Goal: Task Accomplishment & Management: Manage account settings

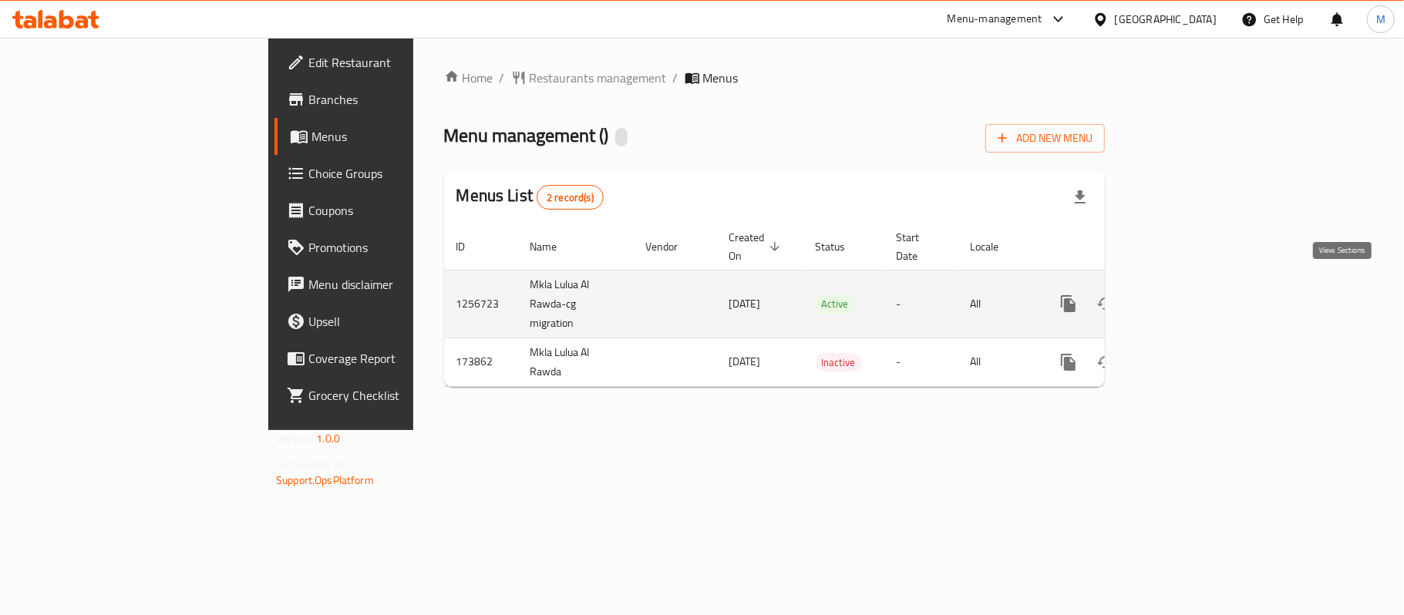
click at [1189, 295] on icon "enhanced table" at bounding box center [1179, 304] width 19 height 19
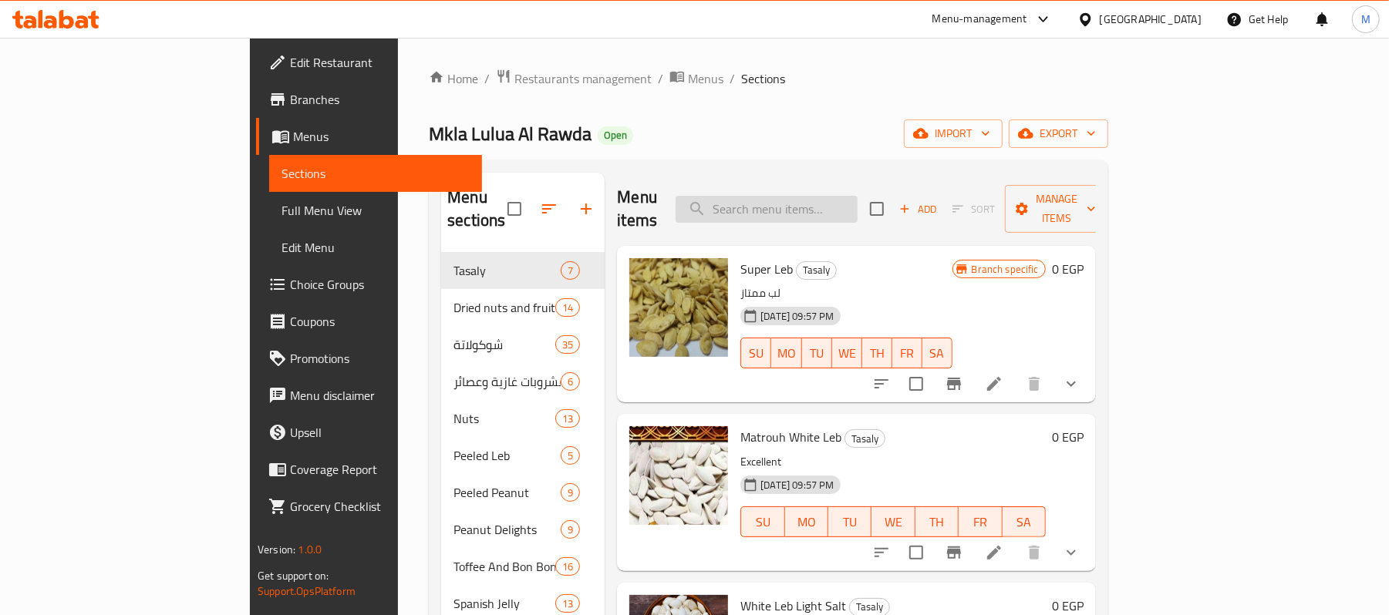
click at [857, 197] on input "search" at bounding box center [766, 209] width 182 height 27
paste input "لب أبيض مطروح"
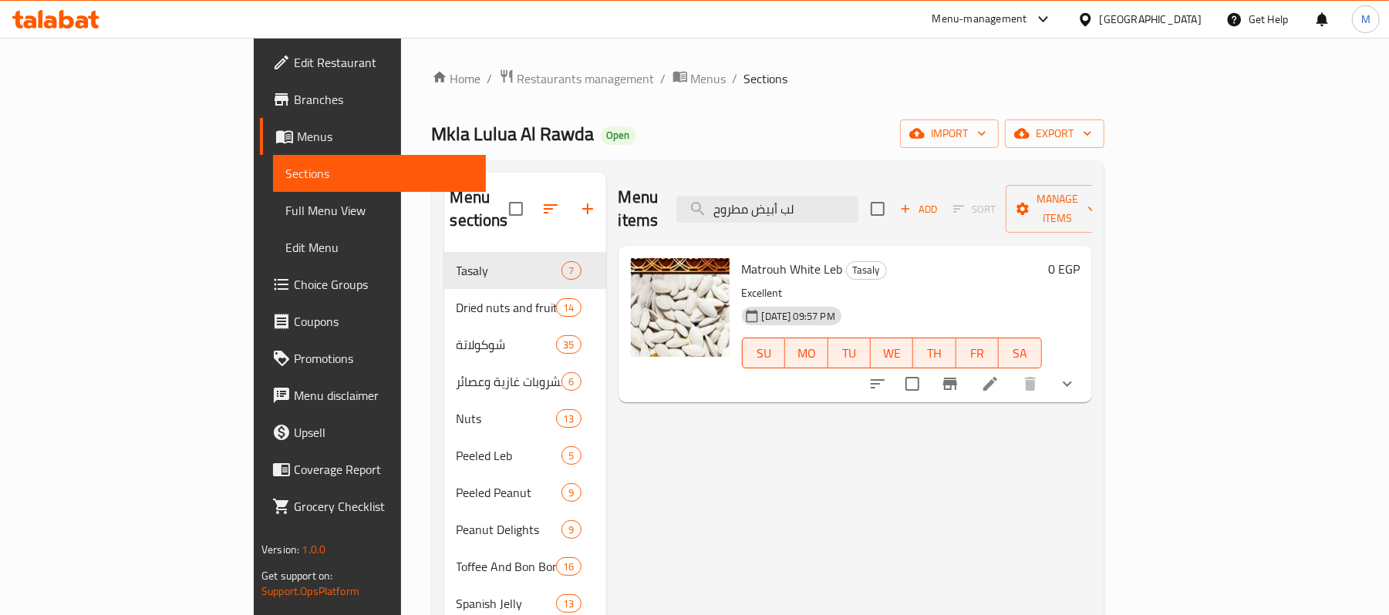
type input "لب أبيض مطروح"
click at [1072, 382] on icon "show more" at bounding box center [1067, 384] width 9 height 5
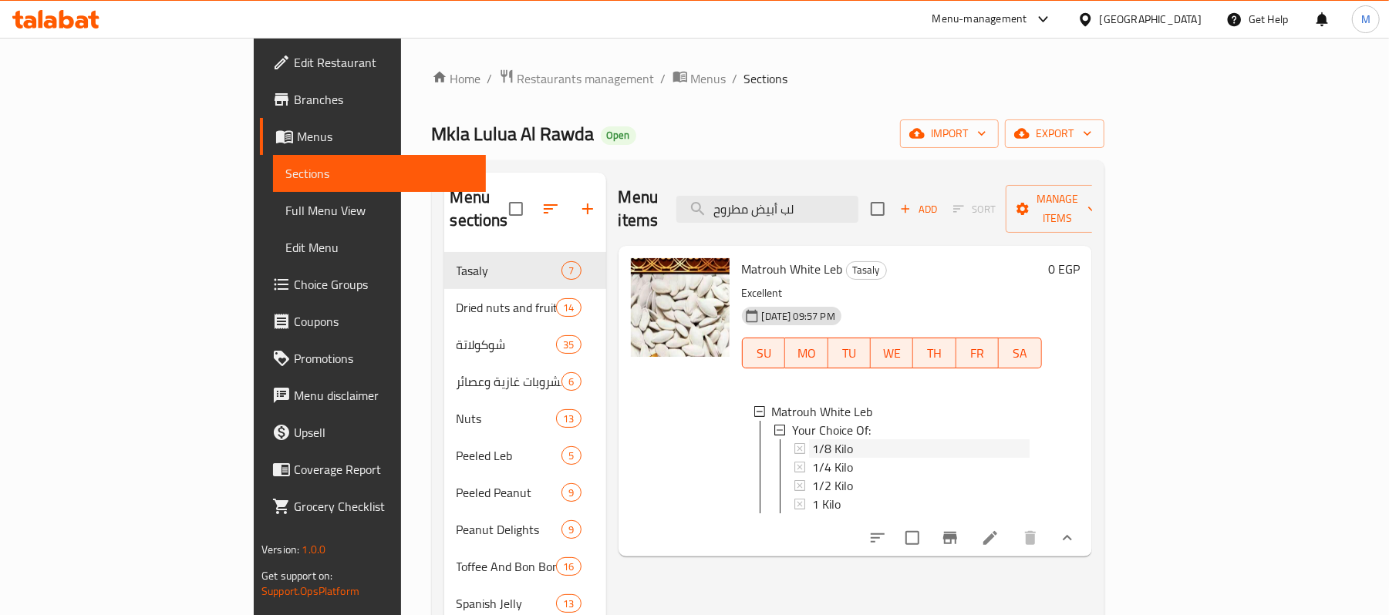
click at [812, 440] on div "1/8 Kilo" at bounding box center [920, 449] width 217 height 19
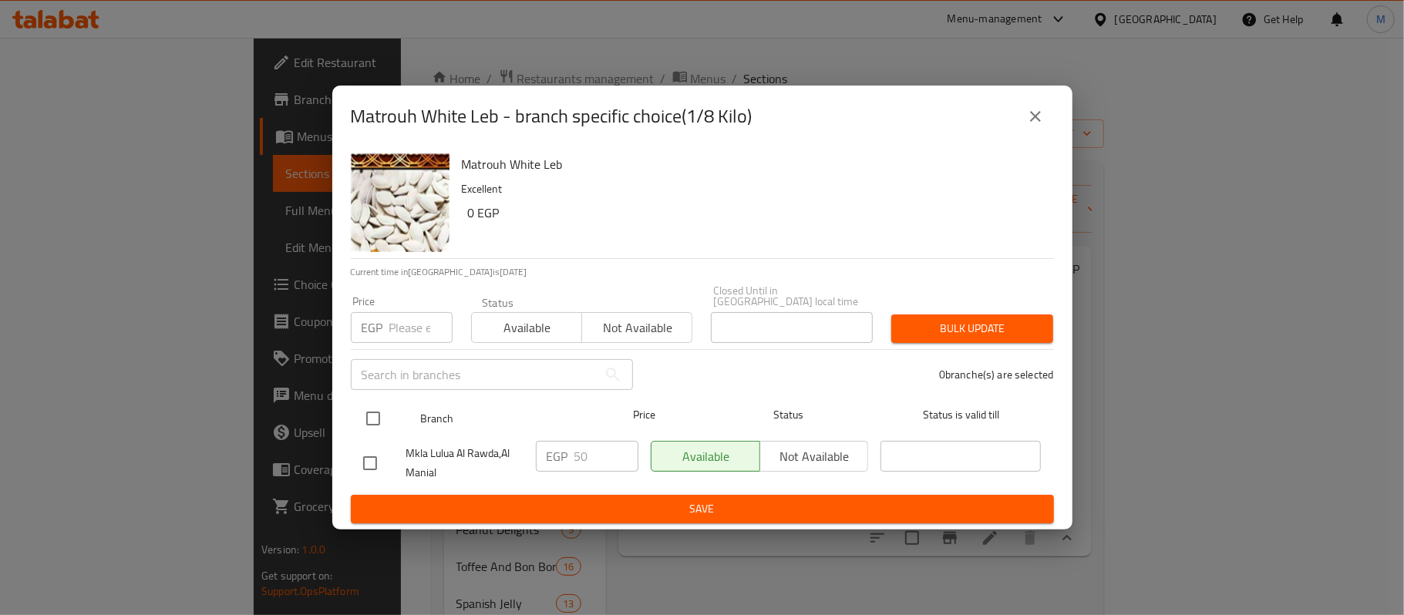
click at [367, 421] on input "checkbox" at bounding box center [373, 418] width 32 height 32
checkbox input "true"
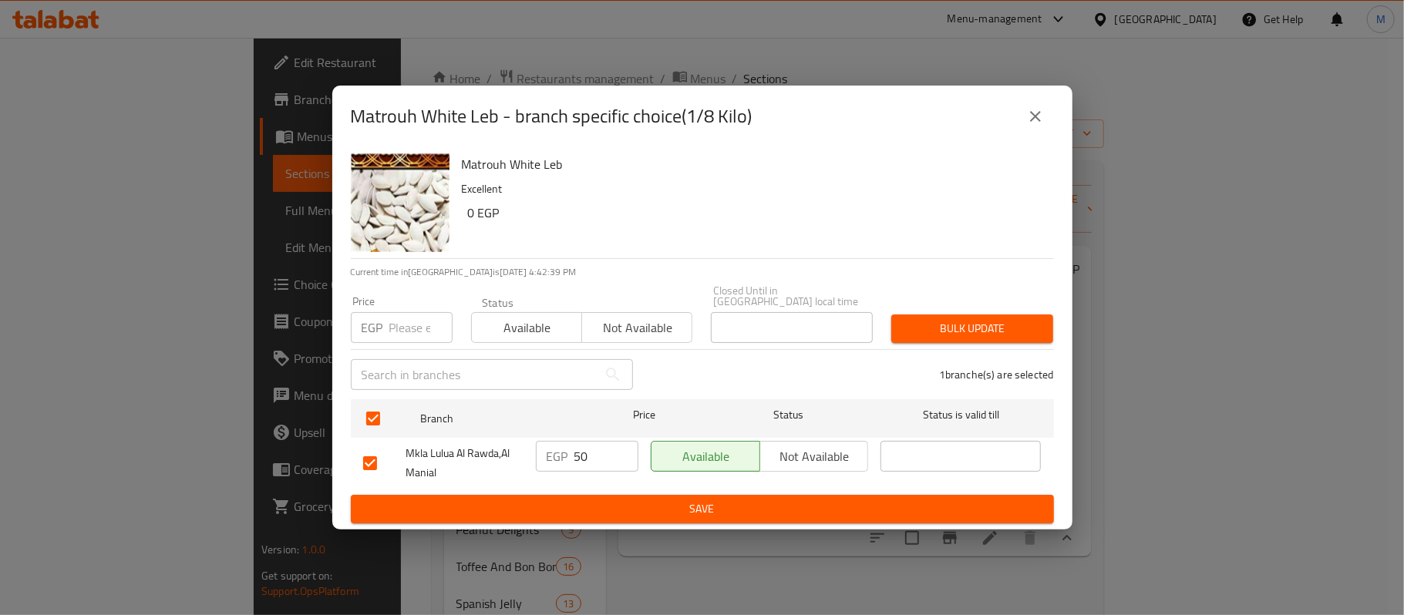
click at [412, 305] on div "Price EGP Price" at bounding box center [402, 319] width 102 height 47
click at [402, 332] on input "number" at bounding box center [420, 327] width 63 height 31
paste input "57"
type input "57"
click at [927, 322] on span "Bulk update" at bounding box center [972, 328] width 137 height 19
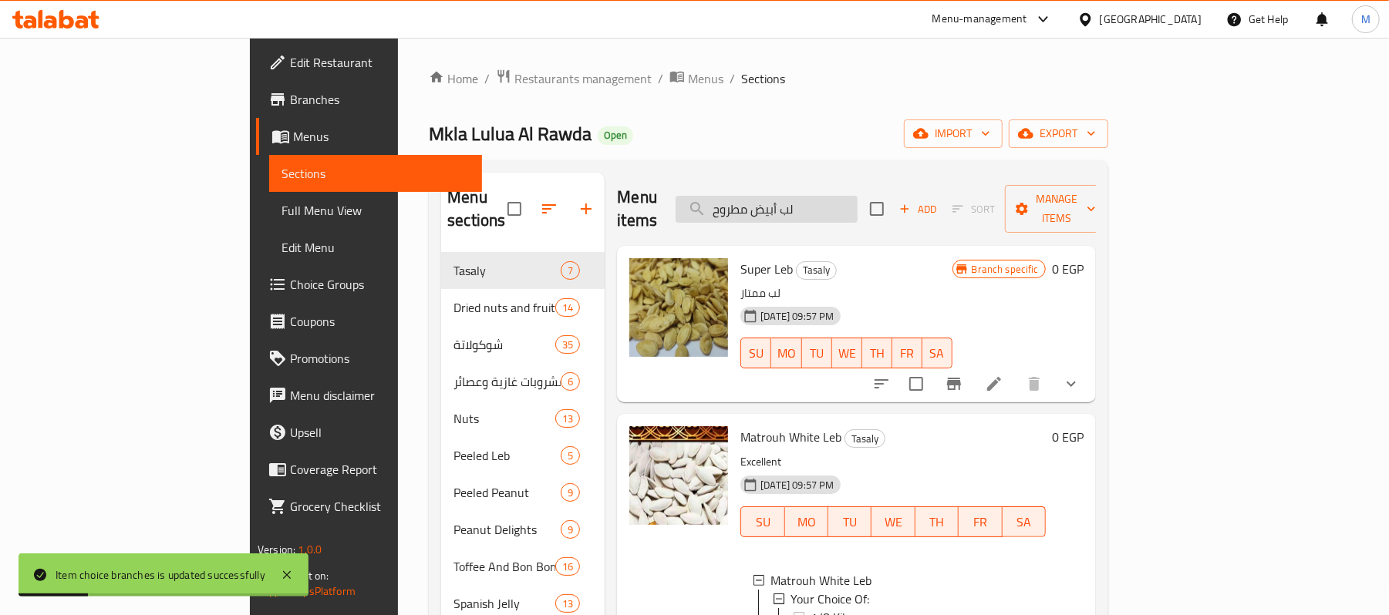
click at [857, 196] on input "لب أبيض مطروح" at bounding box center [766, 209] width 182 height 27
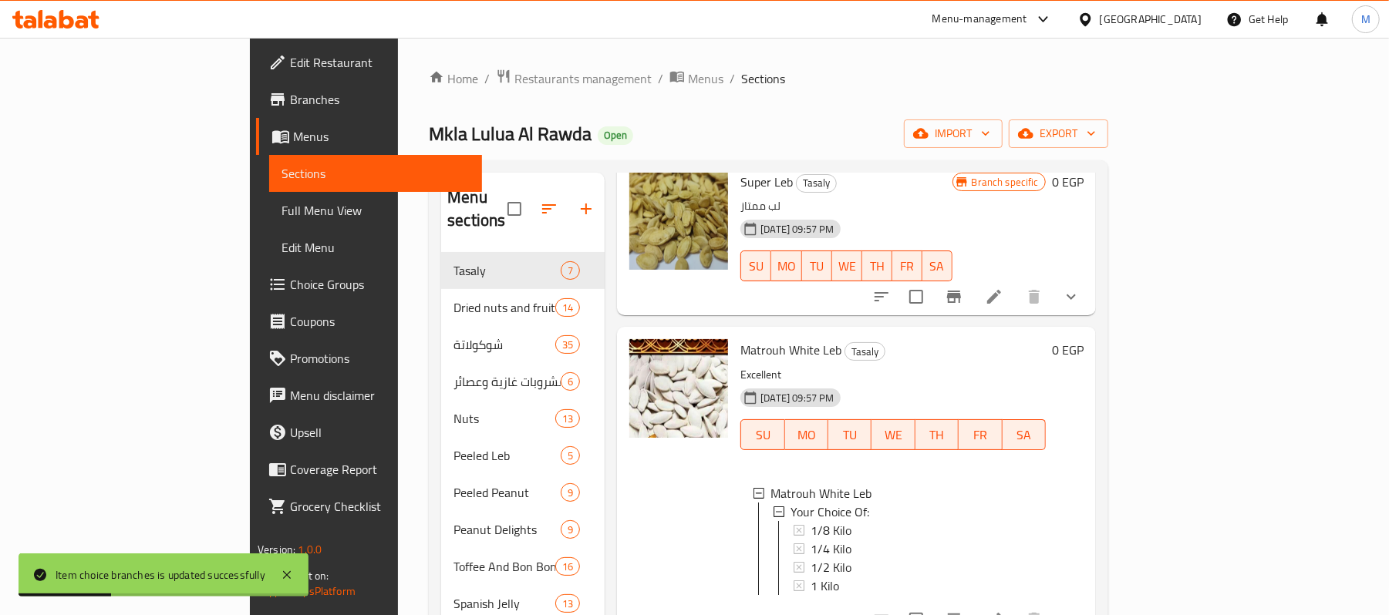
scroll to position [205, 0]
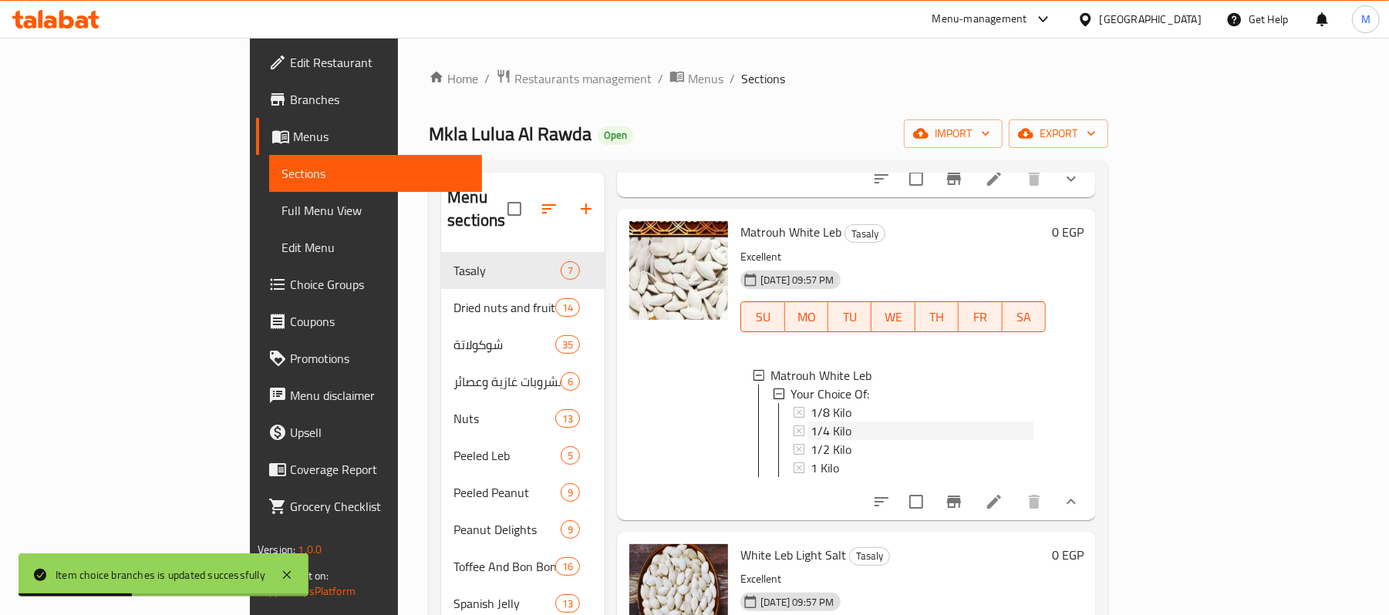
click at [810, 422] on div "1/4 Kilo" at bounding box center [921, 431] width 223 height 19
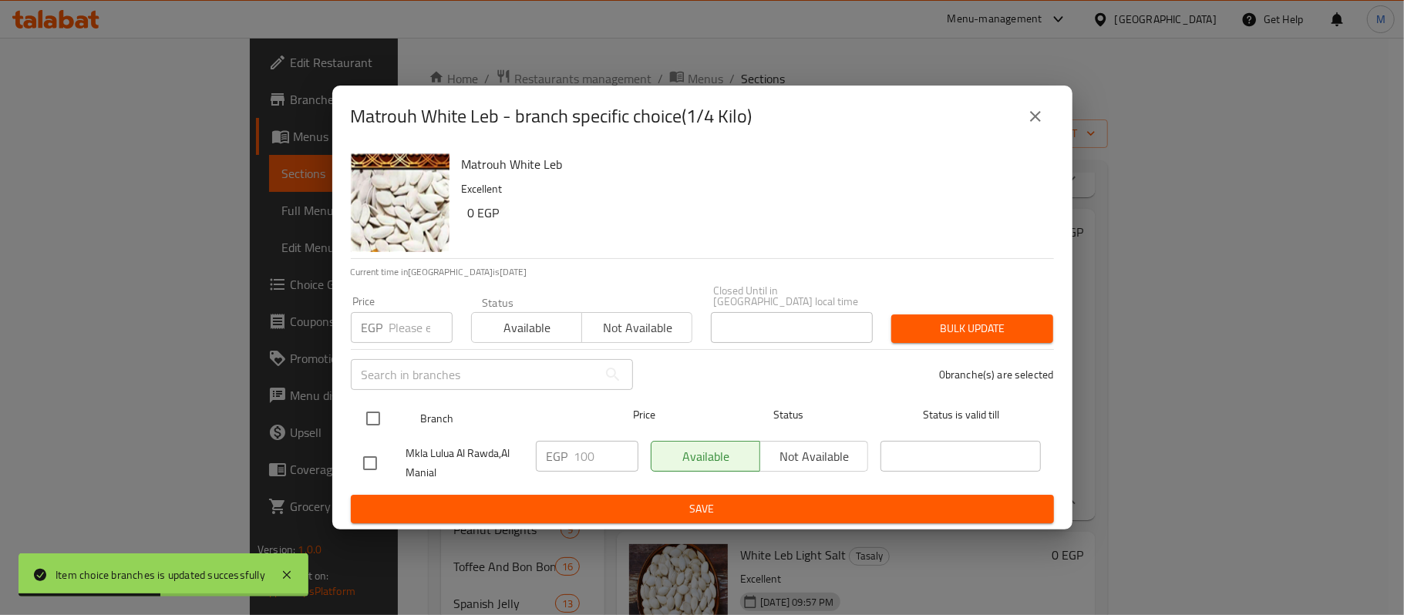
click at [362, 417] on input "checkbox" at bounding box center [373, 418] width 32 height 32
checkbox input "true"
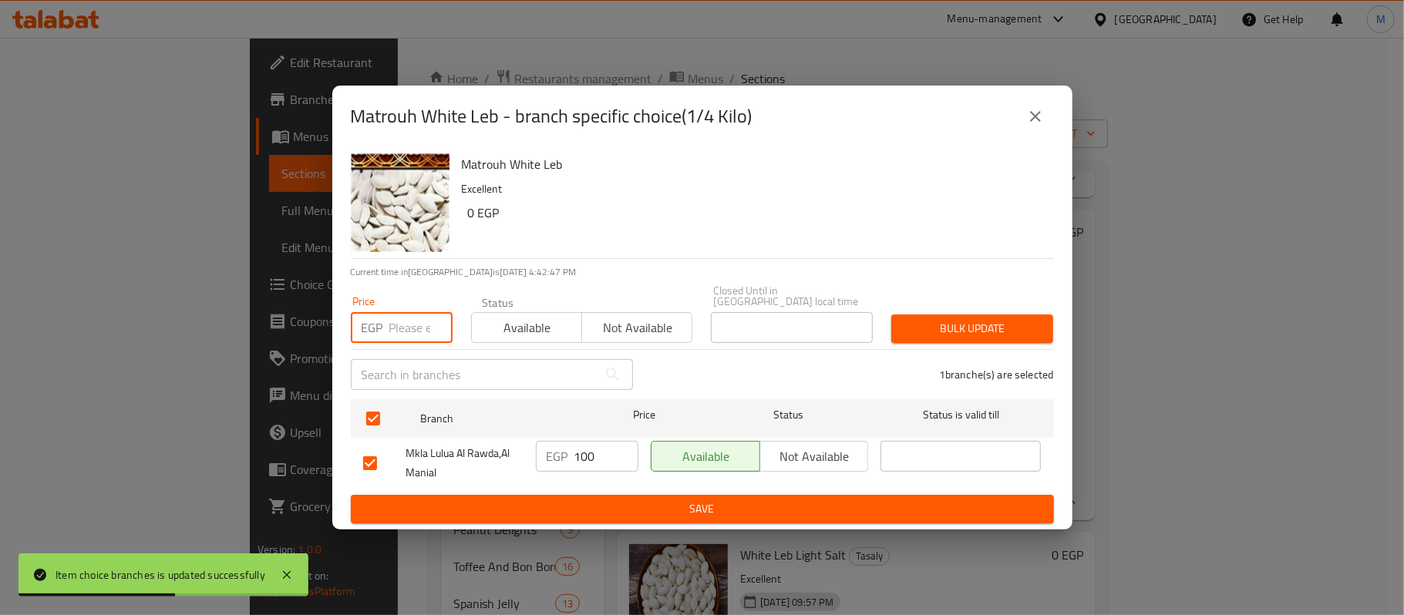
click at [402, 328] on input "number" at bounding box center [420, 327] width 63 height 31
paste input "114"
type input "114"
drag, startPoint x: 981, startPoint y: 349, endPoint x: 989, endPoint y: 338, distance: 13.3
click at [985, 347] on div "1 branche(s) are selected" at bounding box center [852, 375] width 421 height 56
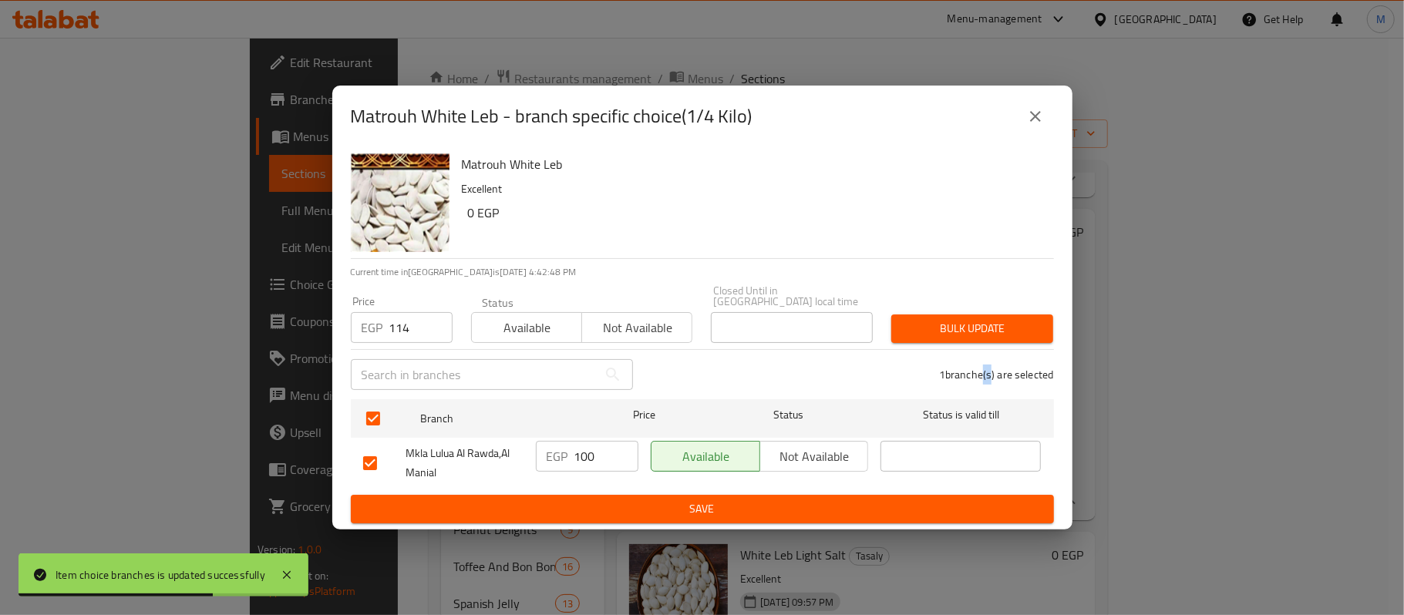
click at [996, 331] on span "Bulk update" at bounding box center [972, 328] width 137 height 19
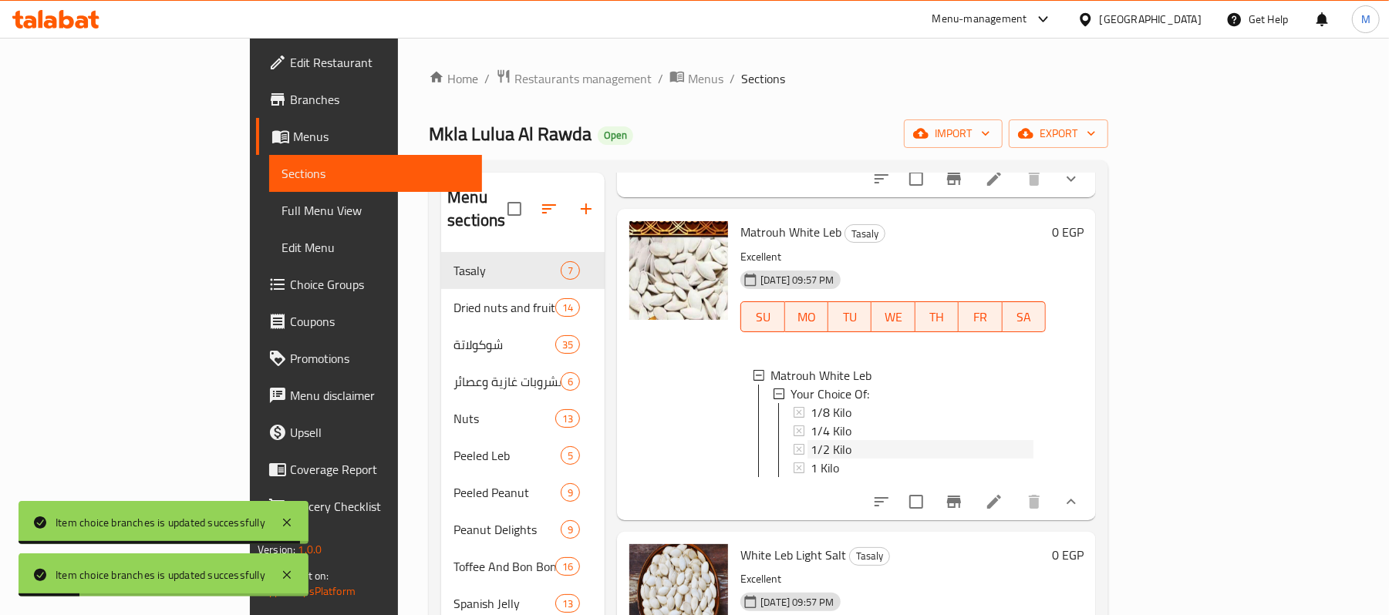
click at [810, 440] on span "1/2 Kilo" at bounding box center [830, 449] width 41 height 19
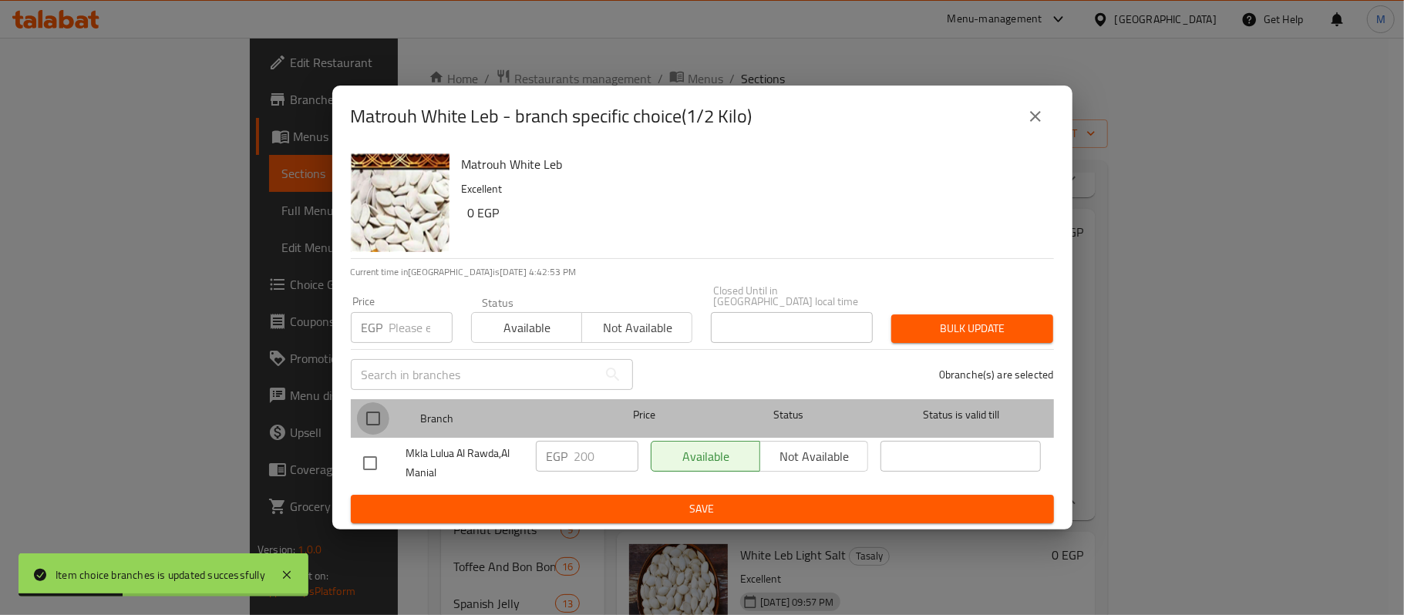
click at [371, 407] on input "checkbox" at bounding box center [373, 418] width 32 height 32
checkbox input "true"
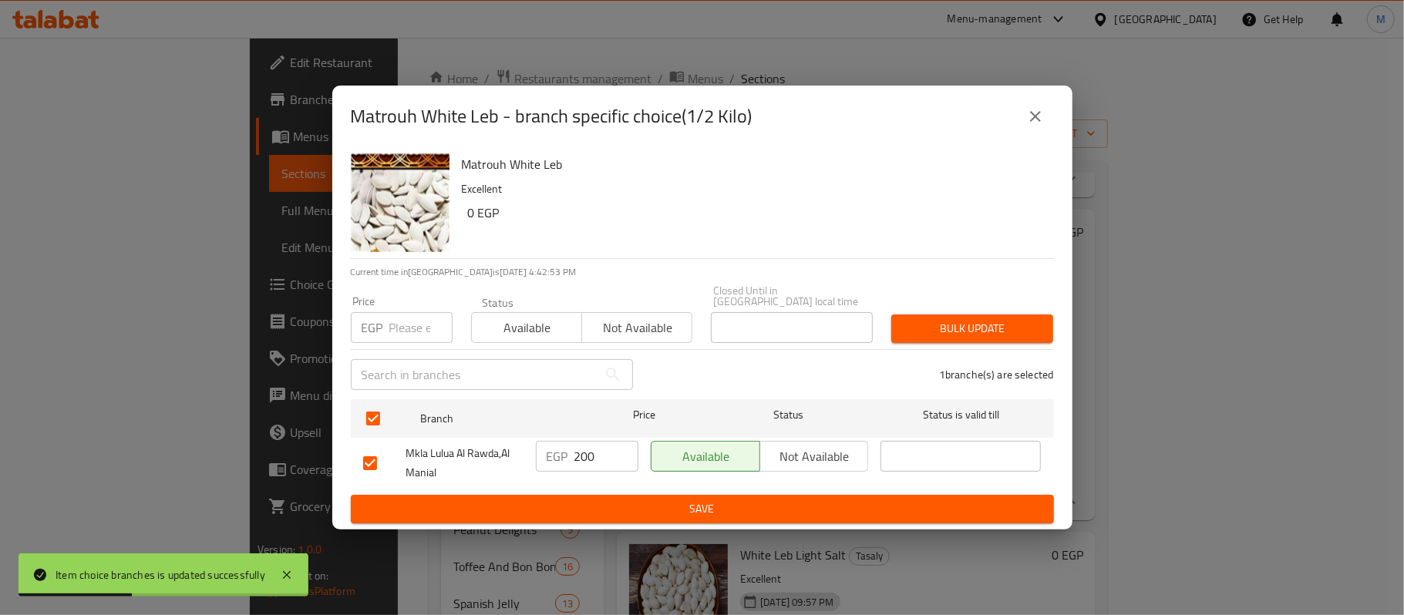
click at [392, 334] on input "number" at bounding box center [420, 327] width 63 height 31
click at [402, 318] on input "number" at bounding box center [420, 327] width 63 height 31
paste input "228"
type input "228"
click at [959, 332] on span "Bulk update" at bounding box center [972, 328] width 137 height 19
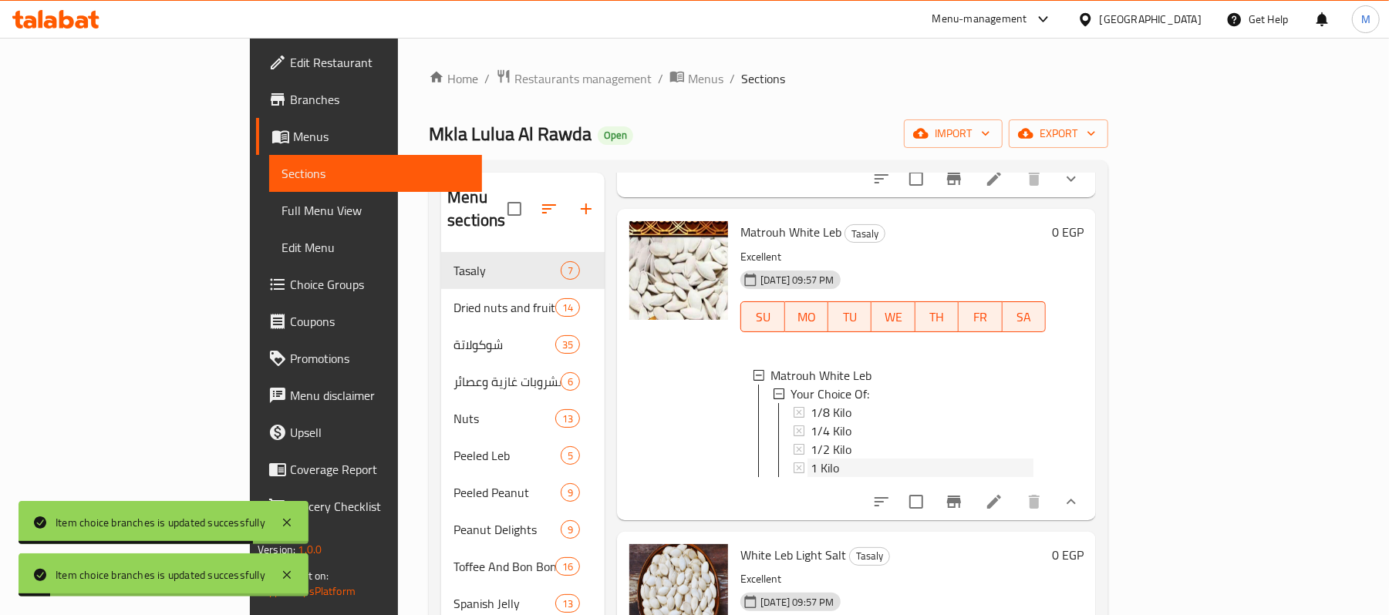
click at [810, 459] on div "1 Kilo" at bounding box center [921, 468] width 223 height 19
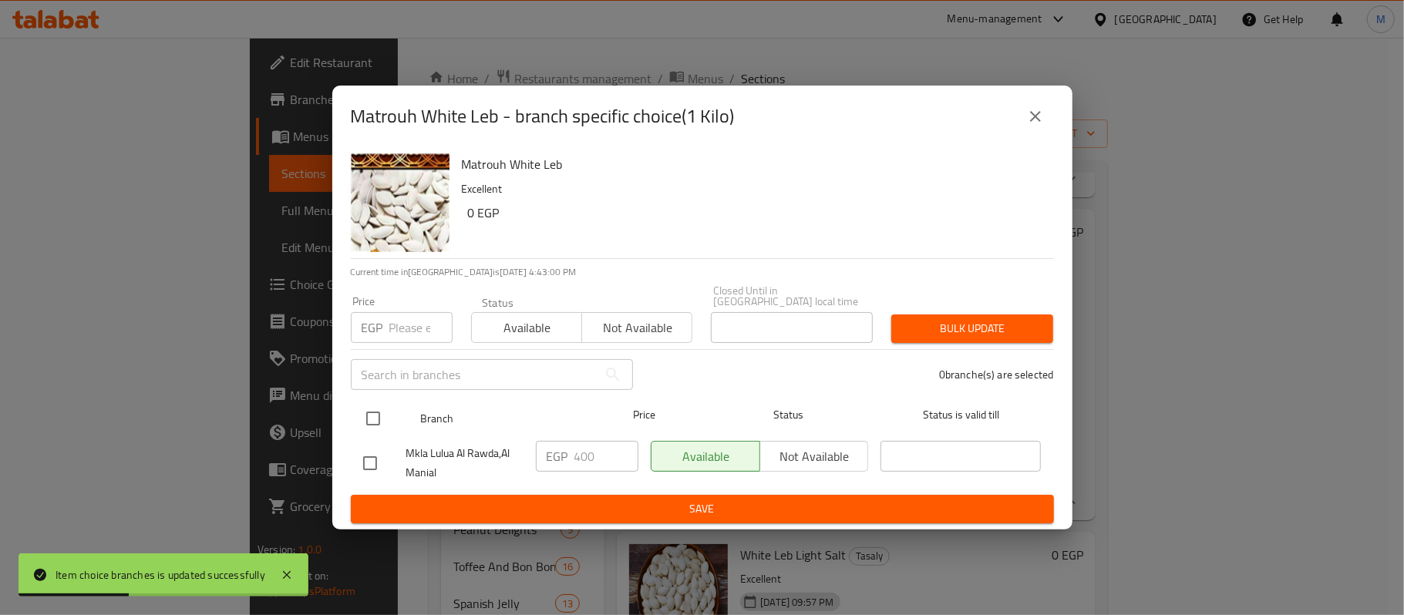
click at [370, 417] on input "checkbox" at bounding box center [373, 418] width 32 height 32
checkbox input "true"
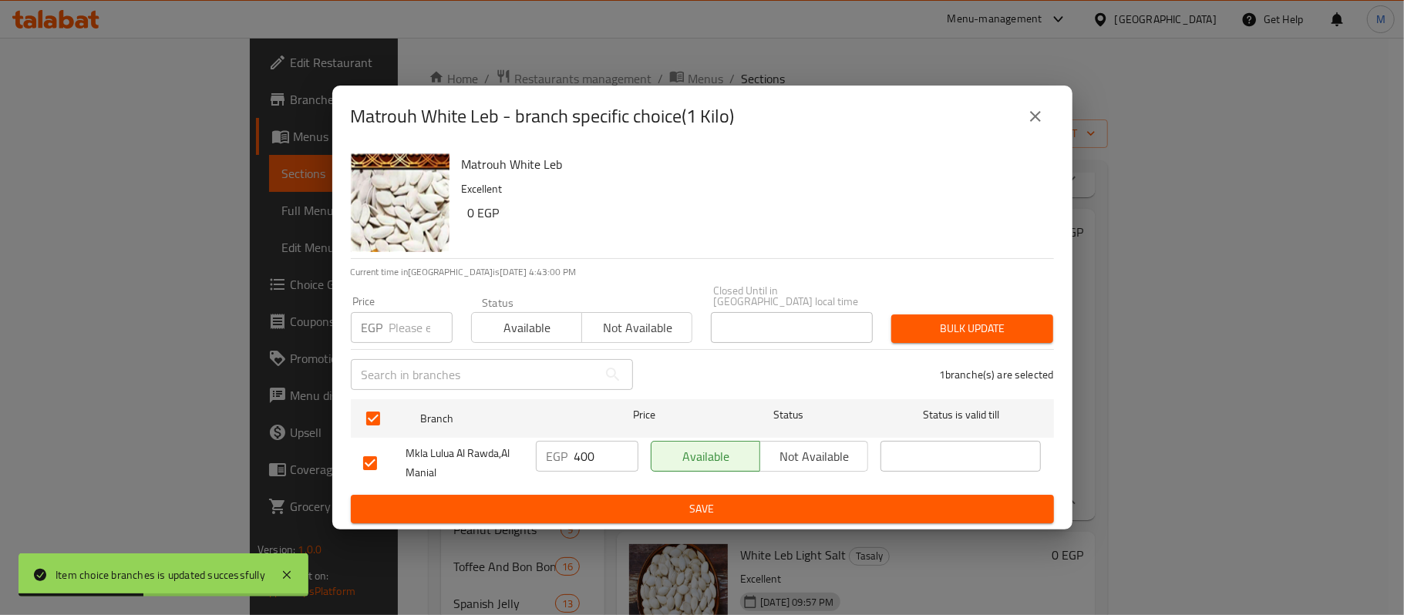
click at [399, 343] on div "Price EGP Price" at bounding box center [402, 320] width 120 height 66
click at [404, 328] on input "number" at bounding box center [420, 327] width 63 height 31
paste input "456"
type input "456"
click at [914, 352] on div "1 branche(s) are selected" at bounding box center [852, 375] width 421 height 56
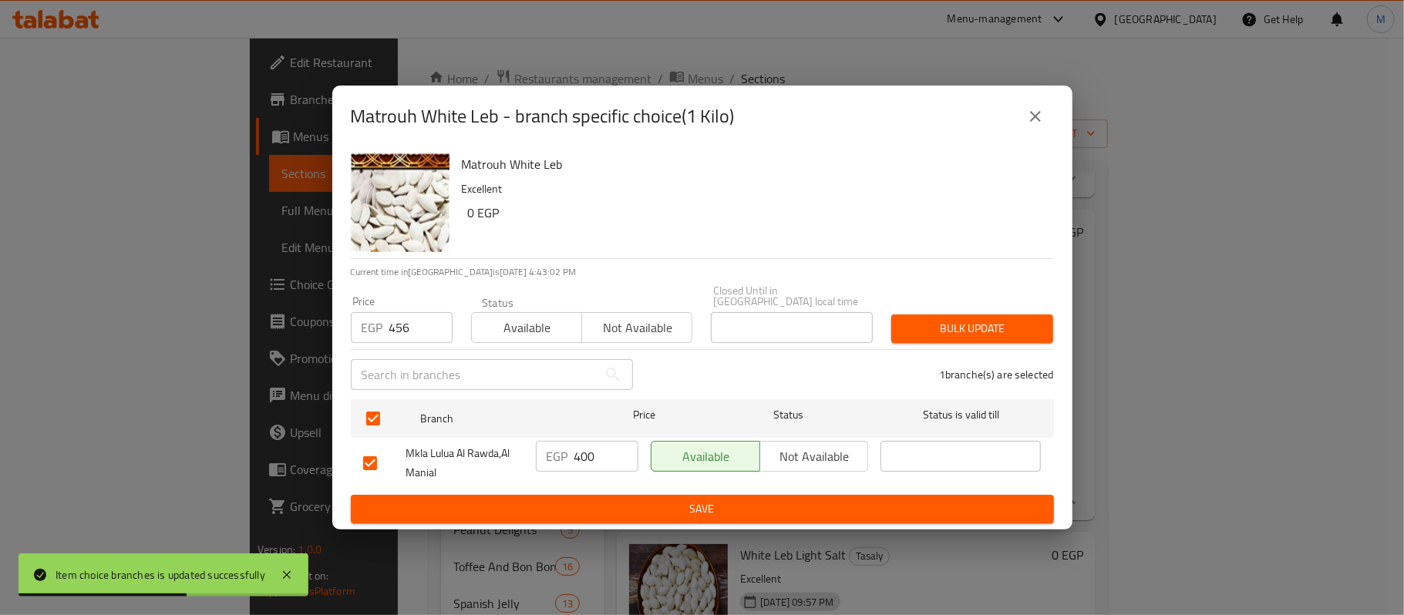
click at [939, 335] on button "Bulk update" at bounding box center [972, 329] width 162 height 29
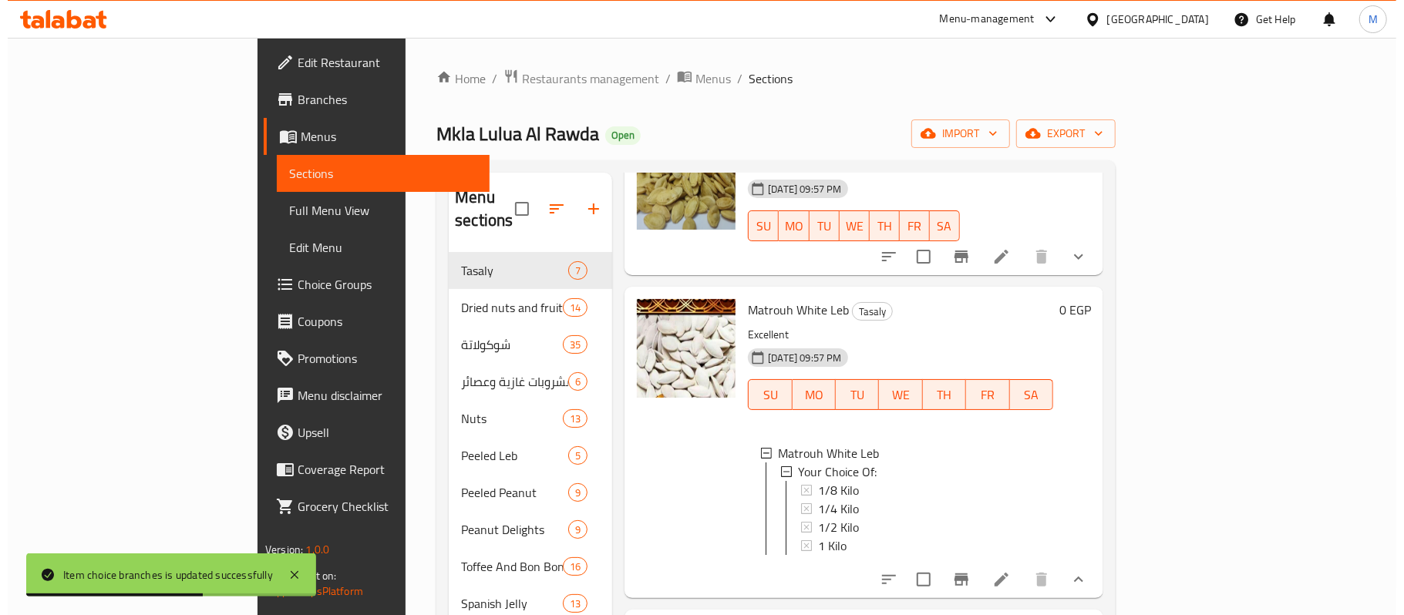
scroll to position [0, 0]
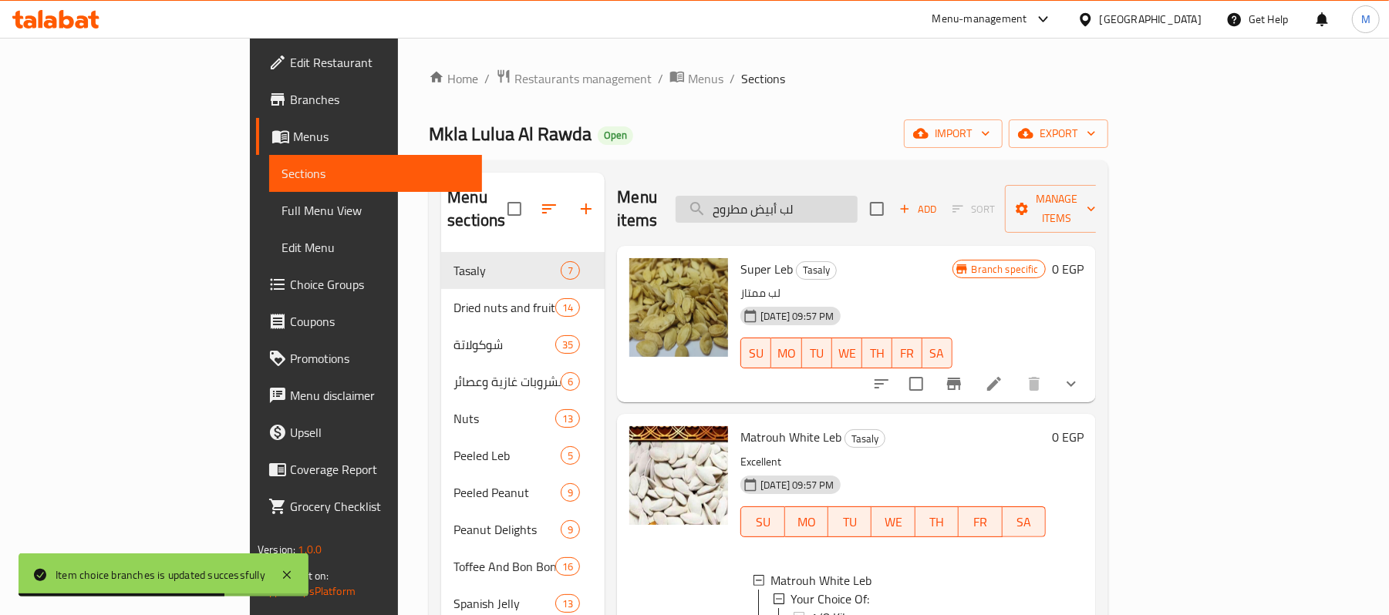
click at [857, 202] on input "لب أبيض مطروح" at bounding box center [766, 209] width 182 height 27
paste input "لح خفيف"
click at [857, 202] on input "لب أبيض ملح خفيف" at bounding box center [766, 209] width 182 height 27
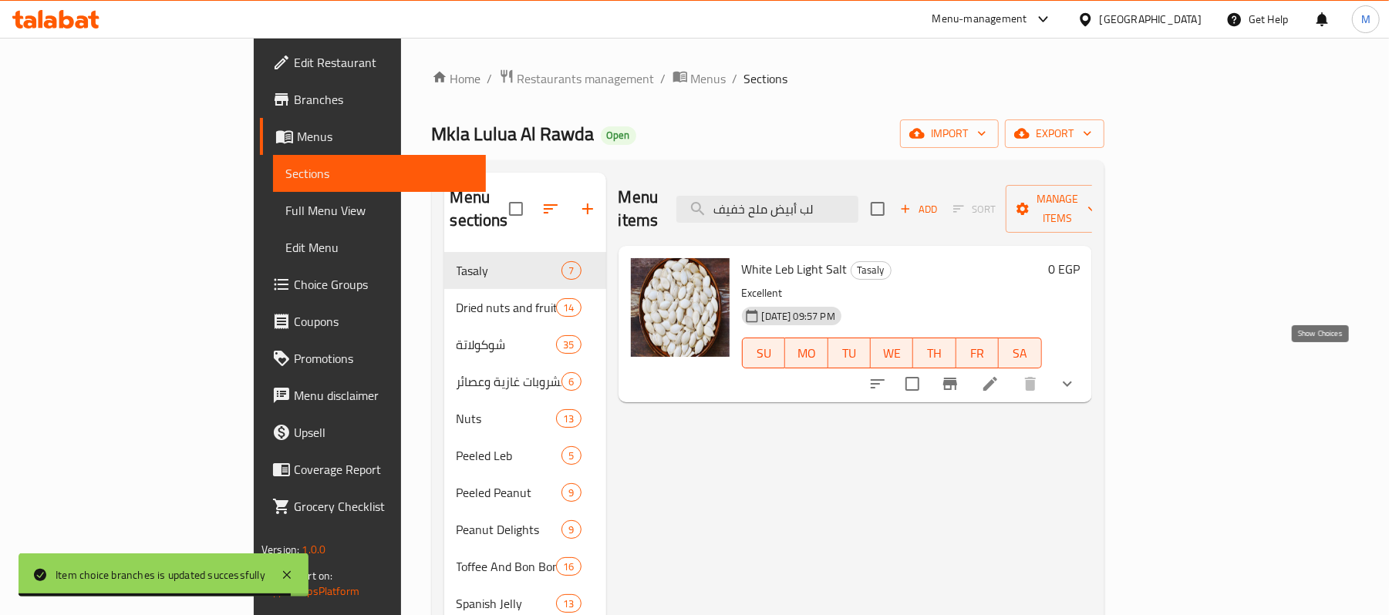
type input "لب أبيض ملح خفيف"
click at [1076, 375] on icon "show more" at bounding box center [1067, 384] width 19 height 19
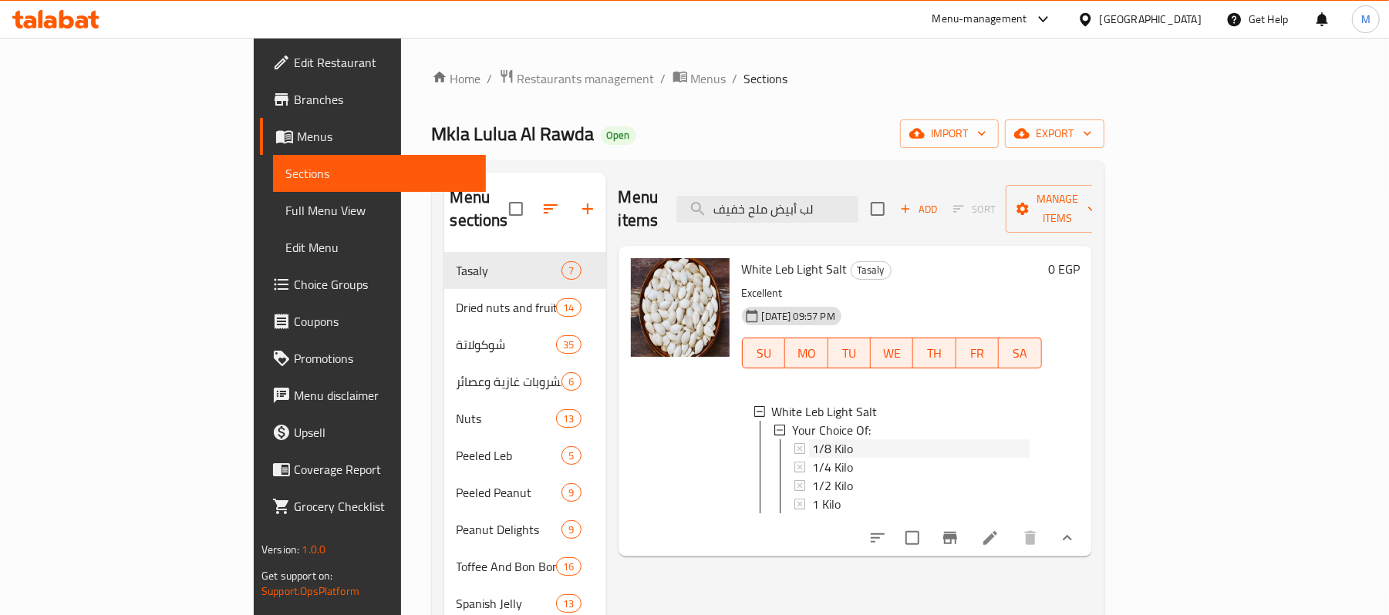
click at [812, 440] on span "1/8 Kilo" at bounding box center [832, 449] width 41 height 19
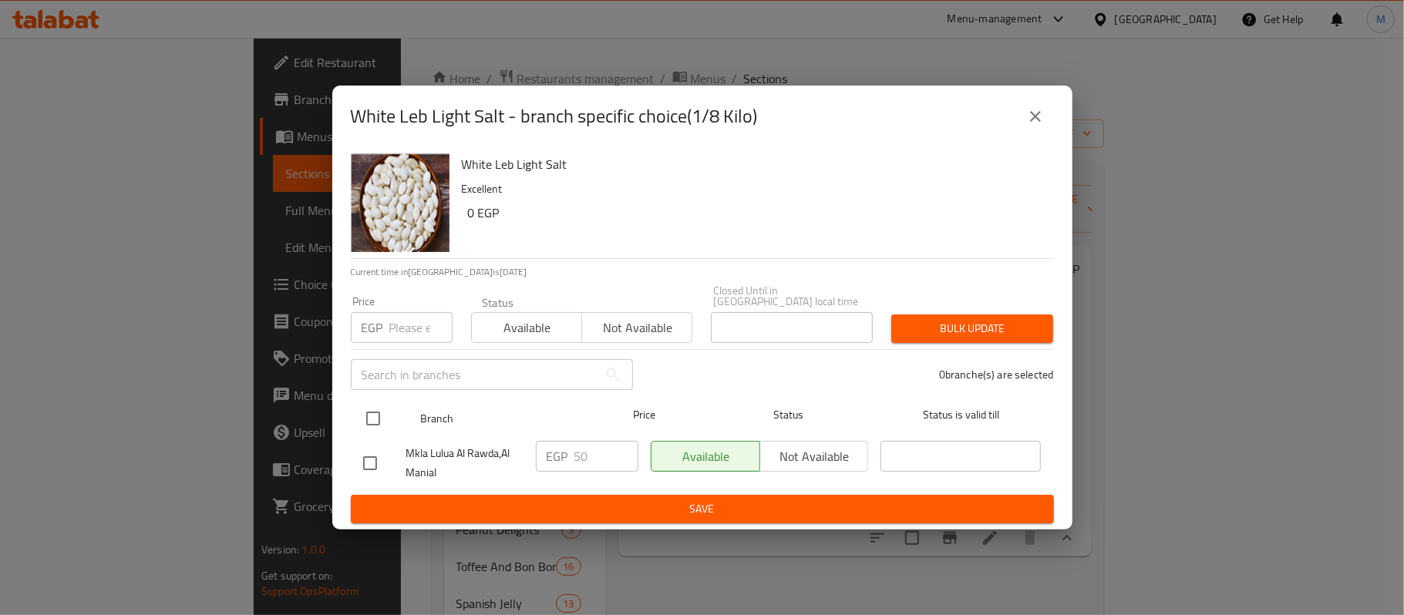
click at [370, 416] on input "checkbox" at bounding box center [373, 418] width 32 height 32
checkbox input "true"
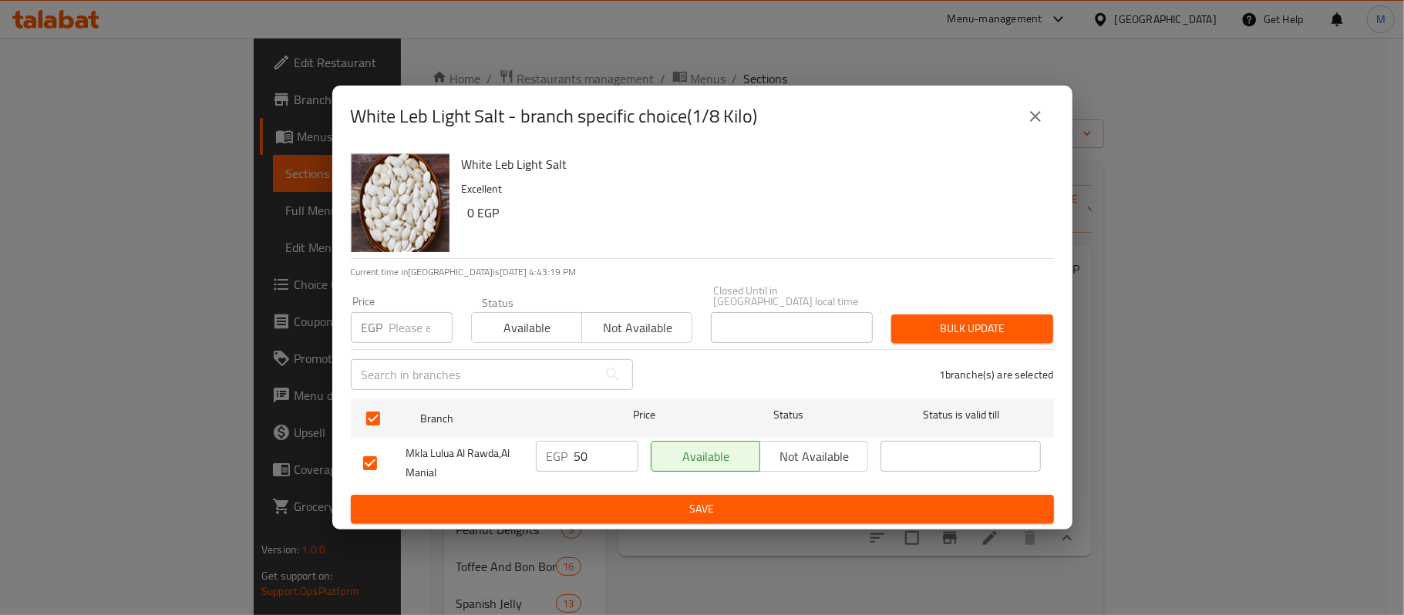
click at [402, 340] on div "Price EGP Price" at bounding box center [402, 320] width 120 height 66
click at [404, 339] on div "Price EGP Price" at bounding box center [402, 320] width 120 height 66
click at [412, 313] on input "number" at bounding box center [420, 327] width 63 height 31
paste input "57"
type input "57"
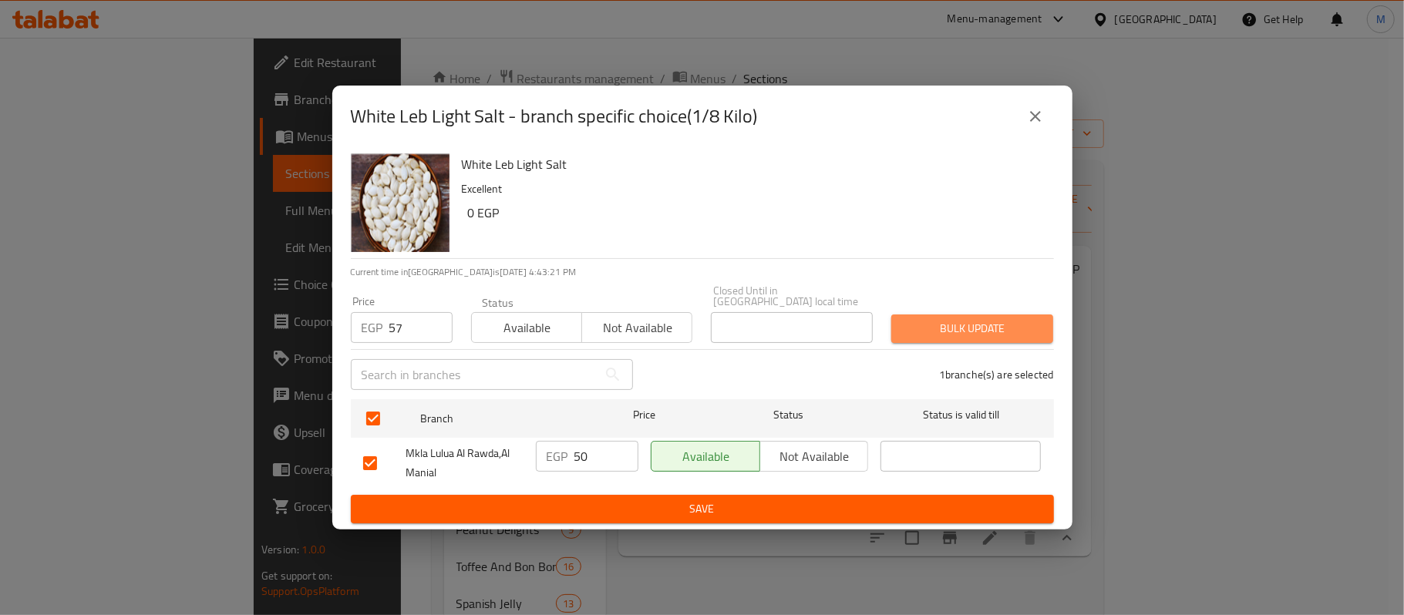
click at [978, 328] on span "Bulk update" at bounding box center [972, 328] width 137 height 19
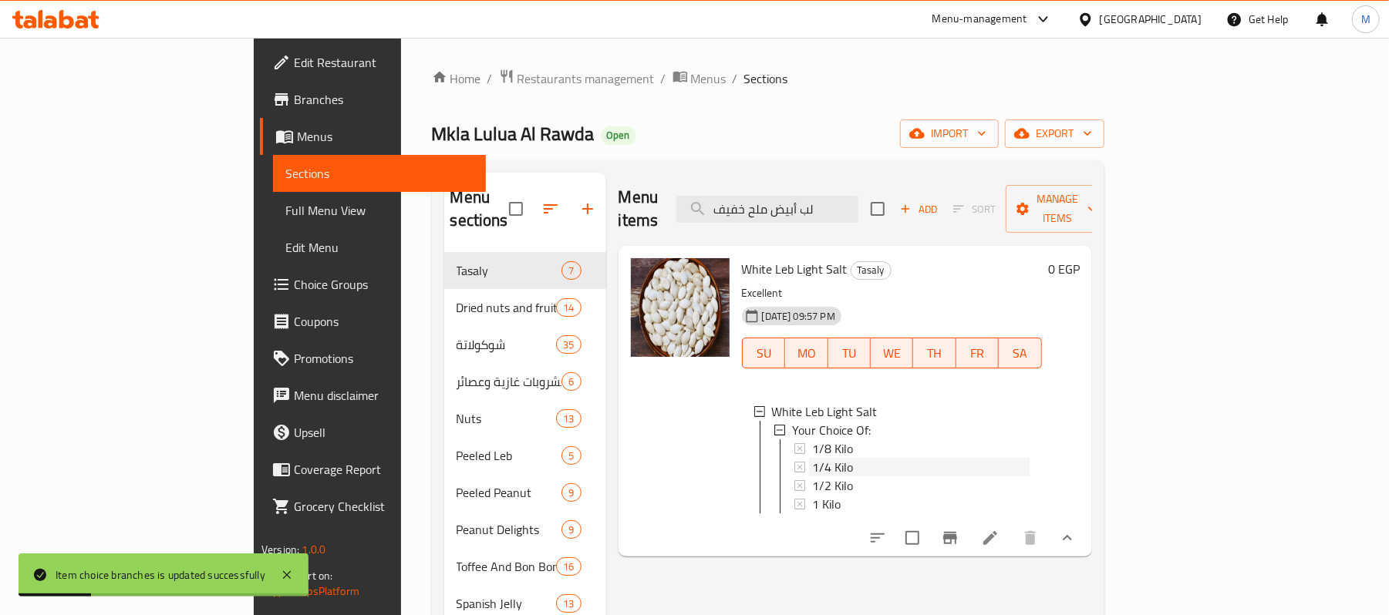
click at [812, 458] on span "1/4 Kilo" at bounding box center [832, 467] width 41 height 19
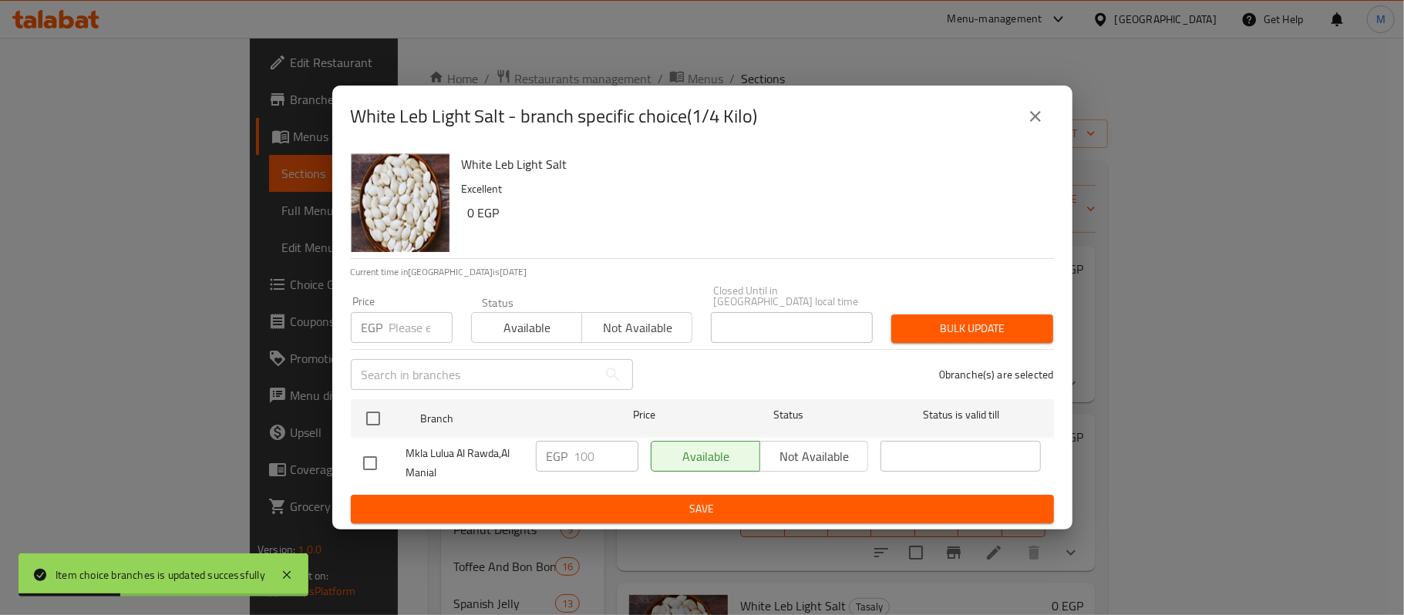
click at [345, 420] on div "White Leb Light Salt Excellent 0 EGP Current time in [GEOGRAPHIC_DATA] is [DATE…" at bounding box center [702, 338] width 740 height 382
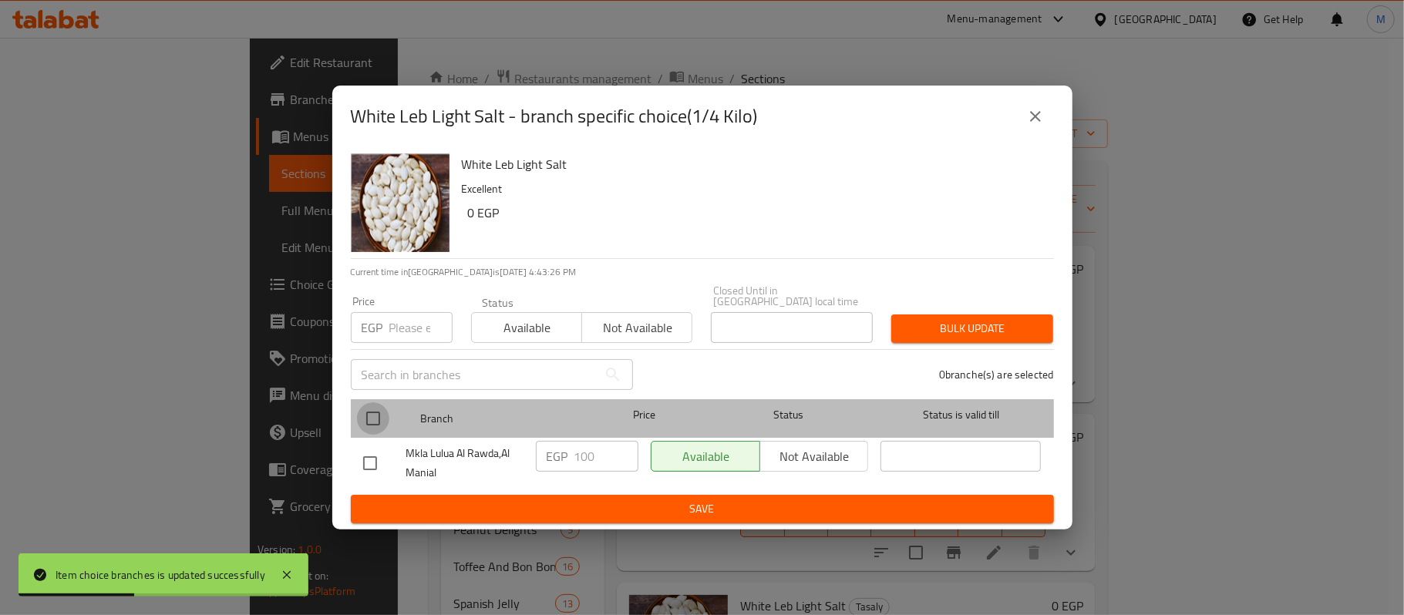
click at [365, 412] on input "checkbox" at bounding box center [373, 418] width 32 height 32
checkbox input "true"
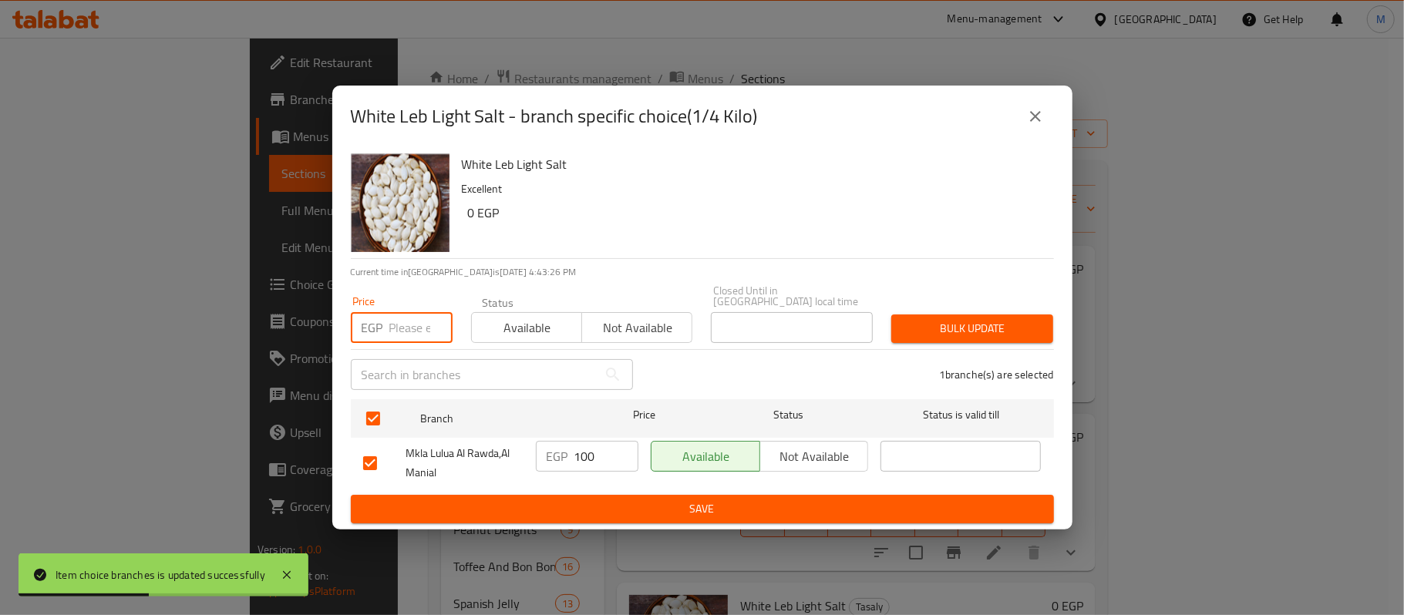
click at [396, 322] on input "number" at bounding box center [420, 327] width 63 height 31
paste input "114"
type input "114"
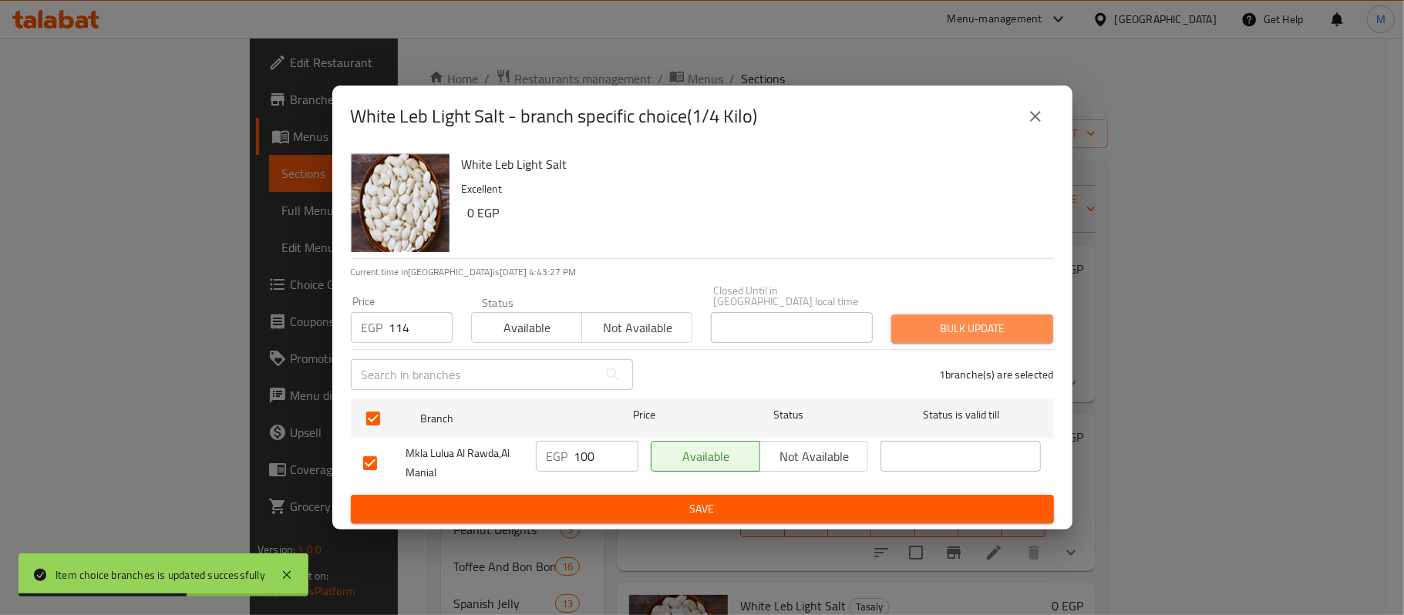
click at [931, 319] on span "Bulk update" at bounding box center [972, 328] width 137 height 19
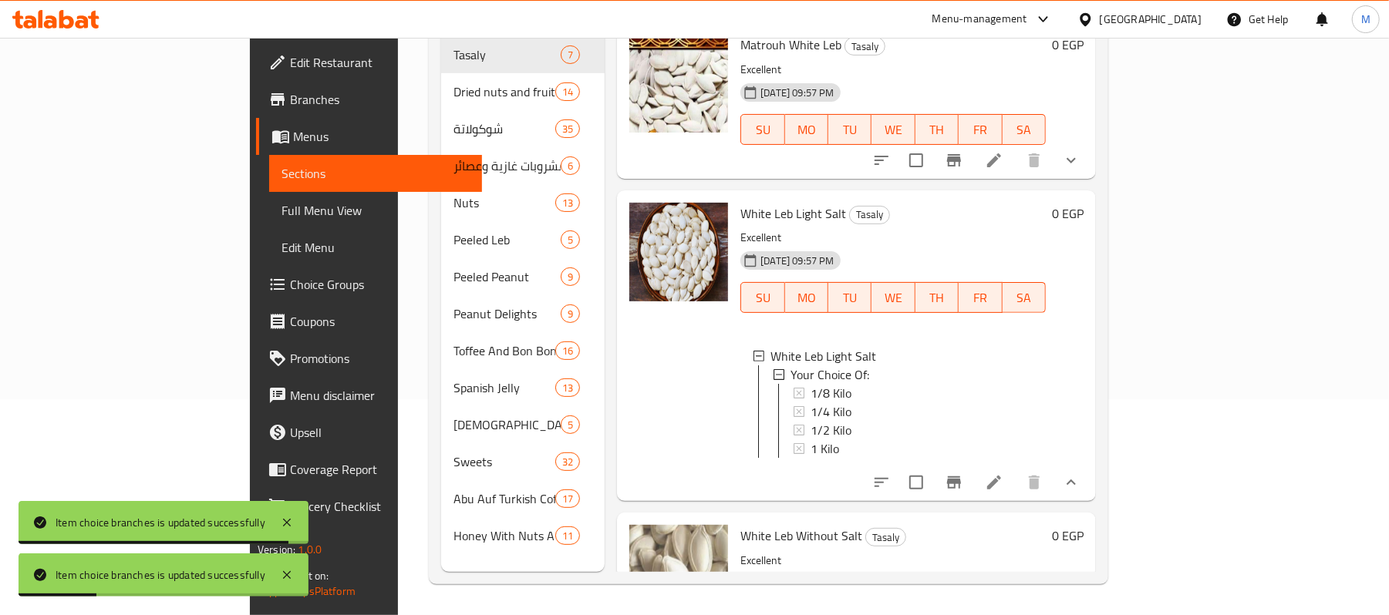
scroll to position [207, 0]
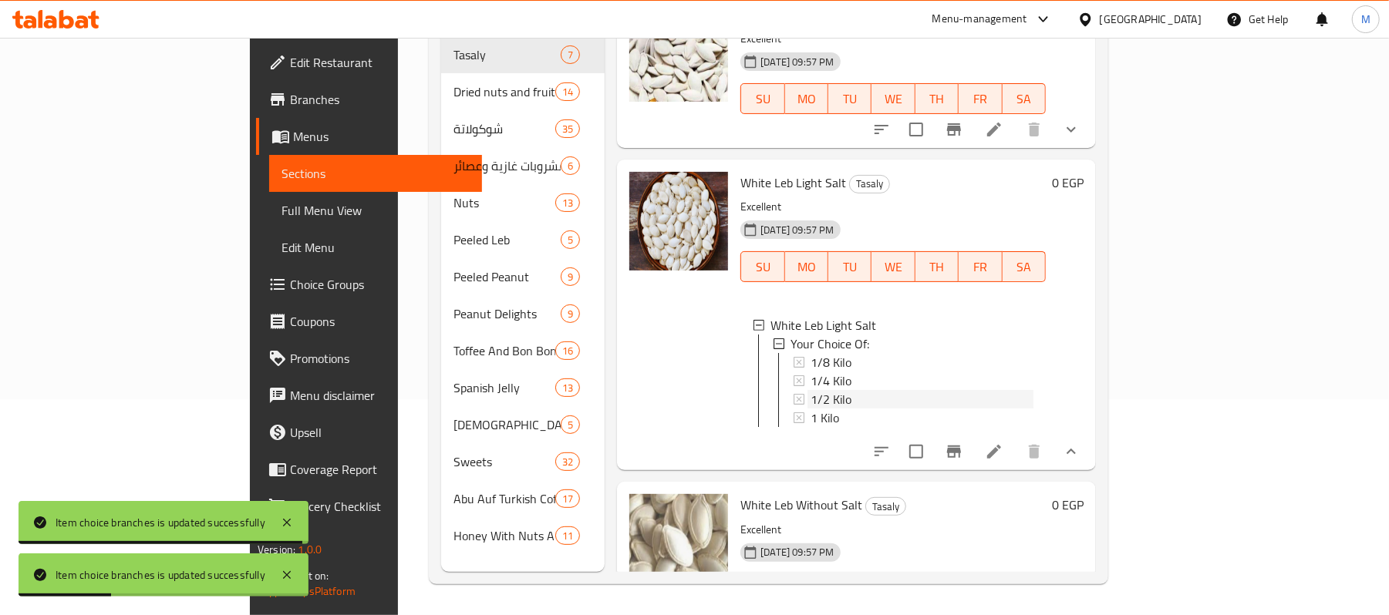
click at [810, 390] on span "1/2 Kilo" at bounding box center [830, 399] width 41 height 19
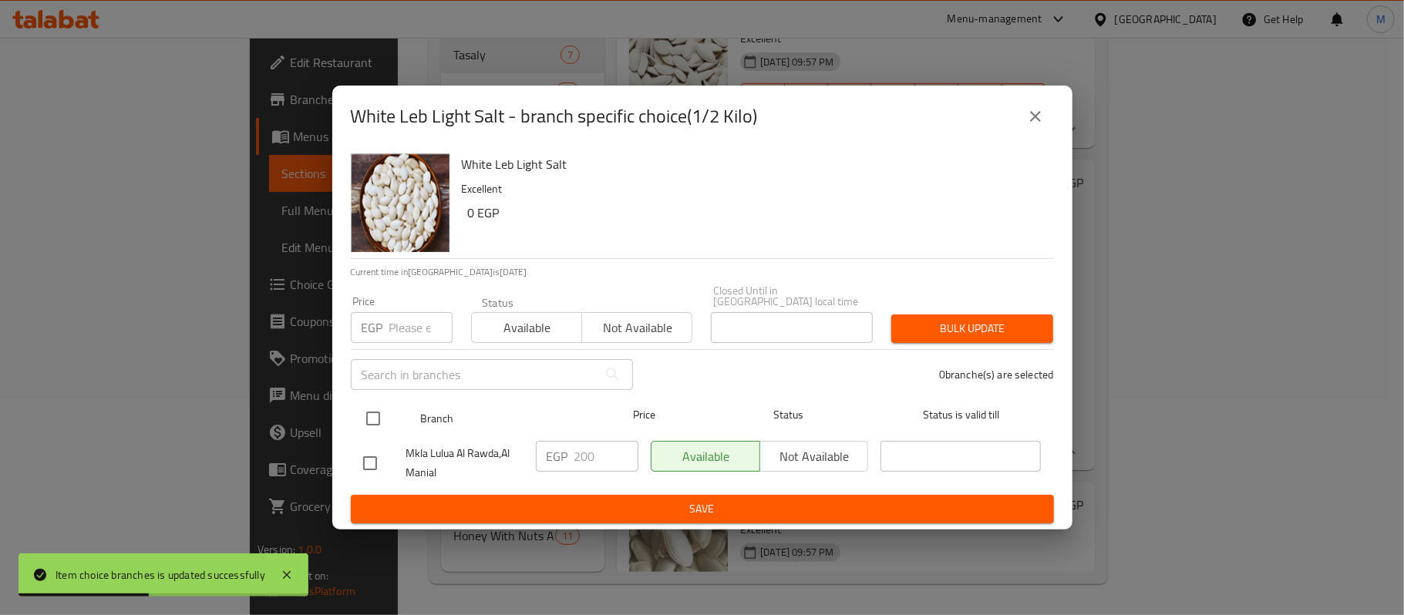
click at [355, 438] on li "Mkla [PERSON_NAME],[PERSON_NAME] EGP 200 ​ Available Not available ​" at bounding box center [702, 463] width 703 height 51
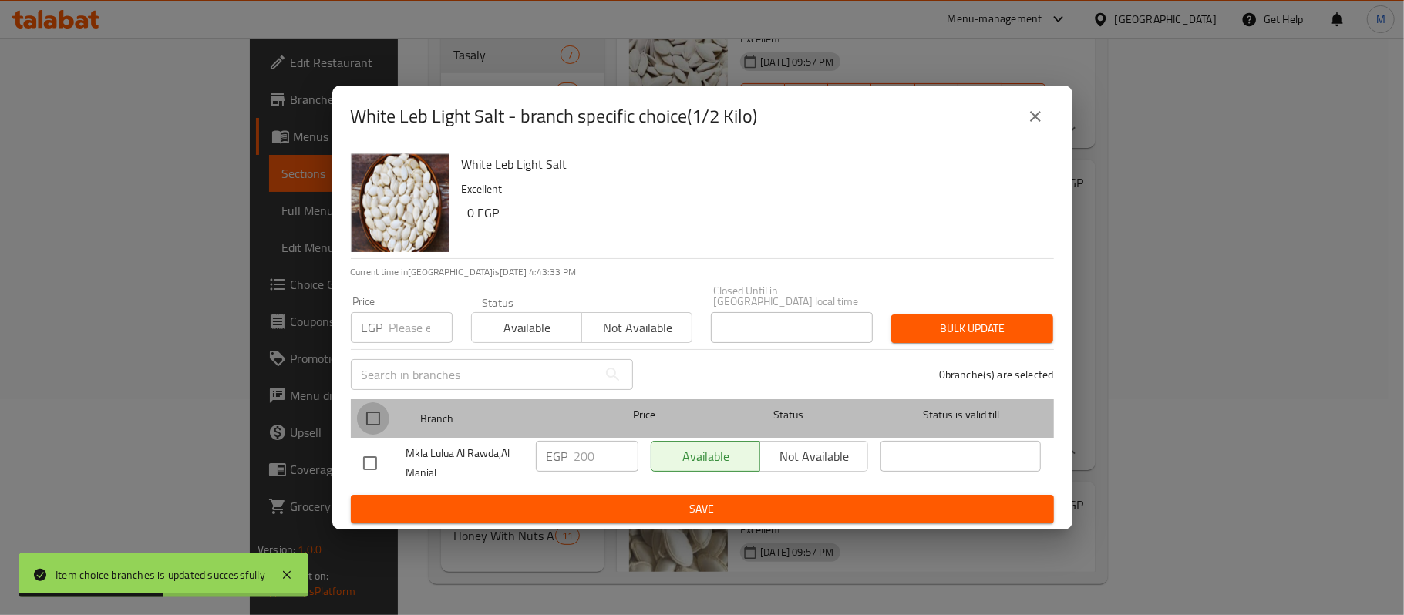
click at [370, 409] on input "checkbox" at bounding box center [373, 418] width 32 height 32
checkbox input "true"
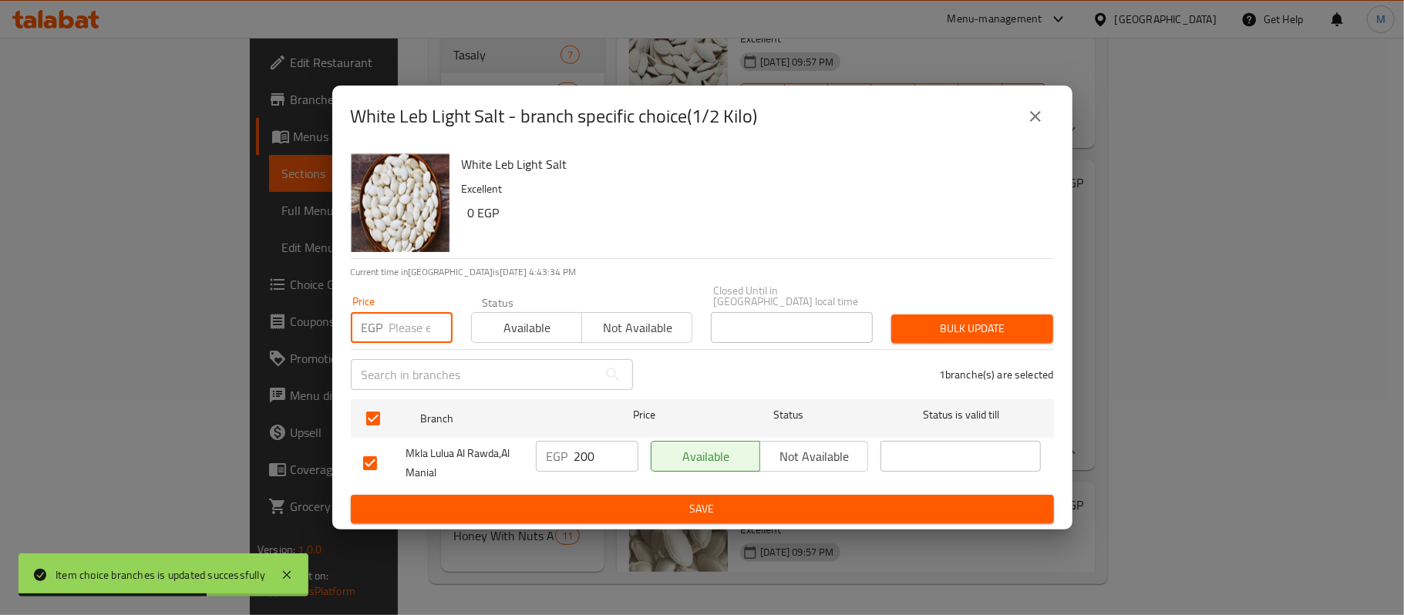
click at [414, 312] on input "number" at bounding box center [420, 327] width 63 height 31
paste input "228"
type input "228"
click at [1003, 315] on button "Bulk update" at bounding box center [972, 329] width 162 height 29
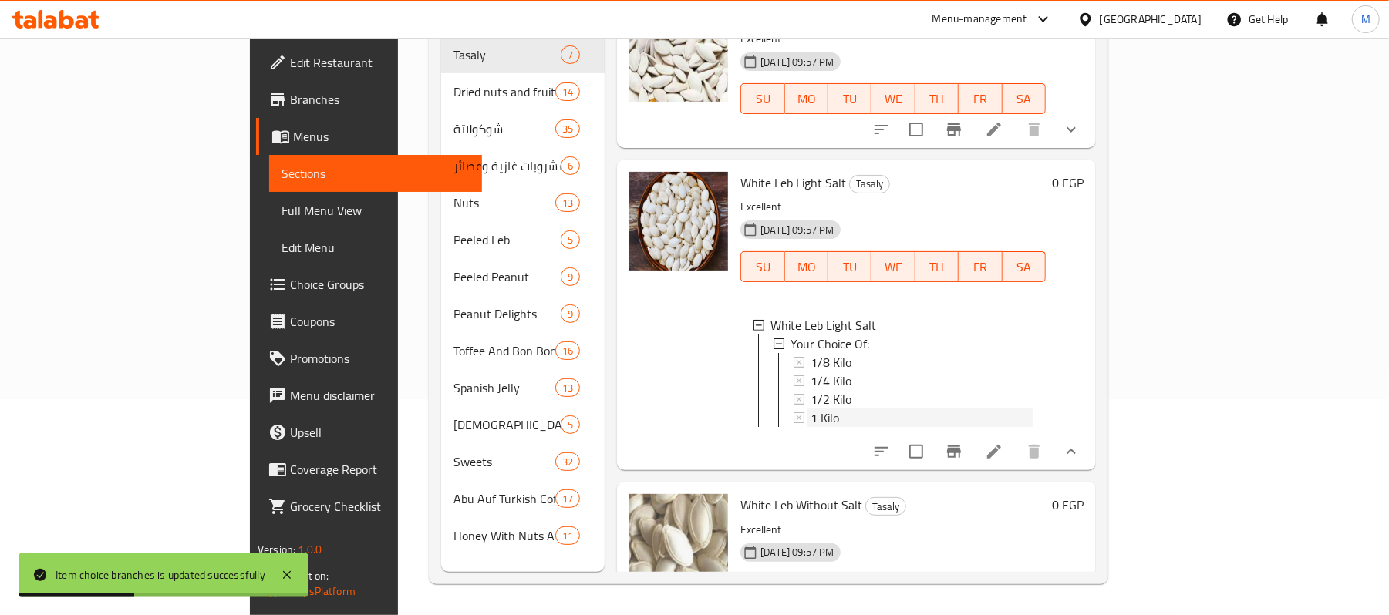
click at [810, 409] on span "1 Kilo" at bounding box center [824, 418] width 29 height 19
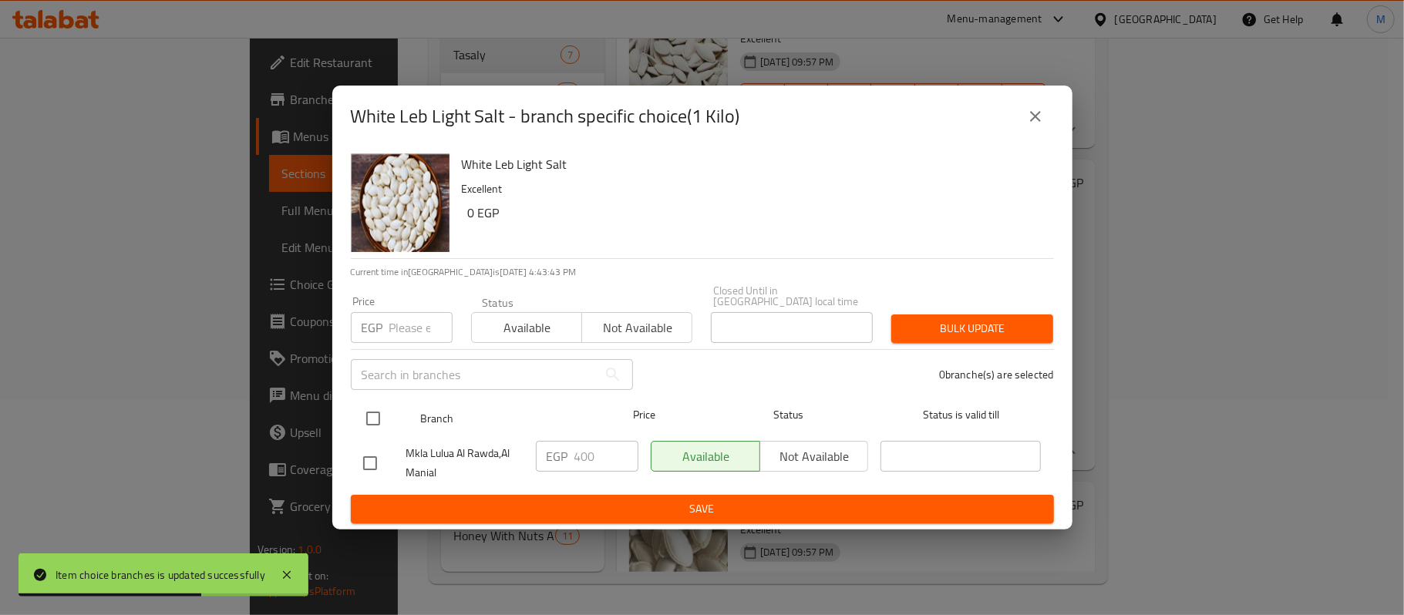
click at [389, 402] on input "checkbox" at bounding box center [373, 418] width 32 height 32
checkbox input "true"
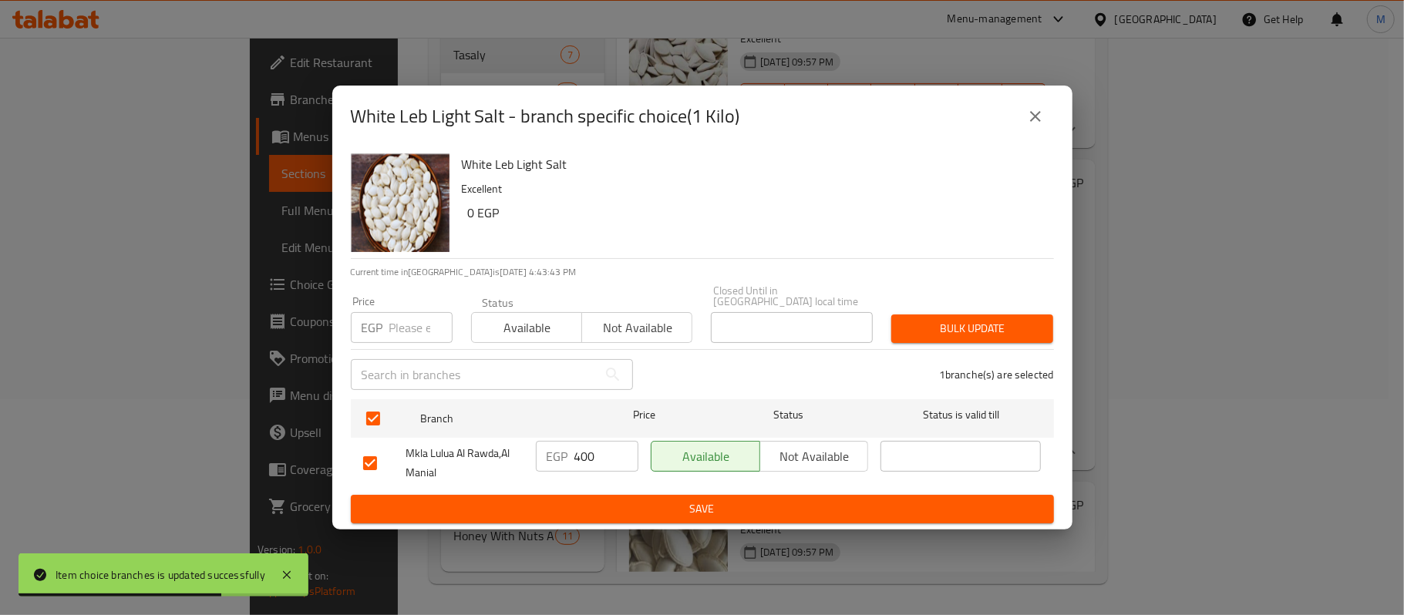
click at [418, 322] on input "number" at bounding box center [420, 327] width 63 height 31
paste input "456"
type input "456"
click at [997, 332] on span "Bulk update" at bounding box center [972, 328] width 137 height 19
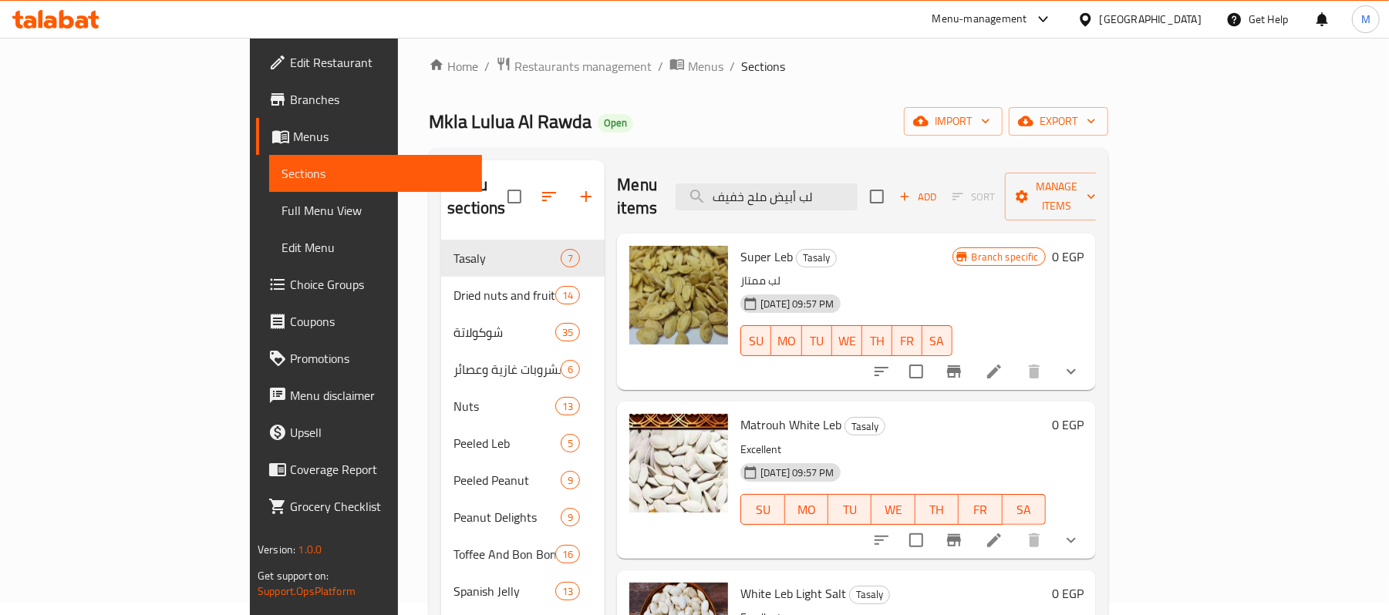
scroll to position [0, 0]
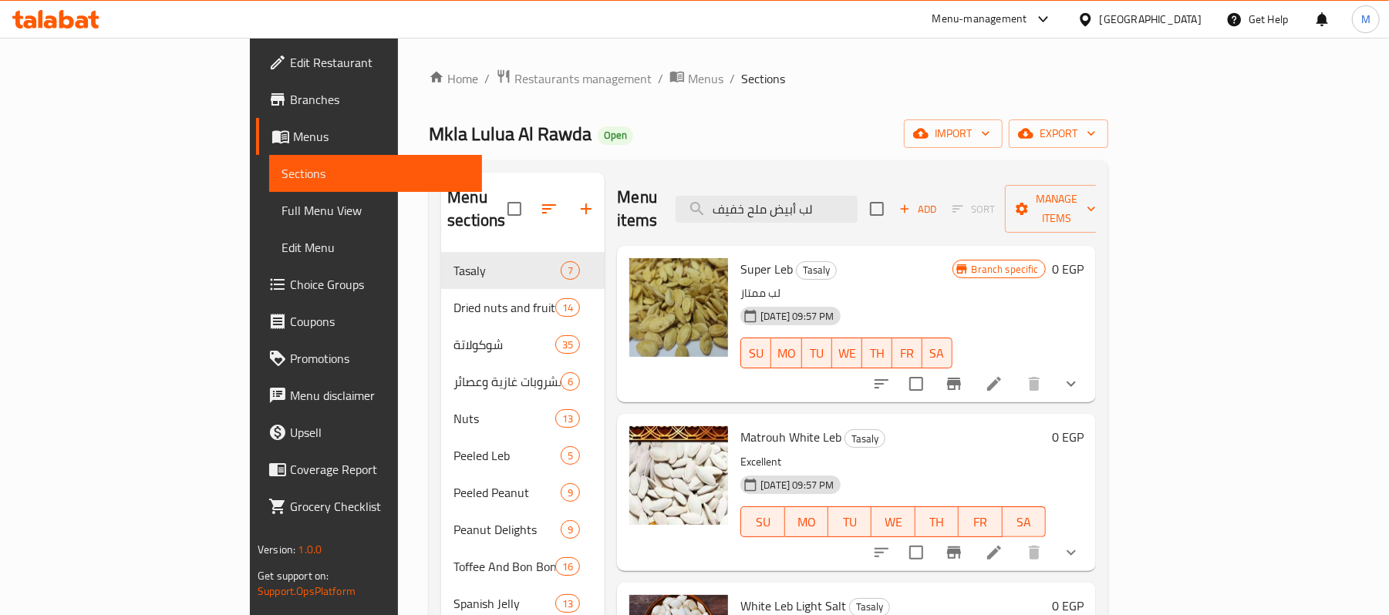
drag, startPoint x: 921, startPoint y: 219, endPoint x: 904, endPoint y: 177, distance: 45.4
click at [921, 219] on div "Menu items لب أبيض ملح خفيف Add Sort Manage items" at bounding box center [856, 209] width 479 height 73
click at [904, 176] on div "Menu items لب أبيض ملح خفيف Add Sort Manage items" at bounding box center [856, 209] width 479 height 73
click at [908, 217] on div "Menu items لب أبيض ملح خفيف Add Sort Manage items" at bounding box center [856, 209] width 479 height 73
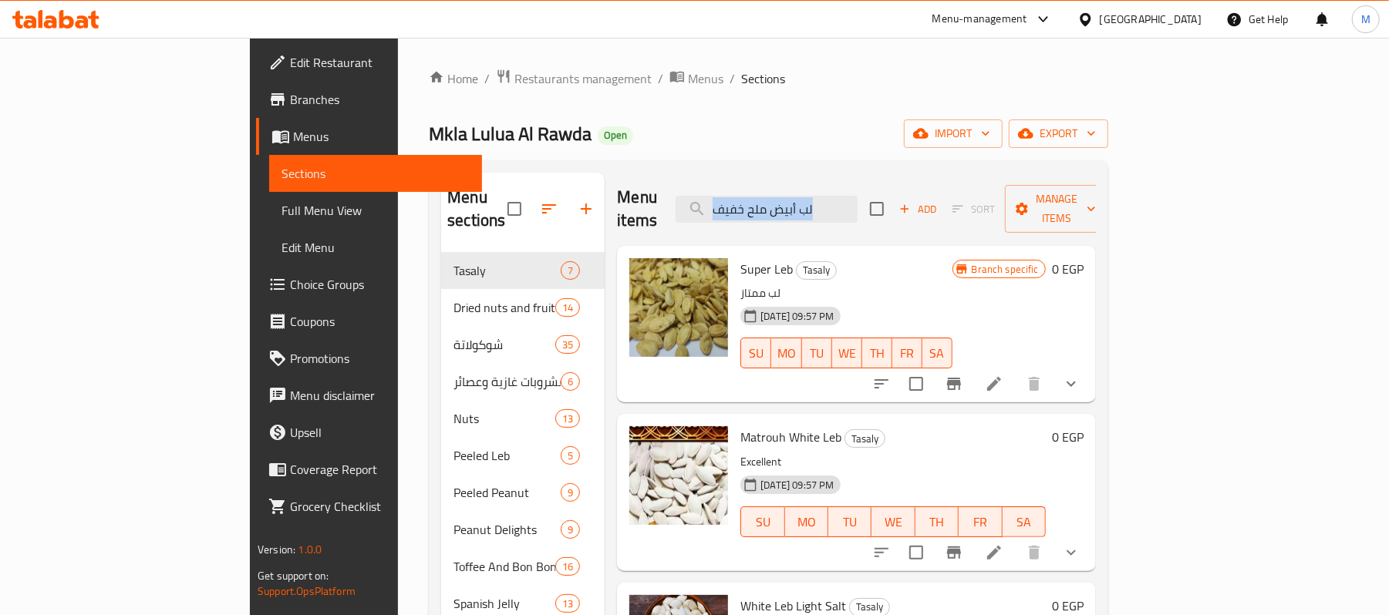
click at [908, 217] on div "Menu items لب أبيض ملح خفيف Add Sort Manage items" at bounding box center [856, 209] width 479 height 73
click at [857, 207] on input "لب أبيض ملح خفيف" at bounding box center [766, 209] width 182 height 27
paste input "بدون ملح"
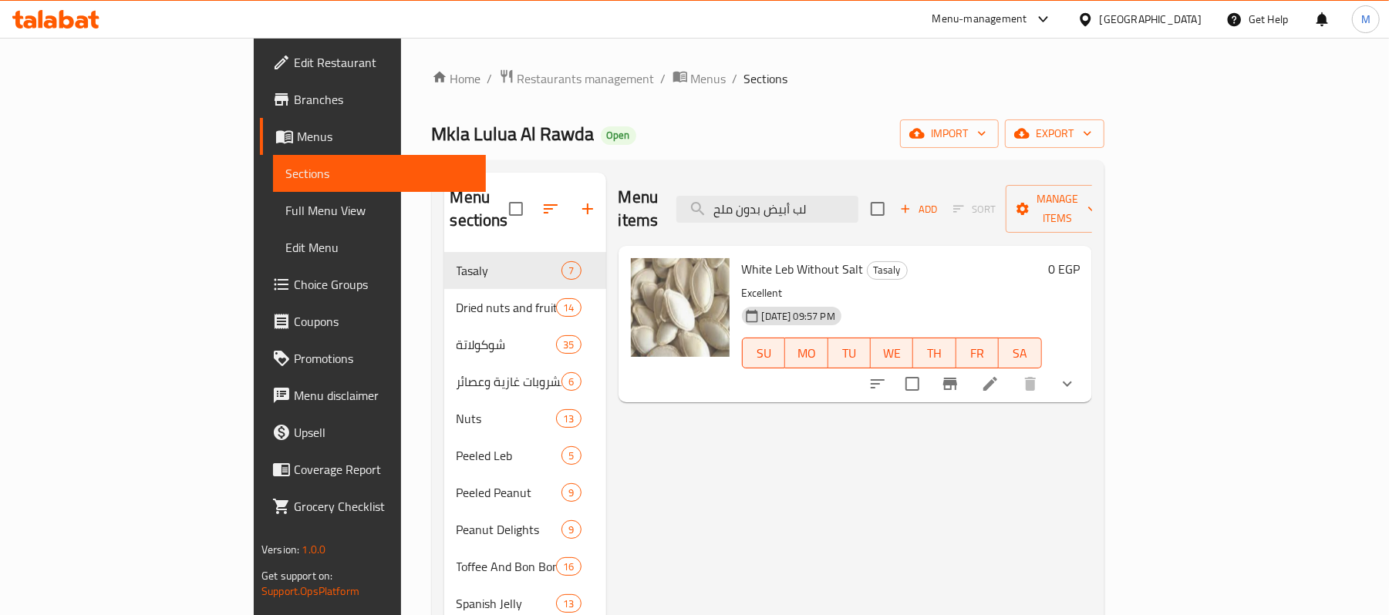
type input "لب أبيض بدون ملح"
click at [1076, 375] on icon "show more" at bounding box center [1067, 384] width 19 height 19
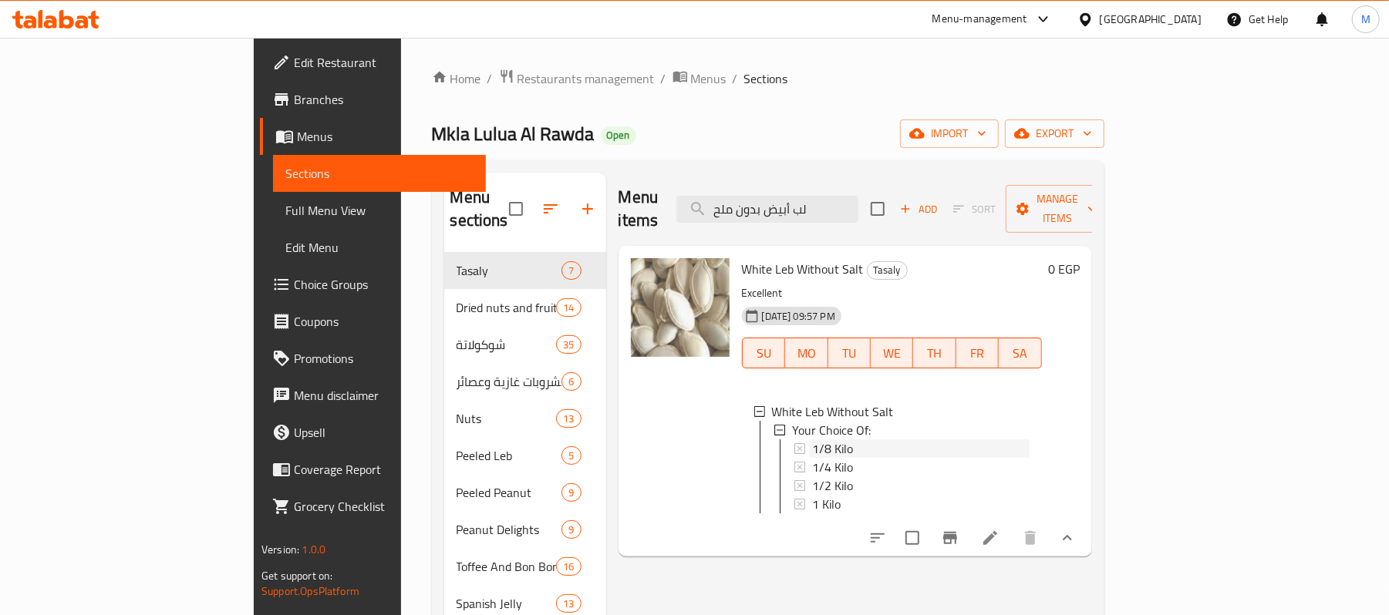
click at [812, 440] on span "1/8 Kilo" at bounding box center [832, 449] width 41 height 19
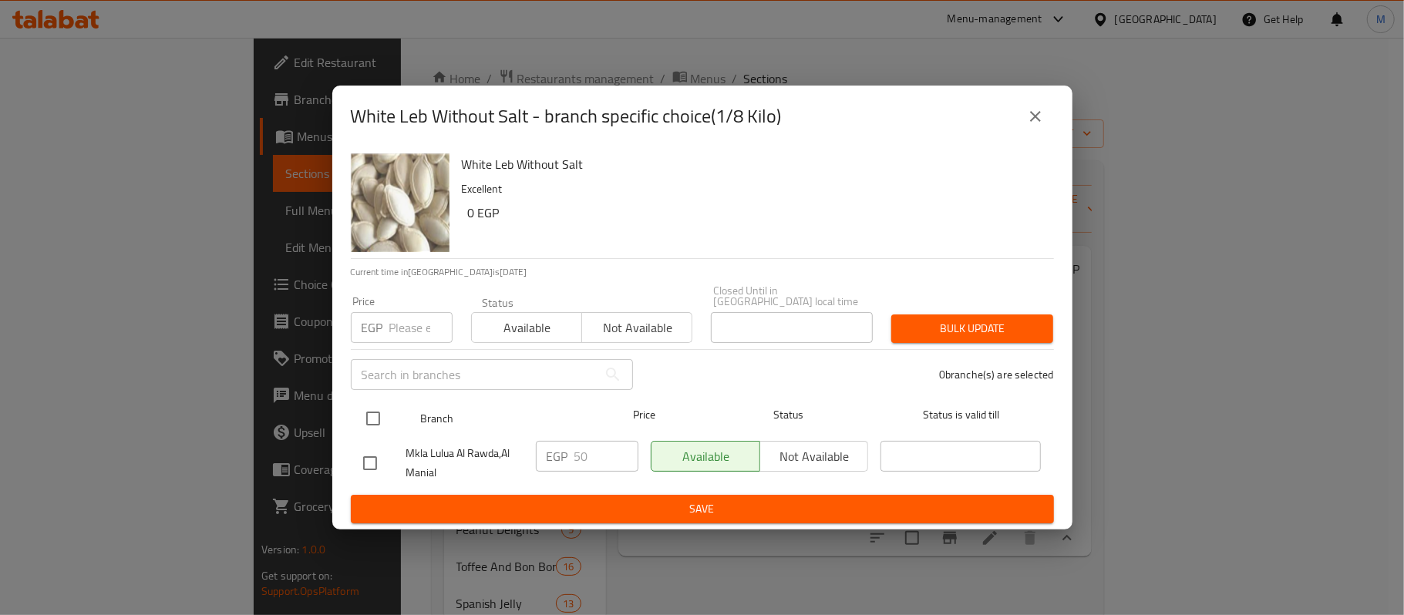
click at [376, 421] on input "checkbox" at bounding box center [373, 418] width 32 height 32
checkbox input "true"
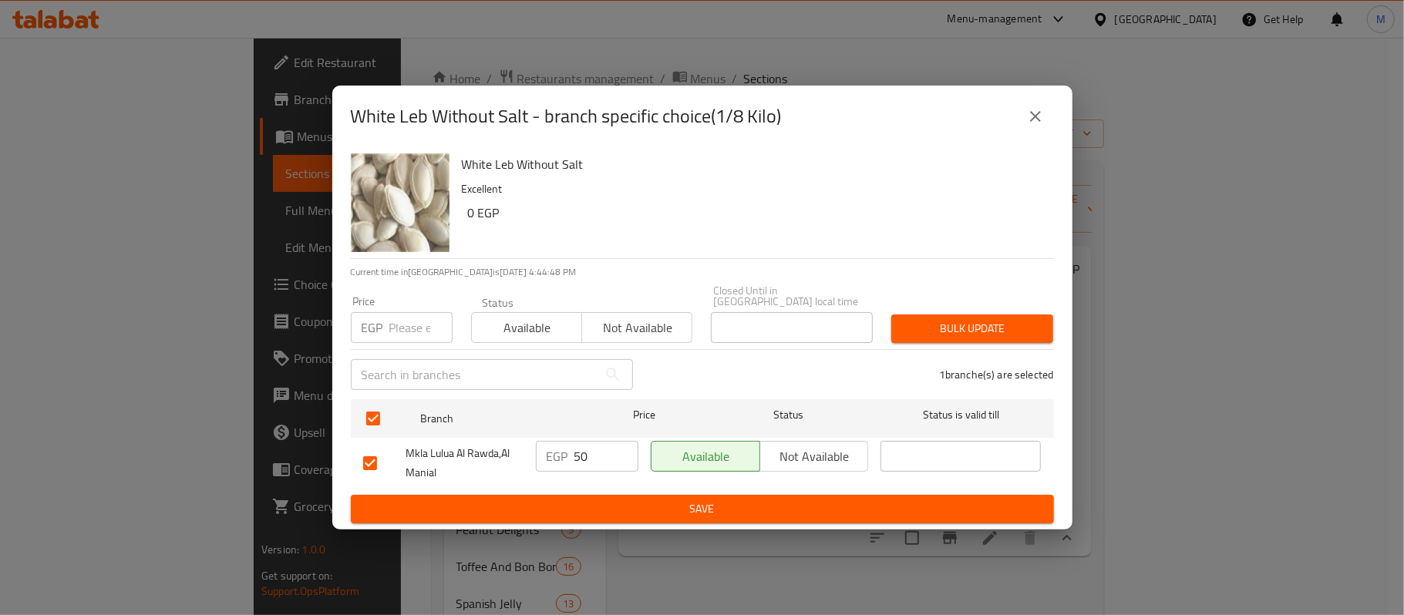
click at [396, 325] on input "number" at bounding box center [420, 327] width 63 height 31
paste input "57"
type input "57"
click at [884, 327] on div "Price EGP 57 Price Status Available Not available Closed Until in [GEOGRAPHIC_D…" at bounding box center [703, 314] width 722 height 76
click at [1006, 332] on span "Bulk update" at bounding box center [972, 328] width 137 height 19
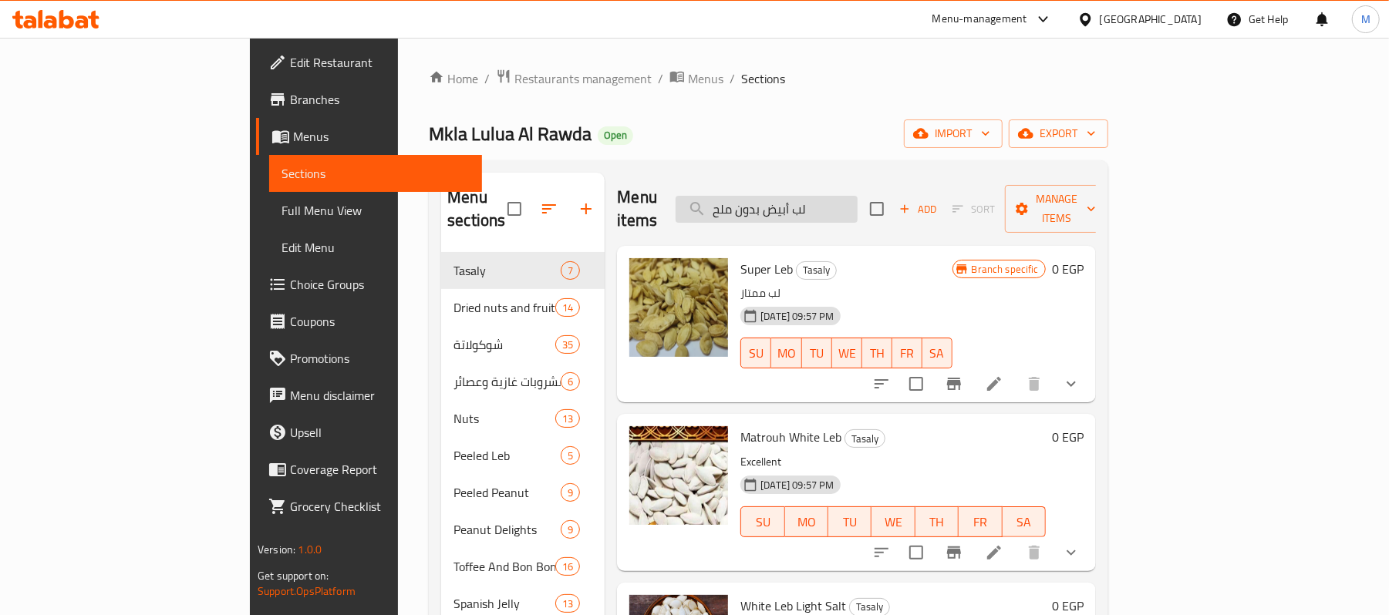
click at [857, 196] on input "لب أبيض بدون ملح" at bounding box center [766, 209] width 182 height 27
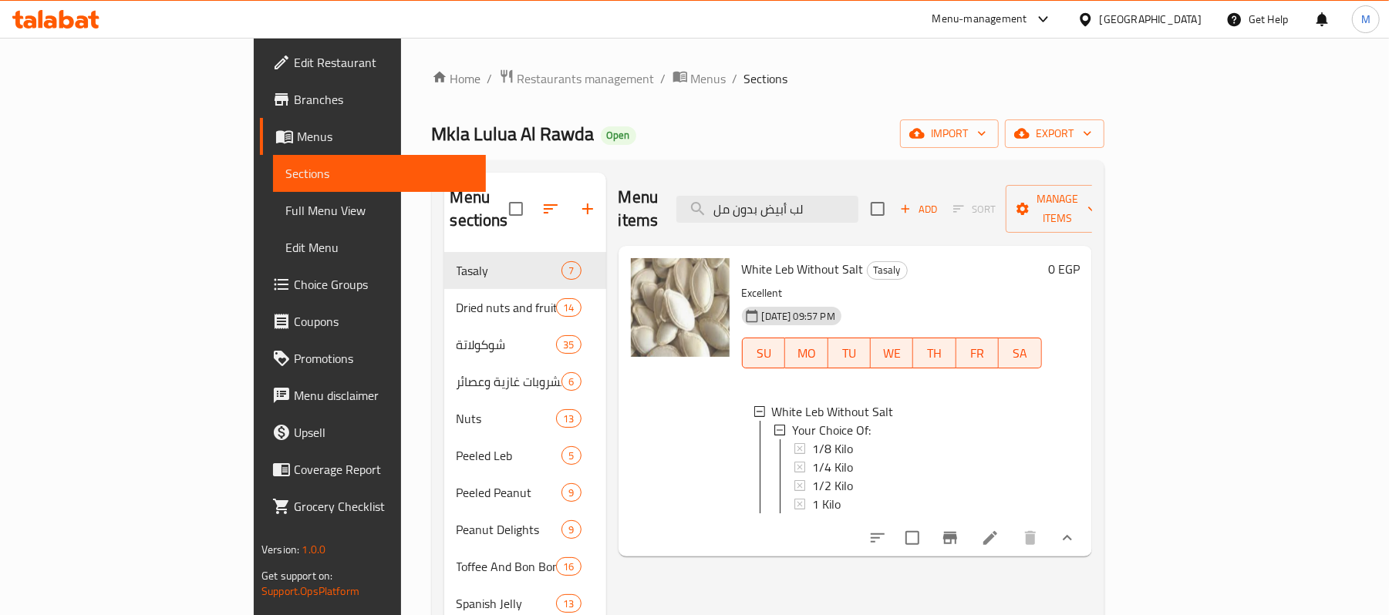
type input "لب أبيض بدون مل"
click at [812, 495] on span "1 Kilo" at bounding box center [826, 504] width 29 height 19
click at [812, 440] on span "1/8 Kilo" at bounding box center [832, 449] width 41 height 19
click at [812, 458] on span "1/4 Kilo" at bounding box center [832, 467] width 41 height 19
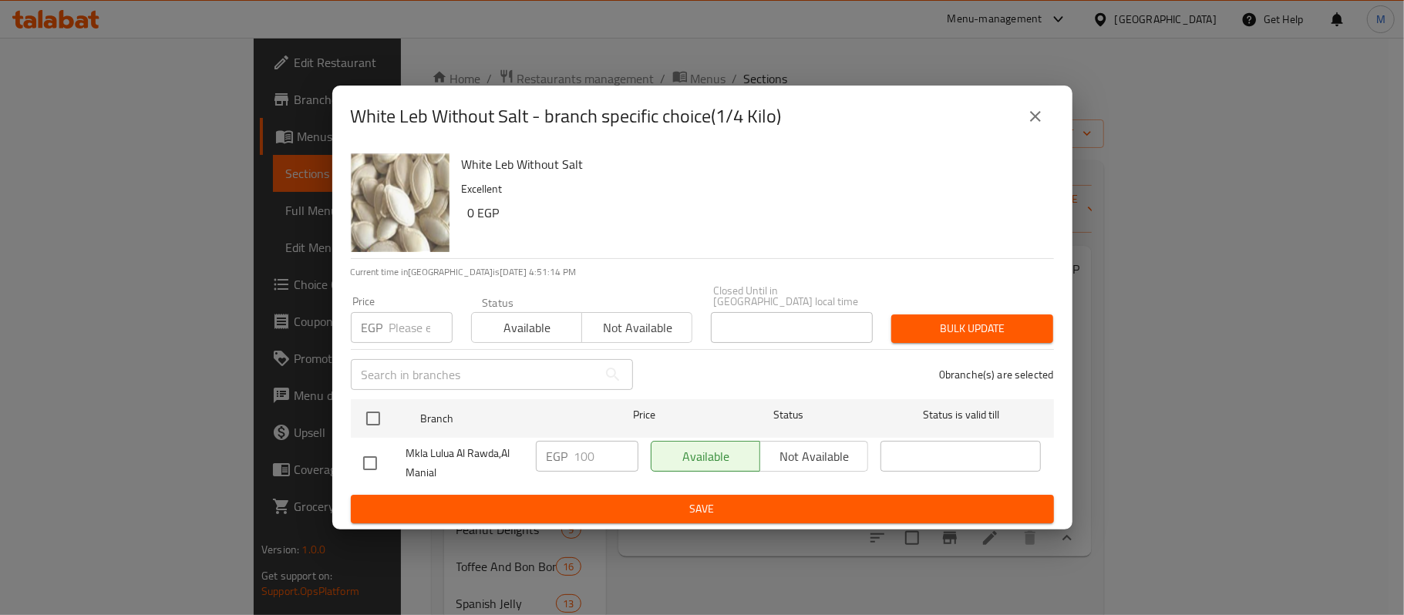
click at [349, 463] on div "White Leb Without Salt Excellent 0 EGP Current time in [GEOGRAPHIC_DATA] is [DA…" at bounding box center [702, 338] width 740 height 382
click at [401, 460] on div at bounding box center [384, 463] width 43 height 32
click at [341, 460] on div "White Leb Without Salt Excellent 0 EGP Current time in [GEOGRAPHIC_DATA] is [DA…" at bounding box center [702, 338] width 740 height 382
click at [362, 461] on input "checkbox" at bounding box center [370, 463] width 32 height 32
checkbox input "true"
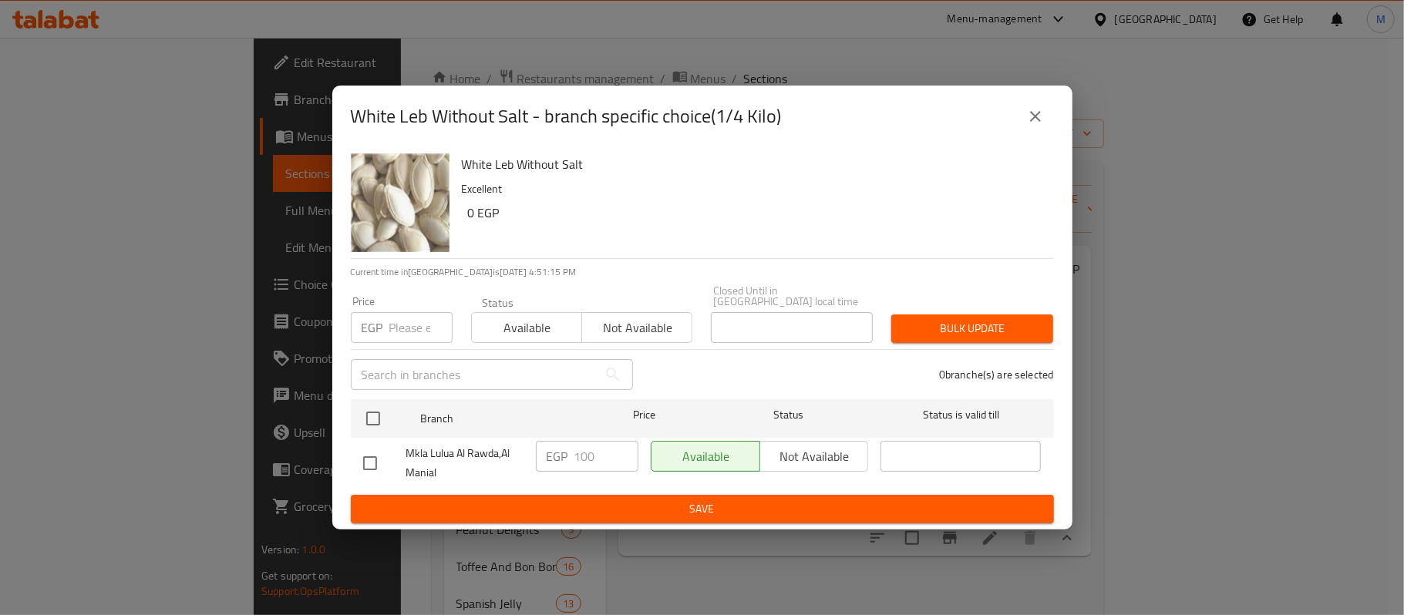
checkbox input "true"
drag, startPoint x: 538, startPoint y: 451, endPoint x: 618, endPoint y: 461, distance: 80.8
click at [574, 455] on div "EGP 100 ​" at bounding box center [587, 456] width 103 height 31
click at [608, 443] on input "100" at bounding box center [606, 456] width 64 height 31
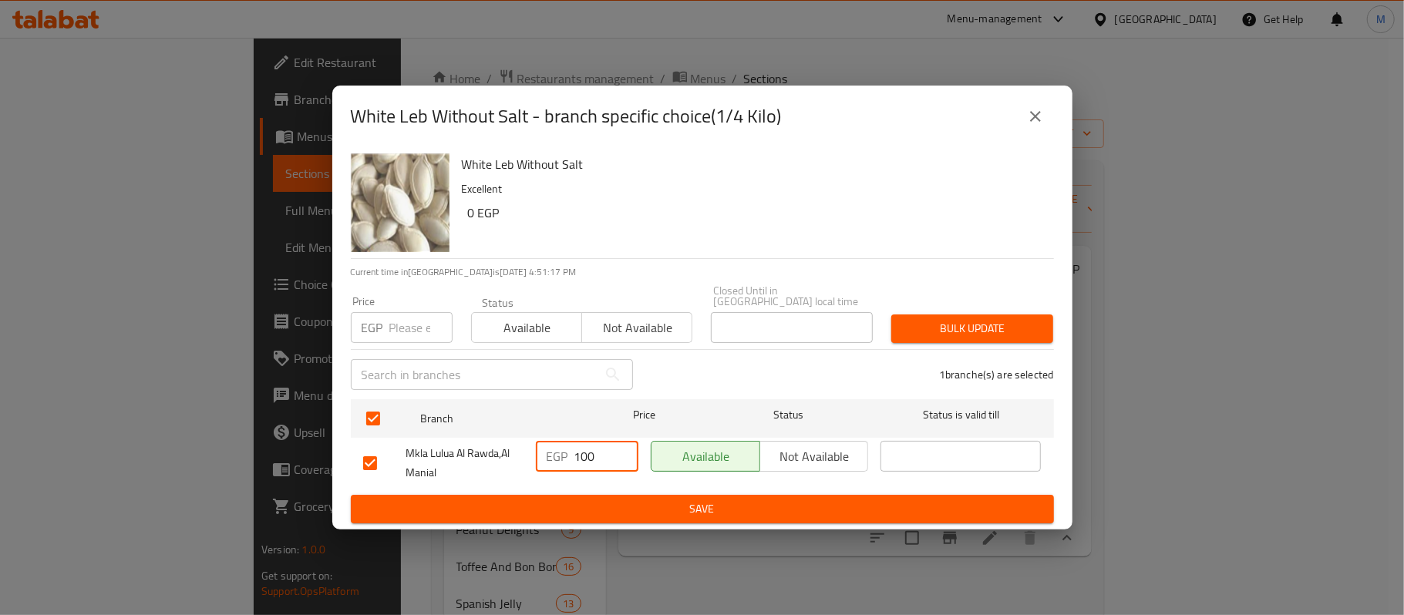
click at [608, 443] on input "100" at bounding box center [606, 456] width 64 height 31
paste input "14"
type input "114"
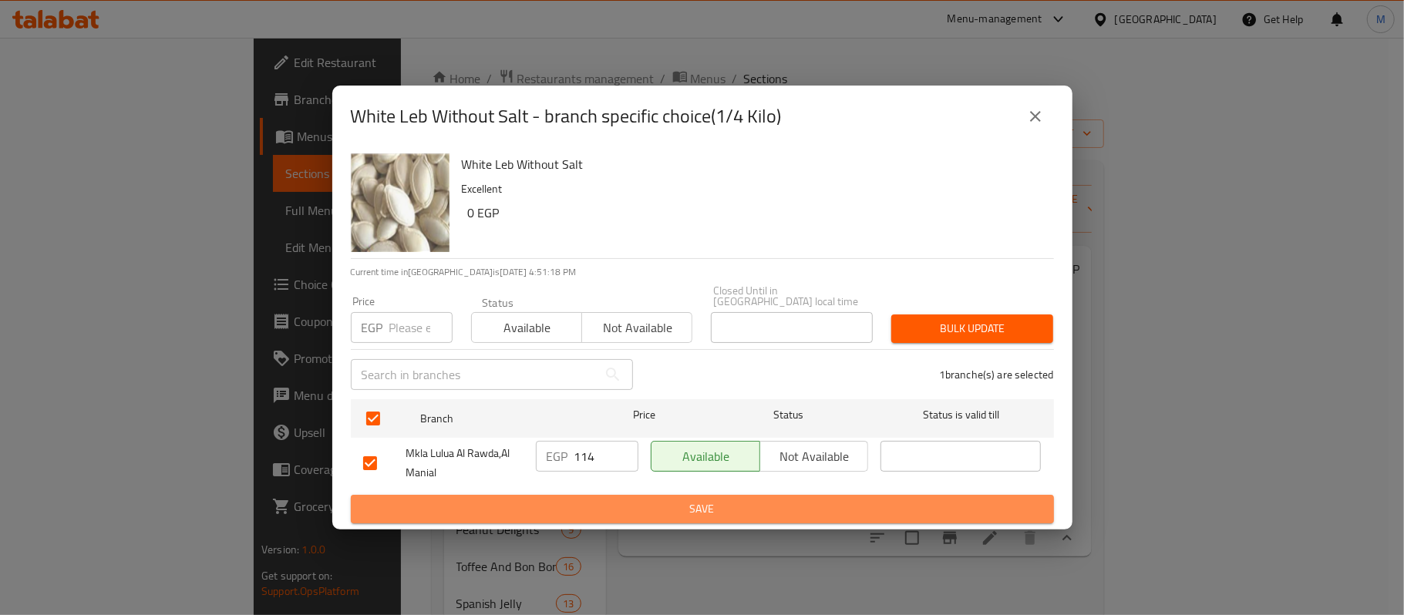
click at [621, 516] on button "Save" at bounding box center [702, 509] width 703 height 29
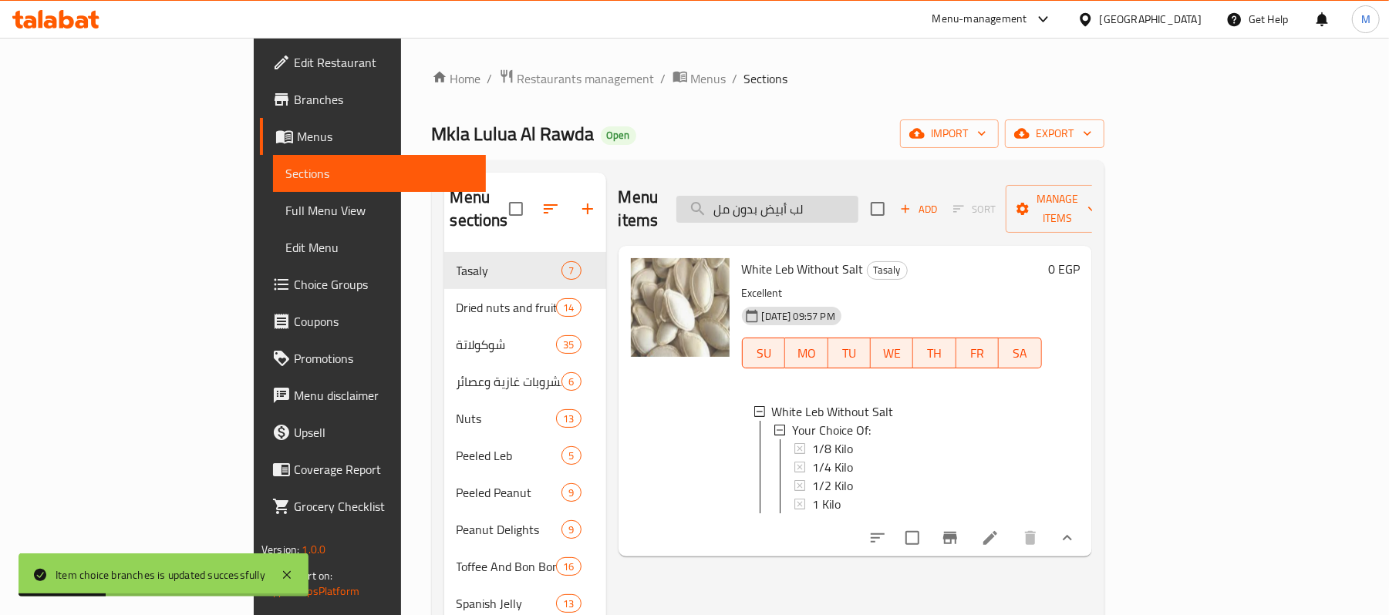
click at [858, 196] on input "لب أبيض بدون مل" at bounding box center [767, 209] width 182 height 27
paste input "228"
click at [858, 196] on input "لب أبيض بدون مل" at bounding box center [767, 209] width 182 height 27
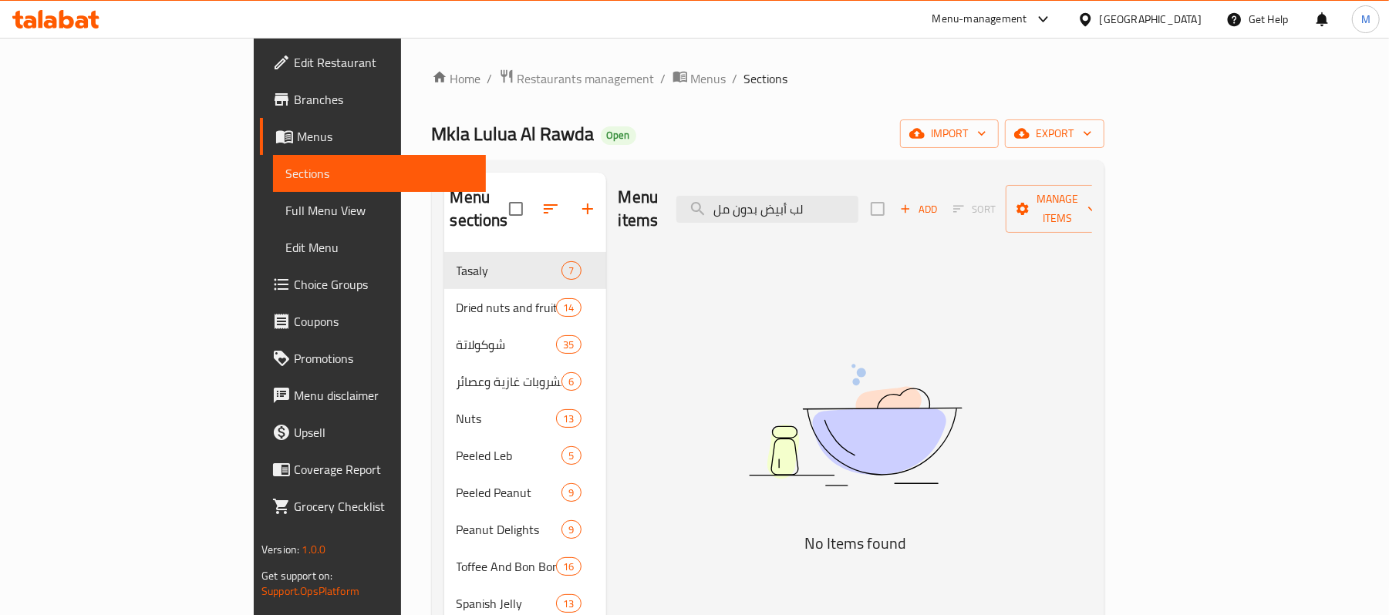
type input "لب أبيض بدون مل"
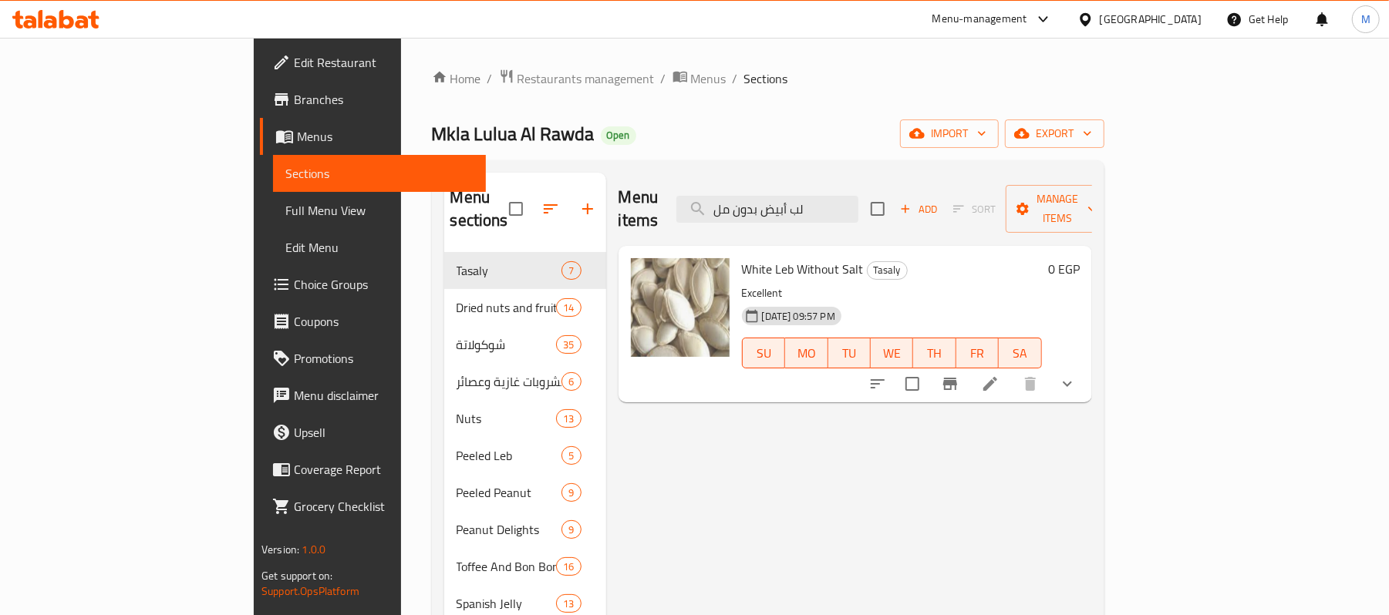
click at [1086, 365] on button "show more" at bounding box center [1067, 383] width 37 height 37
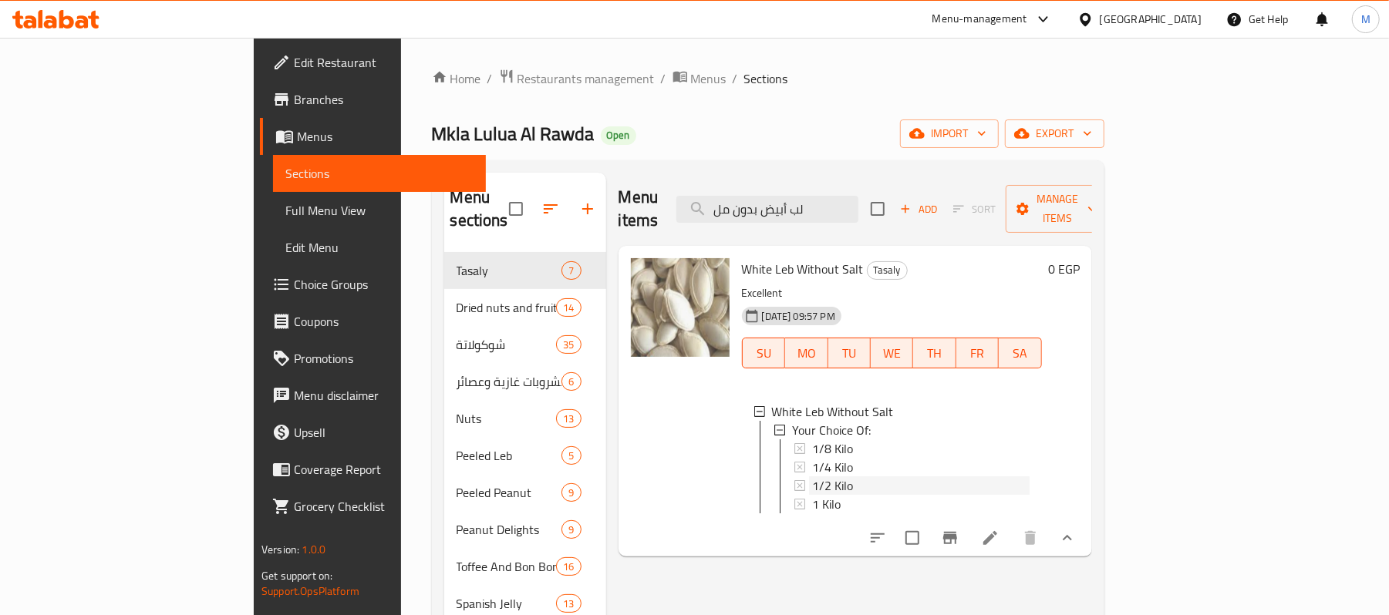
click at [812, 477] on span "1/2 Kilo" at bounding box center [832, 486] width 41 height 19
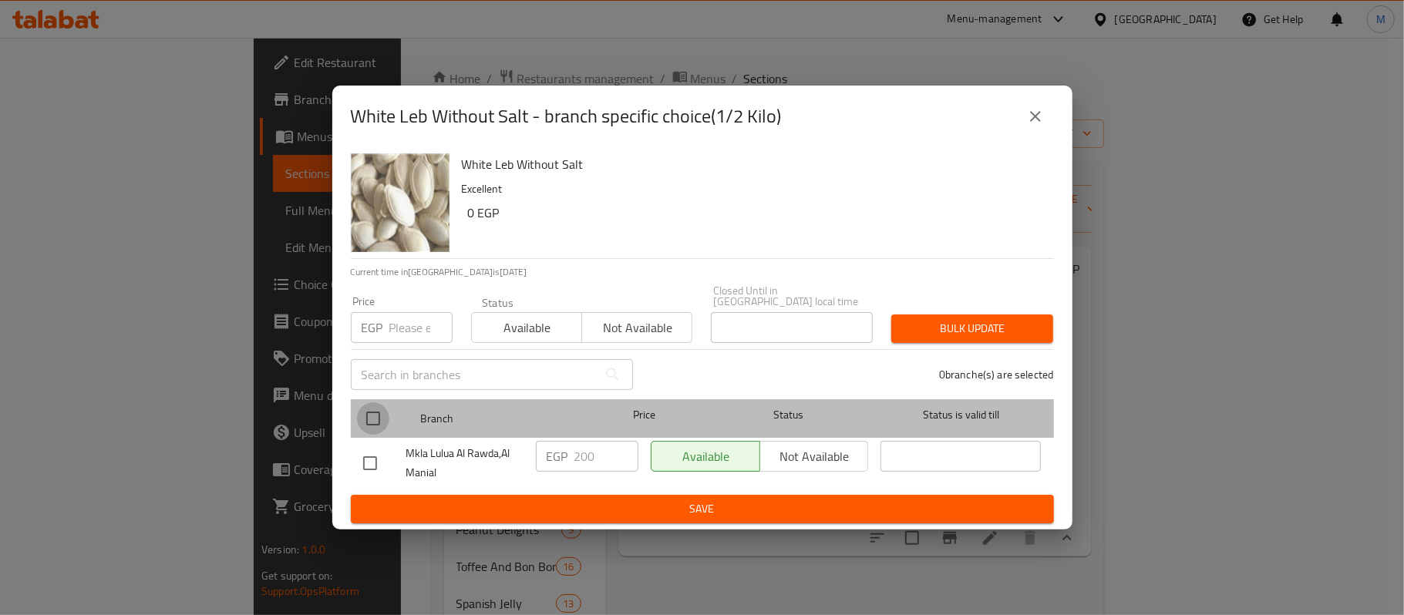
click at [376, 423] on input "checkbox" at bounding box center [373, 418] width 32 height 32
checkbox input "true"
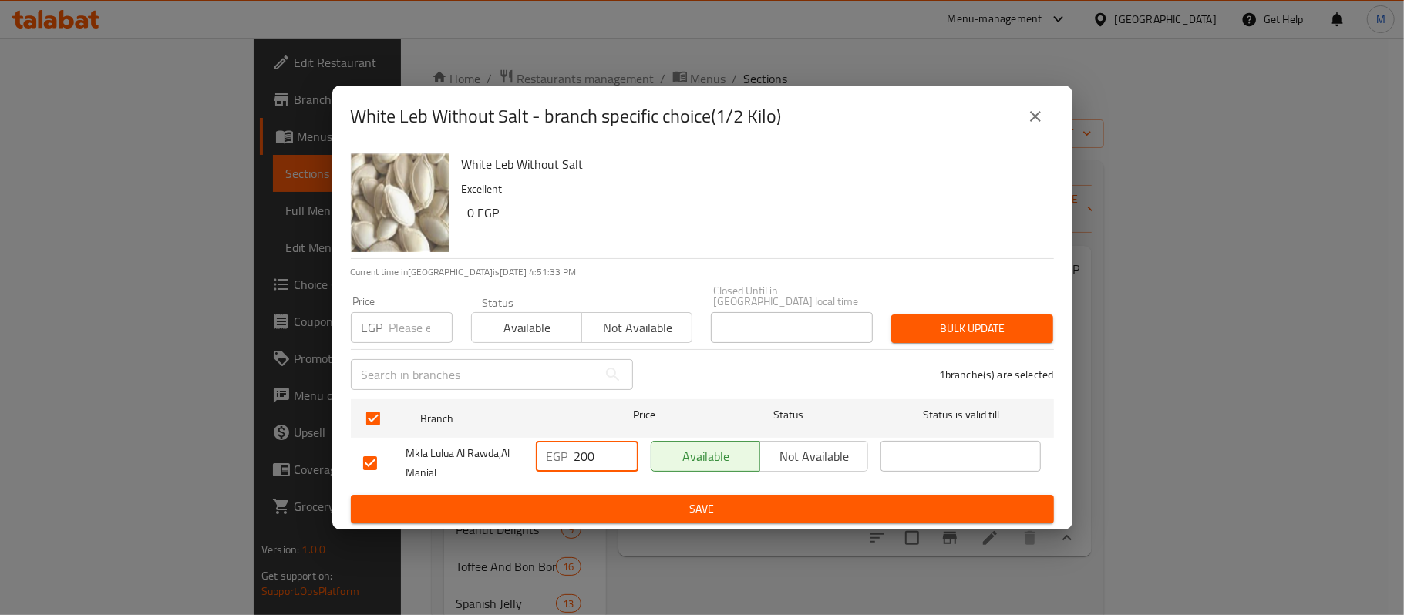
click at [609, 449] on input "200" at bounding box center [606, 456] width 64 height 31
paste input "28"
type input "228"
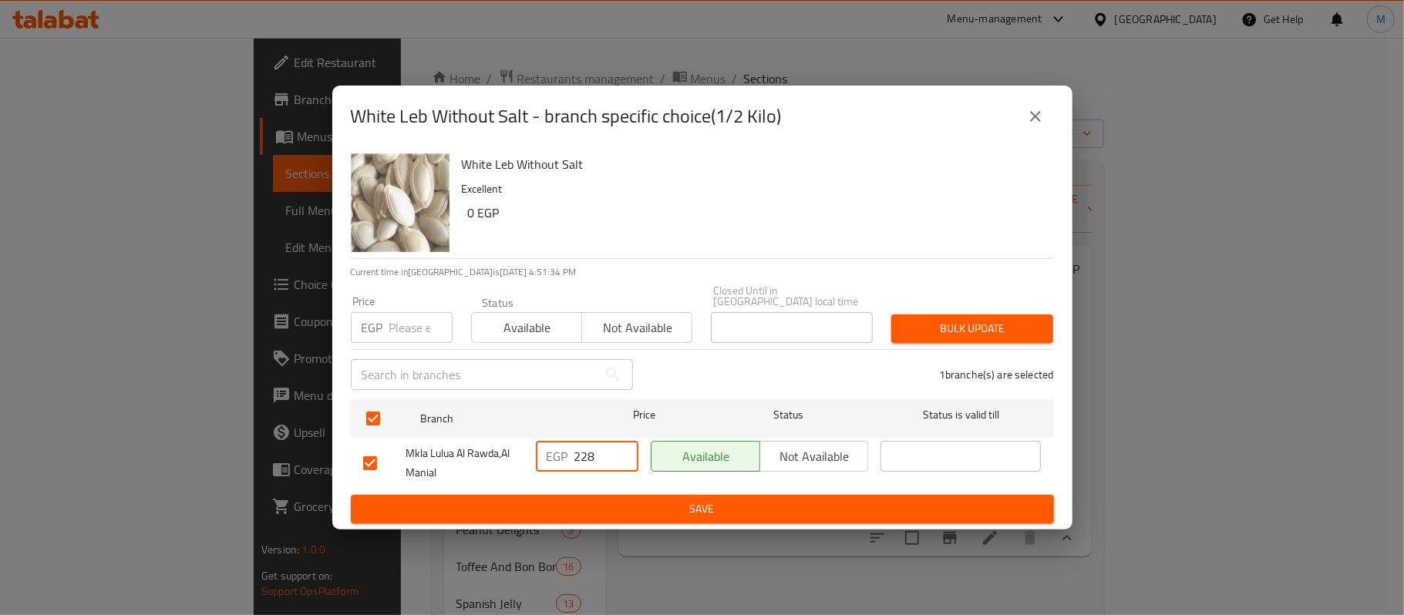
click at [648, 501] on span "Save" at bounding box center [702, 509] width 679 height 19
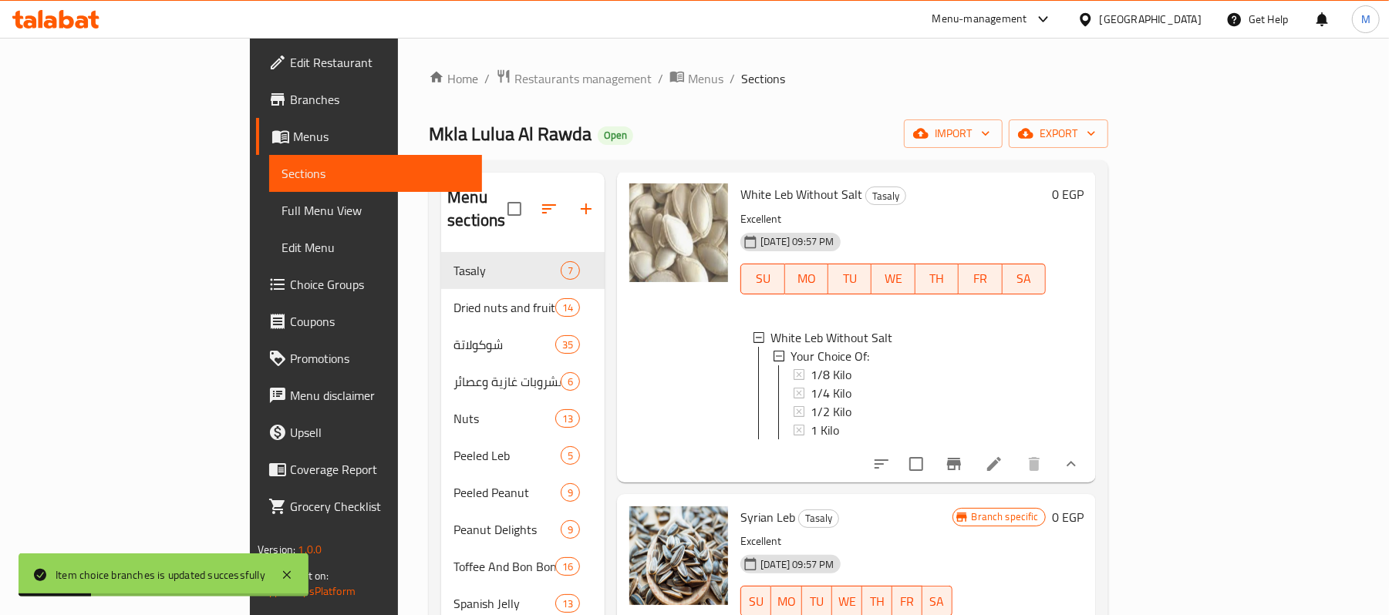
scroll to position [617, 0]
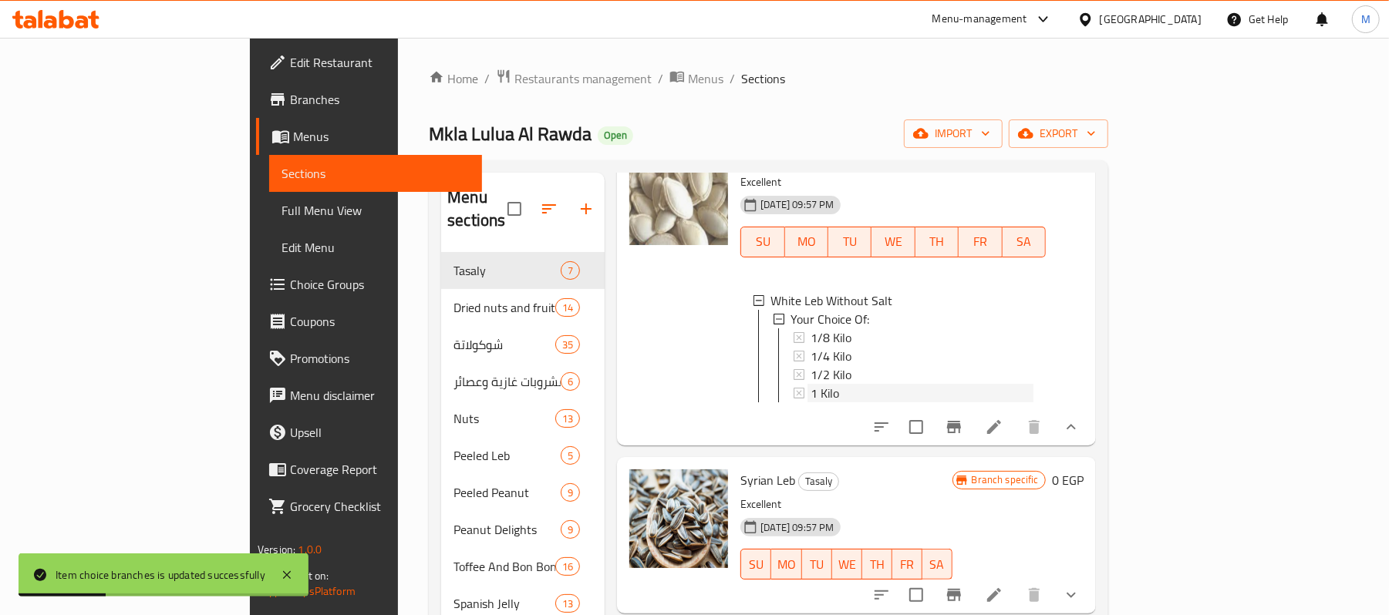
click at [810, 384] on span "1 Kilo" at bounding box center [824, 393] width 29 height 19
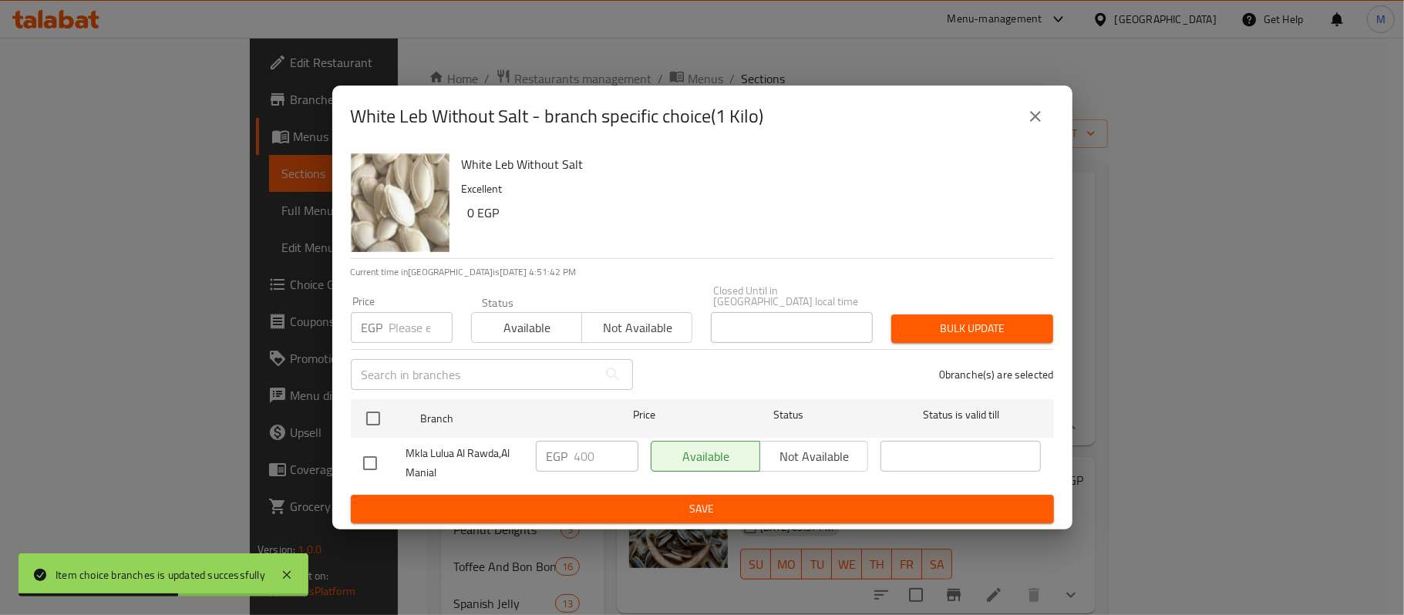
click at [381, 460] on input "checkbox" at bounding box center [370, 463] width 32 height 32
checkbox input "true"
click at [596, 453] on input "400" at bounding box center [606, 456] width 64 height 31
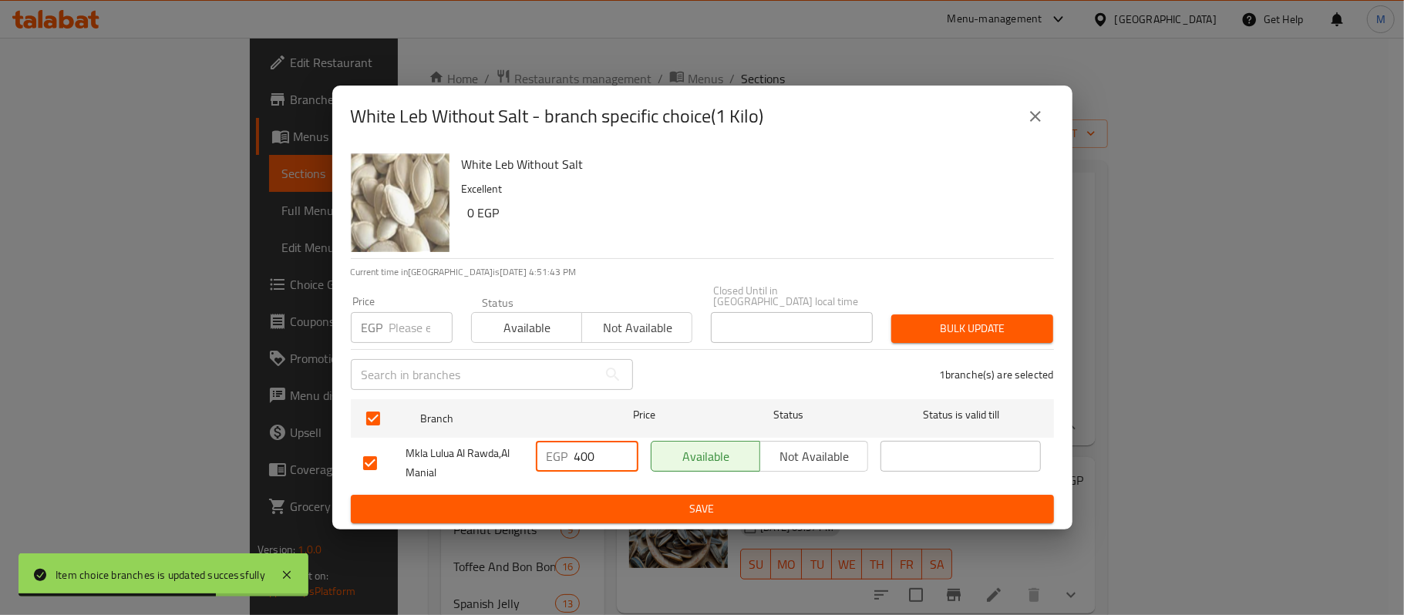
click at [596, 453] on input "400" at bounding box center [606, 456] width 64 height 31
paste input "56"
type input "456"
click at [608, 500] on span "Save" at bounding box center [702, 509] width 679 height 19
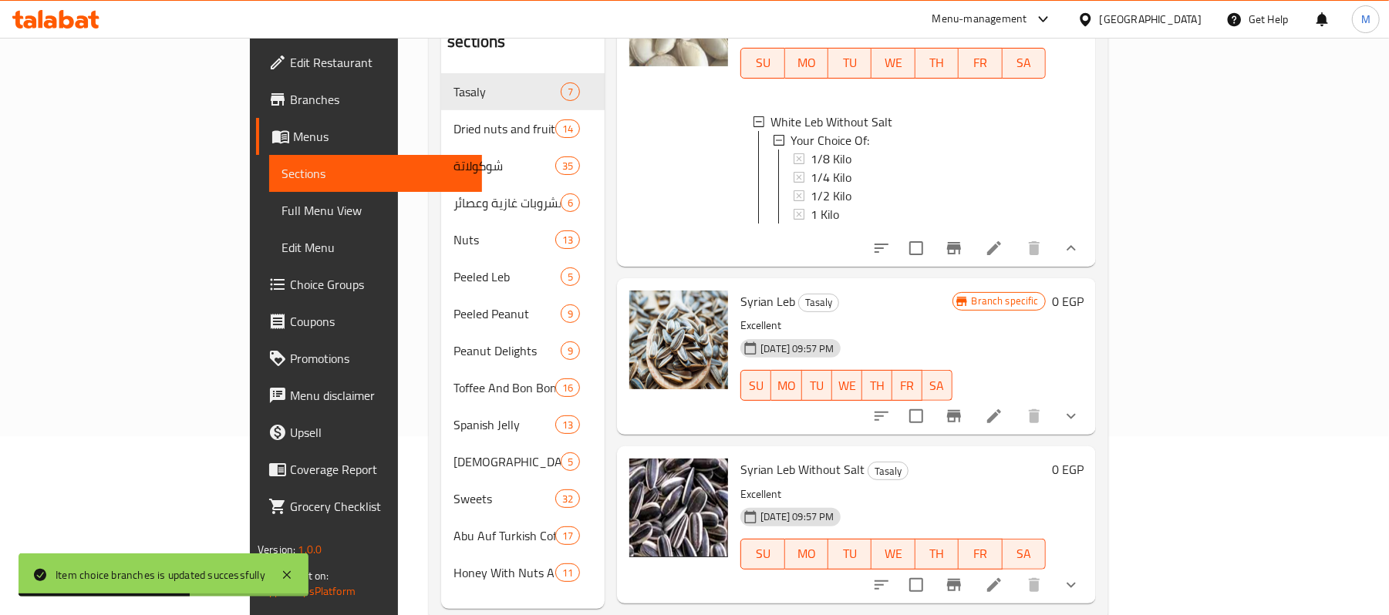
scroll to position [205, 0]
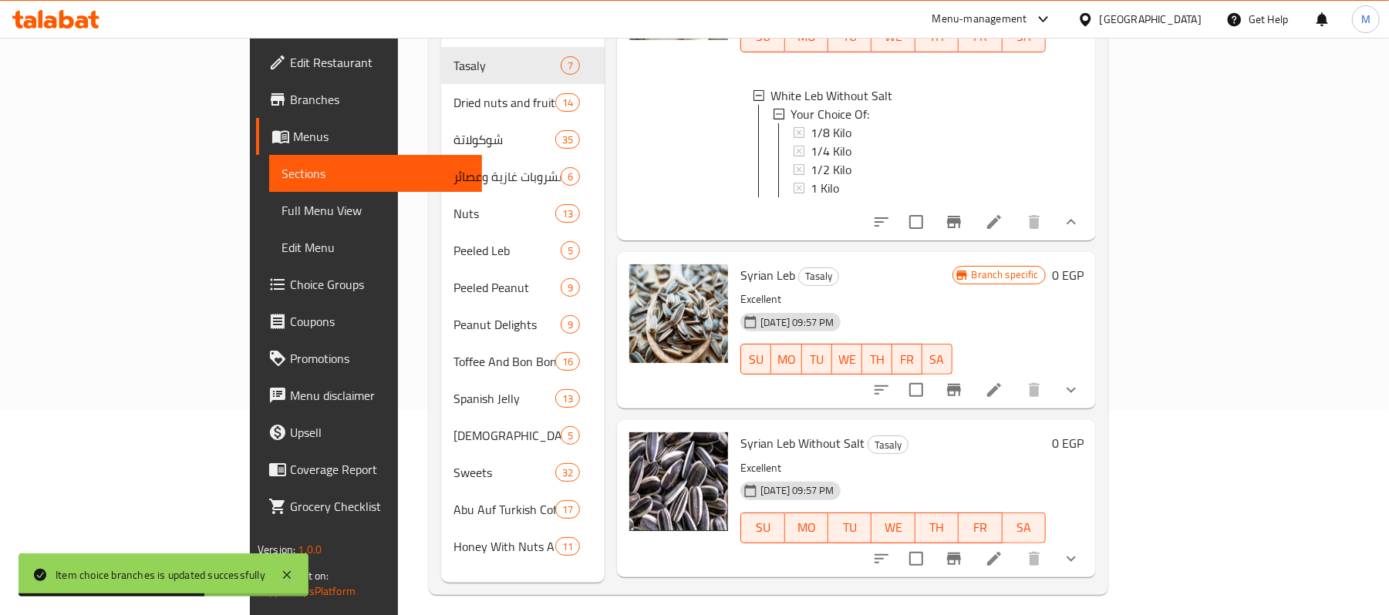
click at [1080, 381] on icon "show more" at bounding box center [1071, 390] width 19 height 19
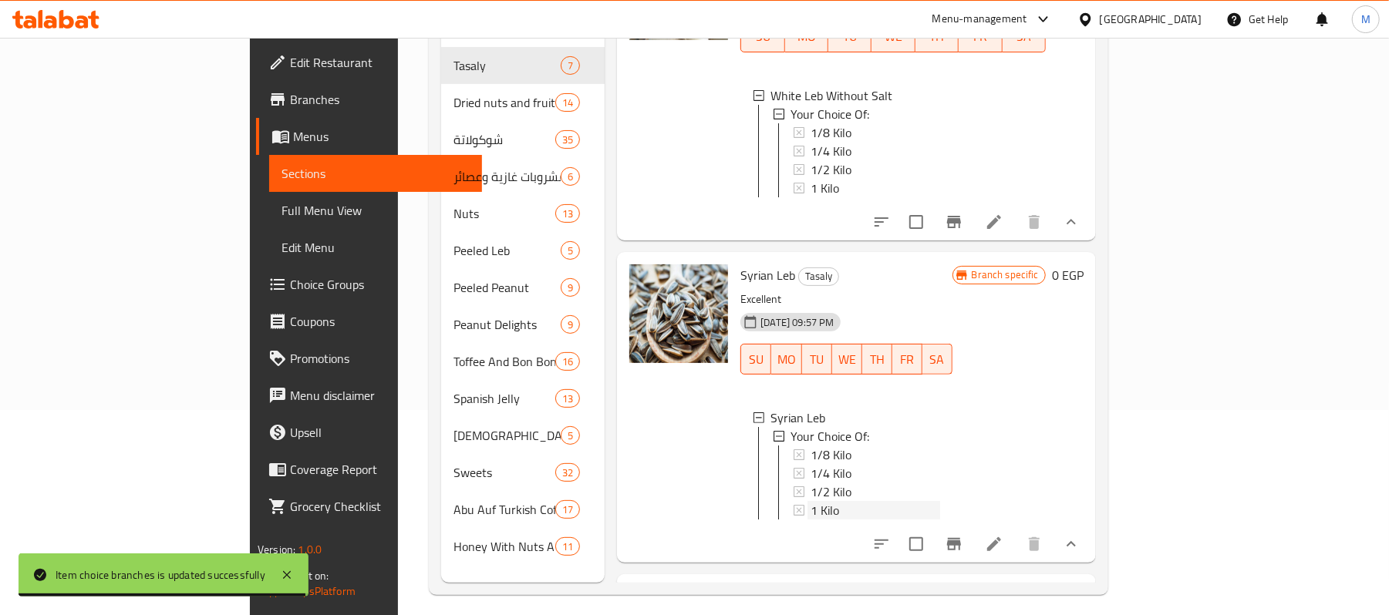
click at [831, 501] on div "1 Kilo" at bounding box center [874, 510] width 129 height 19
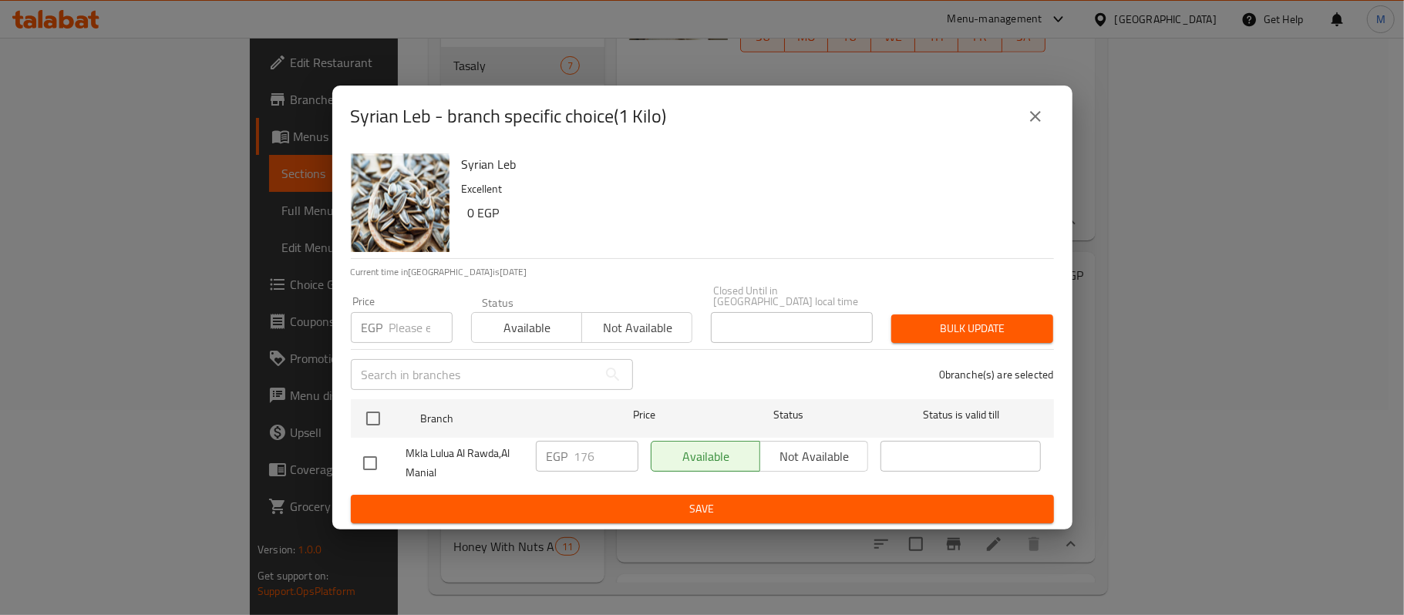
click at [370, 458] on input "checkbox" at bounding box center [370, 463] width 32 height 32
checkbox input "true"
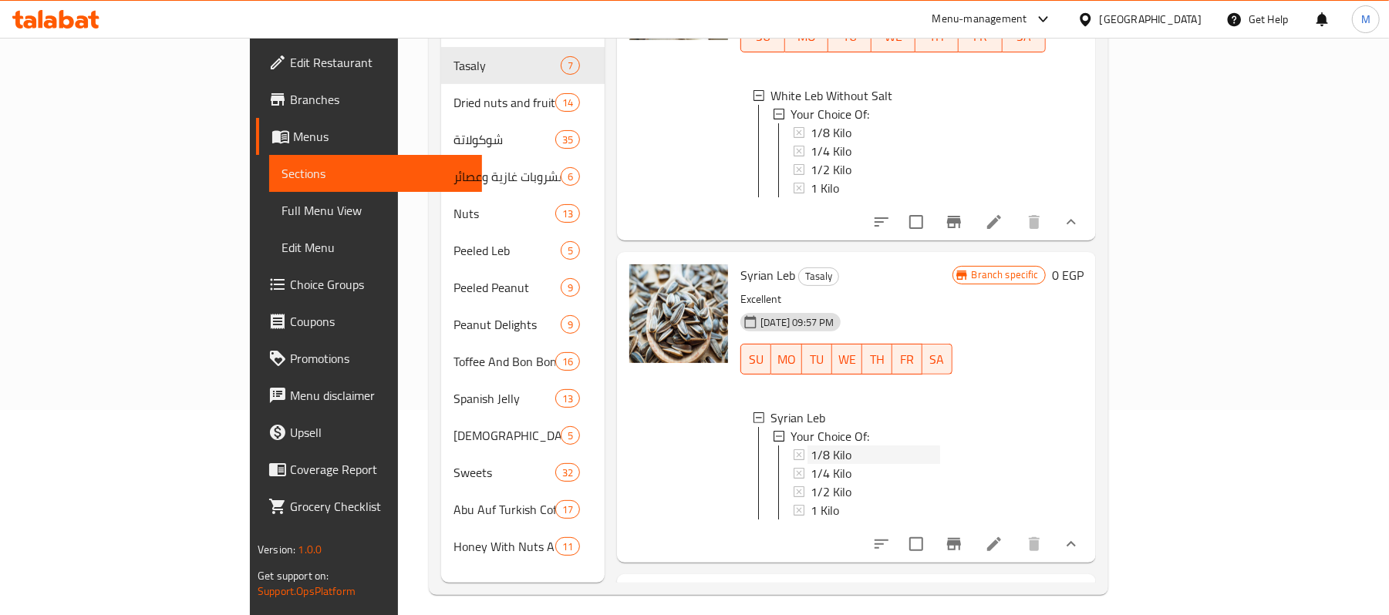
click at [793, 450] on icon at bounding box center [798, 455] width 11 height 11
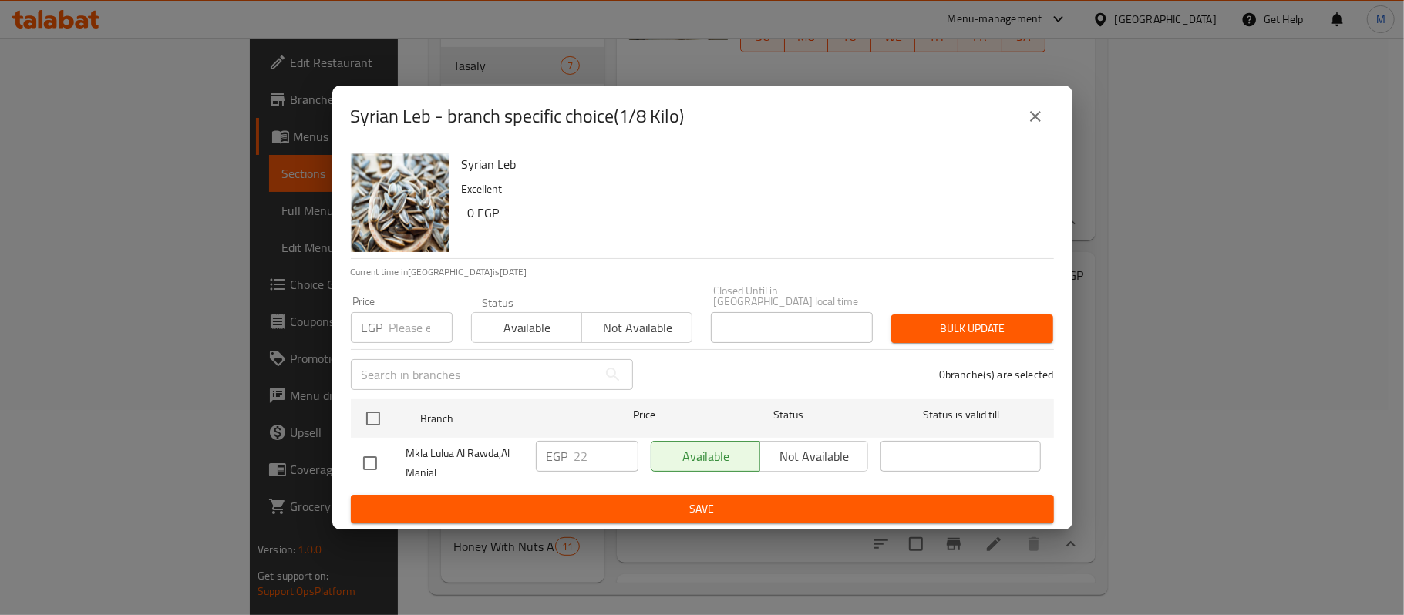
click at [369, 449] on input "checkbox" at bounding box center [370, 463] width 32 height 32
checkbox input "true"
click at [583, 458] on input "22" at bounding box center [606, 456] width 64 height 31
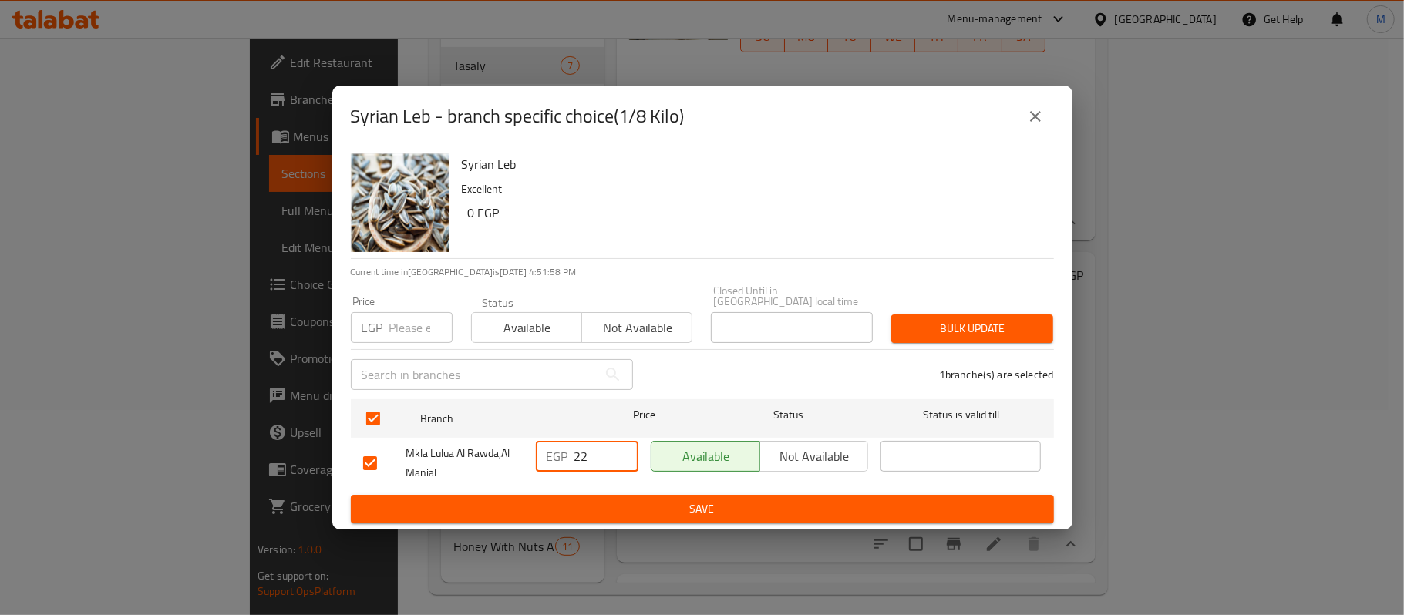
paste input "5"
type input "25"
click at [605, 500] on span "Save" at bounding box center [702, 509] width 679 height 19
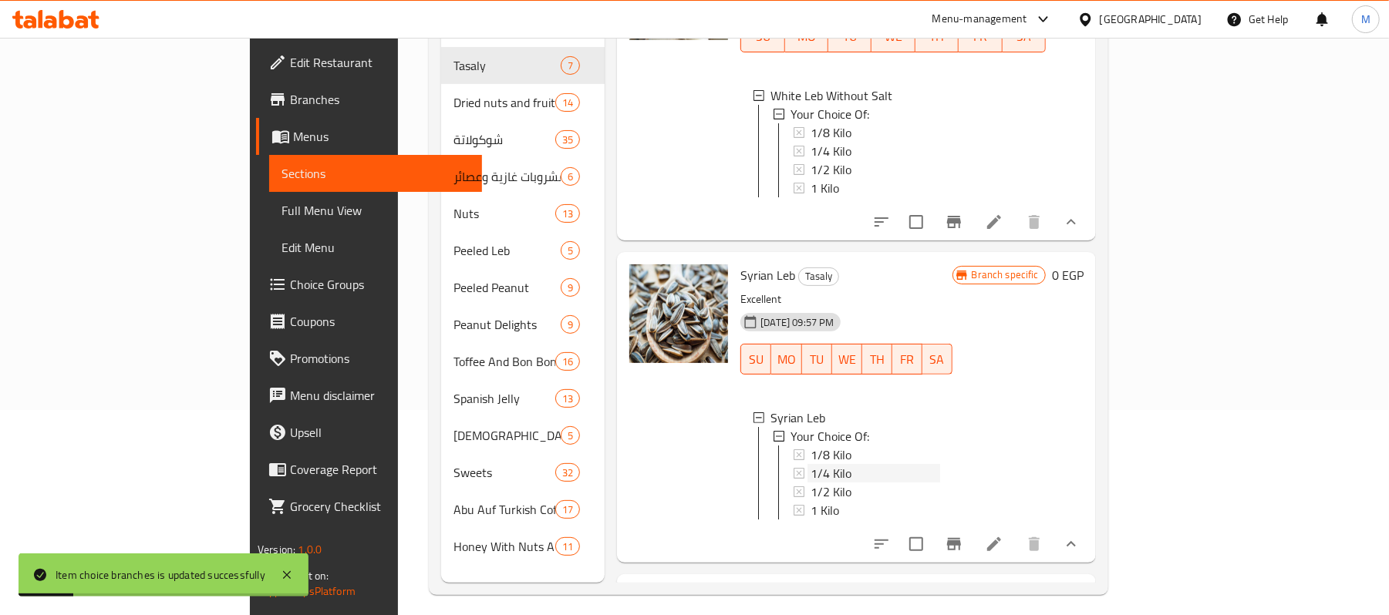
click at [810, 464] on span "1/4 Kilo" at bounding box center [830, 473] width 41 height 19
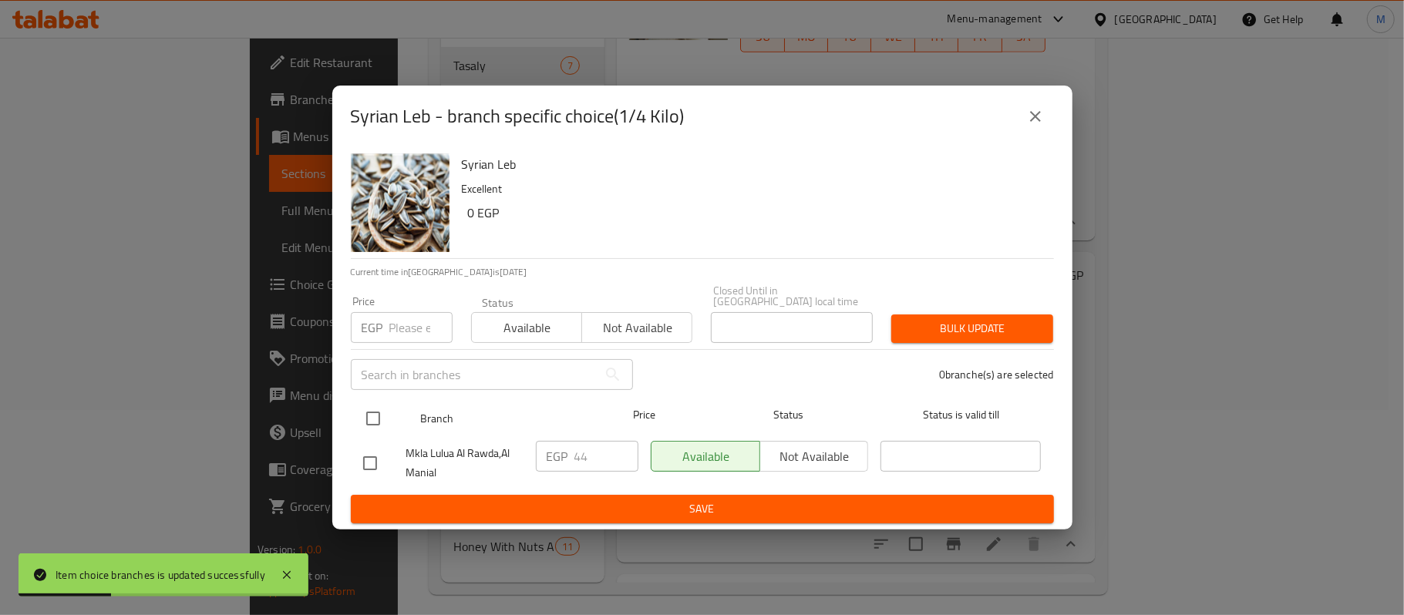
click at [381, 421] on input "checkbox" at bounding box center [373, 418] width 32 height 32
checkbox input "true"
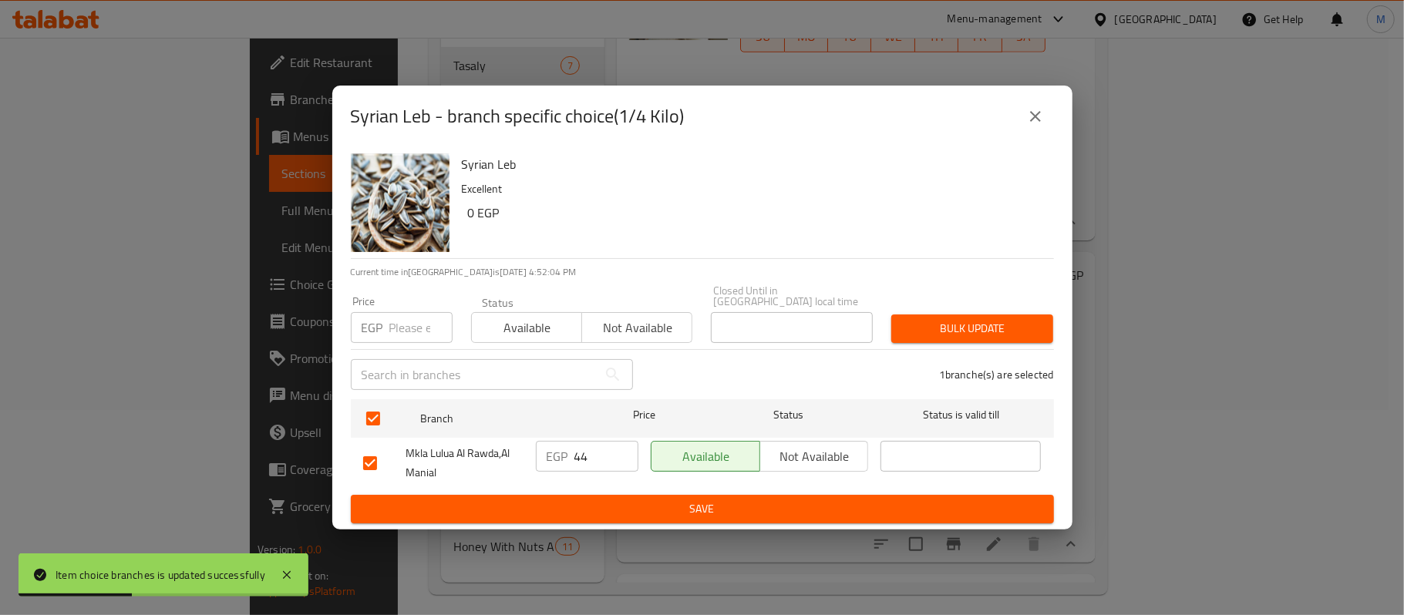
click at [568, 452] on div "EGP 44 ​" at bounding box center [587, 456] width 103 height 31
click at [572, 454] on div "EGP 44 ​" at bounding box center [587, 456] width 103 height 31
click at [583, 452] on input "44" at bounding box center [606, 456] width 64 height 31
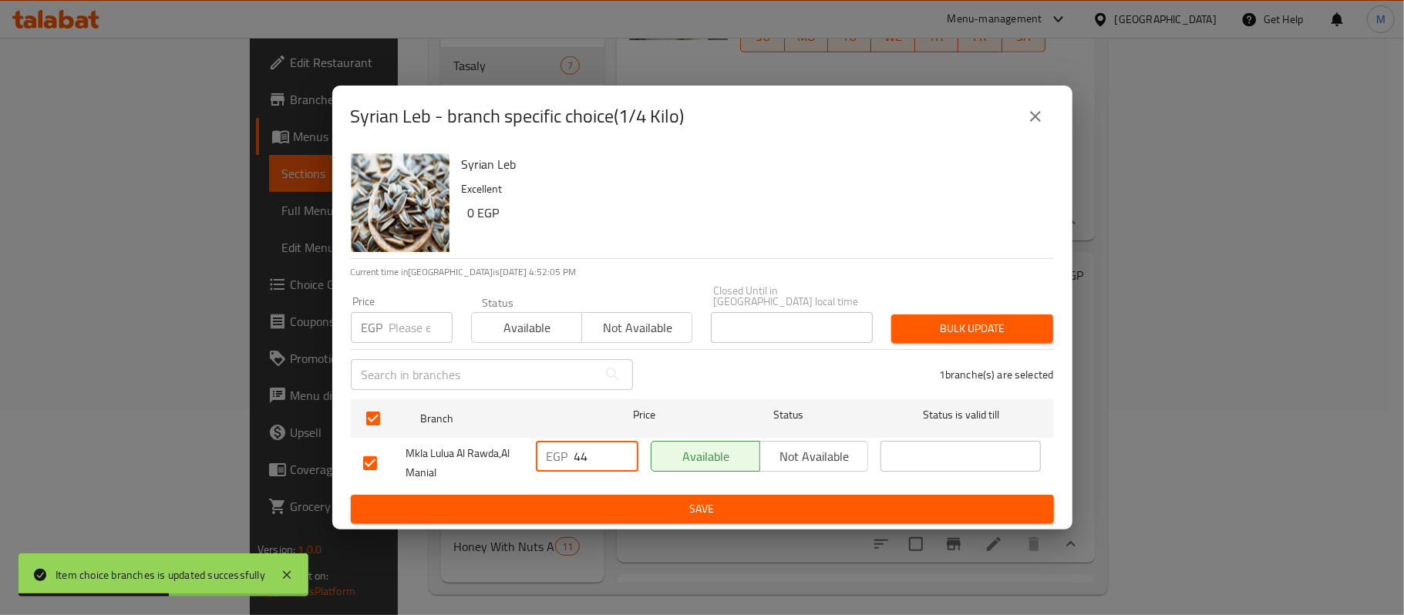
click at [583, 452] on input "44" at bounding box center [606, 456] width 64 height 31
paste input "50"
type input "50"
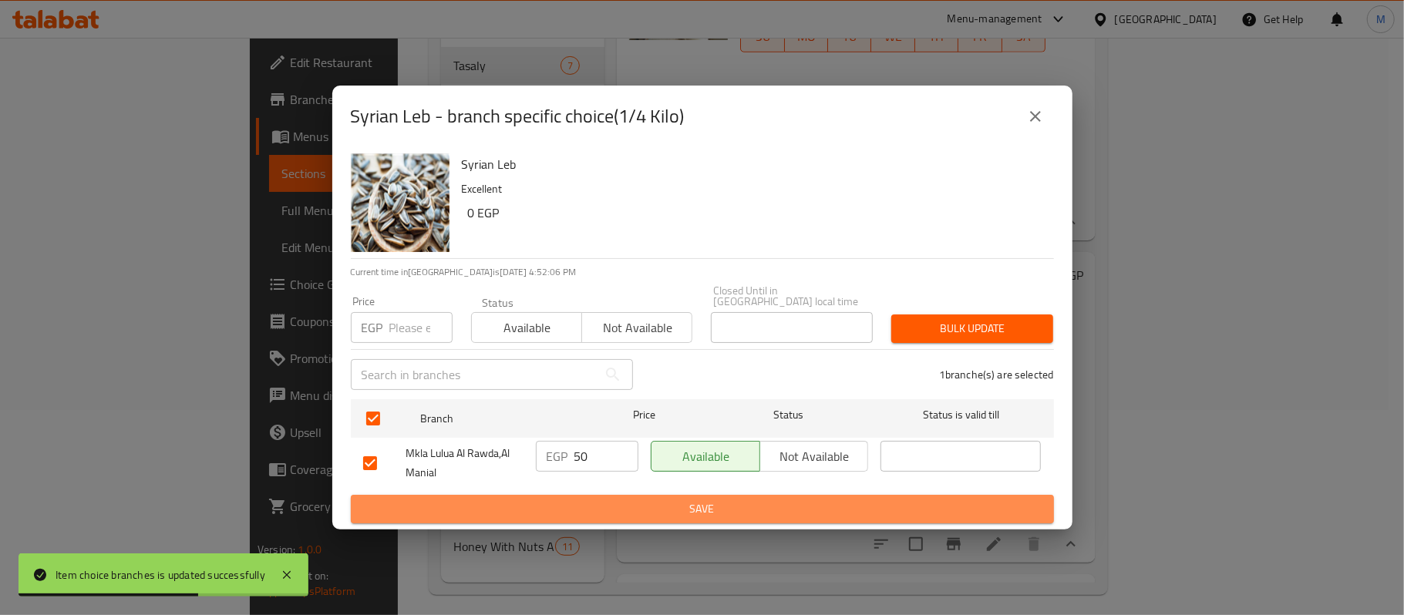
click at [602, 500] on span "Save" at bounding box center [702, 509] width 679 height 19
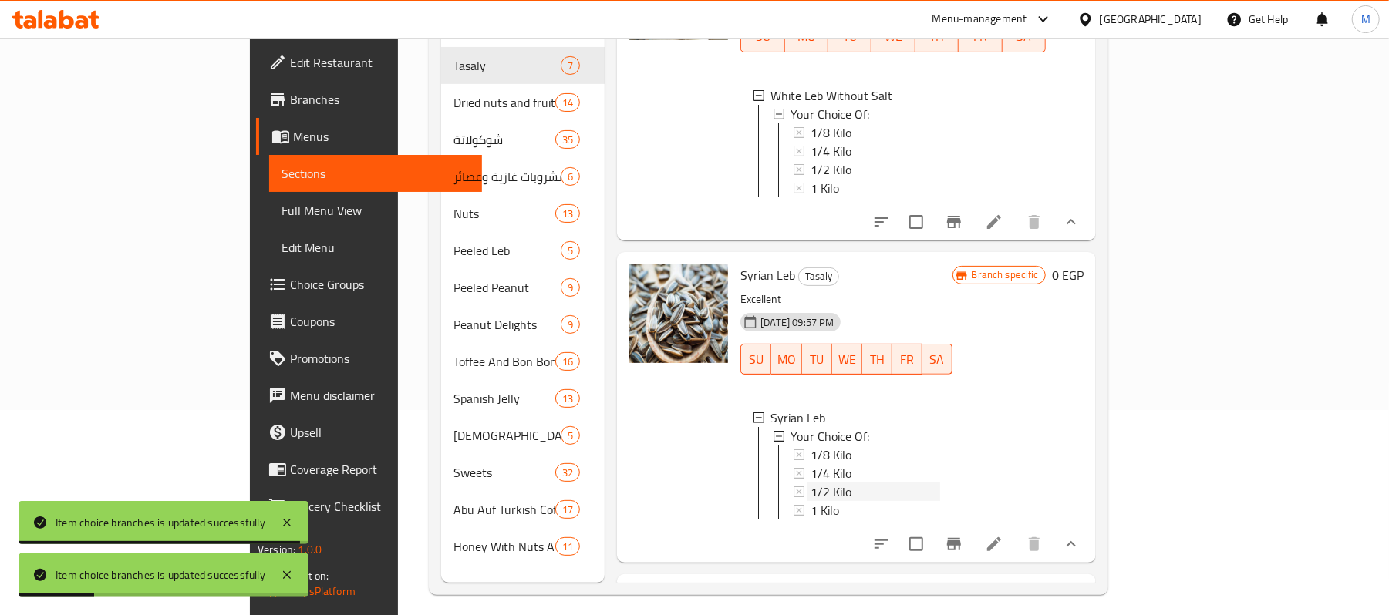
click at [810, 487] on div "1/2 Kilo" at bounding box center [874, 492] width 129 height 19
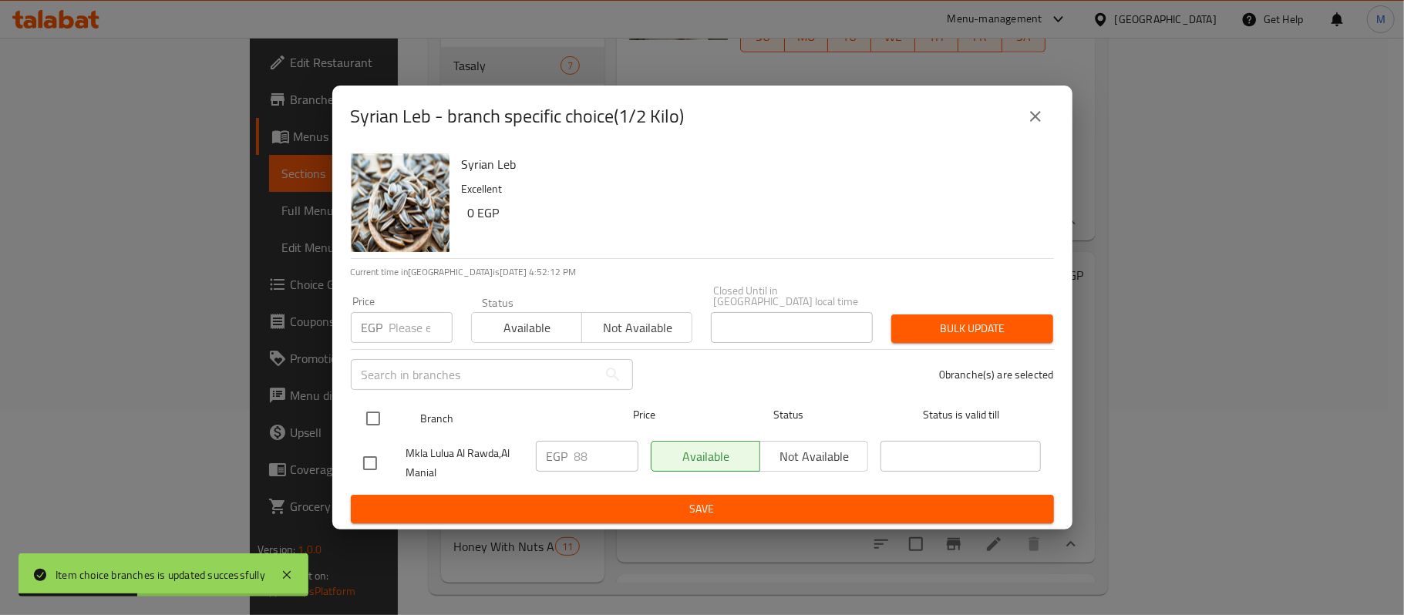
click at [362, 402] on input "checkbox" at bounding box center [373, 418] width 32 height 32
checkbox input "true"
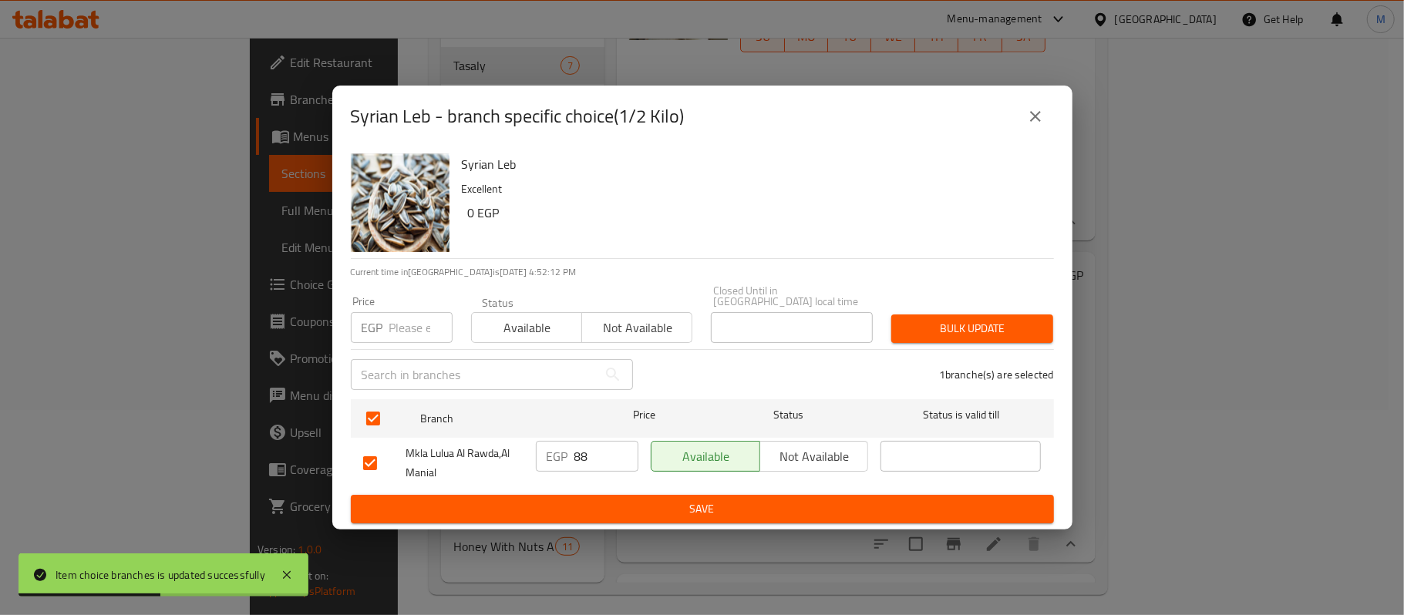
click at [408, 328] on input "number" at bounding box center [420, 327] width 63 height 31
paste input "100"
type input "100"
click at [925, 336] on button "Bulk update" at bounding box center [972, 329] width 162 height 29
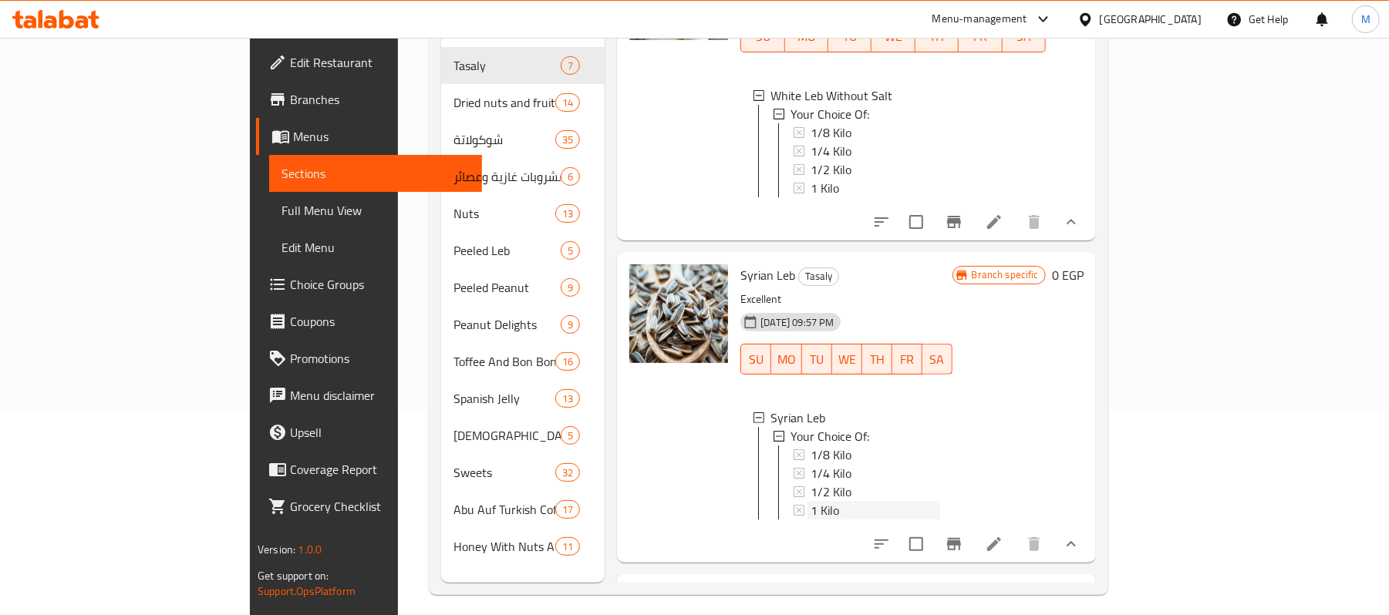
click at [810, 501] on div "1 Kilo" at bounding box center [874, 510] width 129 height 19
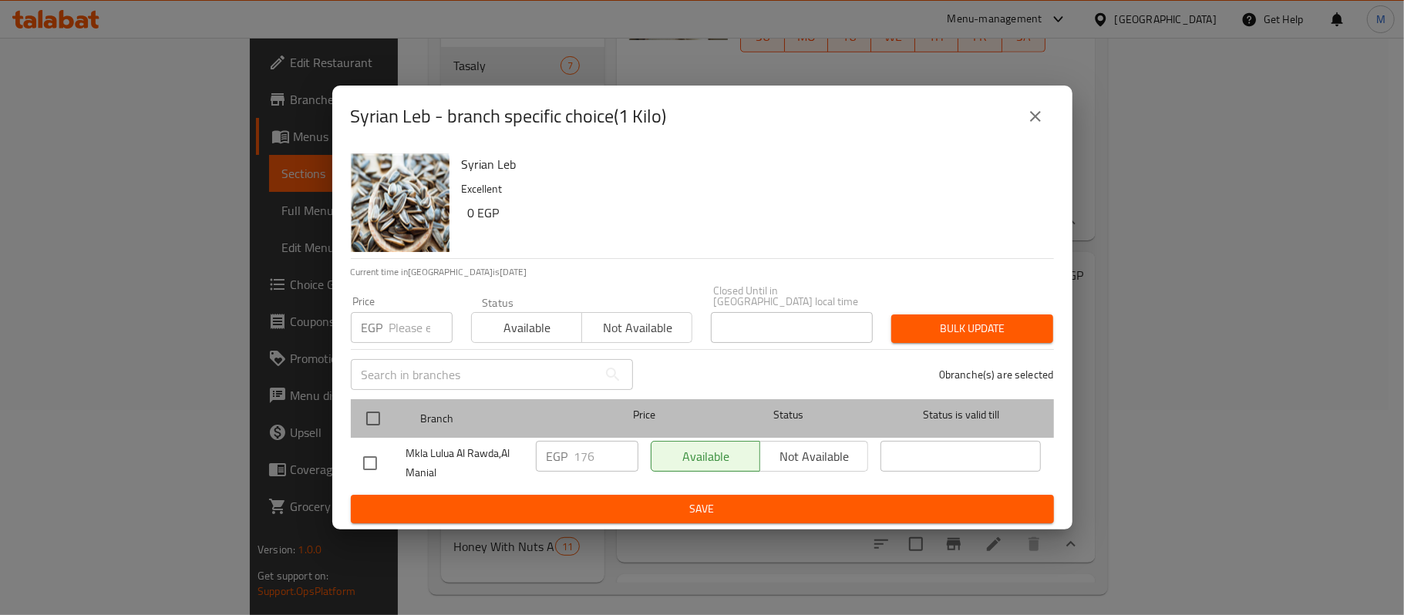
click at [392, 411] on div at bounding box center [386, 418] width 58 height 45
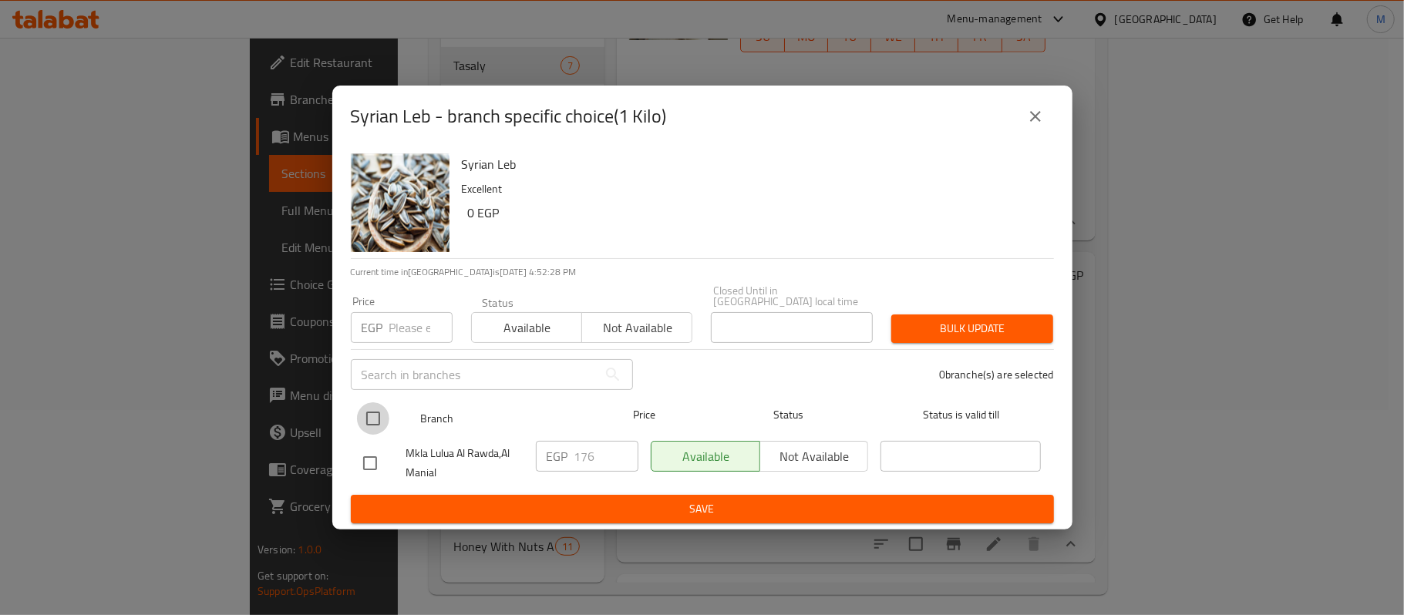
click at [376, 408] on input "checkbox" at bounding box center [373, 418] width 32 height 32
checkbox input "true"
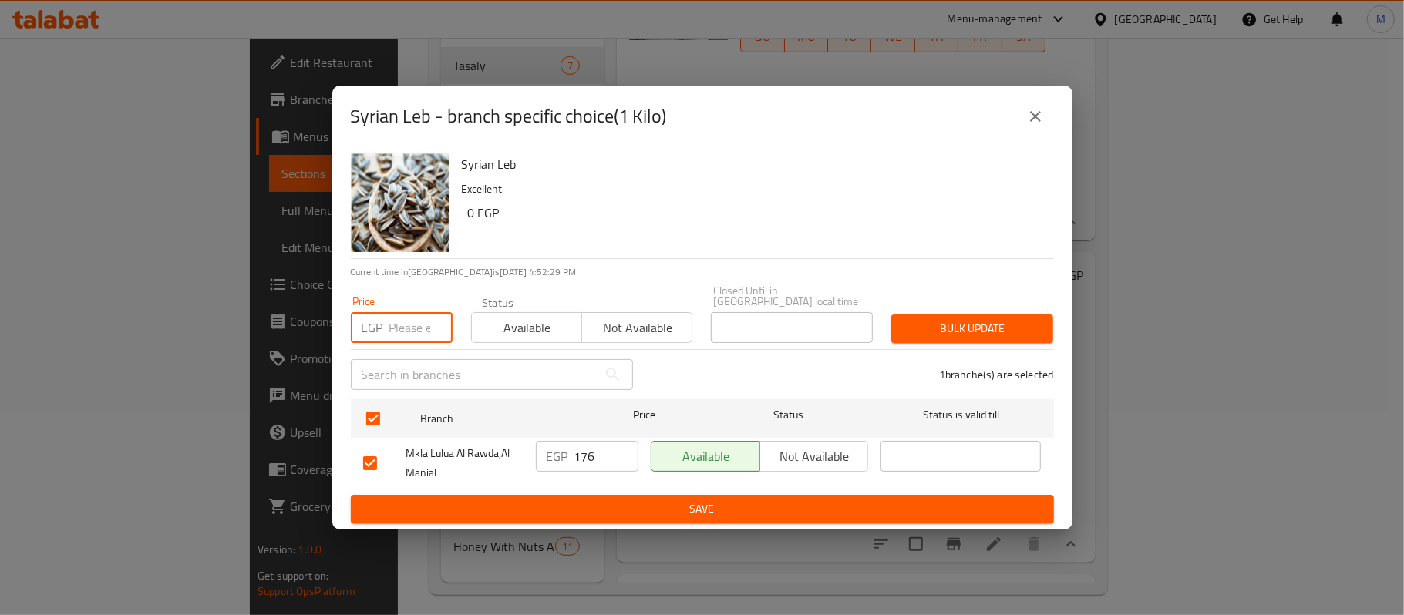
click at [411, 312] on input "number" at bounding box center [420, 327] width 63 height 31
paste input "200"
type input "200"
click at [919, 347] on div "1 branche(s) are selected" at bounding box center [852, 375] width 421 height 56
click at [936, 332] on span "Bulk update" at bounding box center [972, 328] width 137 height 19
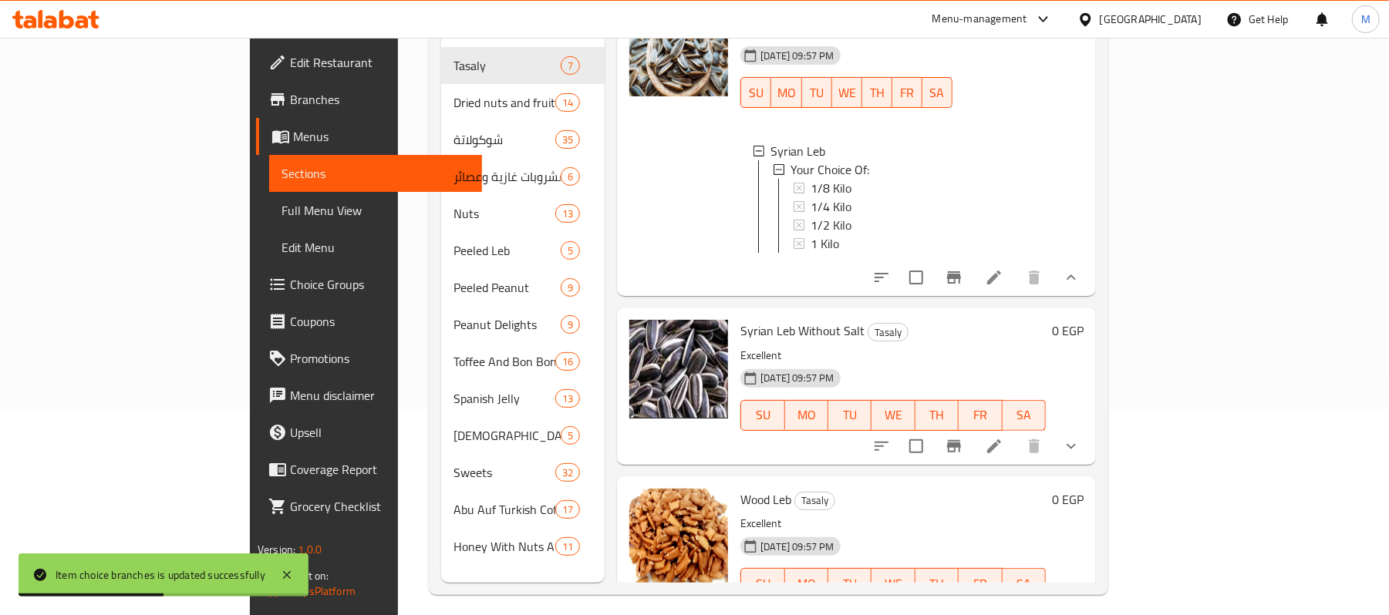
scroll to position [925, 0]
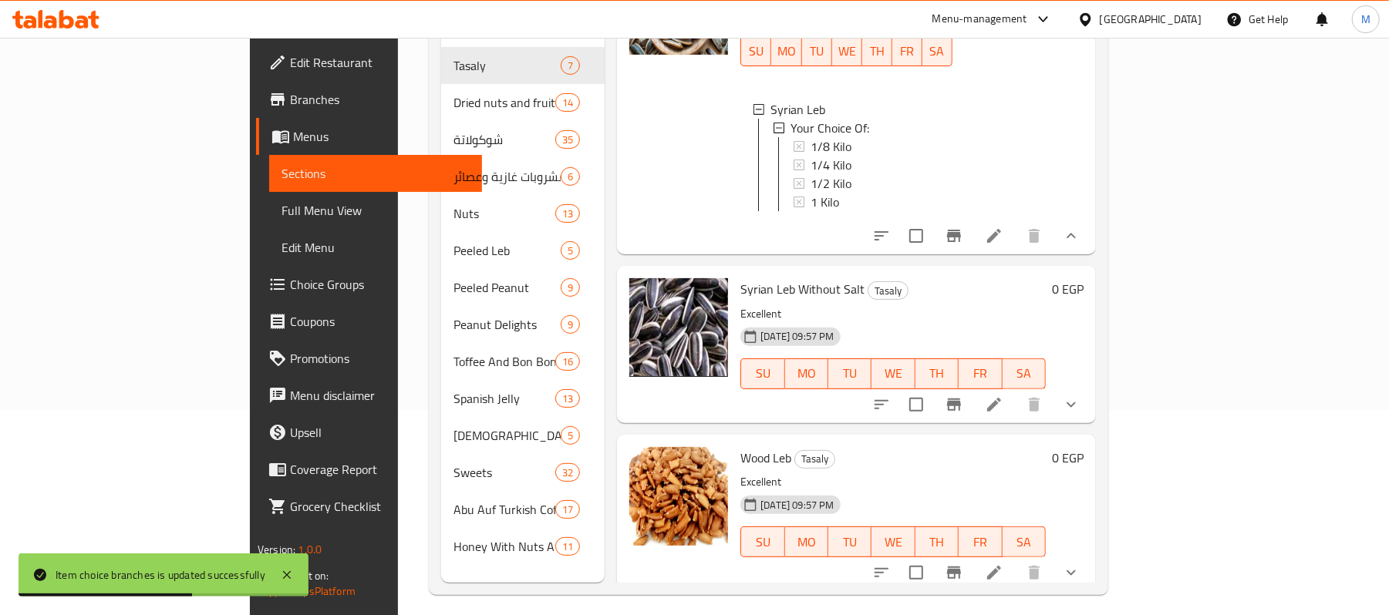
click at [1076, 407] on icon "show more" at bounding box center [1070, 404] width 9 height 5
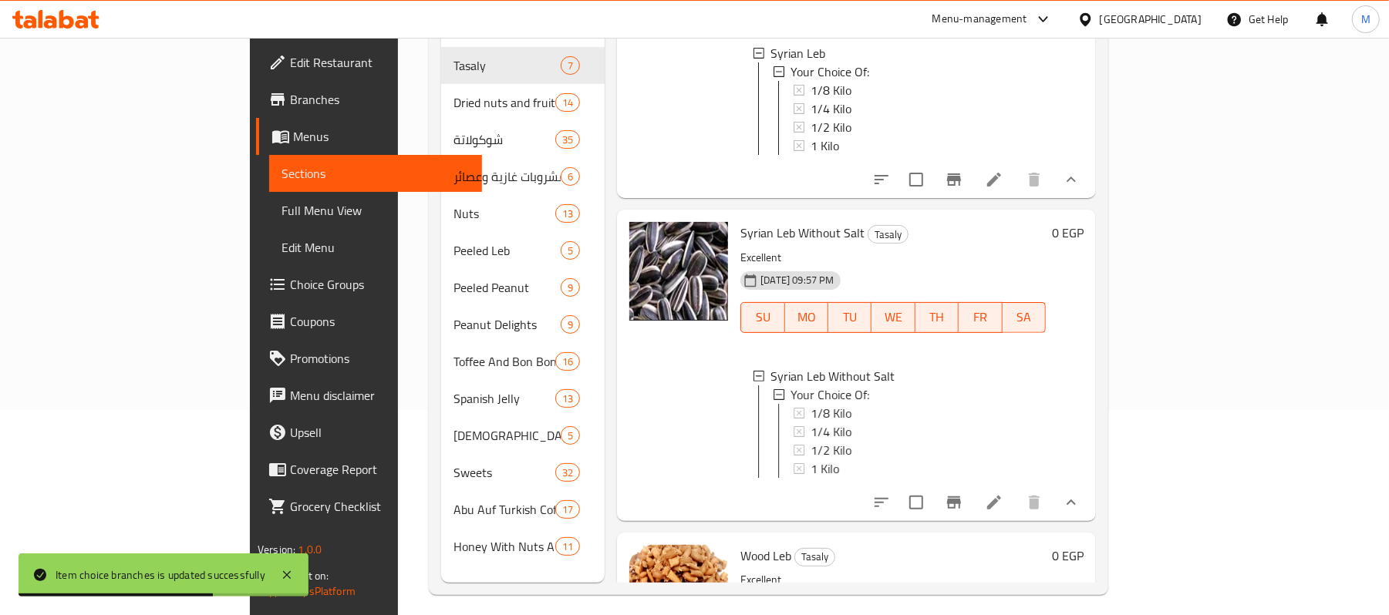
scroll to position [1028, 0]
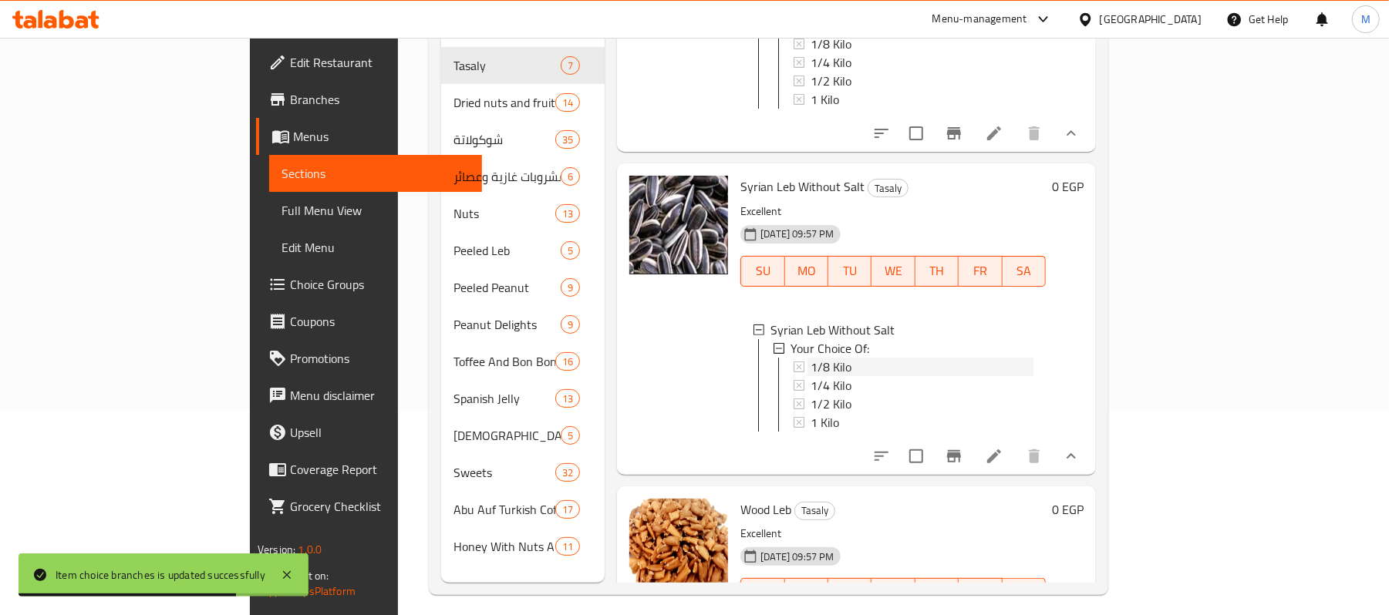
click at [810, 373] on span "1/8 Kilo" at bounding box center [830, 367] width 41 height 19
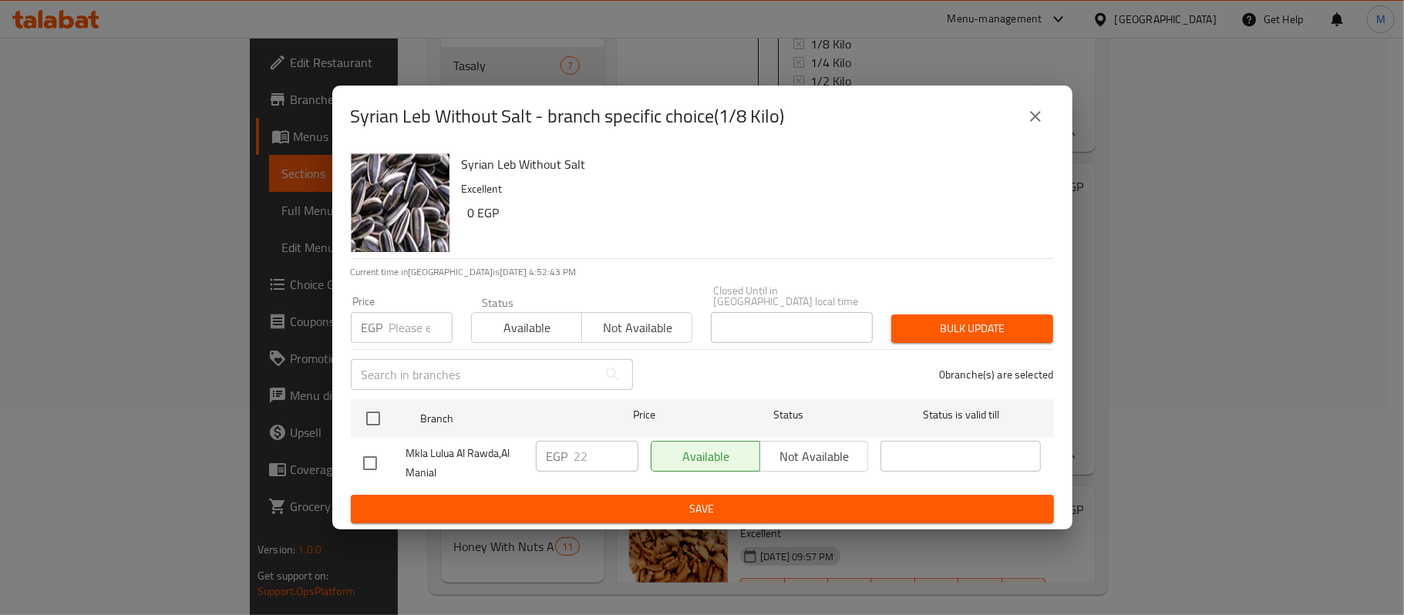
click at [359, 460] on input "checkbox" at bounding box center [370, 463] width 32 height 32
checkbox input "true"
click at [588, 454] on input "22" at bounding box center [606, 456] width 64 height 31
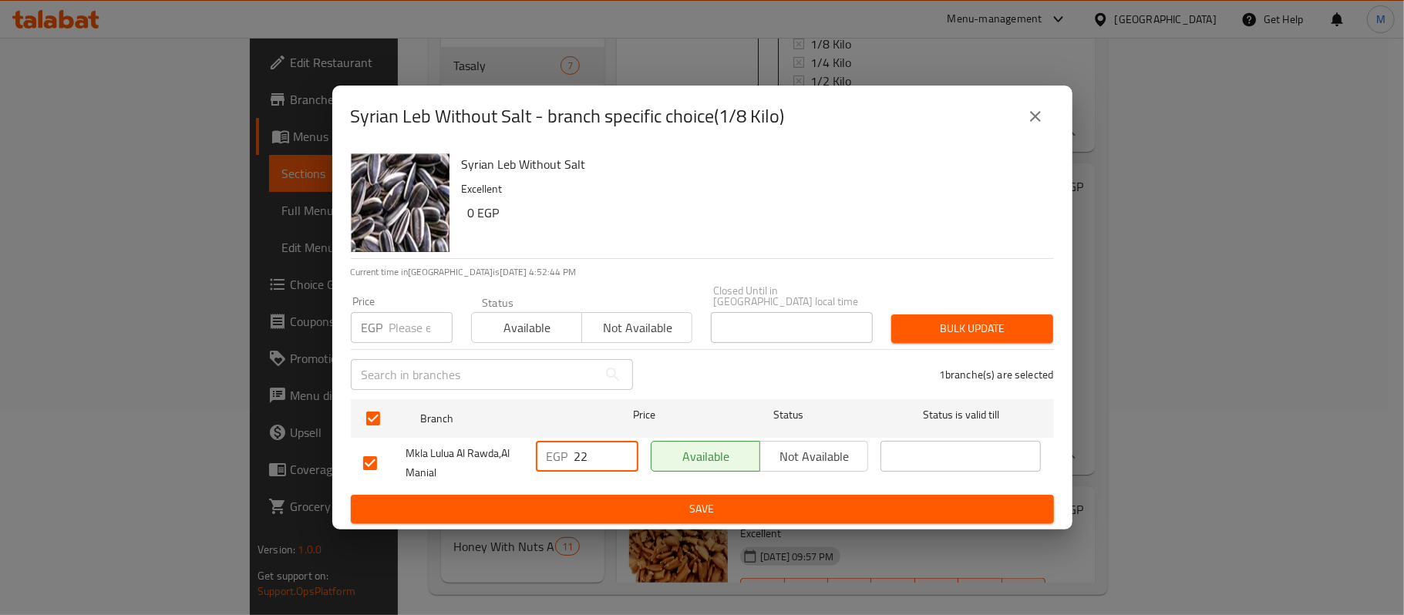
click at [588, 454] on input "22" at bounding box center [606, 456] width 64 height 31
paste input "5"
type input "25"
click at [615, 530] on div "Syrian Leb Without Salt - branch specific choice(1/8 Kilo) Syrian Leb Without S…" at bounding box center [702, 307] width 1404 height 615
click at [621, 512] on span "Save" at bounding box center [702, 509] width 679 height 19
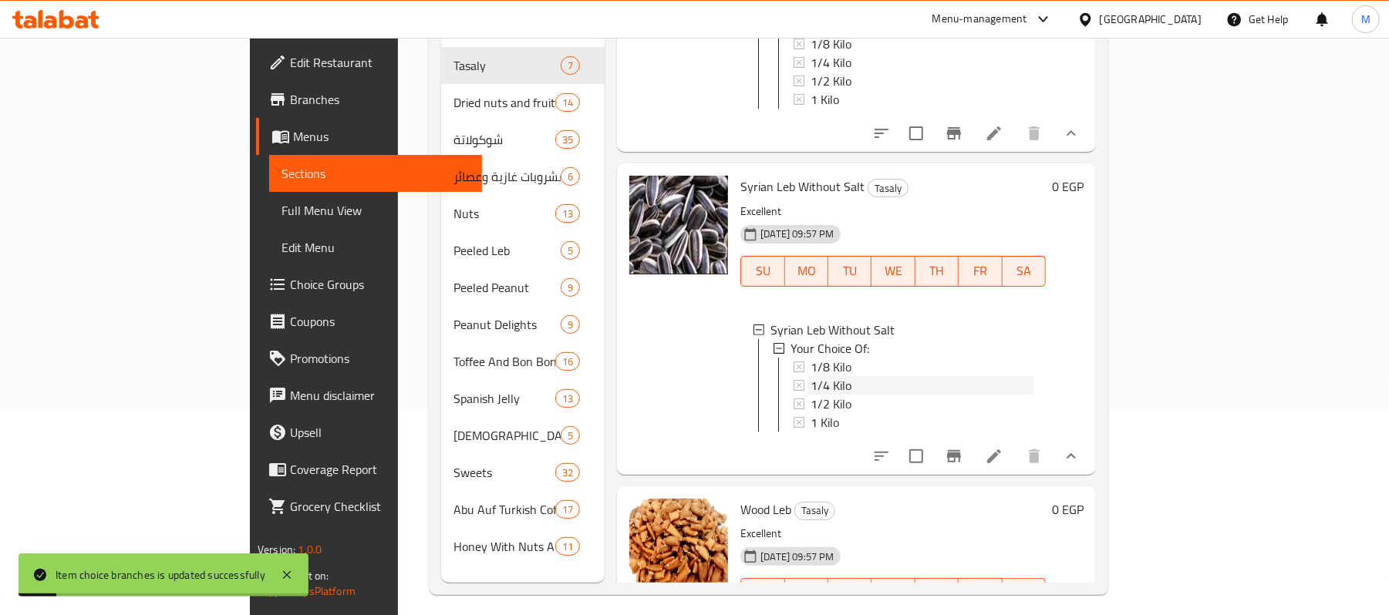
click at [810, 386] on span "1/4 Kilo" at bounding box center [830, 385] width 41 height 19
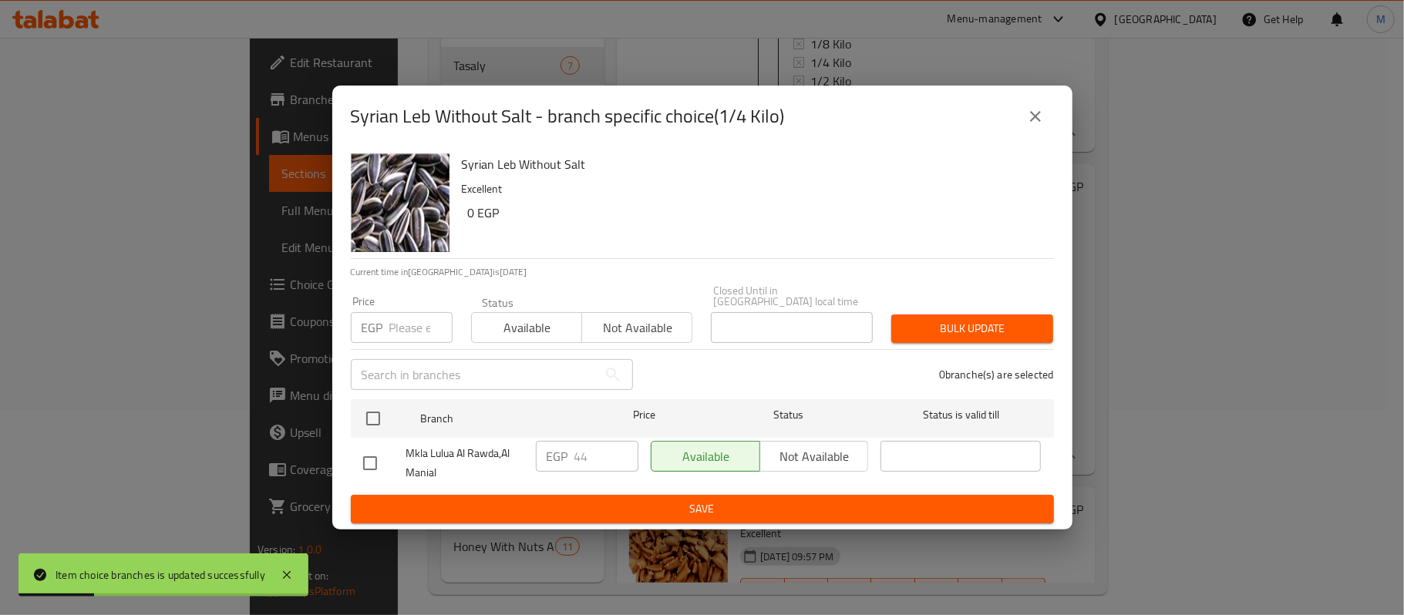
click at [375, 460] on input "checkbox" at bounding box center [370, 463] width 32 height 32
checkbox input "true"
click at [572, 458] on div "EGP 44 ​" at bounding box center [587, 456] width 103 height 31
click at [577, 456] on input "44" at bounding box center [606, 456] width 64 height 31
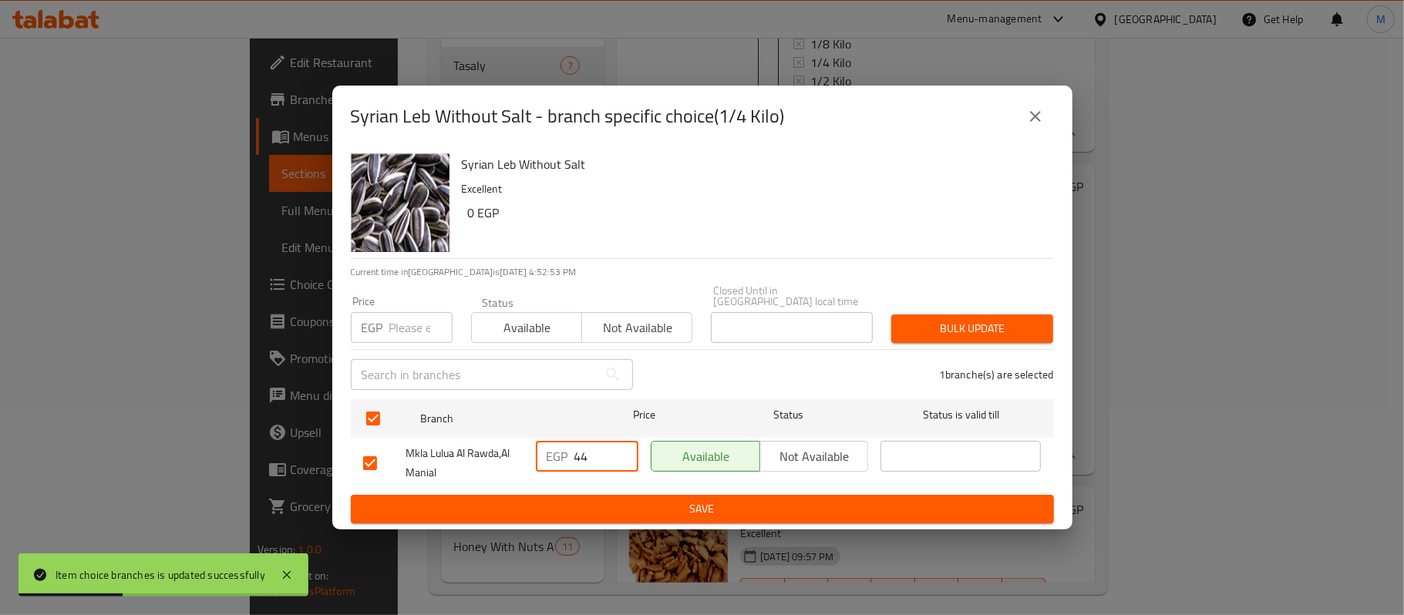
click at [577, 456] on input "44" at bounding box center [606, 456] width 64 height 31
paste input "50"
type input "50"
click at [627, 523] on div "Syrian Leb Without Salt Excellent 0 EGP Current time in [GEOGRAPHIC_DATA] is [D…" at bounding box center [702, 338] width 740 height 382
click at [631, 507] on span "Save" at bounding box center [702, 509] width 679 height 19
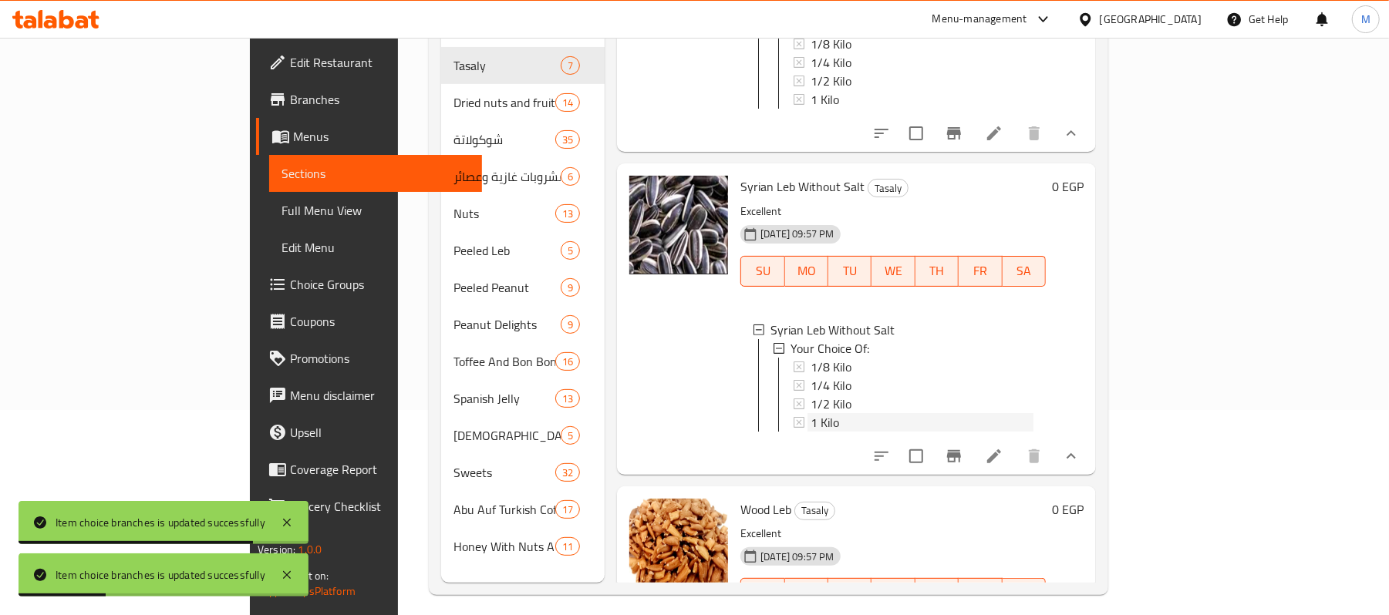
click at [810, 421] on span "1 Kilo" at bounding box center [824, 422] width 29 height 19
click at [810, 413] on span "1/2 Kilo" at bounding box center [830, 404] width 41 height 19
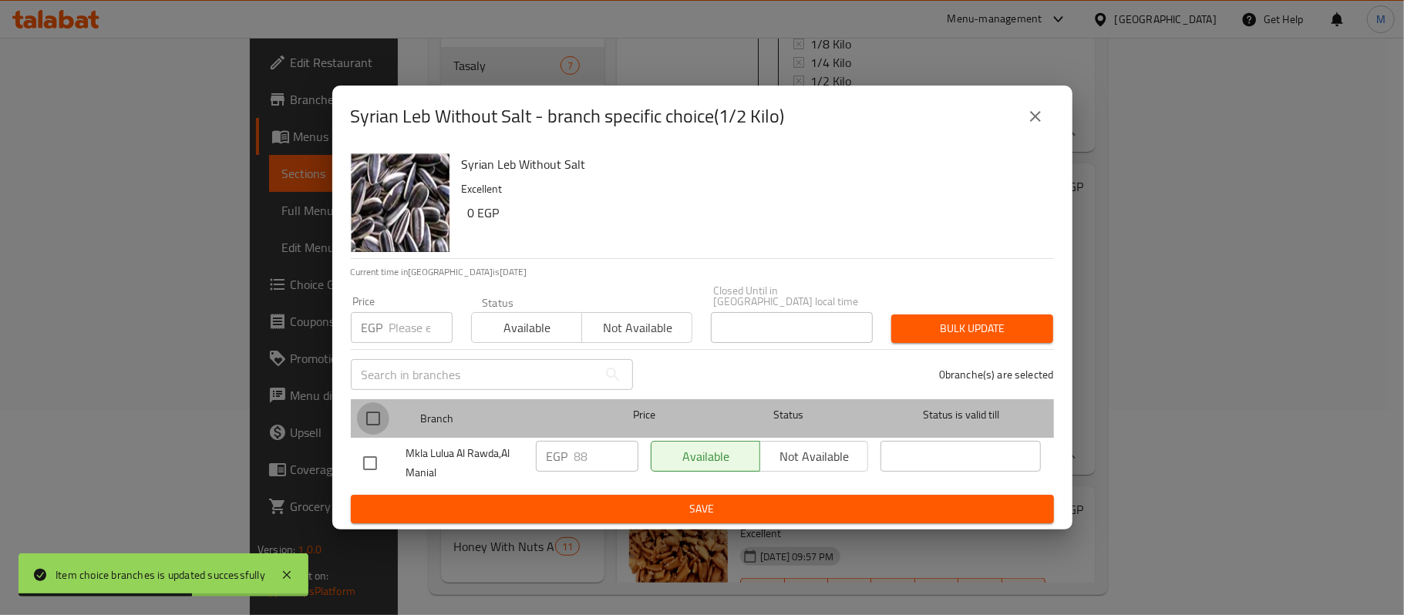
click at [365, 410] on input "checkbox" at bounding box center [373, 418] width 32 height 32
checkbox input "true"
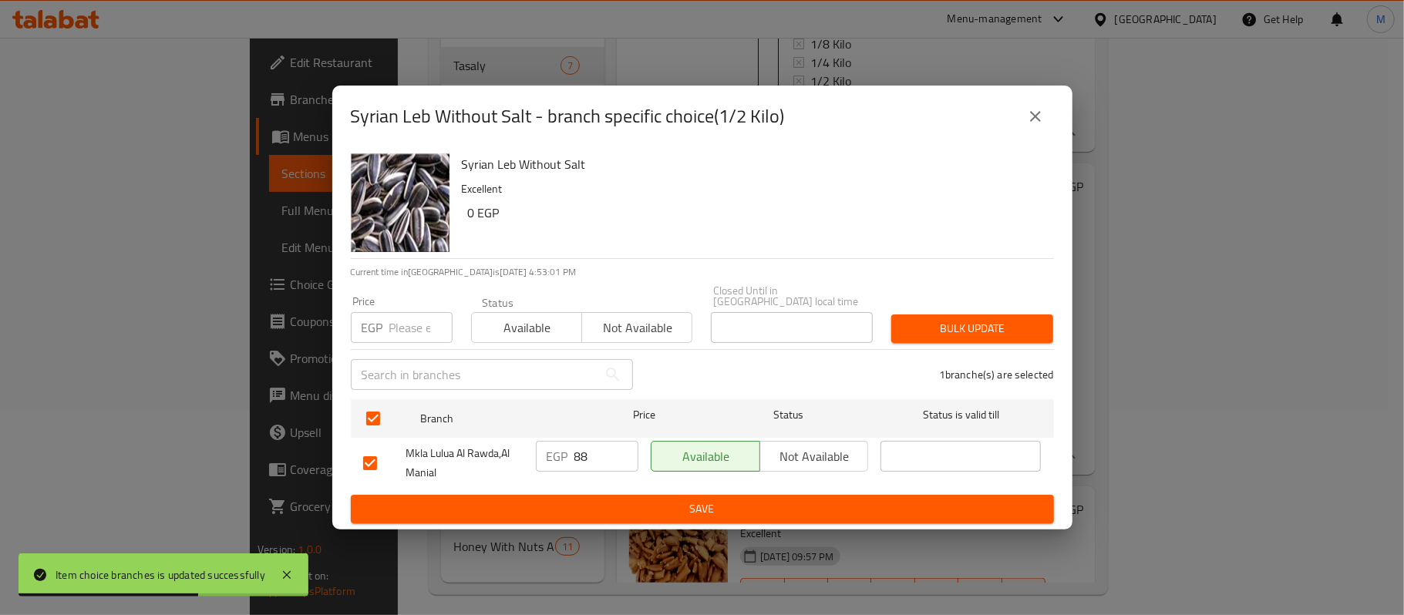
click at [416, 312] on input "number" at bounding box center [420, 327] width 63 height 31
paste input "100"
type input "100"
click at [988, 306] on div "Bulk update" at bounding box center [972, 328] width 180 height 47
click at [987, 327] on span "Bulk update" at bounding box center [972, 328] width 137 height 19
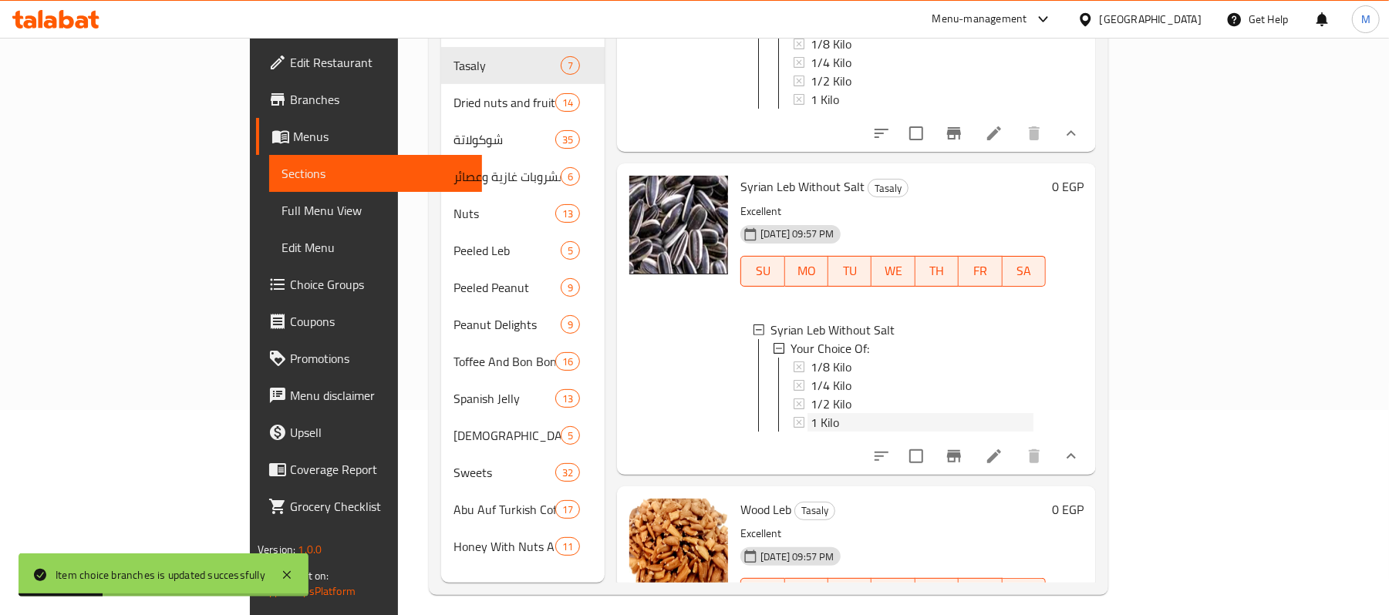
click at [810, 429] on span "1 Kilo" at bounding box center [824, 422] width 29 height 19
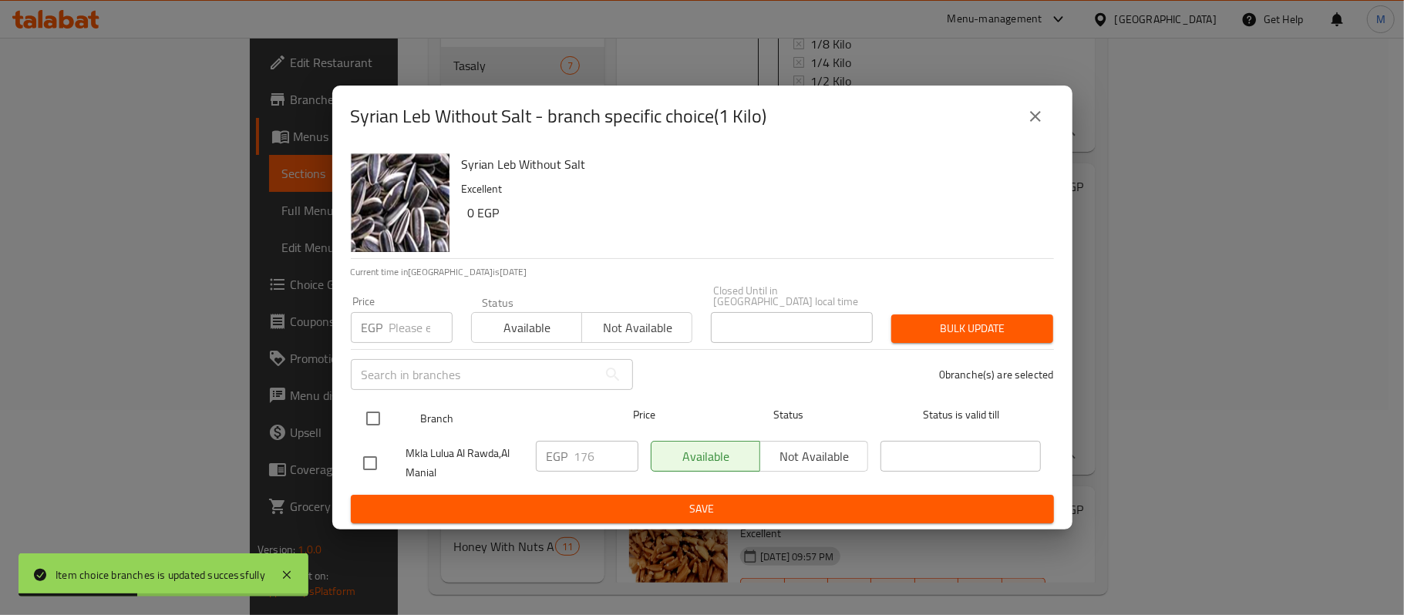
click at [364, 427] on input "checkbox" at bounding box center [373, 418] width 32 height 32
checkbox input "true"
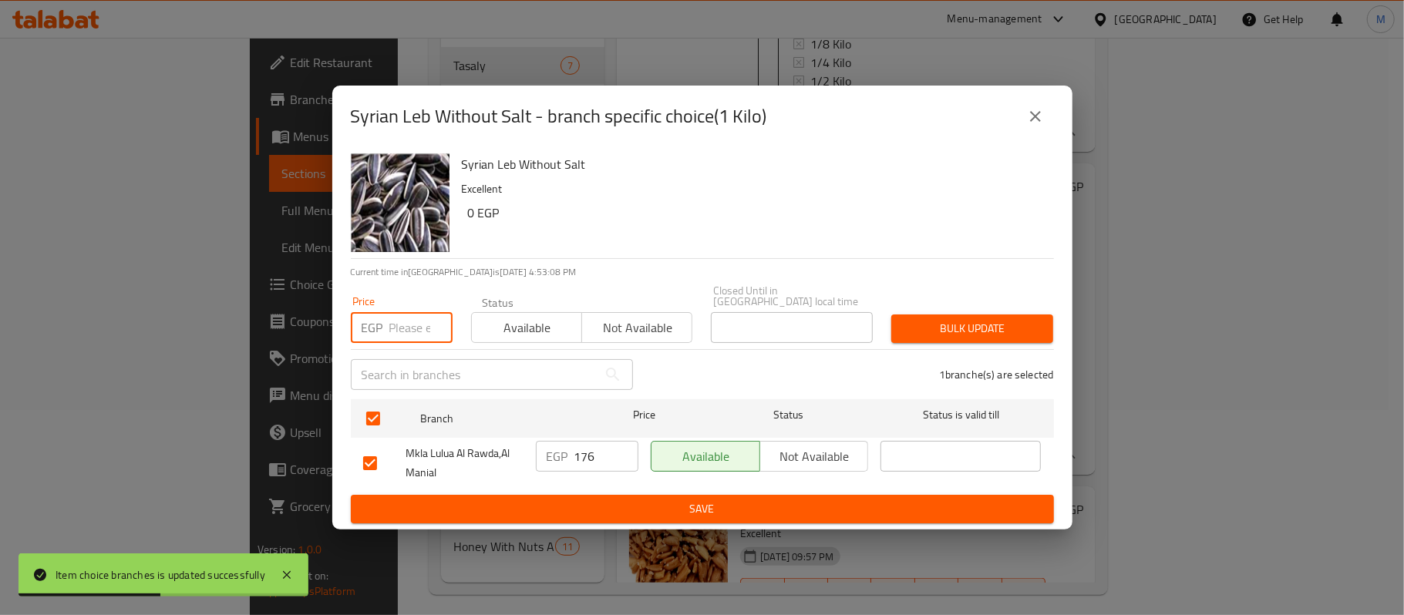
click at [402, 332] on input "number" at bounding box center [420, 327] width 63 height 31
paste input "200"
type input "200"
click at [964, 335] on button "Bulk update" at bounding box center [972, 329] width 162 height 29
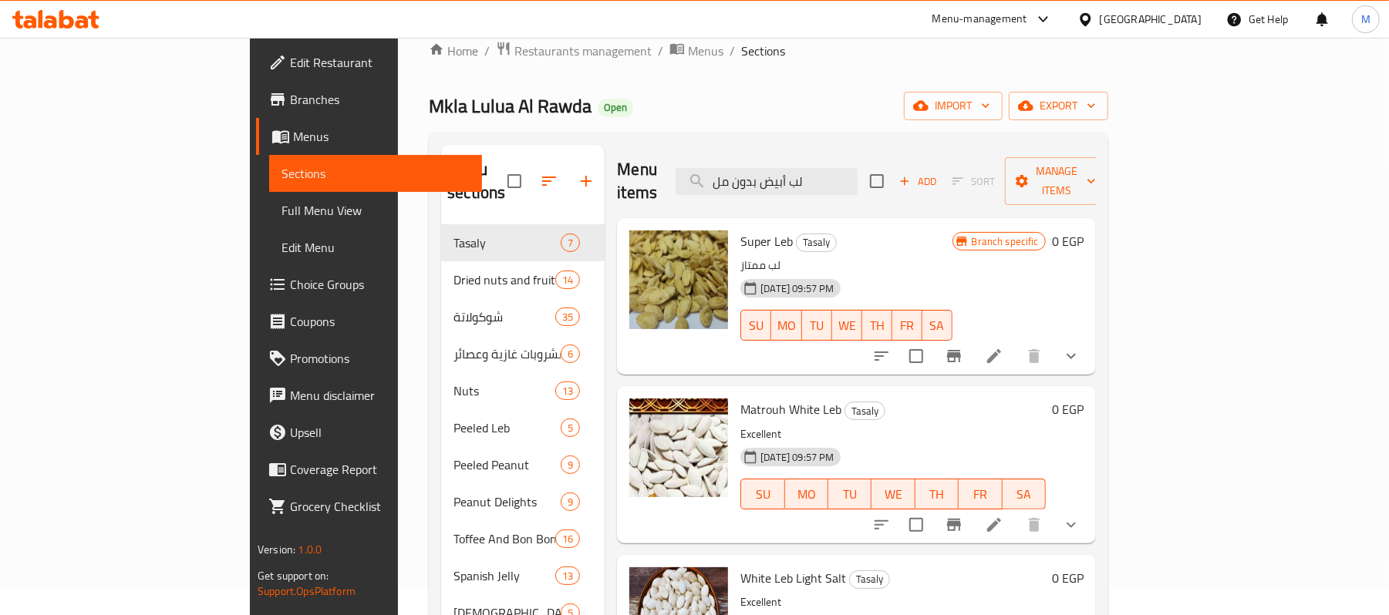
scroll to position [0, 0]
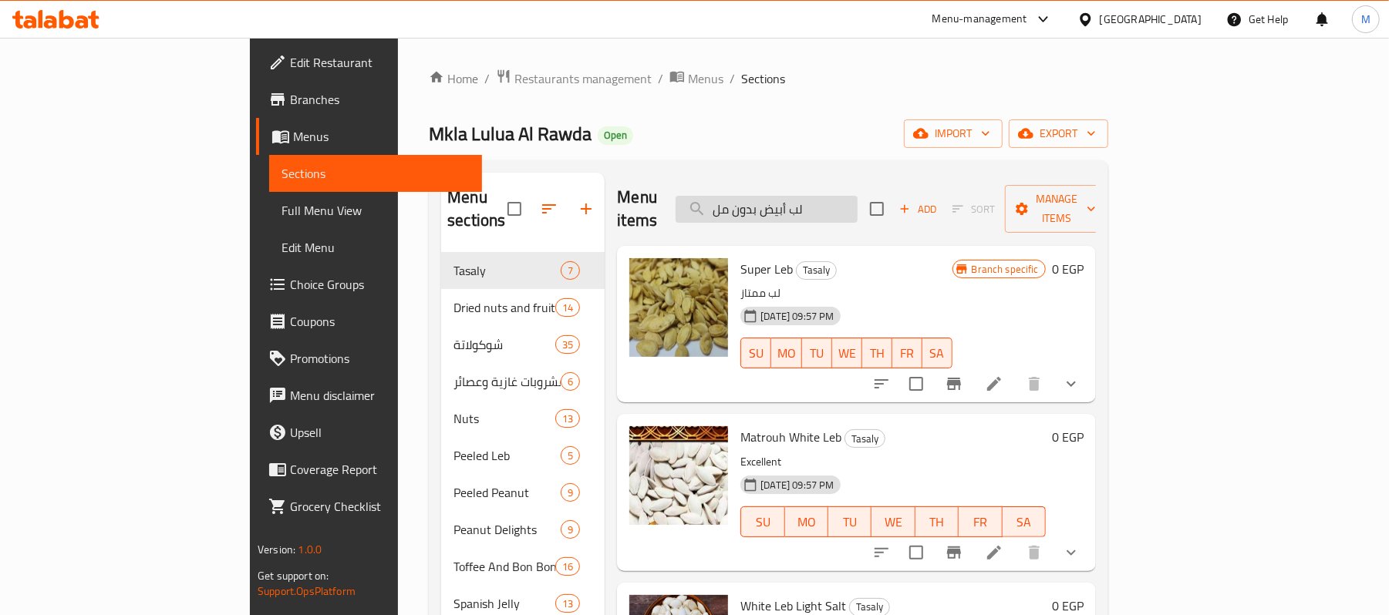
drag, startPoint x: 864, startPoint y: 185, endPoint x: 868, endPoint y: 192, distance: 7.9
click at [857, 196] on input "لب أبيض بدون مل" at bounding box center [766, 209] width 182 height 27
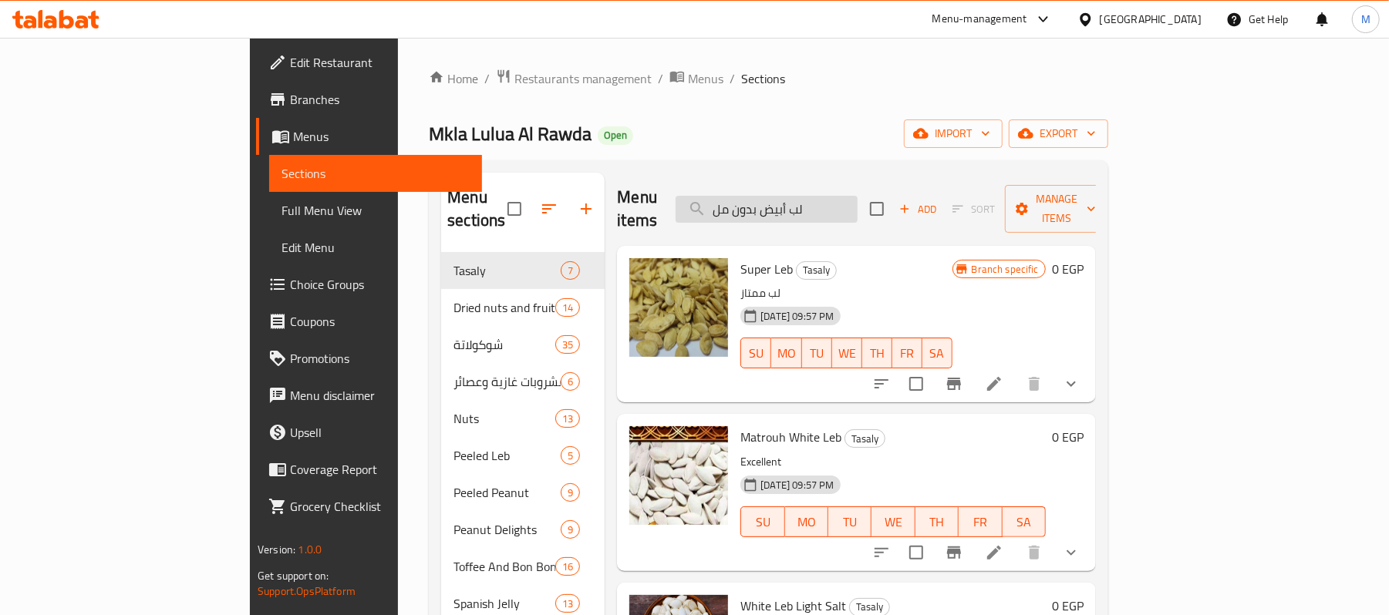
paste input "سوداني جبنة"
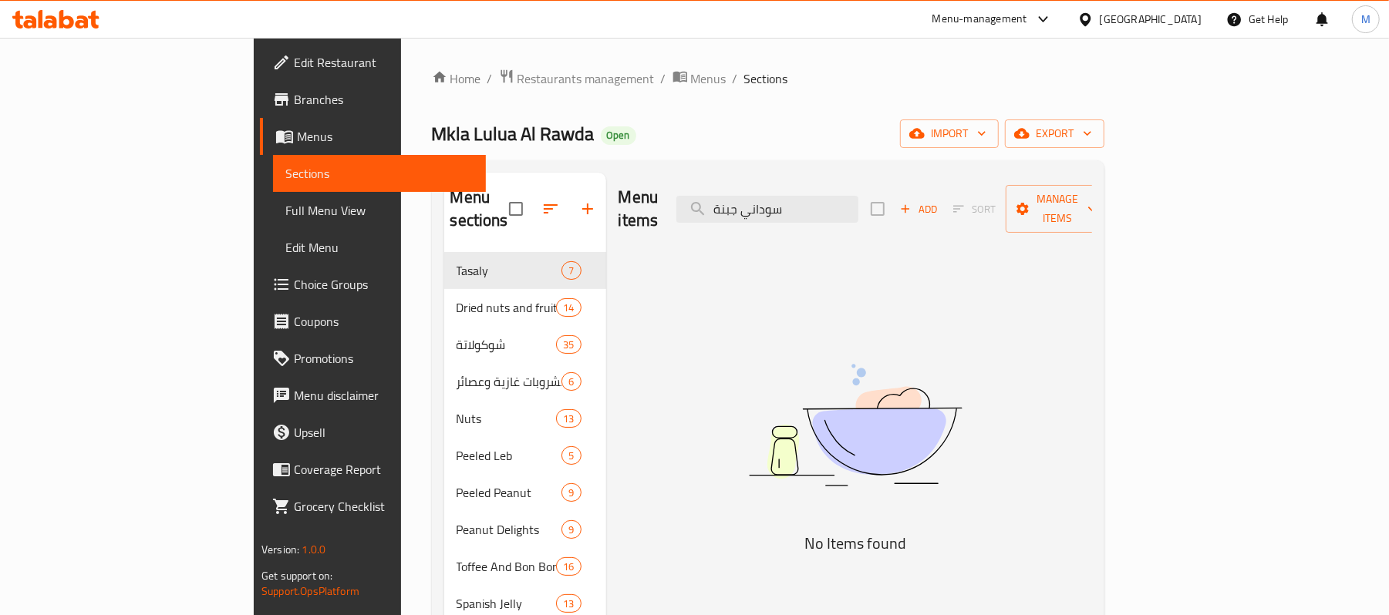
click at [817, 214] on div "Menu items سوداني جبنة Add Sort Manage items" at bounding box center [854, 209] width 473 height 73
click at [817, 204] on input "سوداني جبنة" at bounding box center [767, 209] width 182 height 27
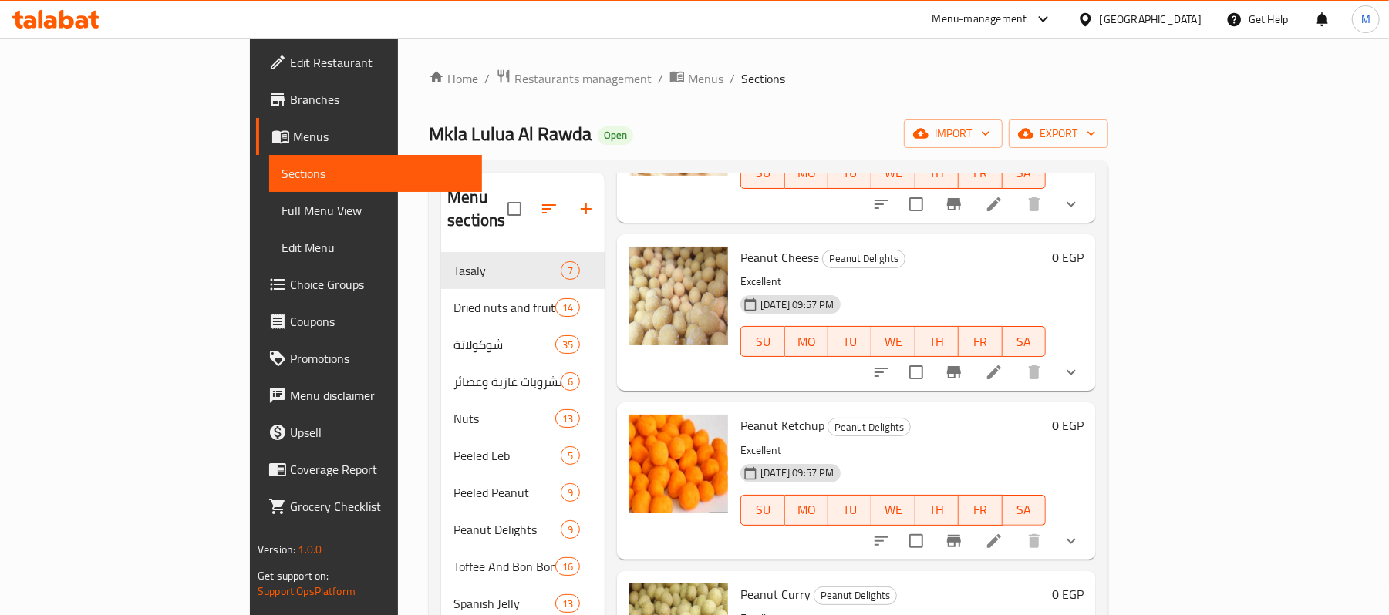
scroll to position [719, 0]
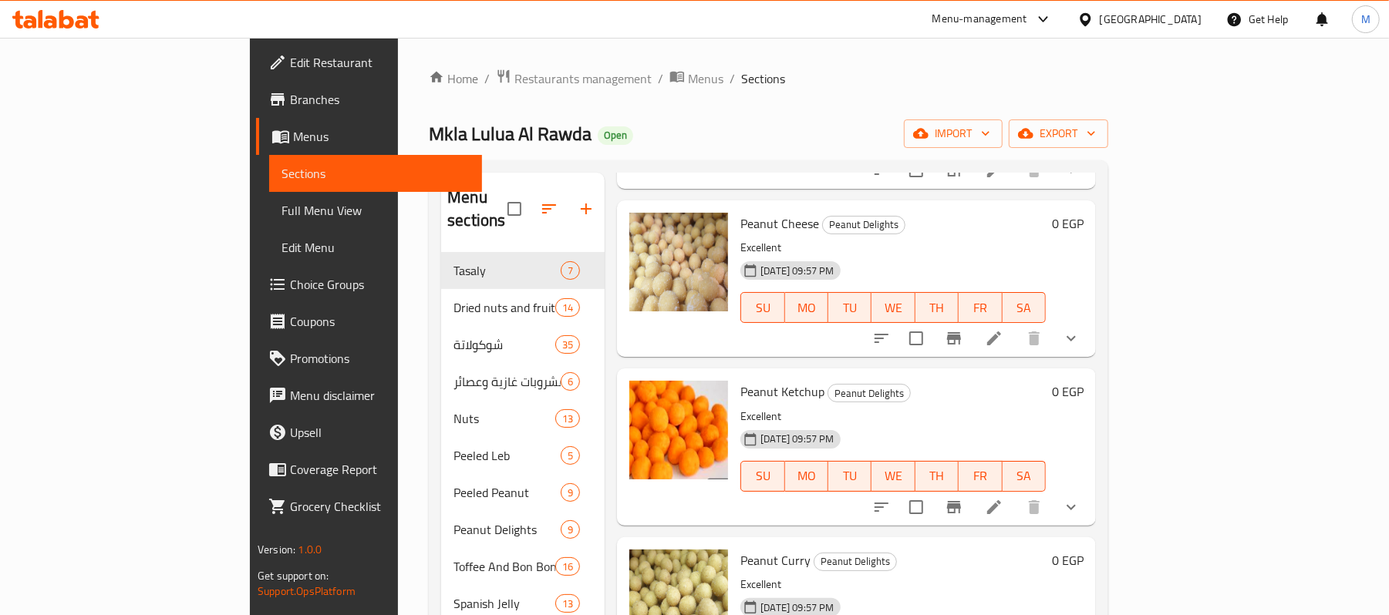
type input "سودان"
click at [1080, 329] on icon "show more" at bounding box center [1071, 338] width 19 height 19
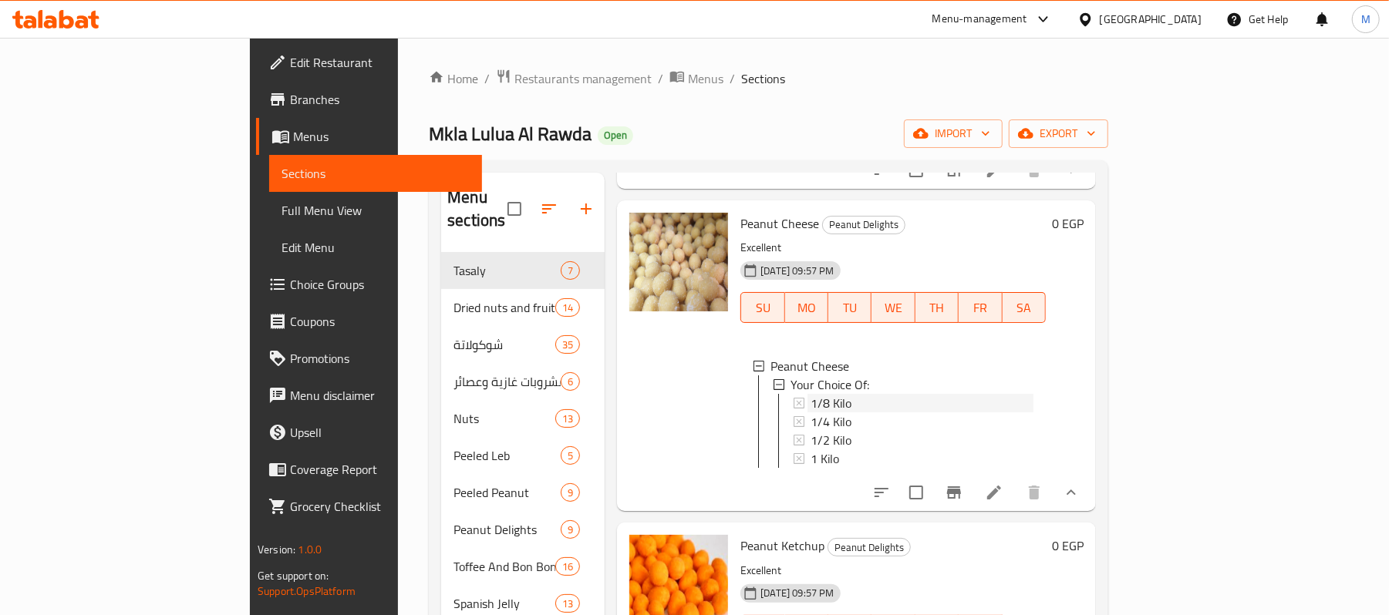
click at [810, 394] on span "1/8 Kilo" at bounding box center [830, 403] width 41 height 19
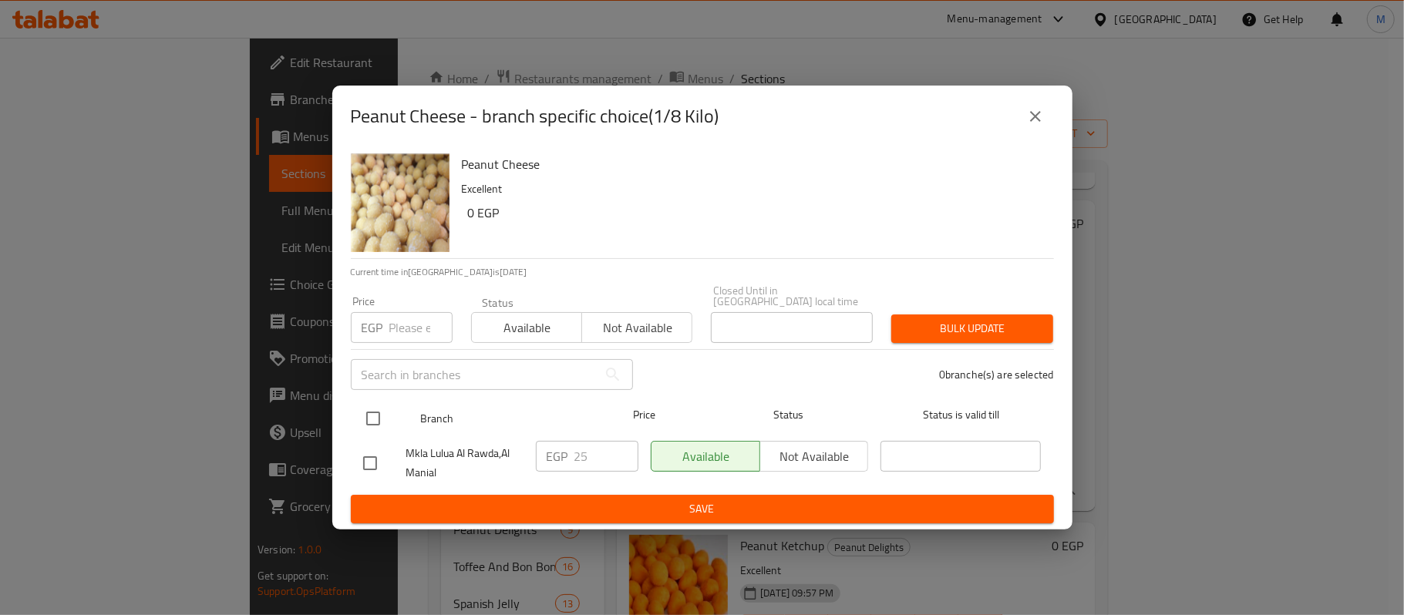
click at [383, 412] on input "checkbox" at bounding box center [373, 418] width 32 height 32
checkbox input "true"
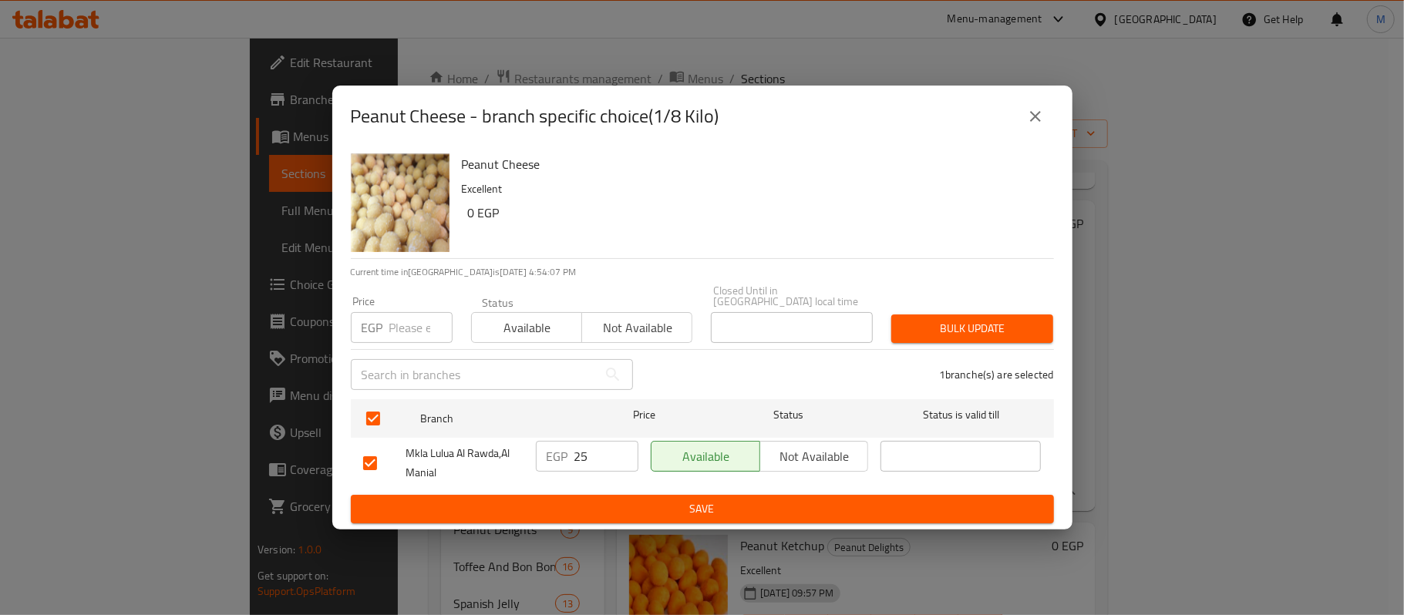
click at [398, 328] on input "number" at bounding box center [420, 327] width 63 height 31
paste input "32"
type input "32"
click at [953, 319] on span "Bulk update" at bounding box center [972, 328] width 137 height 19
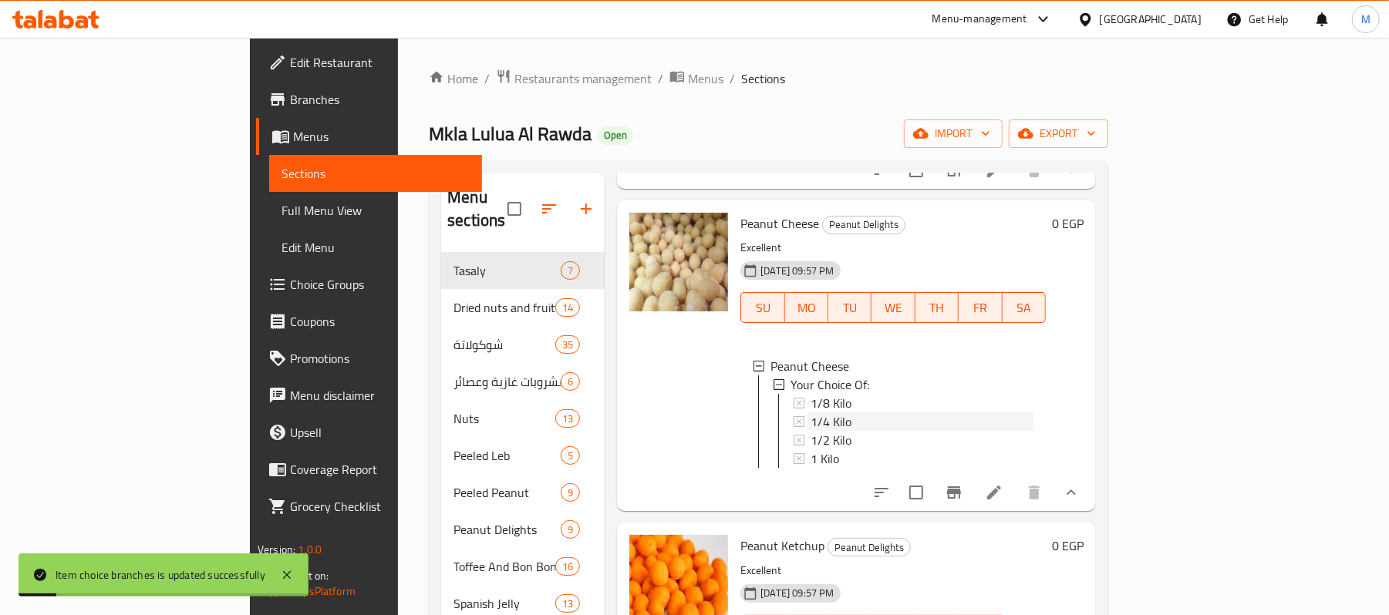
click at [810, 413] on div "1/4 Kilo" at bounding box center [921, 422] width 223 height 19
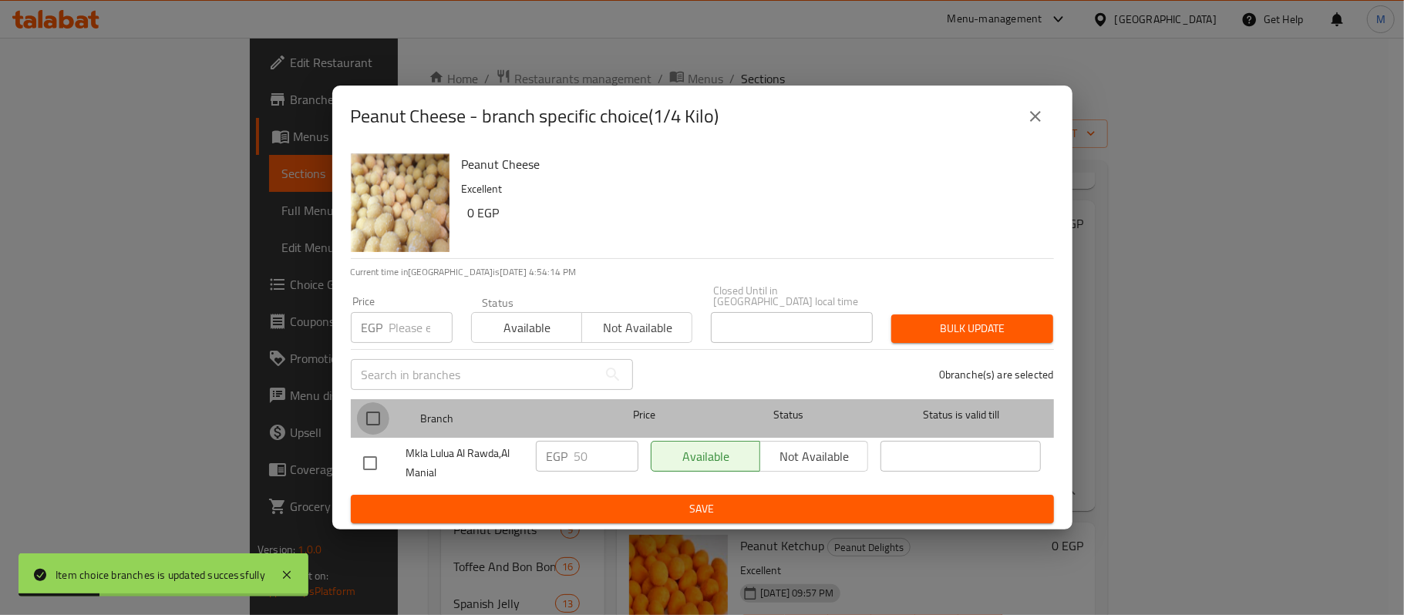
click at [371, 413] on input "checkbox" at bounding box center [373, 418] width 32 height 32
checkbox input "true"
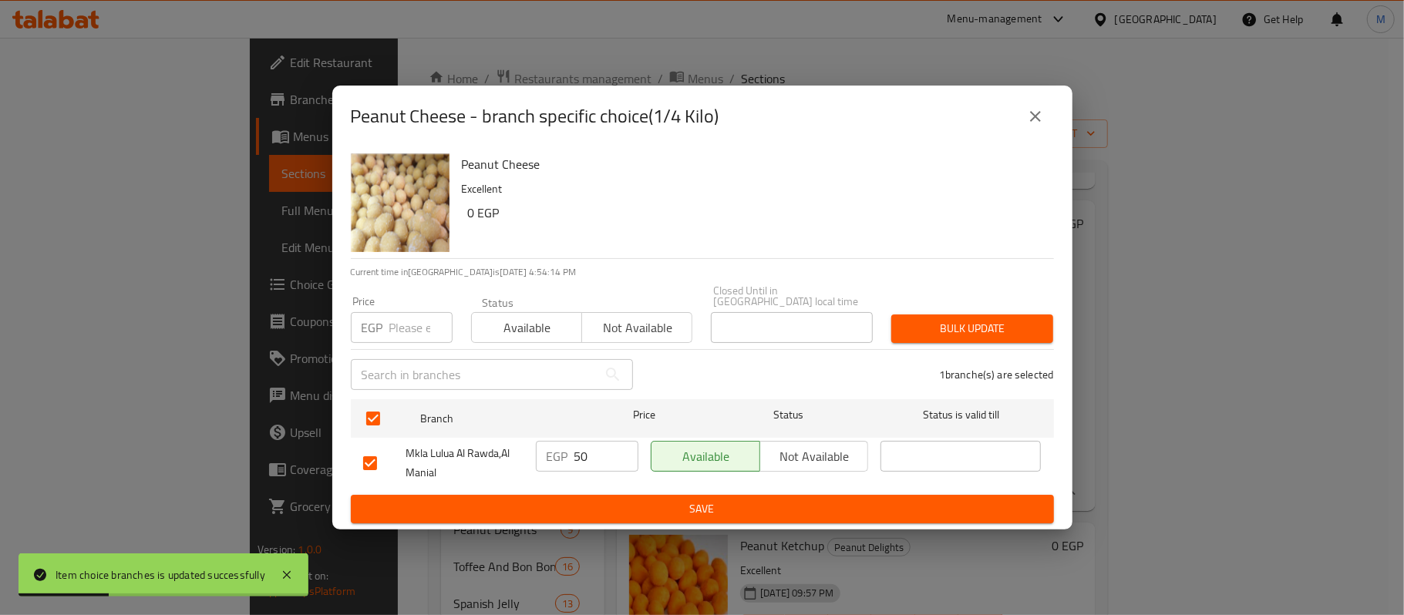
click at [398, 322] on input "number" at bounding box center [420, 327] width 63 height 31
paste input "64"
type input "64"
click at [979, 331] on span "Bulk update" at bounding box center [972, 328] width 137 height 19
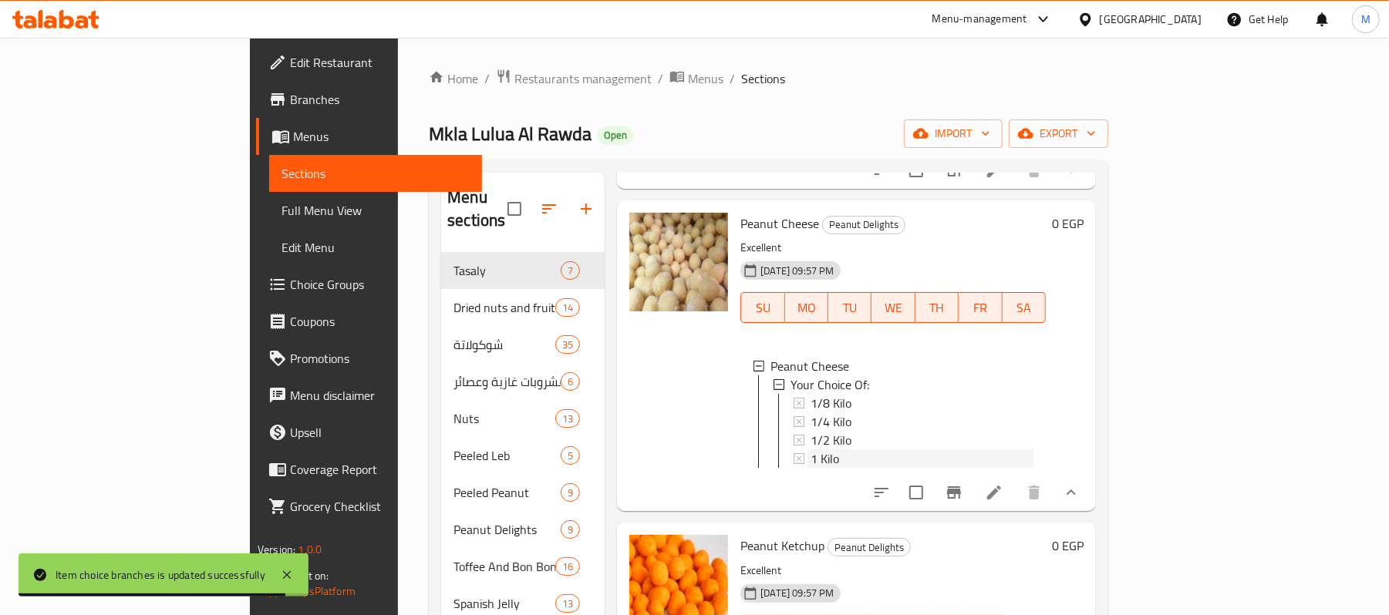
click at [810, 450] on span "1 Kilo" at bounding box center [824, 459] width 29 height 19
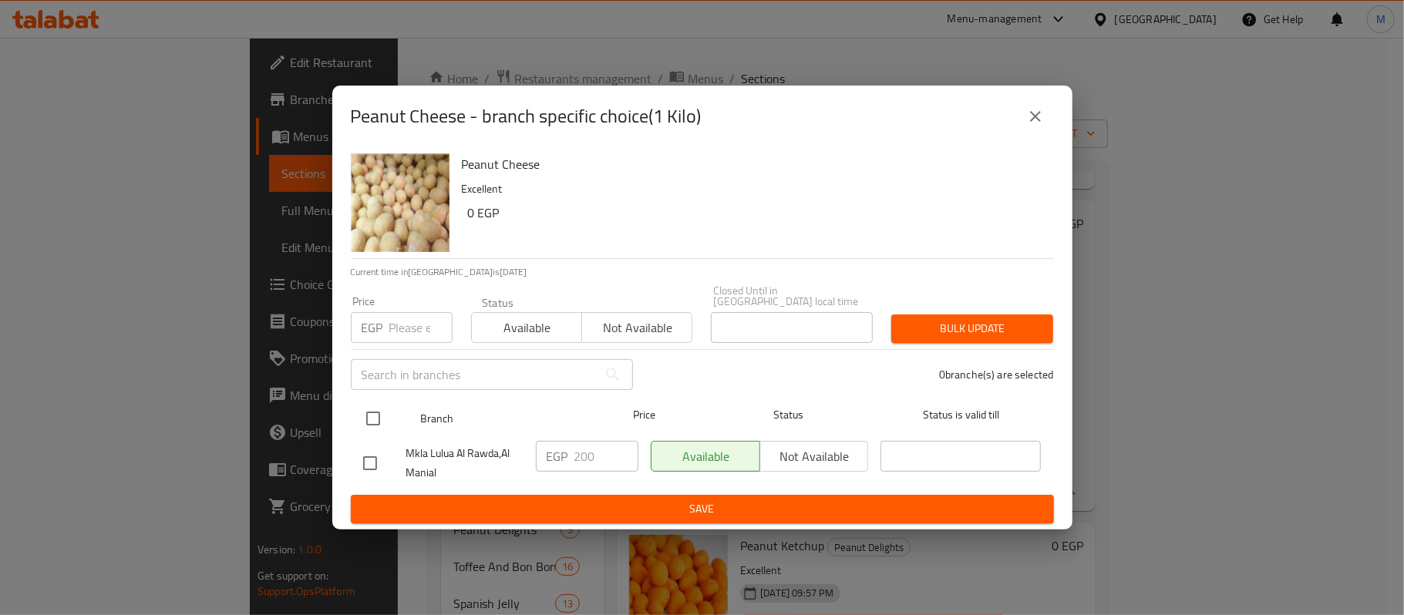
click at [369, 417] on input "checkbox" at bounding box center [373, 418] width 32 height 32
checkbox input "true"
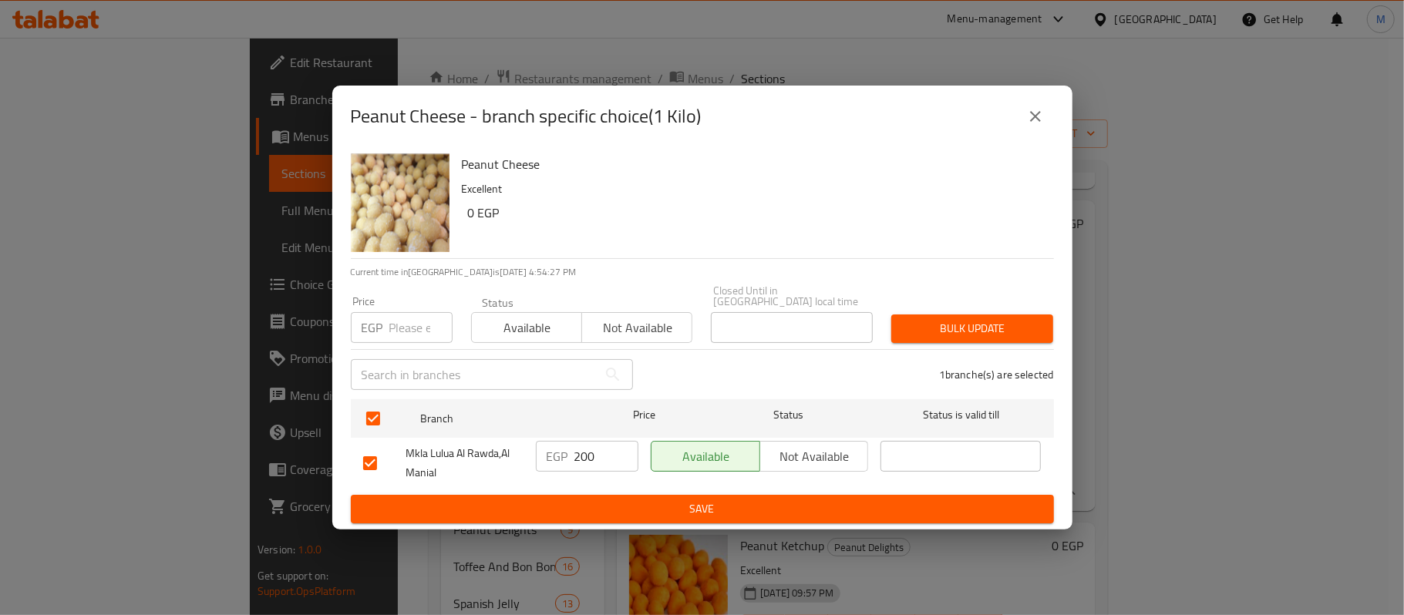
click at [402, 322] on input "number" at bounding box center [420, 327] width 63 height 31
paste input "128"
type input "128"
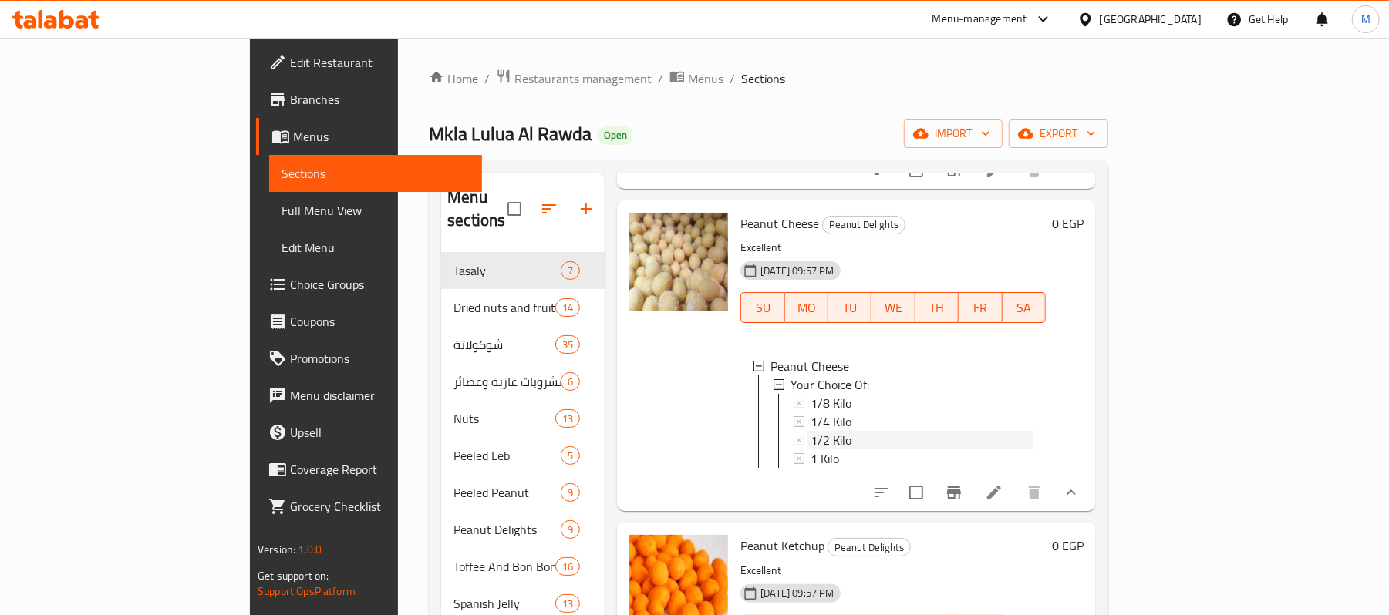
click at [793, 431] on div "1/2 Kilo" at bounding box center [913, 440] width 241 height 19
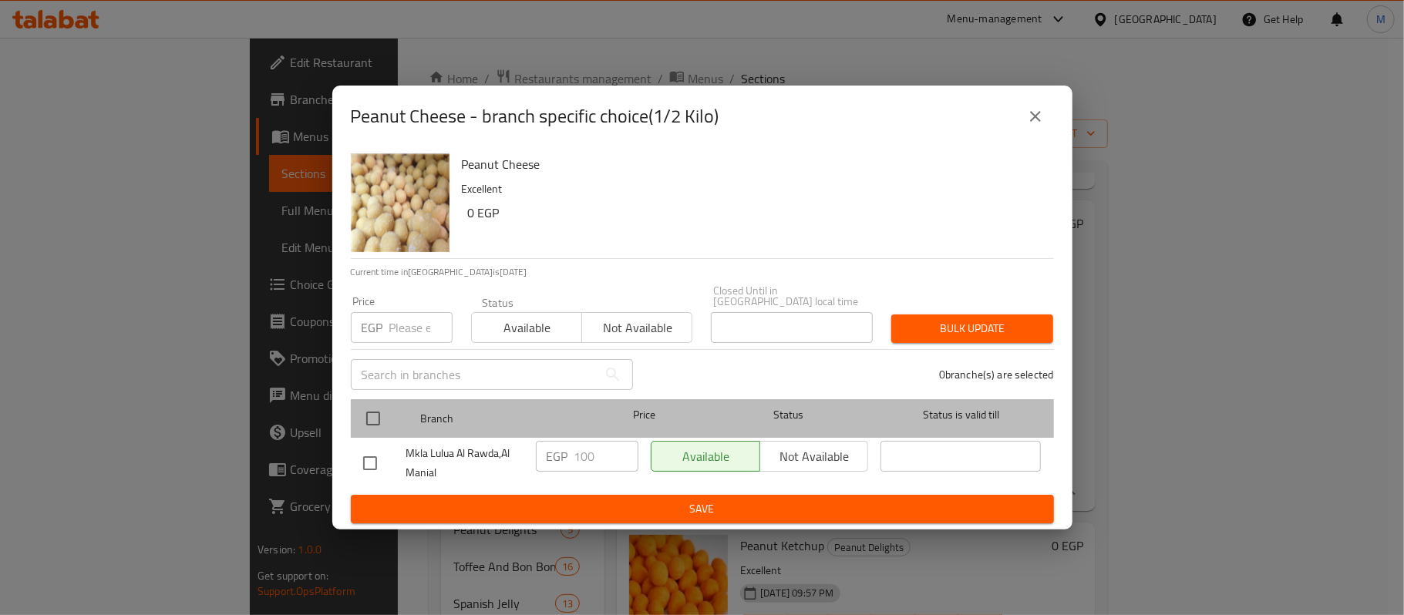
click at [351, 409] on div "Branch Price Status Status is valid till" at bounding box center [702, 418] width 703 height 39
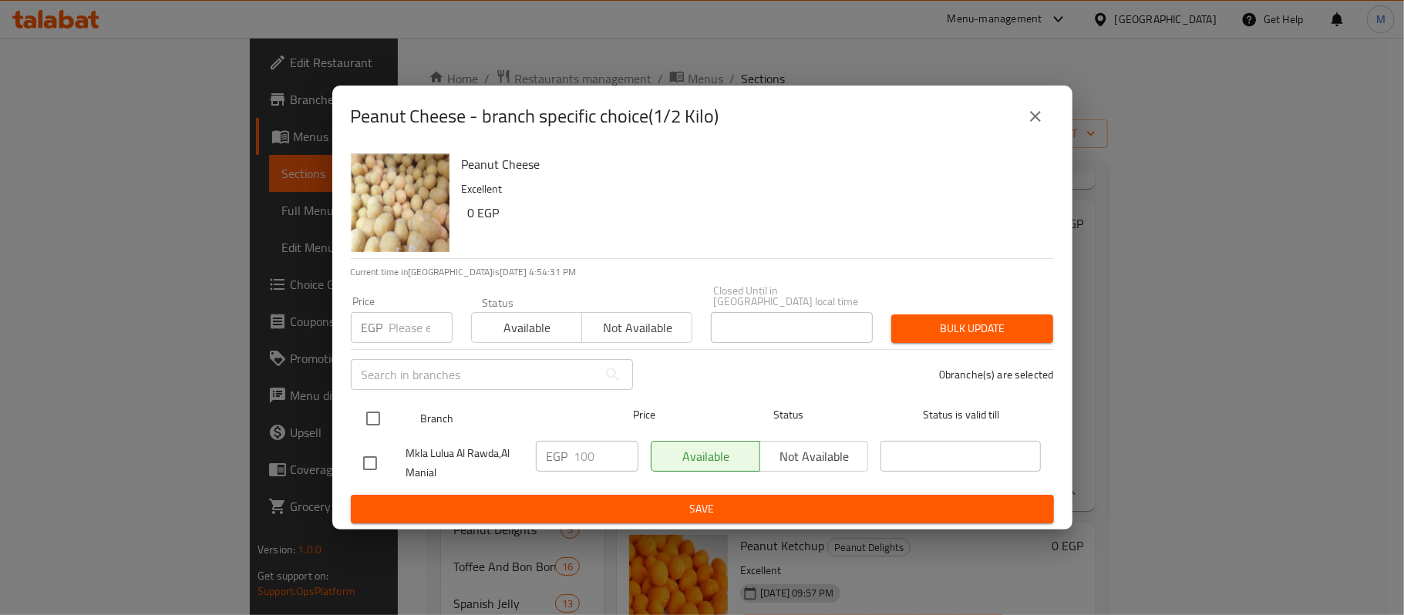
click at [369, 411] on input "checkbox" at bounding box center [373, 418] width 32 height 32
checkbox input "true"
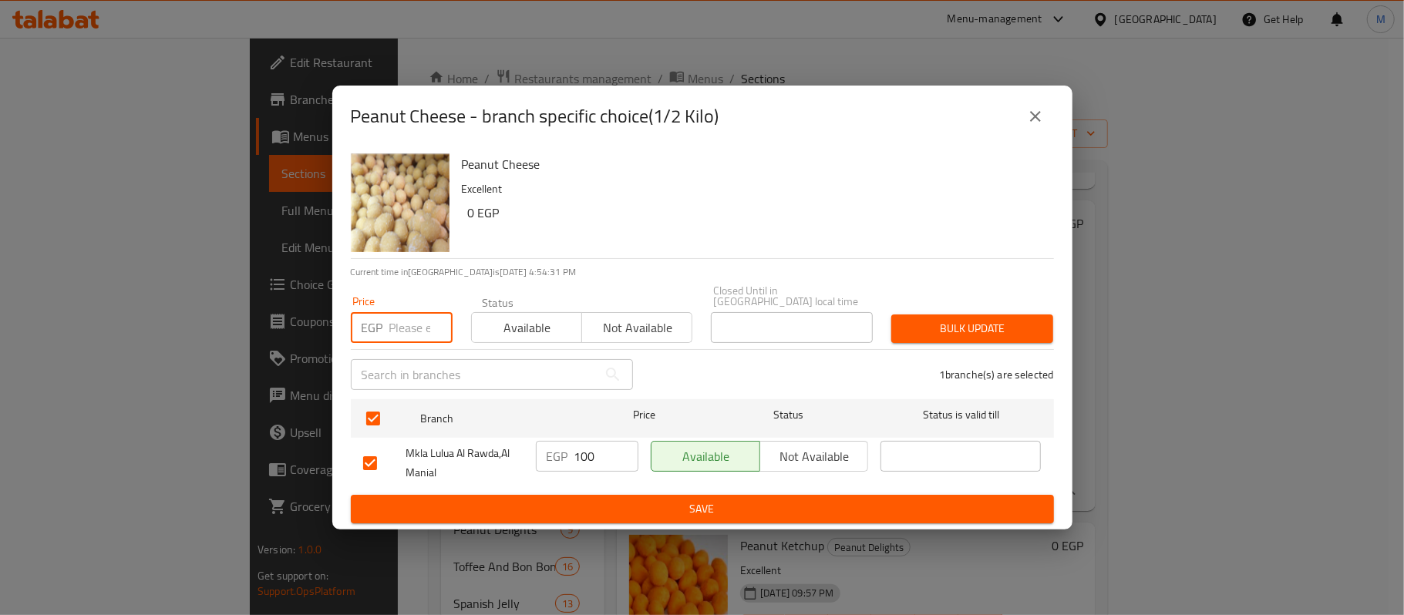
click at [414, 312] on input "number" at bounding box center [420, 327] width 63 height 31
paste input "128"
type input "128"
click at [975, 338] on div "Bulk update" at bounding box center [972, 328] width 180 height 47
click at [982, 328] on span "Bulk update" at bounding box center [972, 328] width 137 height 19
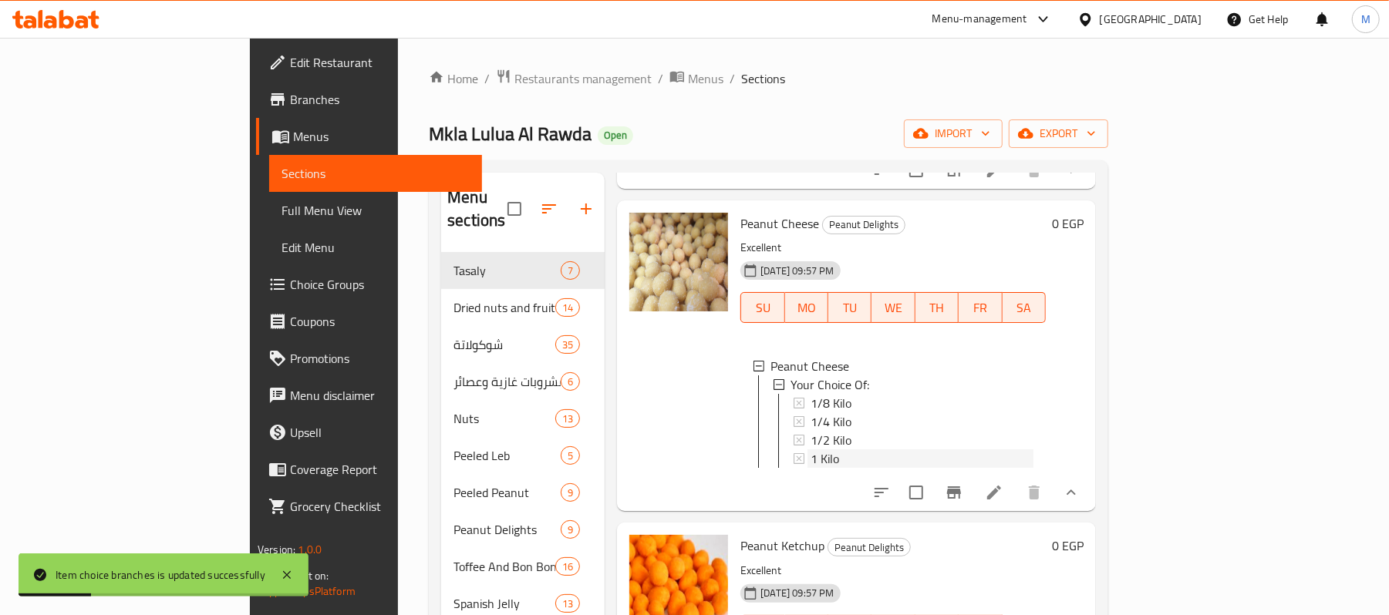
click at [810, 450] on div "1 Kilo" at bounding box center [921, 459] width 223 height 19
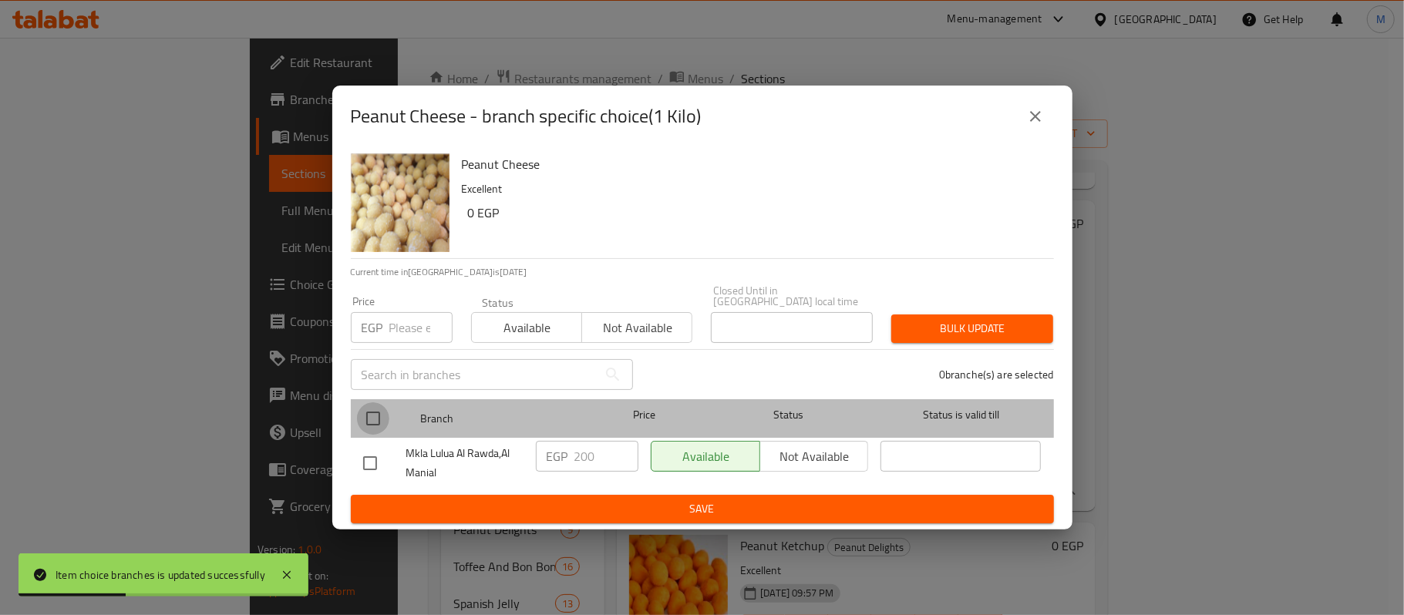
click at [379, 424] on input "checkbox" at bounding box center [373, 418] width 32 height 32
checkbox input "true"
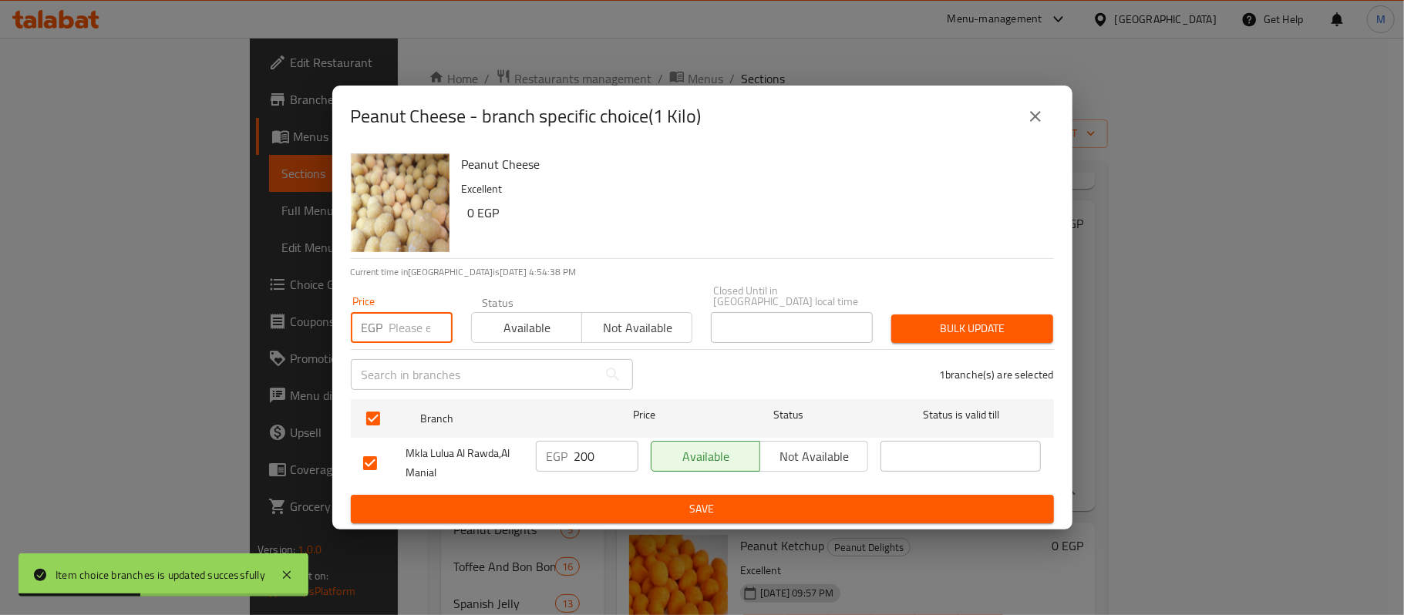
click at [417, 312] on input "number" at bounding box center [420, 327] width 63 height 31
paste input "256"
type input "256"
click at [939, 347] on div "1 branche(s) are selected" at bounding box center [852, 375] width 421 height 56
click at [928, 319] on span "Bulk update" at bounding box center [972, 328] width 137 height 19
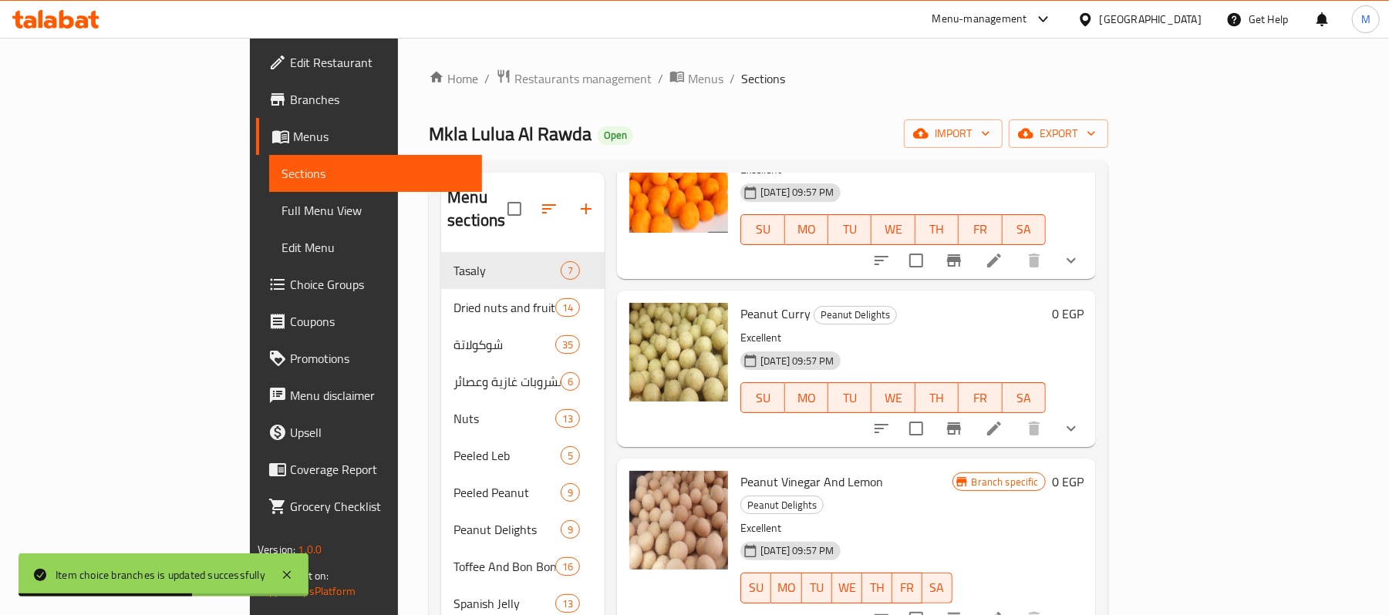
scroll to position [1130, 0]
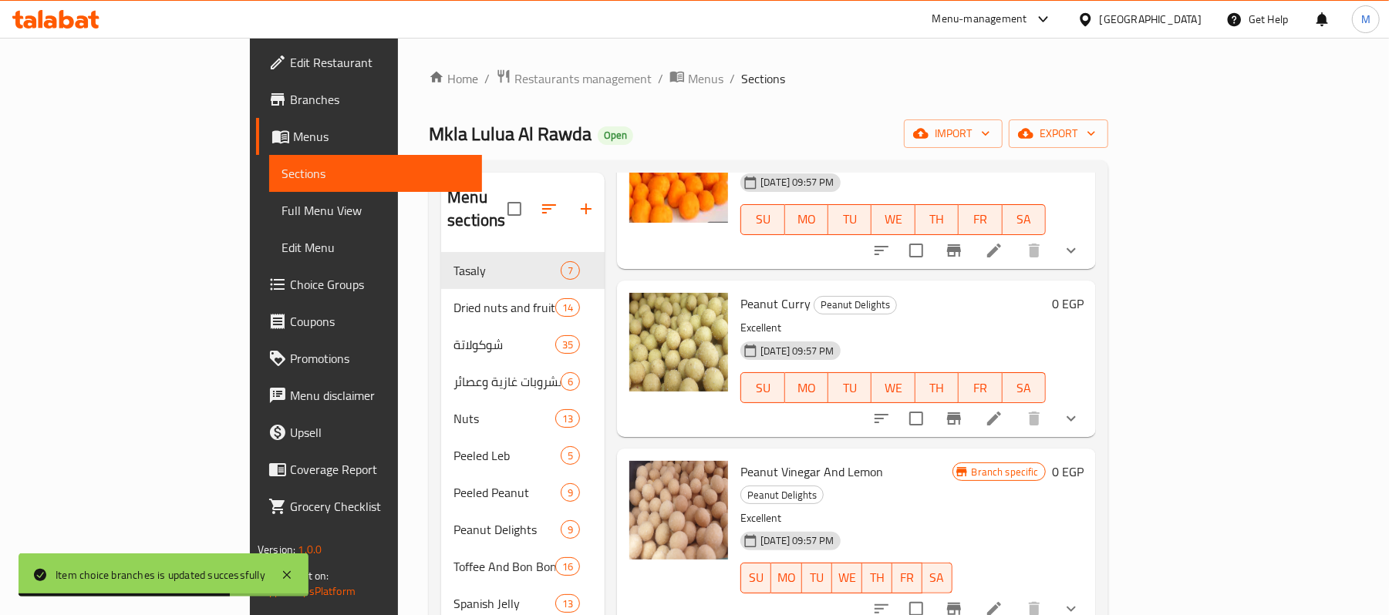
click at [1090, 253] on button "show more" at bounding box center [1071, 250] width 37 height 37
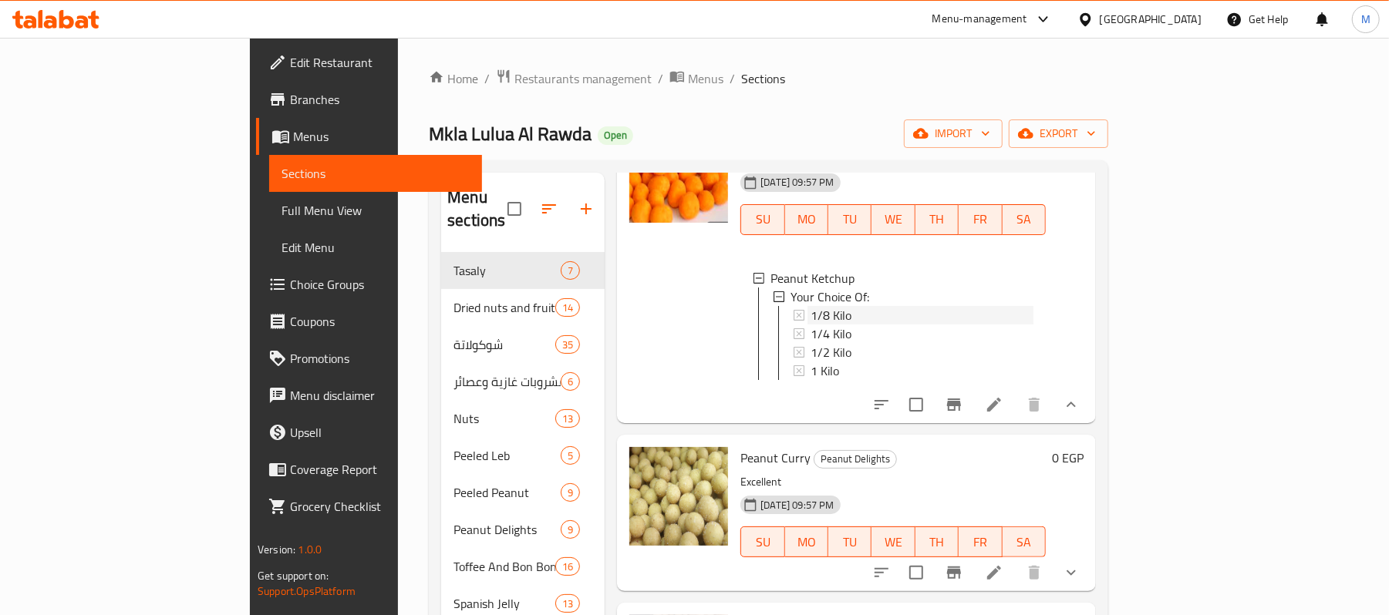
click at [810, 306] on span "1/8 Kilo" at bounding box center [830, 315] width 41 height 19
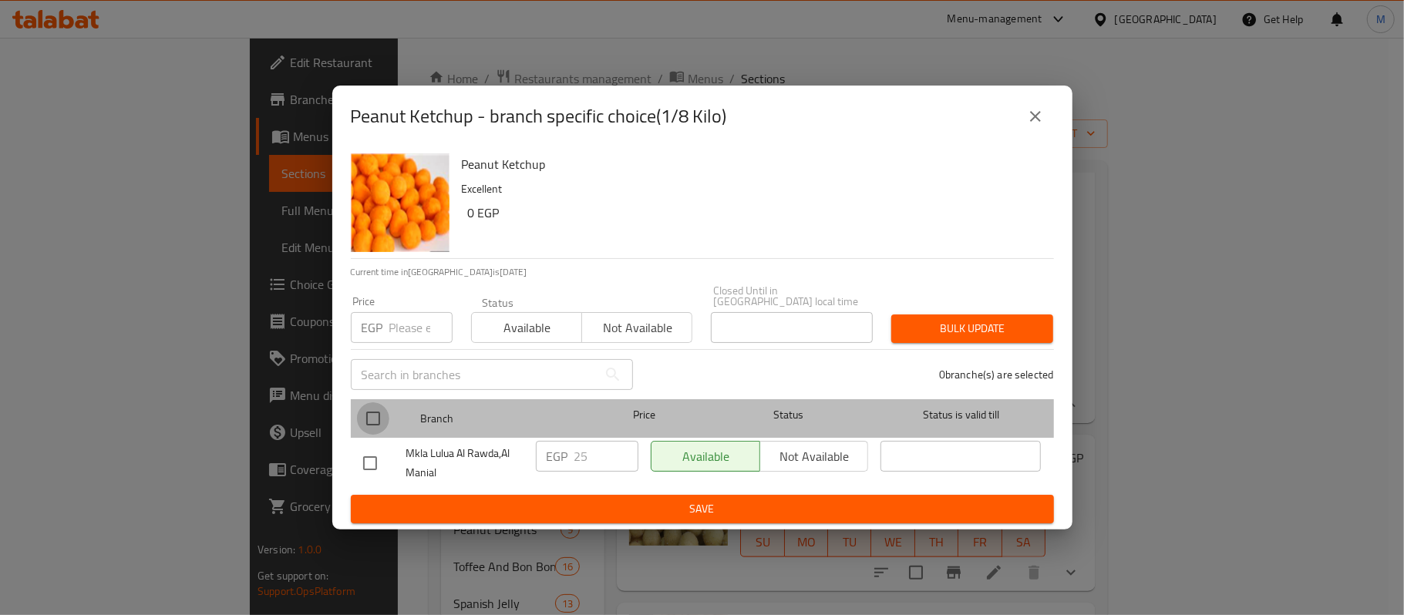
click at [359, 423] on input "checkbox" at bounding box center [373, 418] width 32 height 32
checkbox input "true"
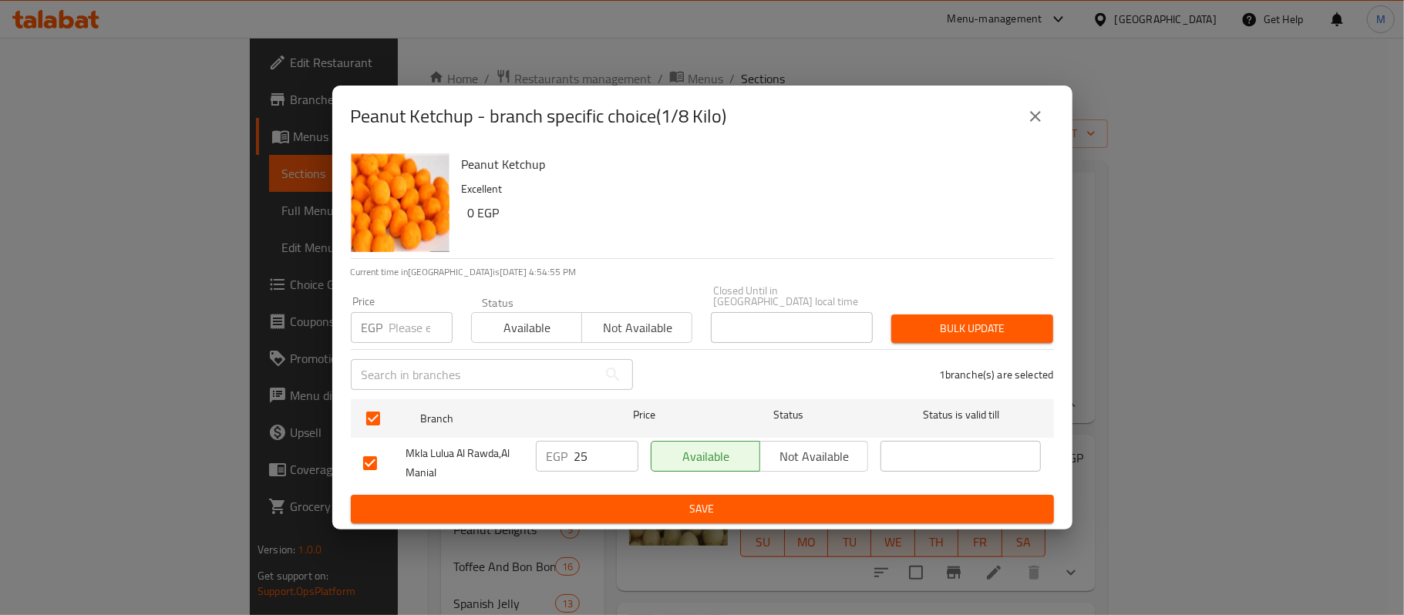
click at [402, 324] on input "number" at bounding box center [420, 327] width 63 height 31
paste input "32"
type input "32"
click at [929, 331] on span "Bulk update" at bounding box center [972, 328] width 137 height 19
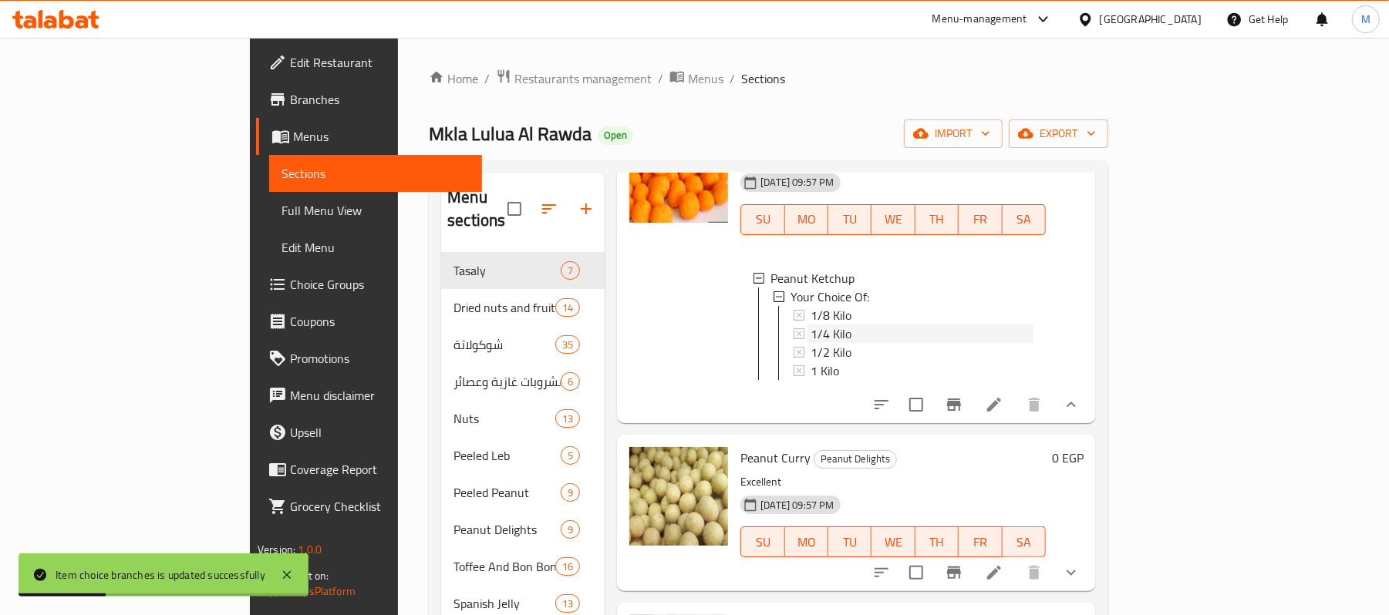
click at [810, 325] on span "1/4 Kilo" at bounding box center [830, 334] width 41 height 19
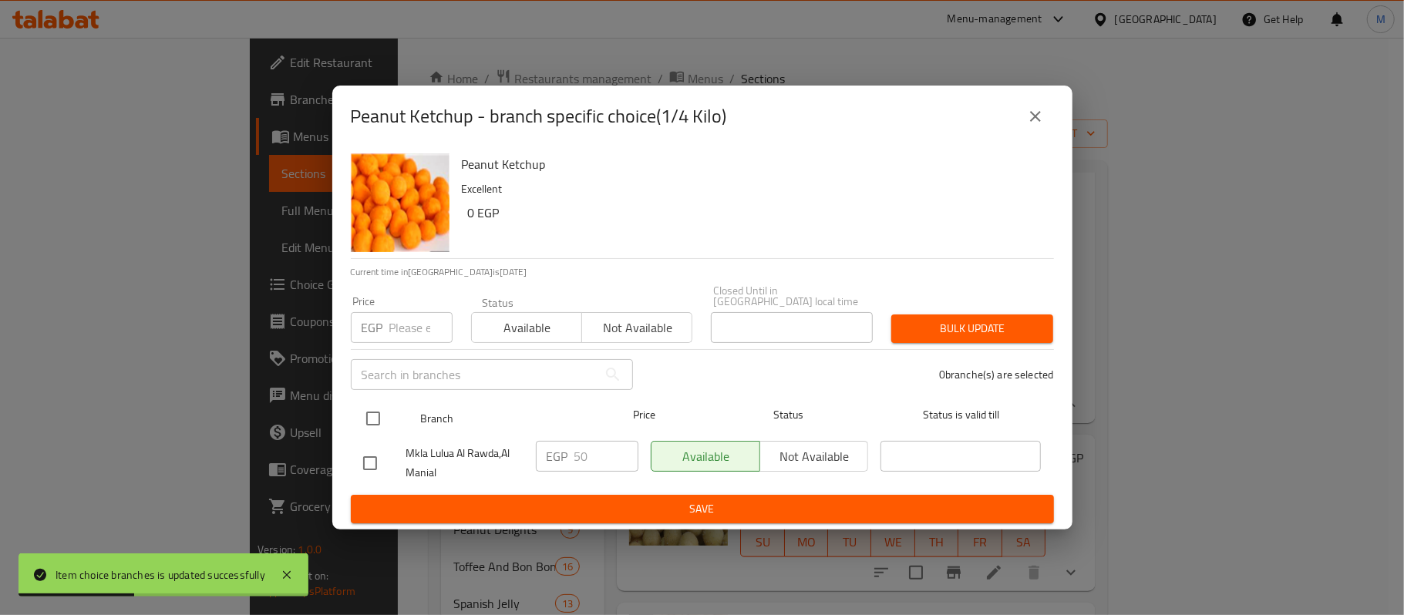
click at [370, 418] on input "checkbox" at bounding box center [373, 418] width 32 height 32
checkbox input "true"
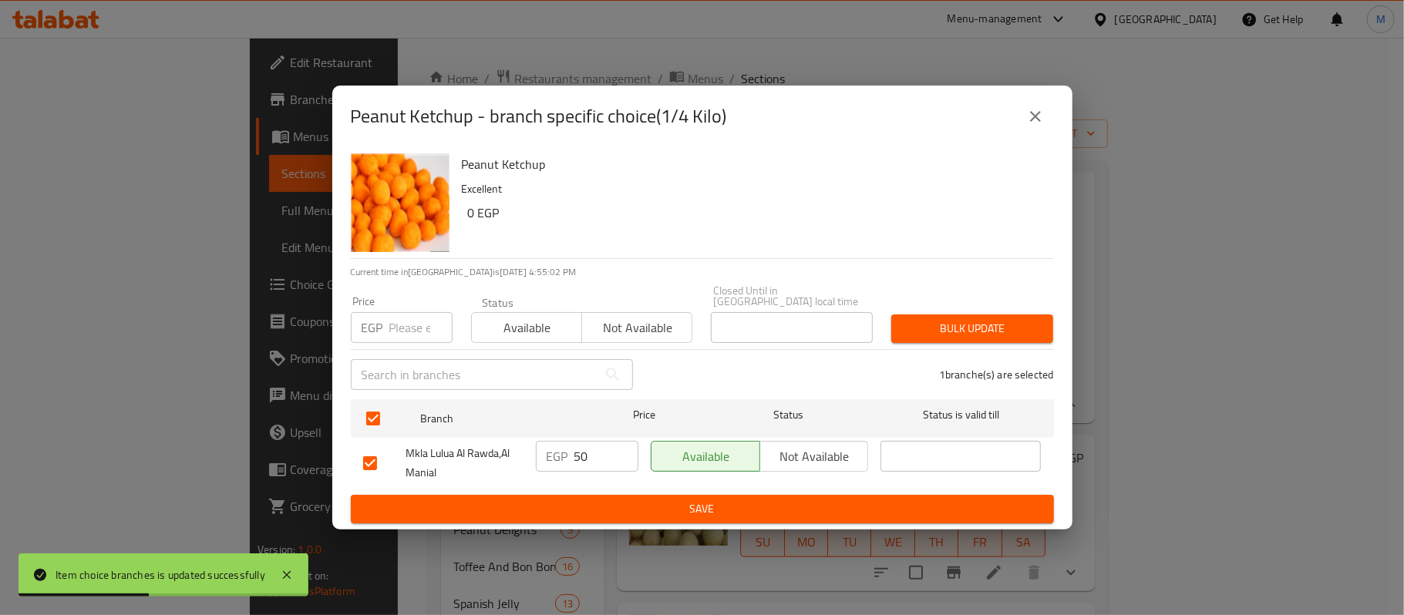
click at [407, 321] on input "number" at bounding box center [420, 327] width 63 height 31
paste input "64"
type input "64"
click at [933, 322] on span "Bulk update" at bounding box center [972, 328] width 137 height 19
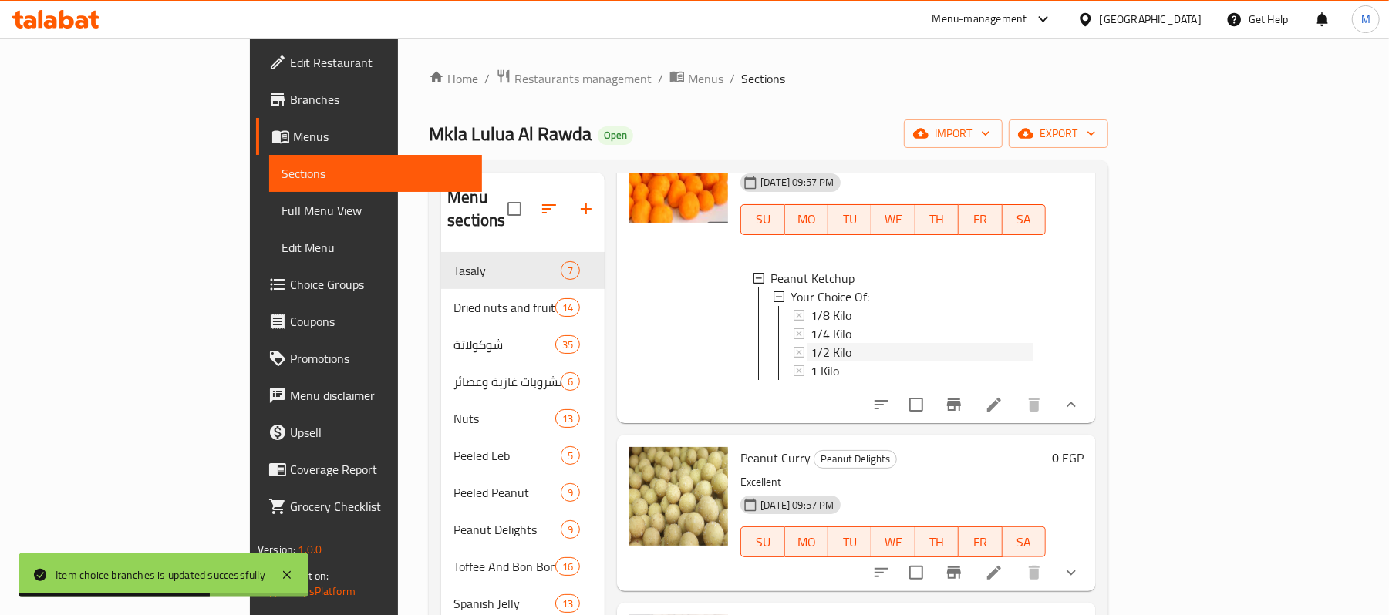
click at [810, 343] on span "1/2 Kilo" at bounding box center [830, 352] width 41 height 19
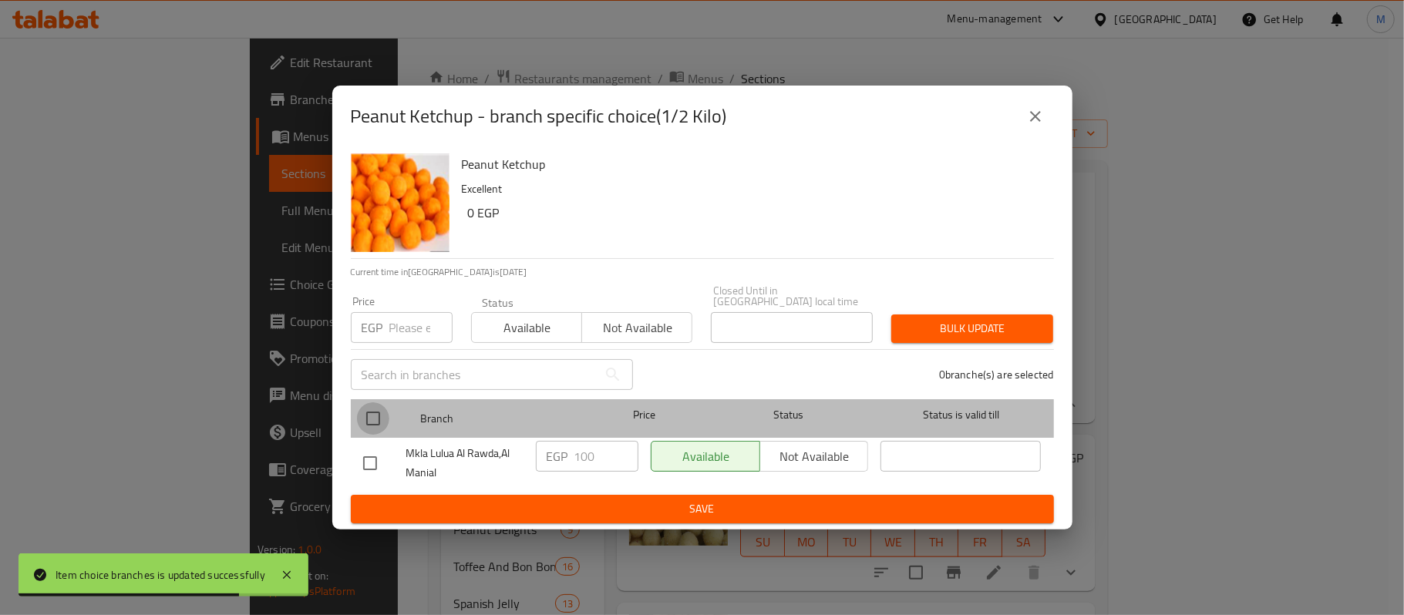
click at [386, 421] on input "checkbox" at bounding box center [373, 418] width 32 height 32
checkbox input "true"
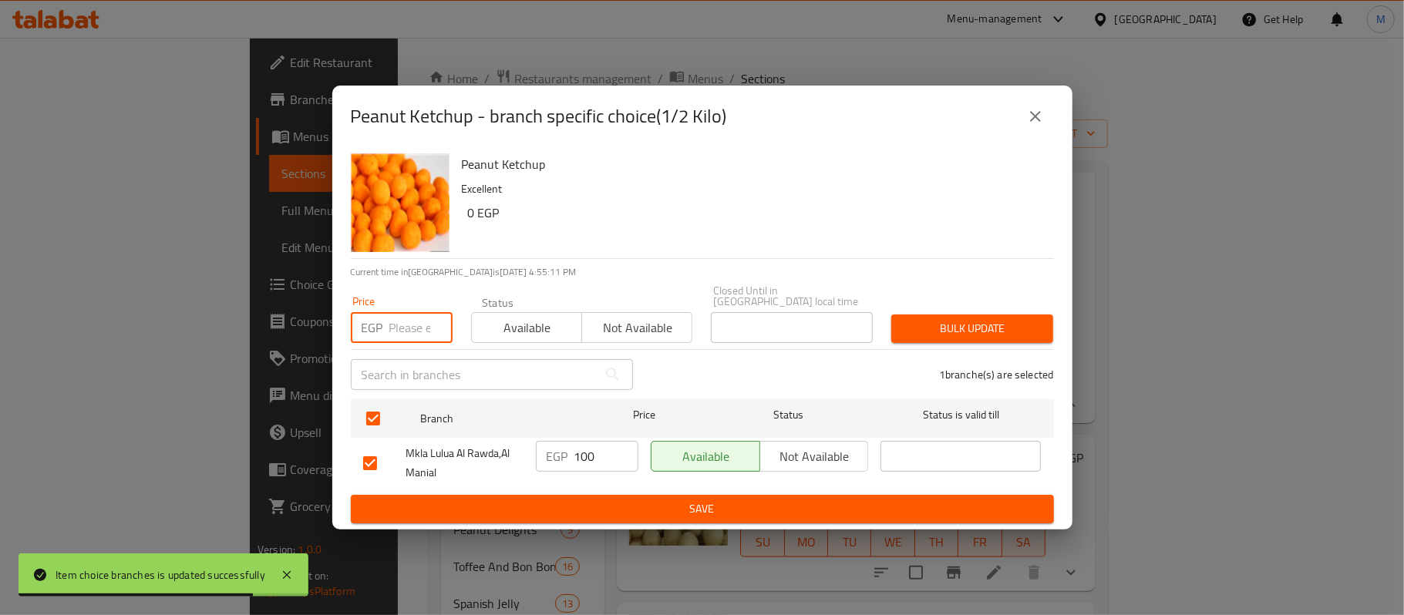
click at [405, 334] on input "number" at bounding box center [420, 327] width 63 height 31
paste input "128"
type input "128"
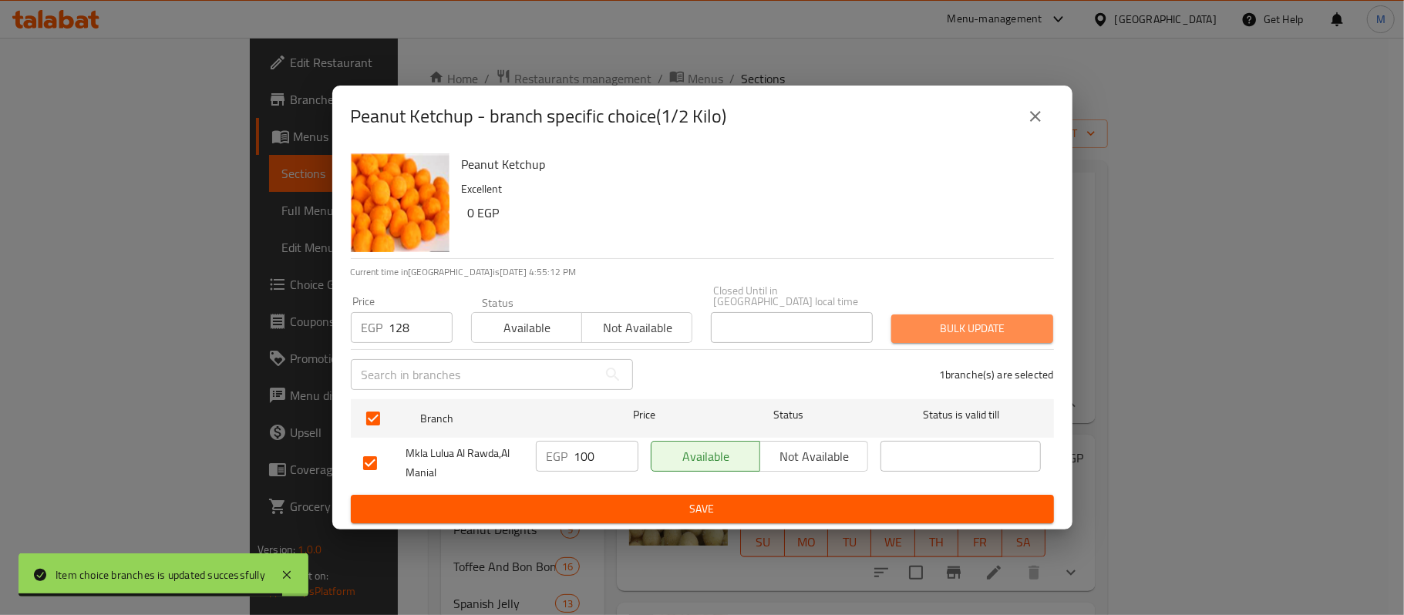
click at [1006, 322] on span "Bulk update" at bounding box center [972, 328] width 137 height 19
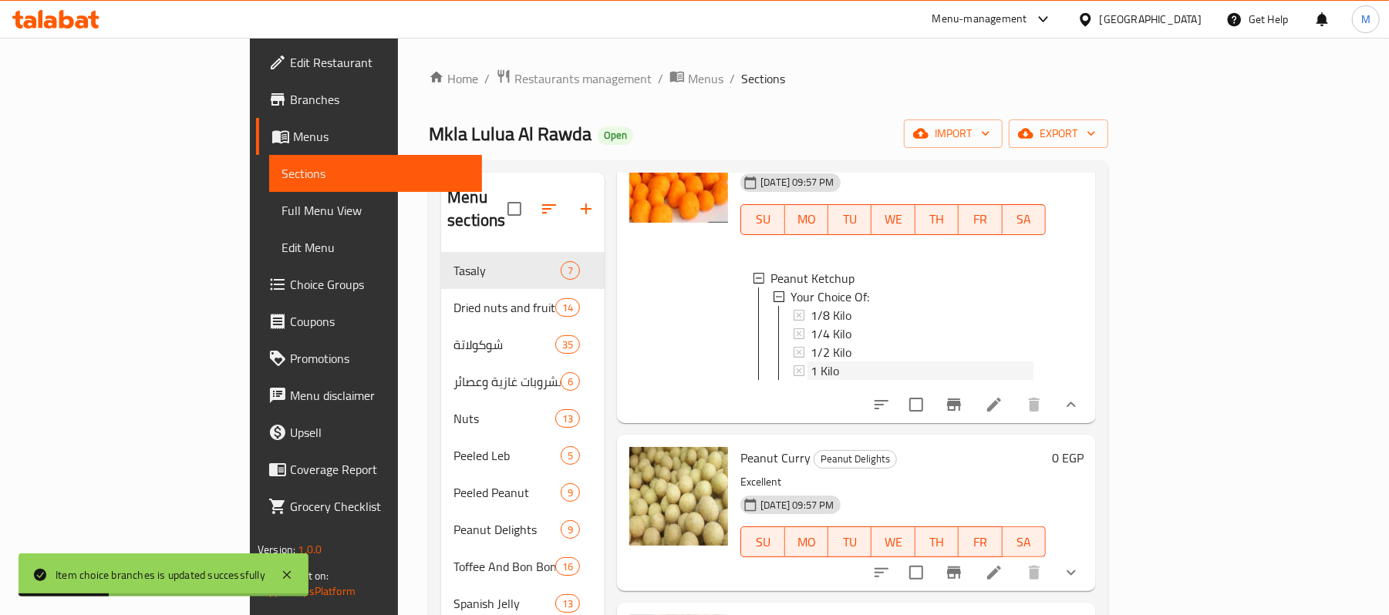
click at [810, 362] on div "1 Kilo" at bounding box center [921, 371] width 223 height 19
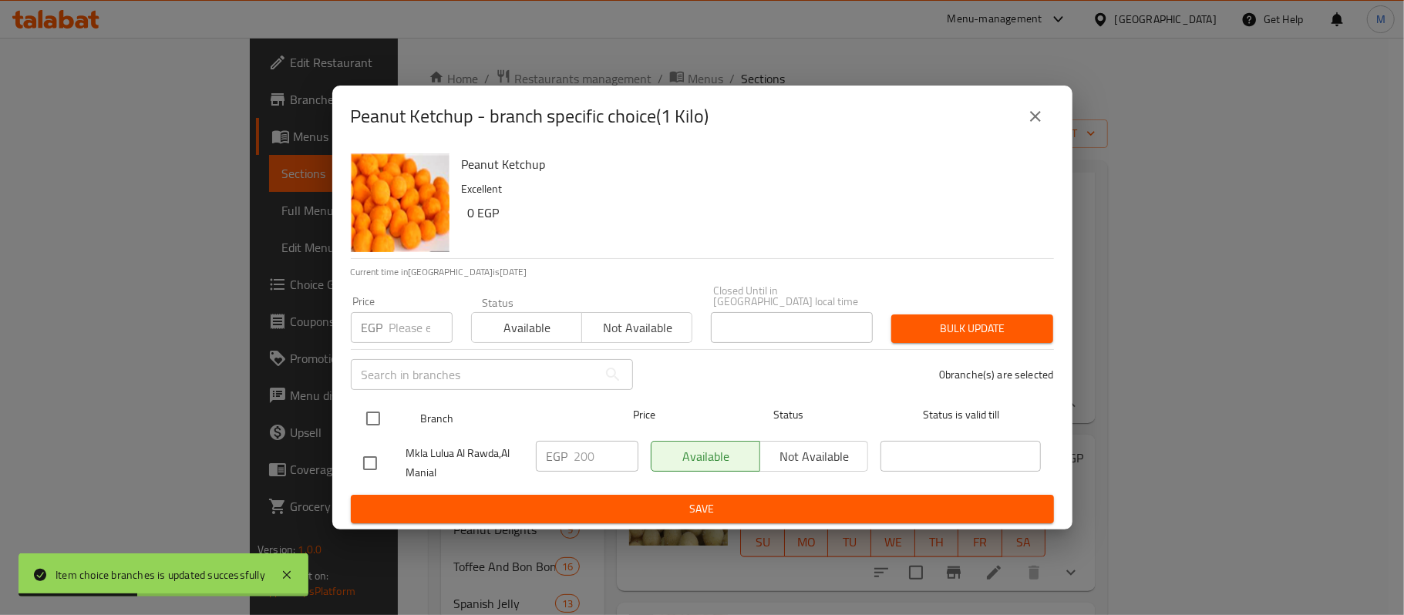
click at [370, 415] on input "checkbox" at bounding box center [373, 418] width 32 height 32
checkbox input "true"
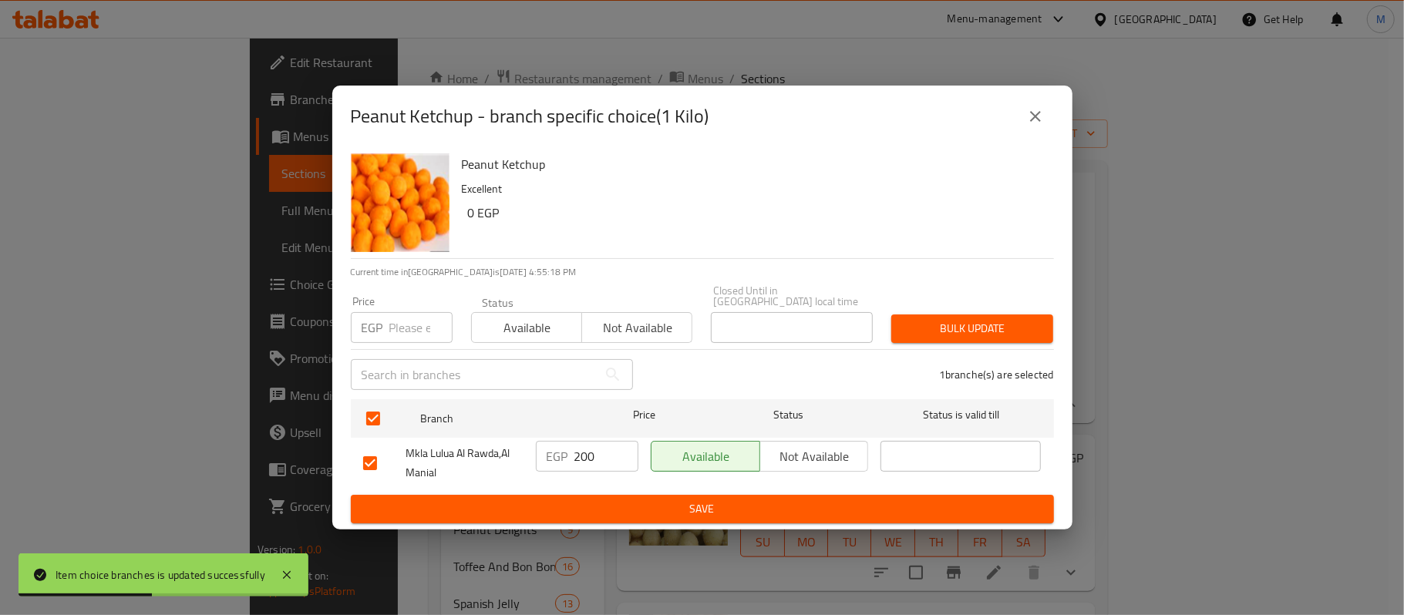
click at [402, 331] on input "number" at bounding box center [420, 327] width 63 height 31
paste input "256"
type input "256"
click at [961, 336] on button "Bulk update" at bounding box center [972, 329] width 162 height 29
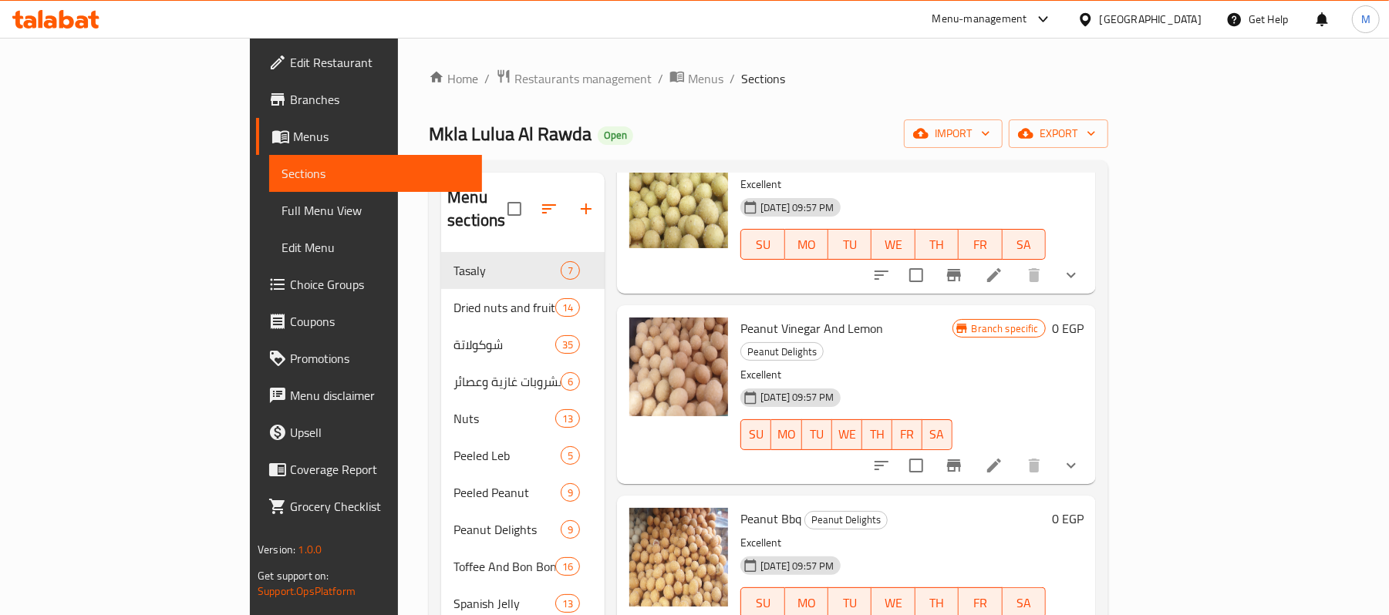
scroll to position [1439, 0]
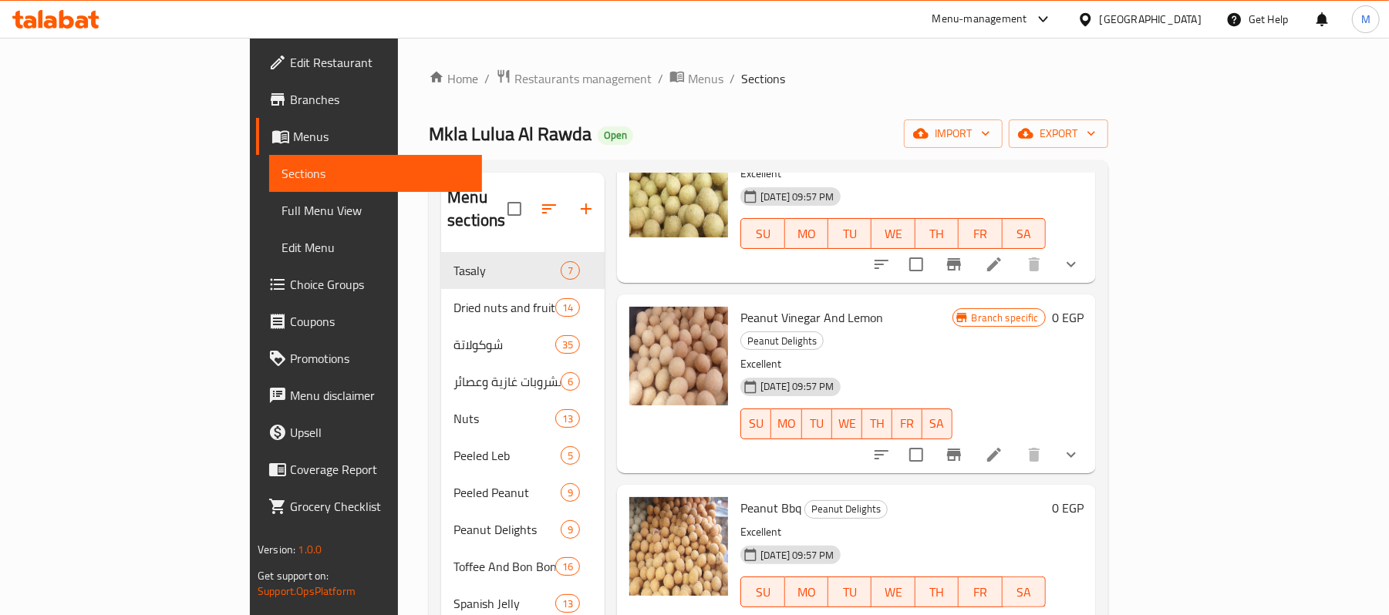
click at [1096, 443] on div "Peanut Vinegar And Lemon Peanut Delights Excellent [DATE] 09:57 PM SU MO TU WE …" at bounding box center [856, 384] width 479 height 178
click at [1080, 446] on icon "show more" at bounding box center [1071, 455] width 19 height 19
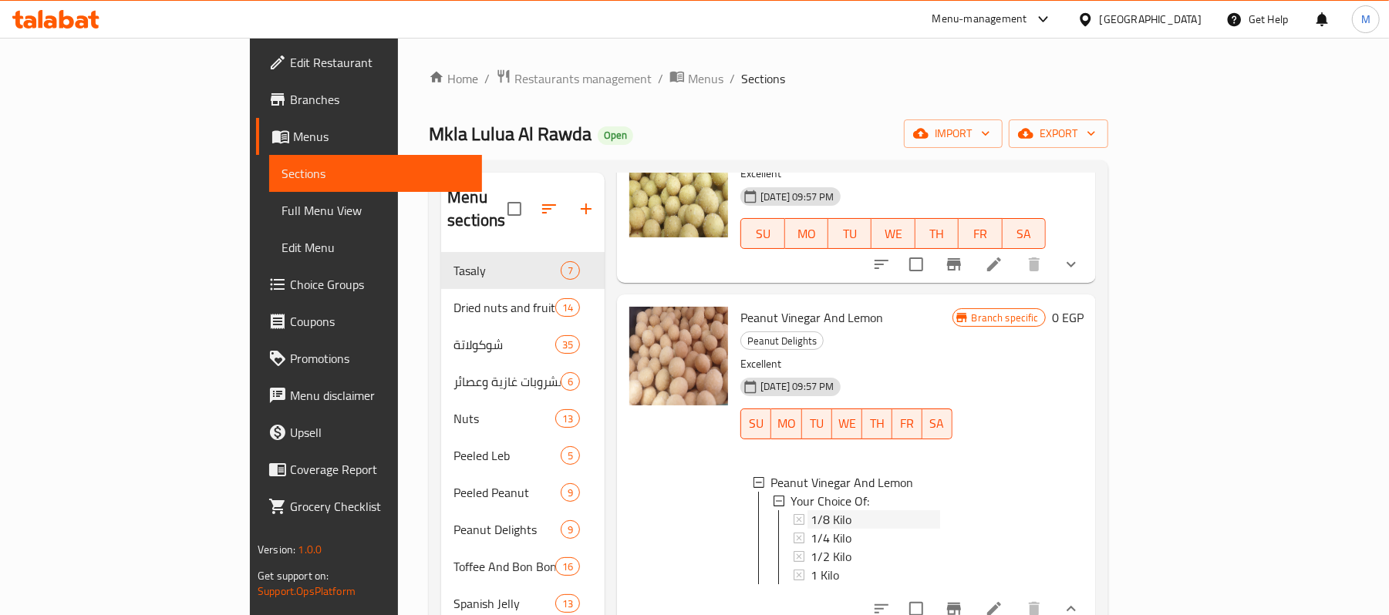
click at [810, 510] on span "1/8 Kilo" at bounding box center [830, 519] width 41 height 19
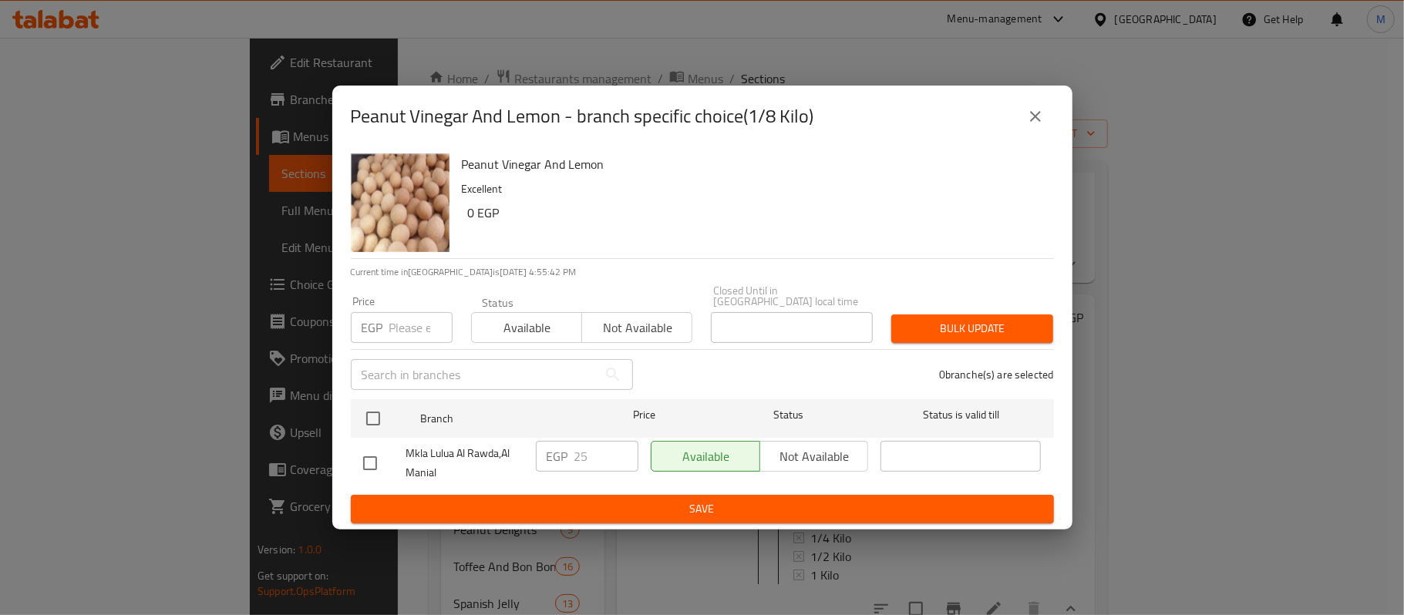
click at [374, 452] on input "checkbox" at bounding box center [370, 463] width 32 height 32
checkbox input "true"
click at [577, 443] on input "25" at bounding box center [606, 456] width 64 height 31
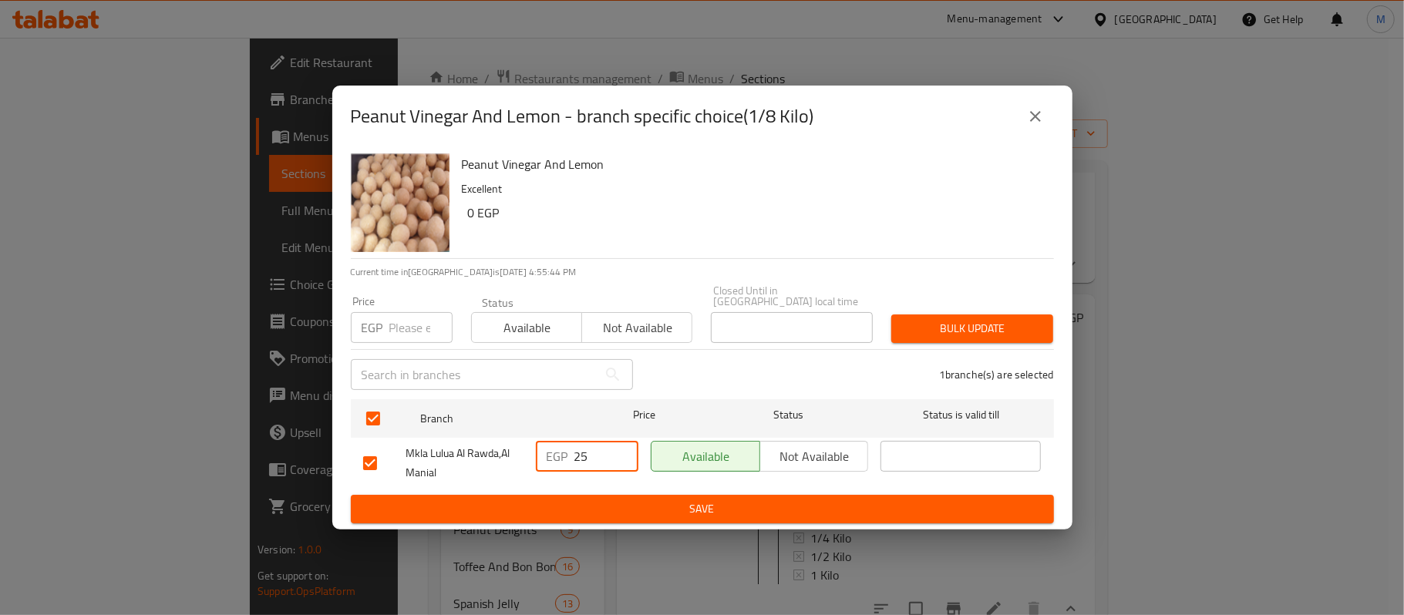
paste input "32"
type input "32"
click at [669, 507] on span "Save" at bounding box center [702, 509] width 679 height 19
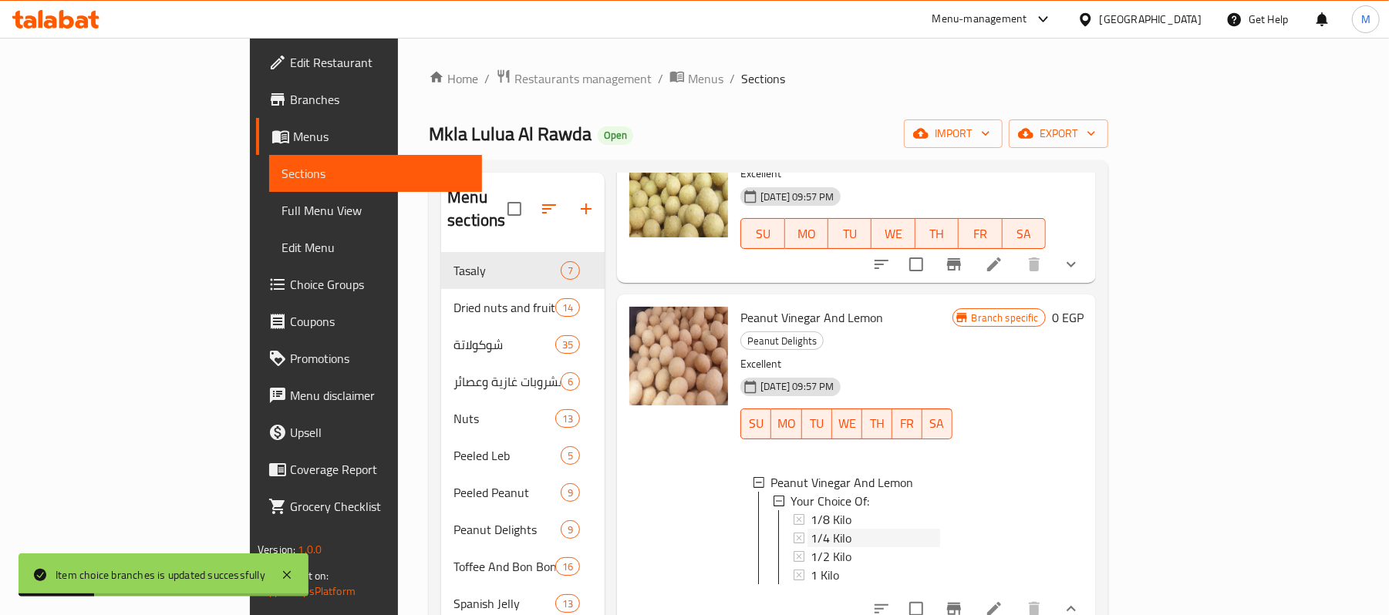
click at [815, 529] on div "1/4 Kilo" at bounding box center [874, 538] width 129 height 19
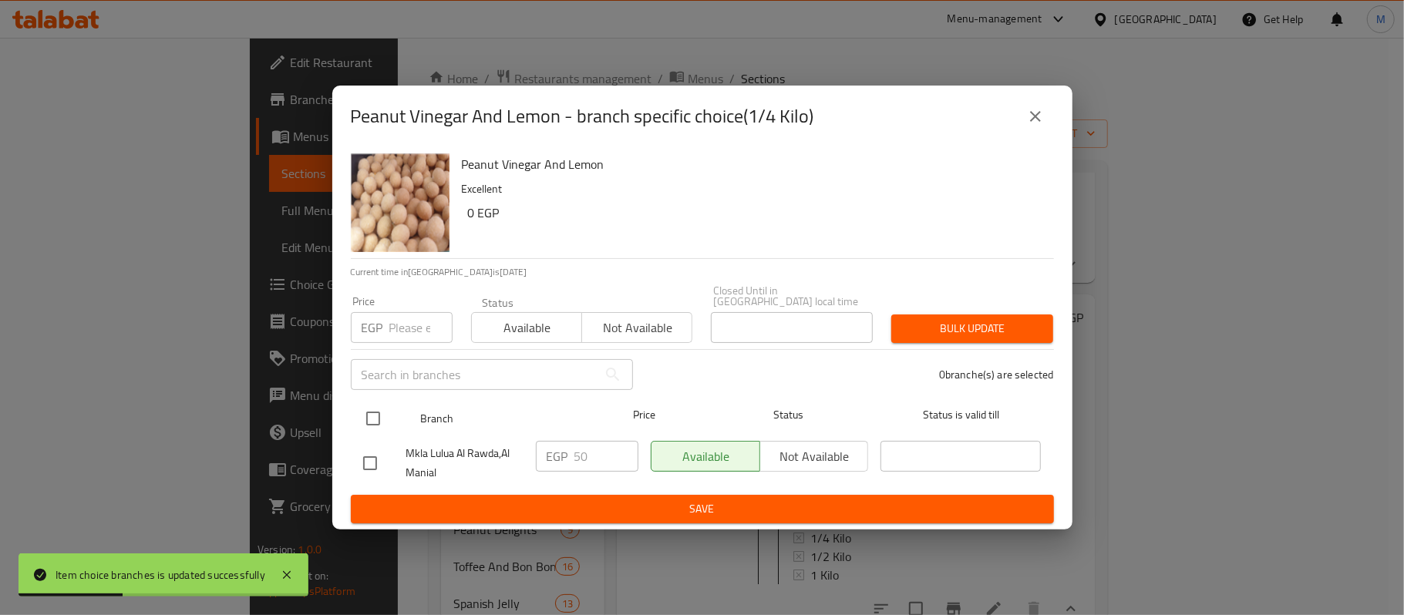
click at [365, 410] on input "checkbox" at bounding box center [373, 418] width 32 height 32
checkbox input "true"
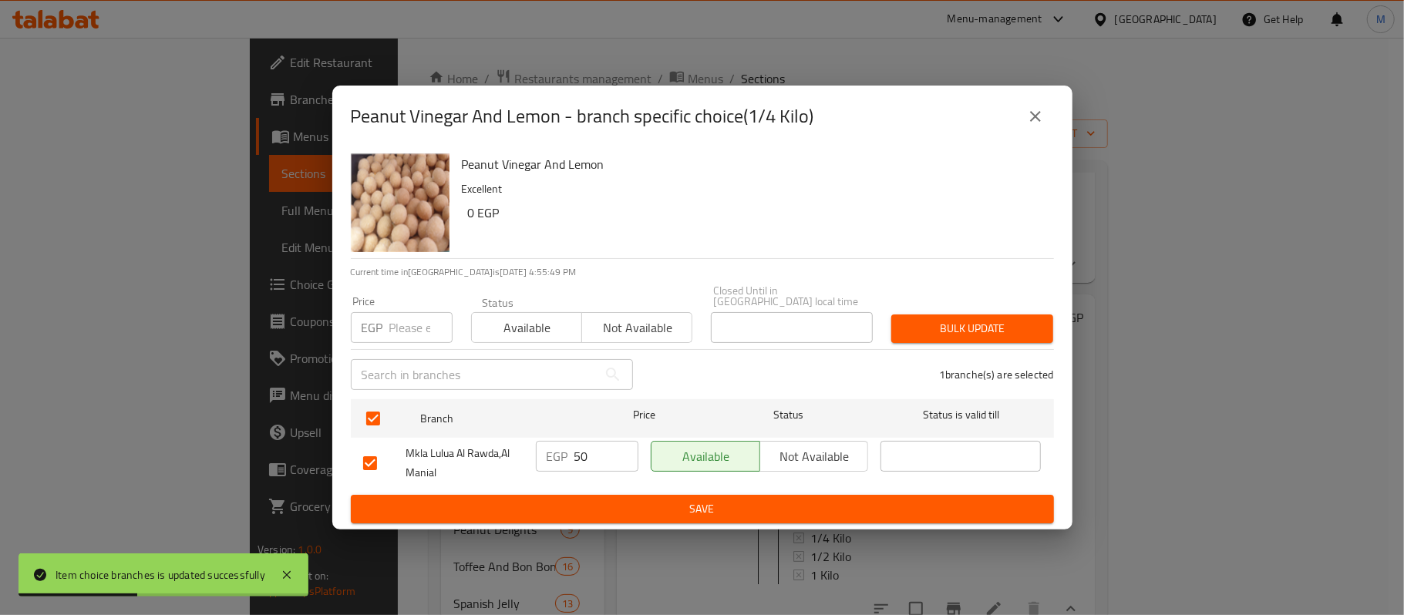
click at [410, 290] on div "Price EGP Price" at bounding box center [402, 320] width 120 height 66
click at [412, 315] on input "number" at bounding box center [420, 327] width 63 height 31
paste input "64"
type input "64"
click at [1016, 319] on span "Bulk update" at bounding box center [972, 328] width 137 height 19
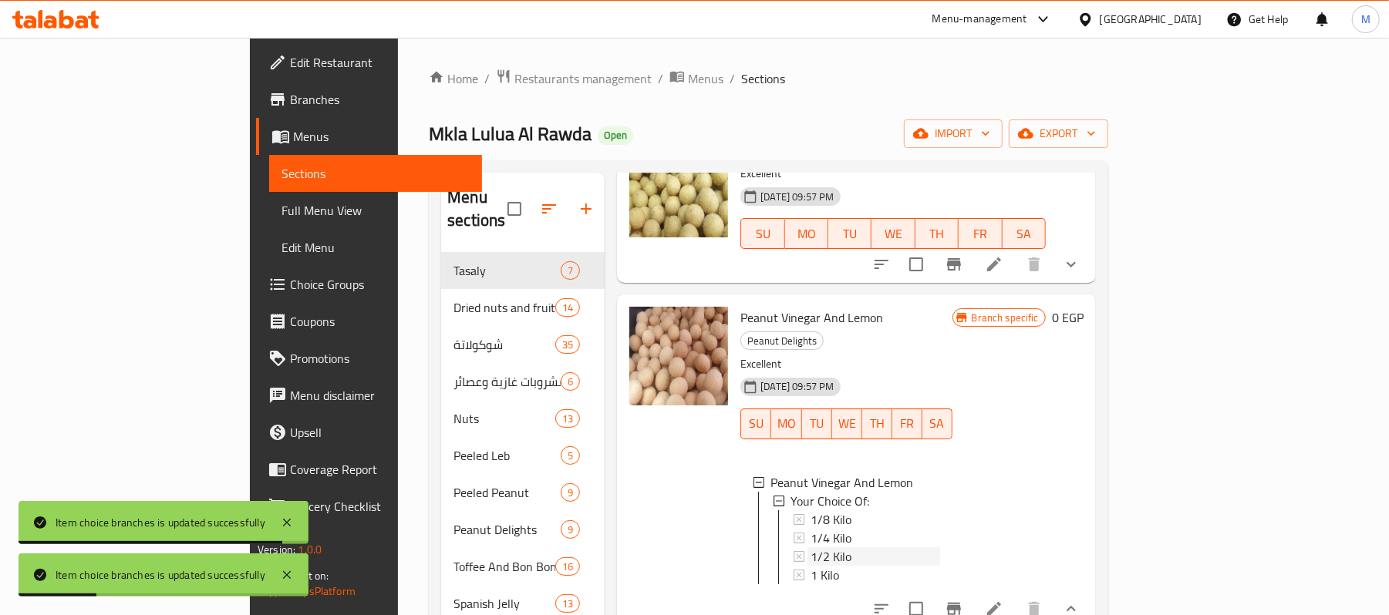
click at [811, 547] on div "1/2 Kilo" at bounding box center [874, 556] width 129 height 19
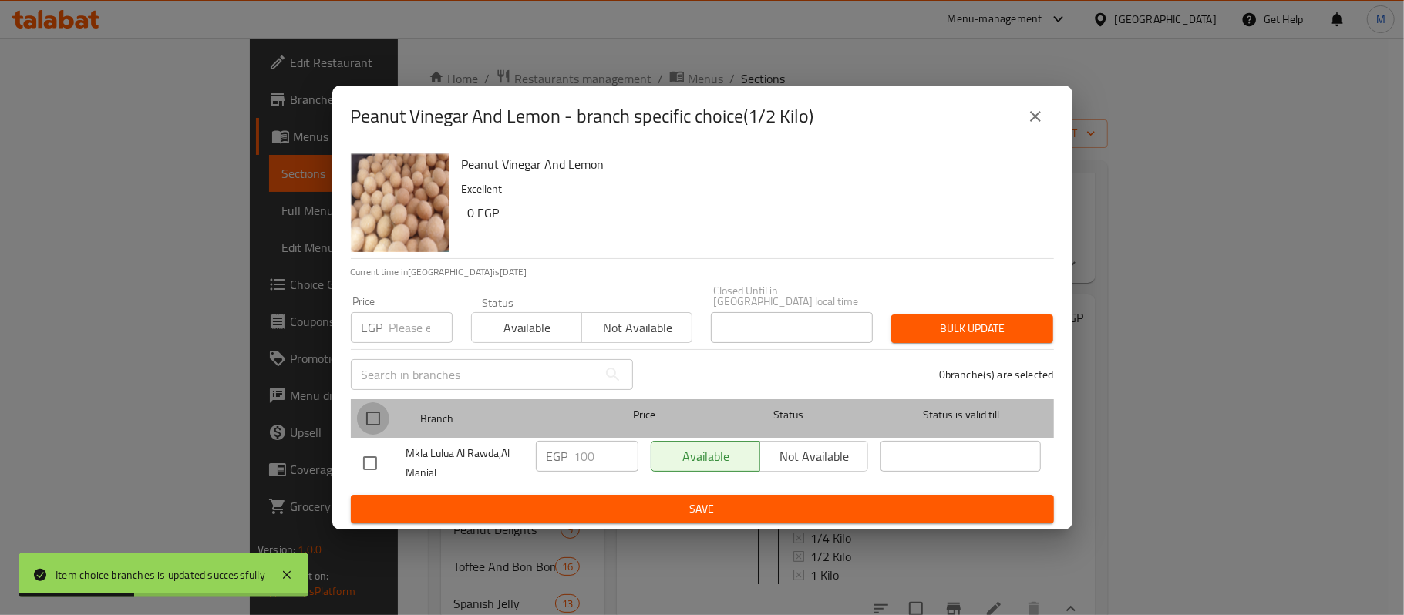
click at [371, 402] on input "checkbox" at bounding box center [373, 418] width 32 height 32
checkbox input "true"
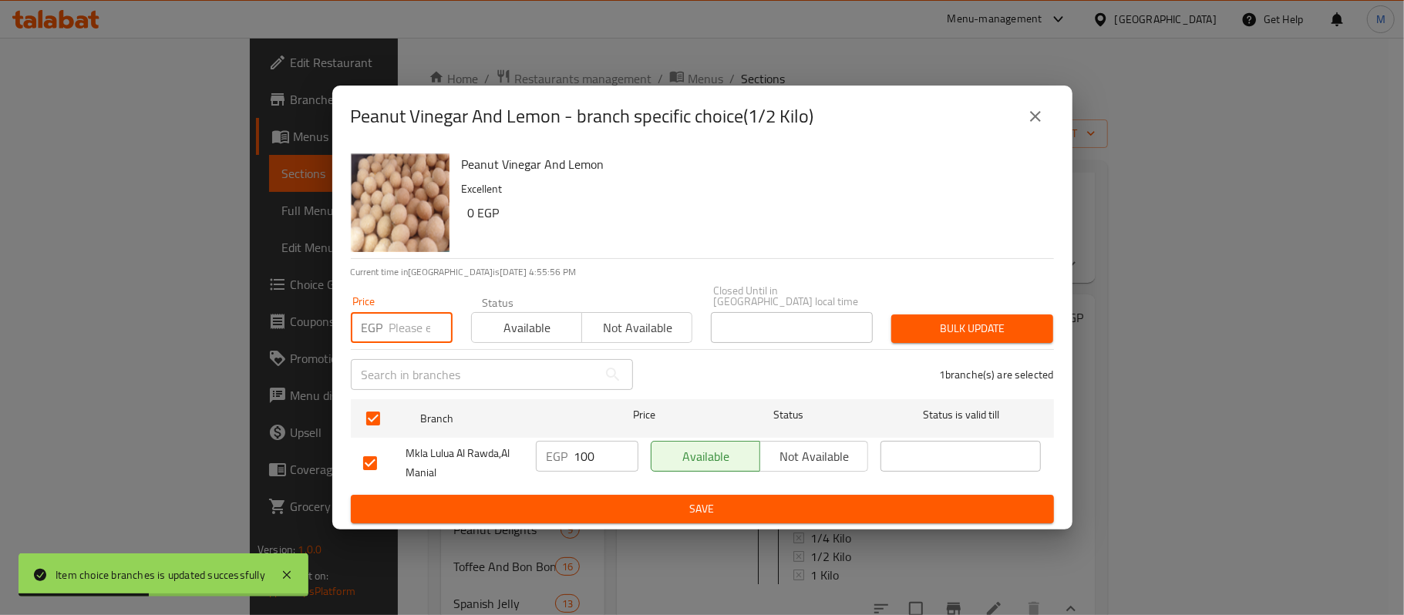
click at [402, 334] on input "number" at bounding box center [420, 327] width 63 height 31
paste input "128"
type input "128"
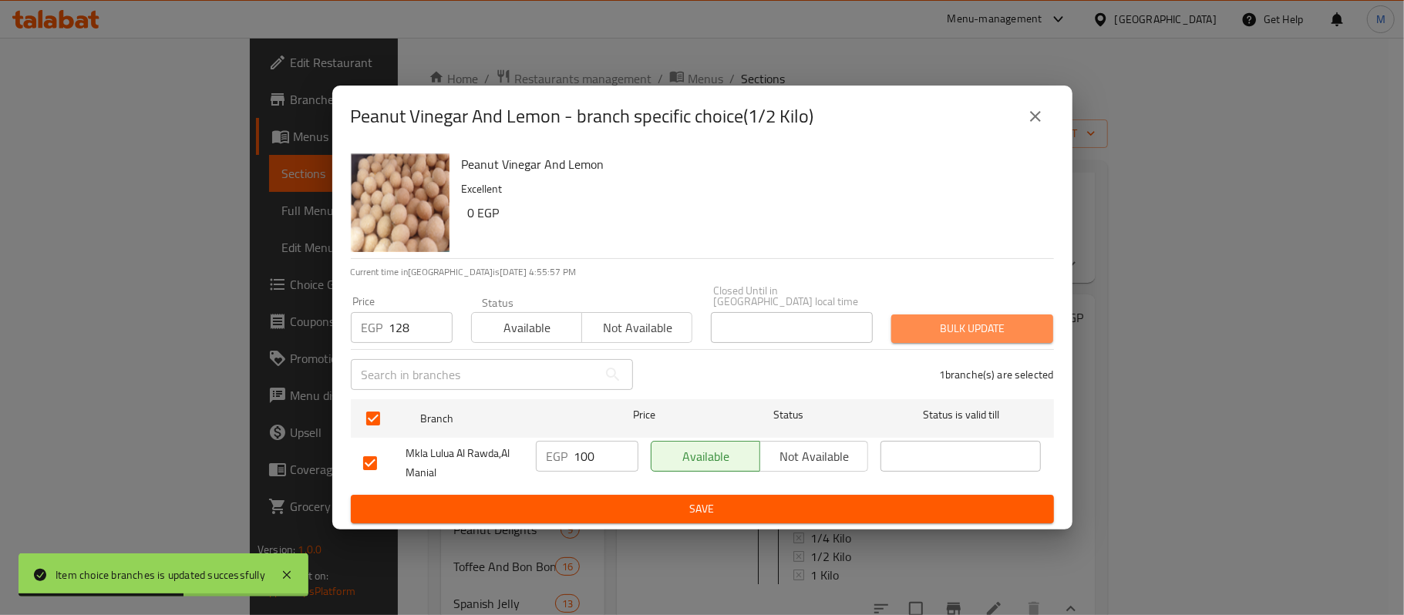
click at [928, 327] on span "Bulk update" at bounding box center [972, 328] width 137 height 19
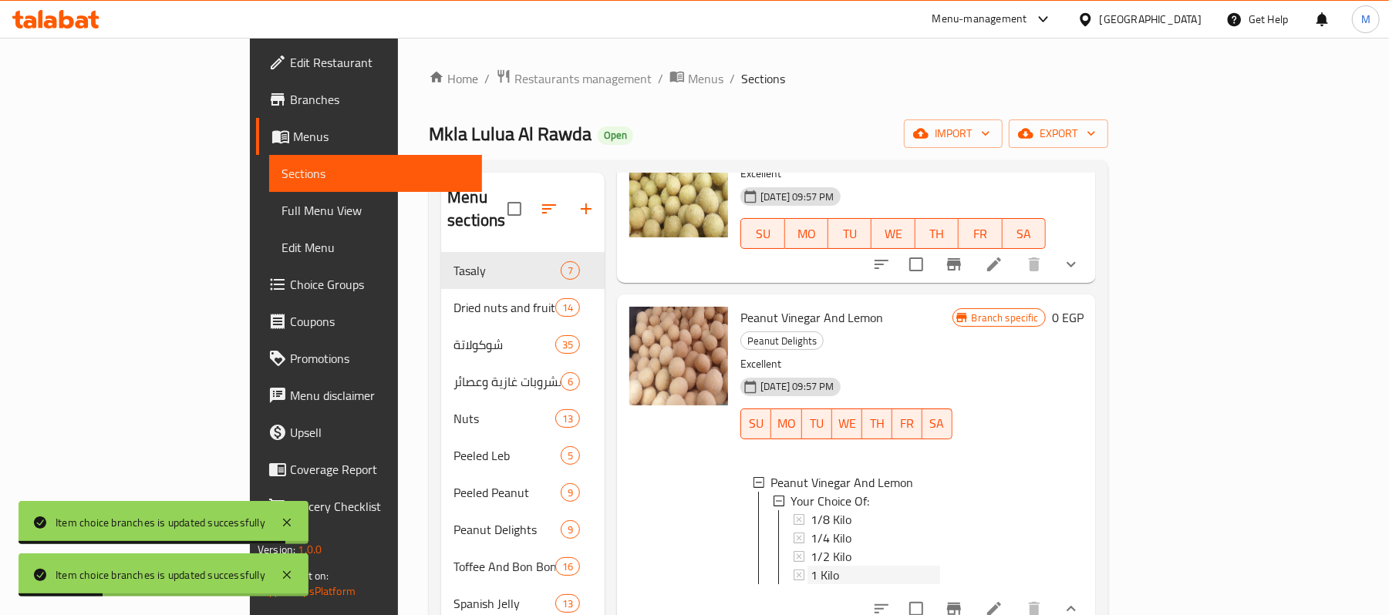
click at [810, 566] on span "1 Kilo" at bounding box center [824, 575] width 29 height 19
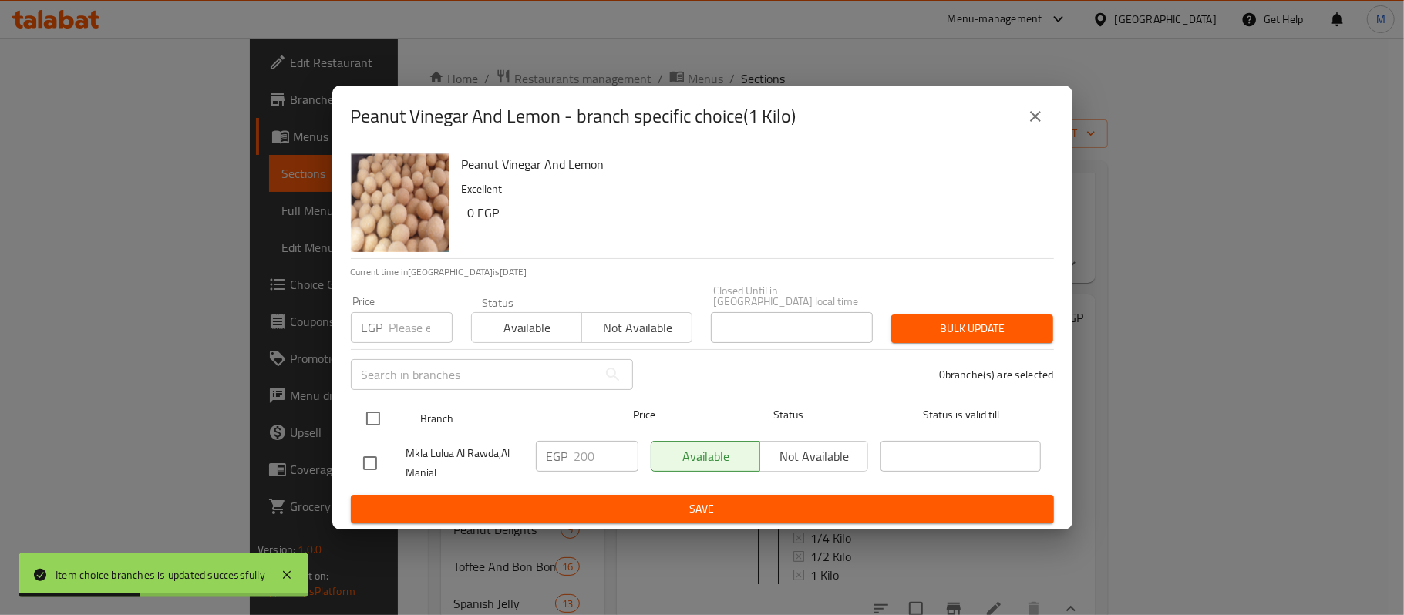
click at [383, 421] on input "checkbox" at bounding box center [373, 418] width 32 height 32
checkbox input "true"
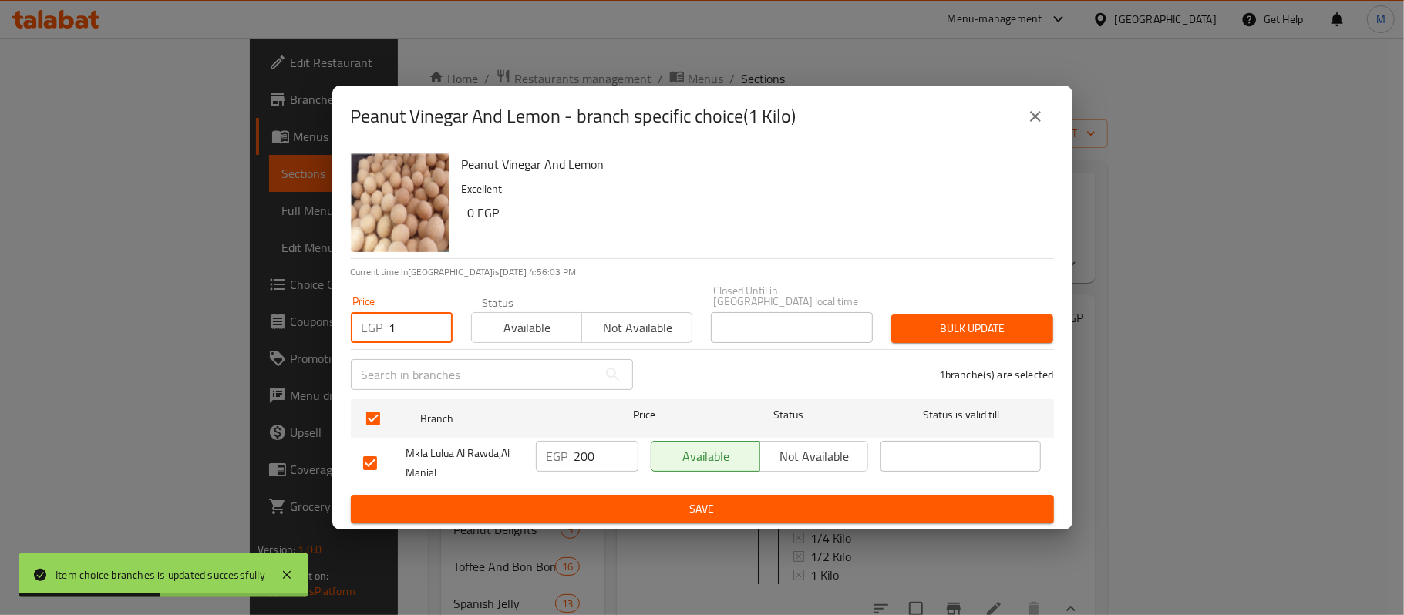
click at [432, 318] on input "1" at bounding box center [420, 327] width 63 height 31
click at [417, 319] on input "1" at bounding box center [420, 327] width 63 height 31
paste input "256"
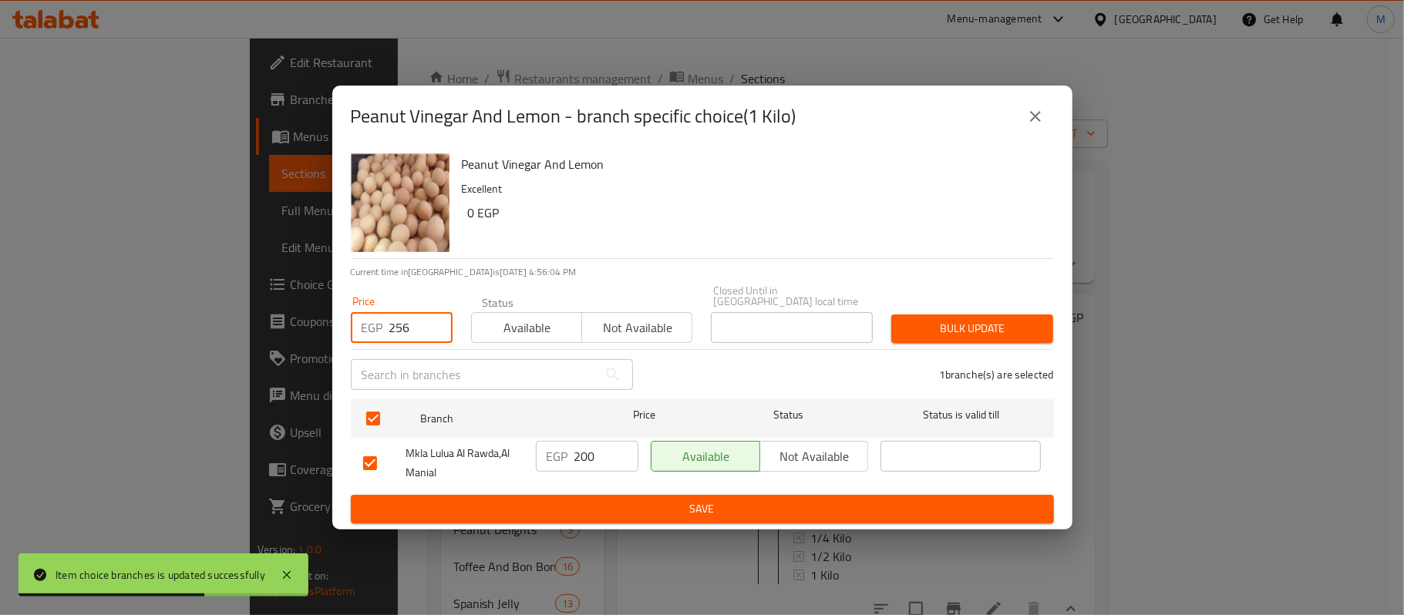
type input "256"
click at [893, 347] on div "1 branche(s) are selected" at bounding box center [852, 375] width 421 height 56
click at [916, 328] on span "Bulk update" at bounding box center [972, 328] width 137 height 19
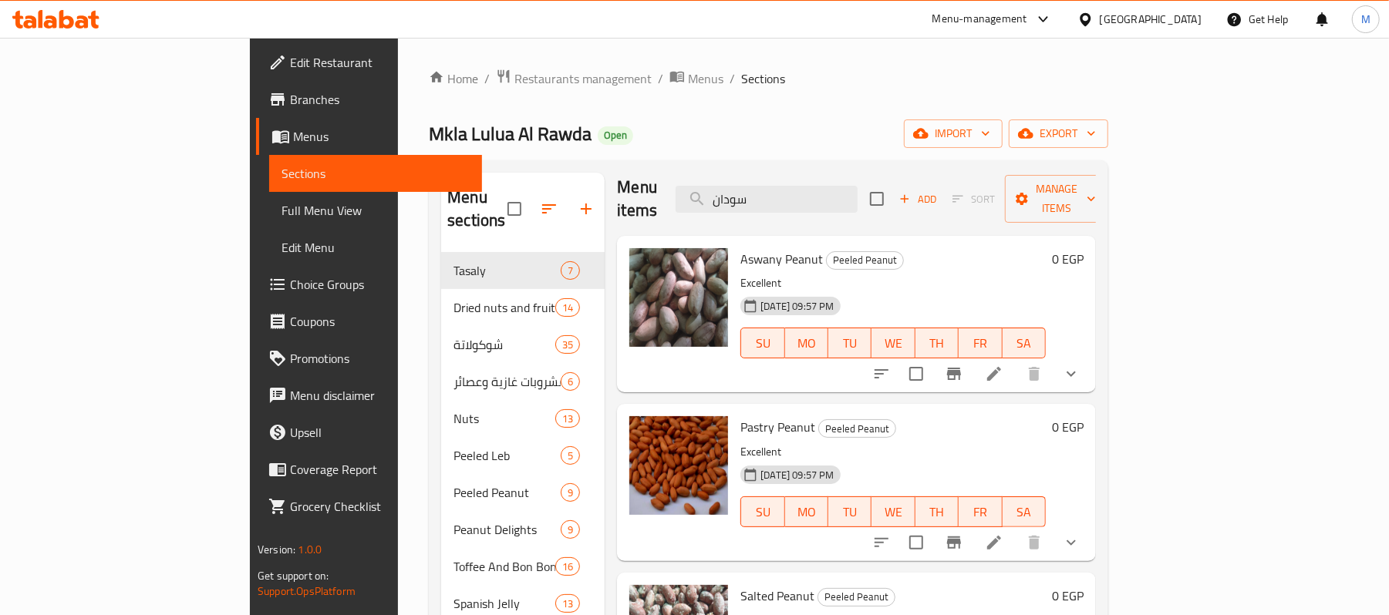
scroll to position [0, 0]
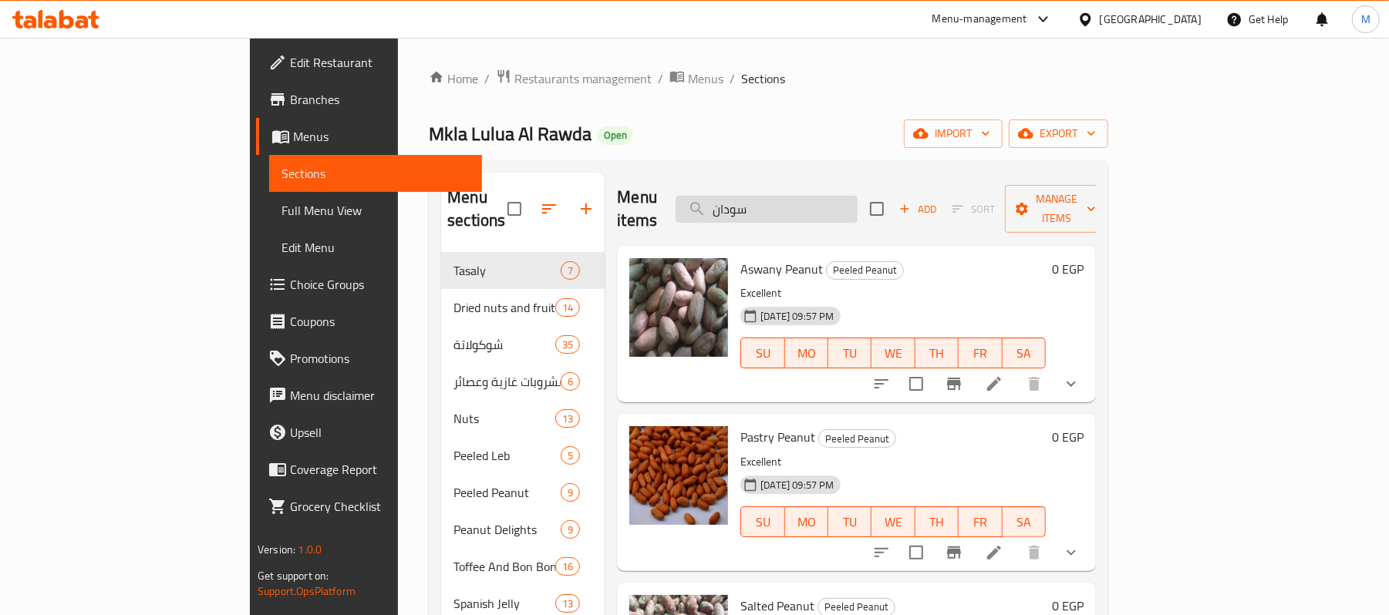
click at [842, 199] on input "سودان" at bounding box center [766, 209] width 182 height 27
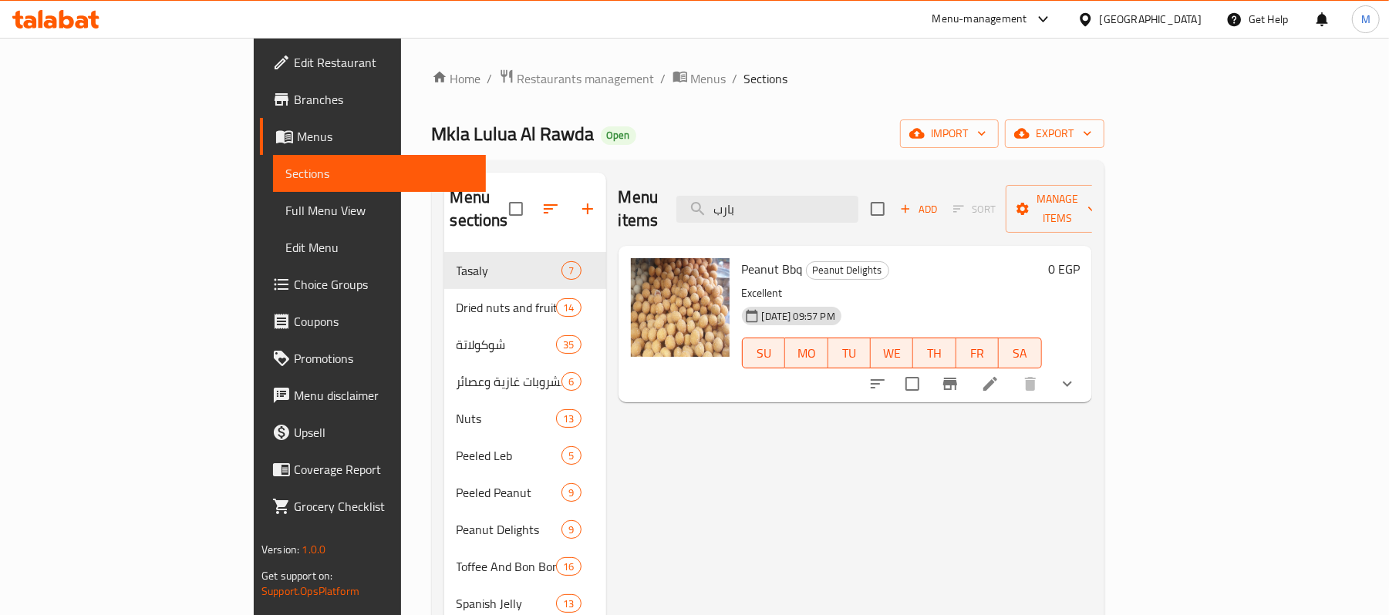
type input "بارب"
drag, startPoint x: 1323, startPoint y: 364, endPoint x: 1305, endPoint y: 364, distance: 18.5
click at [1076, 375] on icon "show more" at bounding box center [1067, 384] width 19 height 19
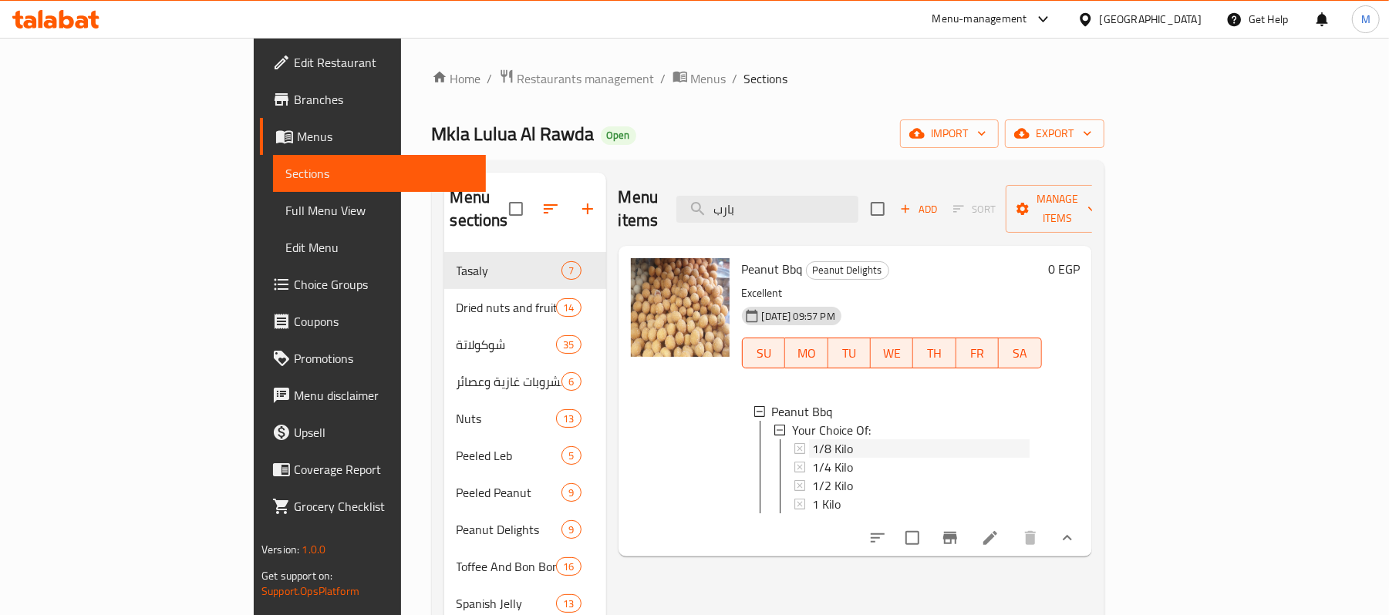
click at [812, 440] on span "1/8 Kilo" at bounding box center [832, 449] width 41 height 19
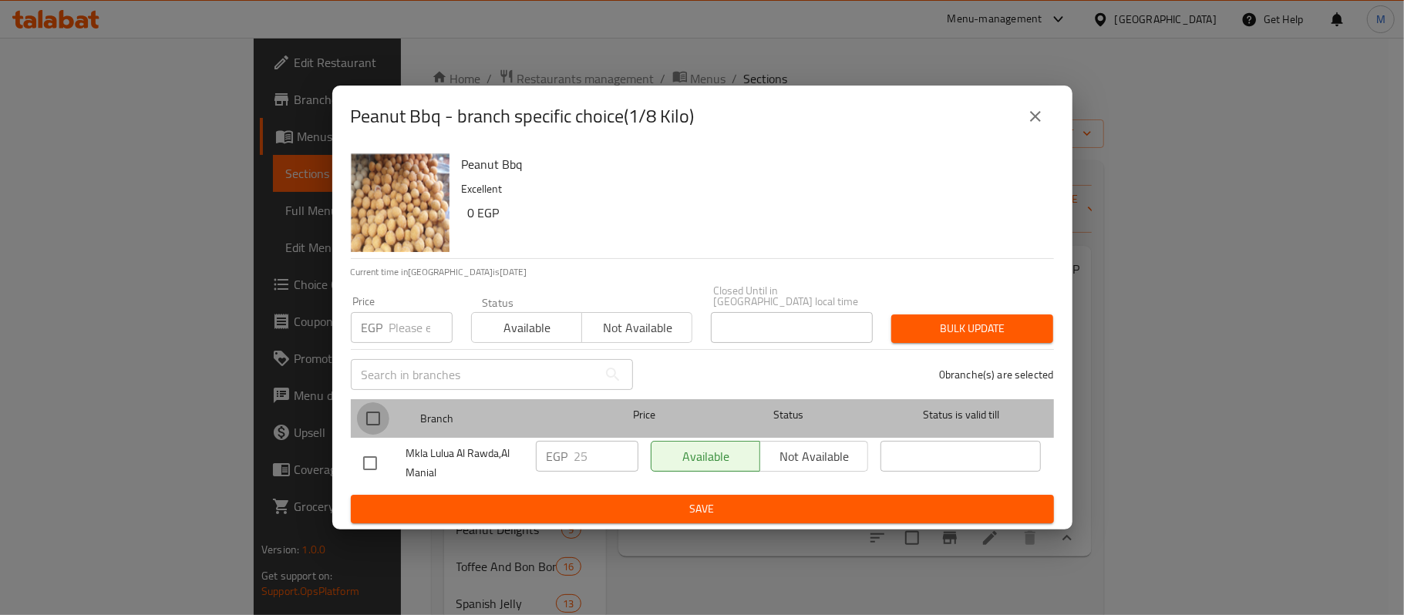
click at [367, 420] on input "checkbox" at bounding box center [373, 418] width 32 height 32
checkbox input "true"
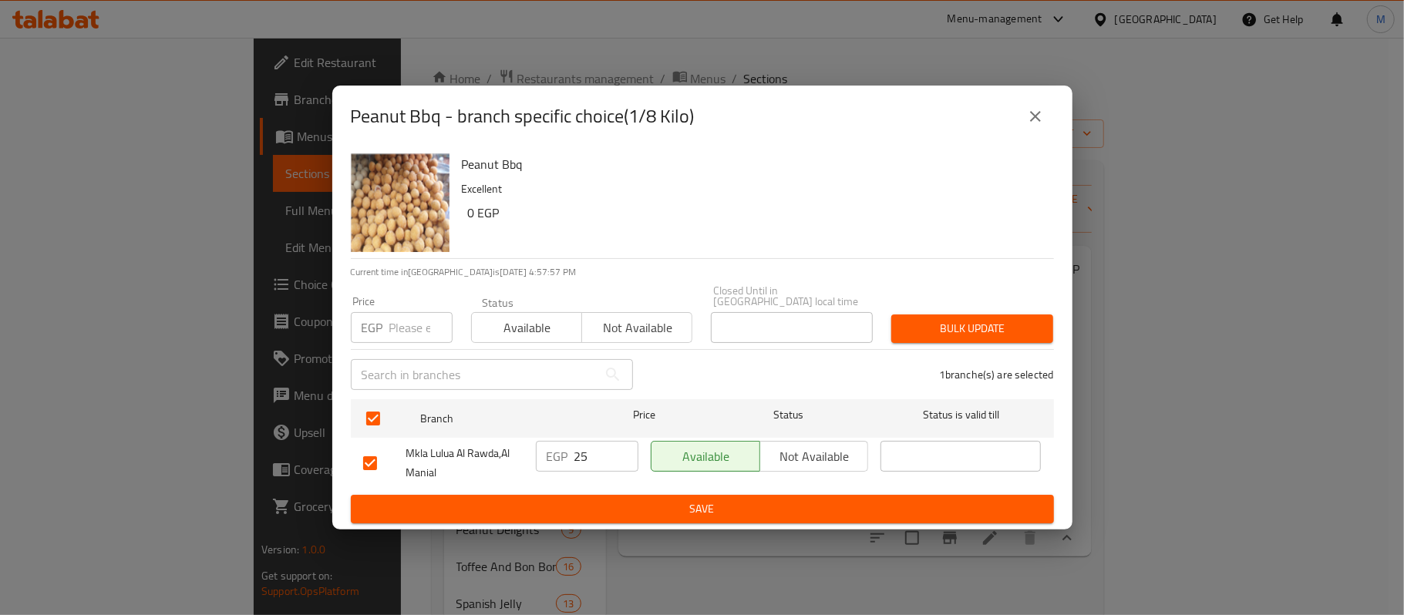
click at [407, 328] on input "number" at bounding box center [420, 327] width 63 height 31
paste input "32"
type input "32"
click at [611, 458] on input "25" at bounding box center [606, 456] width 64 height 31
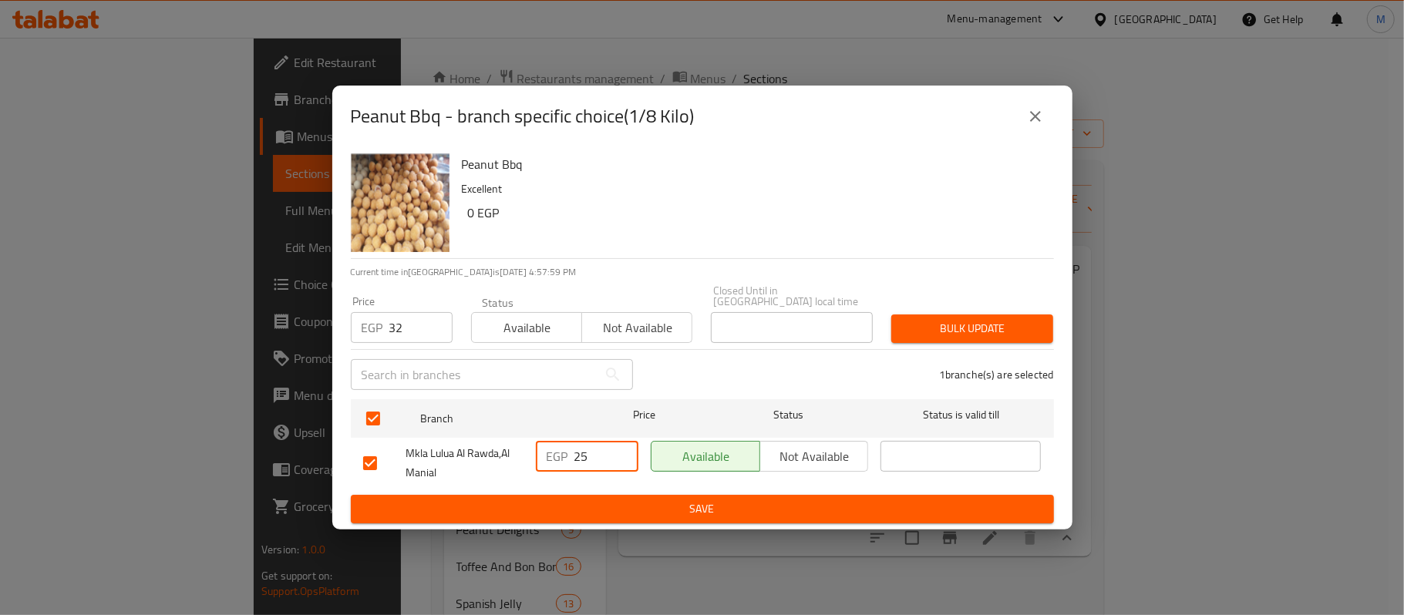
click at [611, 458] on input "25" at bounding box center [606, 456] width 64 height 31
click at [642, 500] on span "Save" at bounding box center [702, 509] width 679 height 19
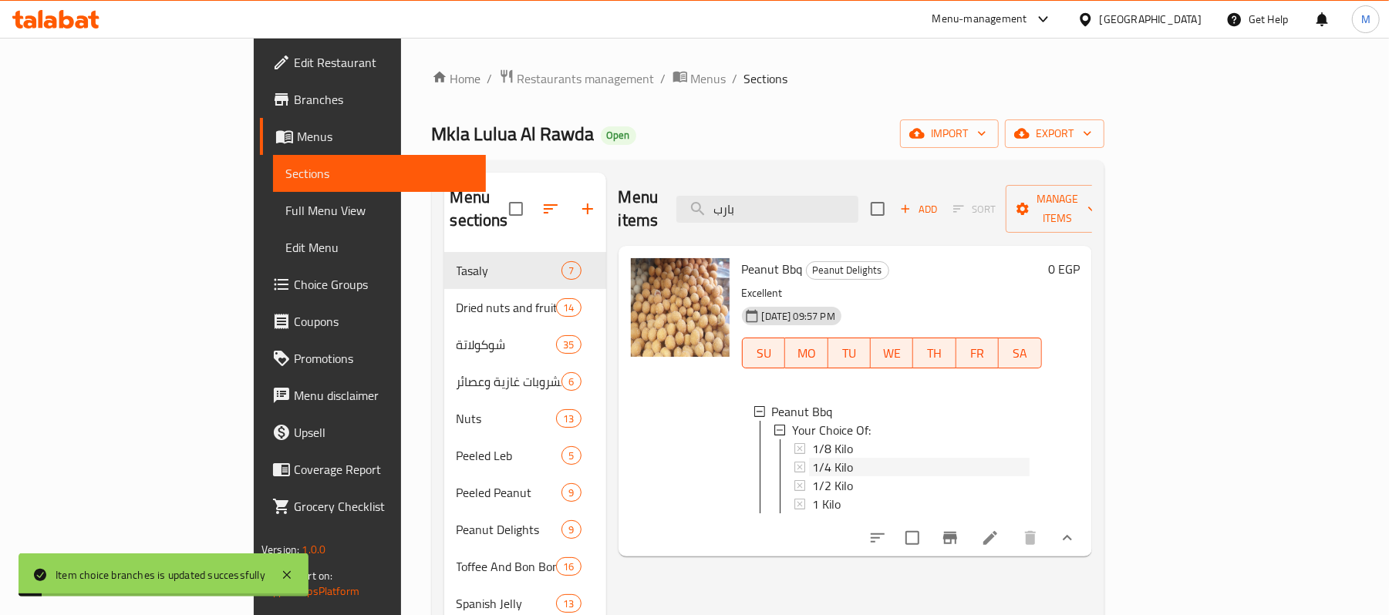
click at [812, 458] on span "1/4 Kilo" at bounding box center [832, 467] width 41 height 19
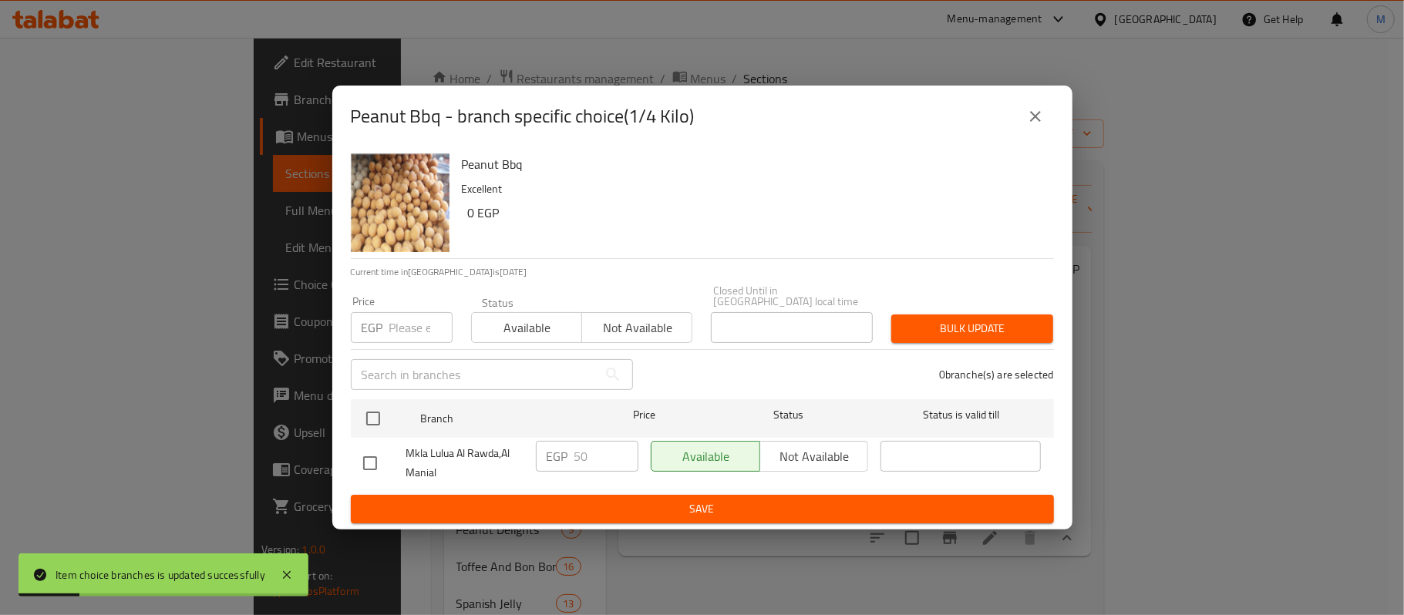
click at [374, 466] on input "checkbox" at bounding box center [370, 463] width 32 height 32
checkbox input "true"
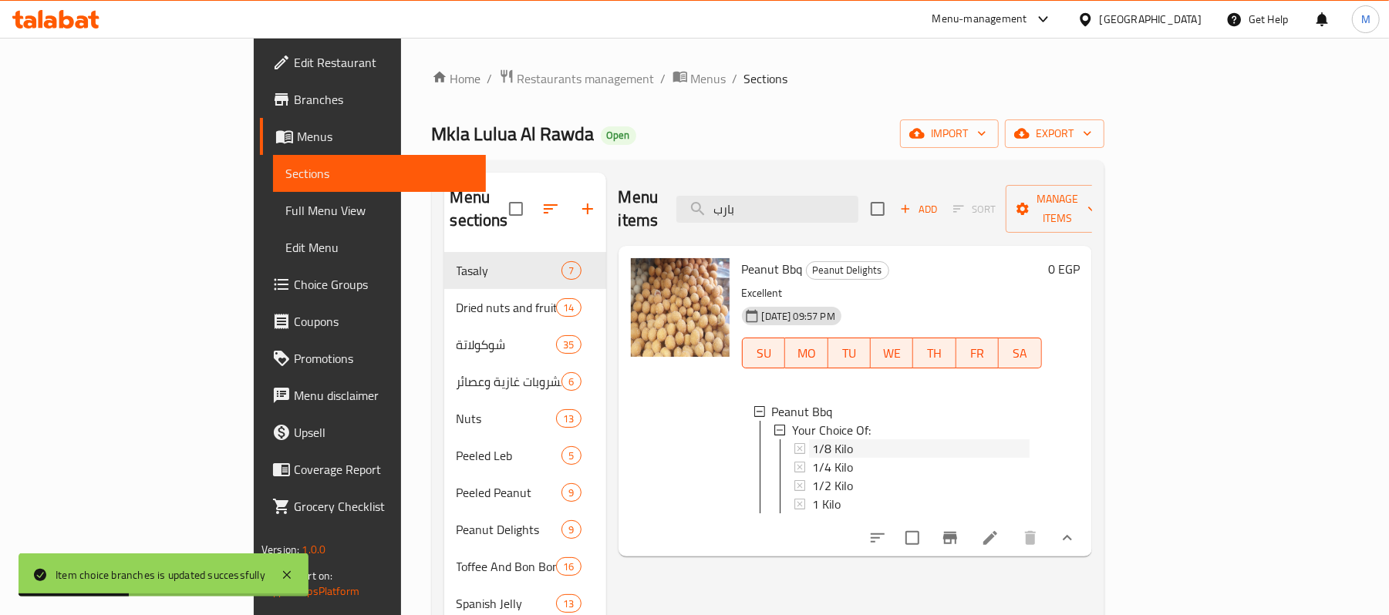
click at [812, 440] on span "1/8 Kilo" at bounding box center [832, 449] width 41 height 19
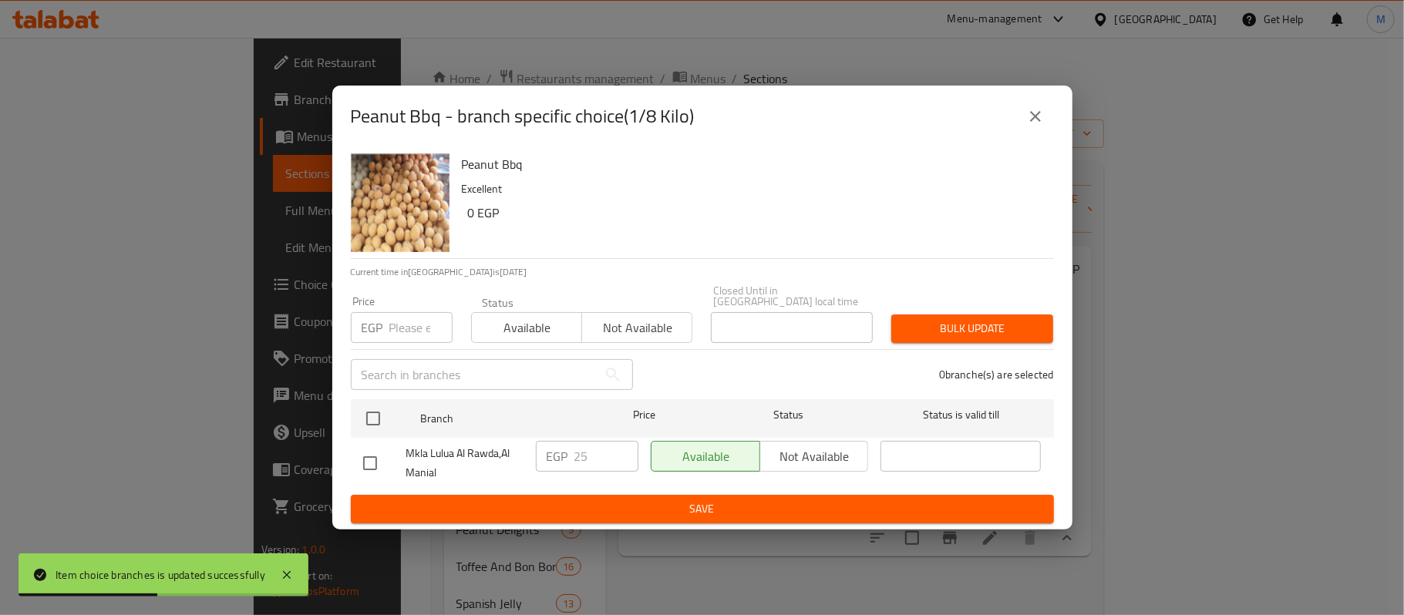
click at [370, 460] on input "checkbox" at bounding box center [370, 463] width 32 height 32
checkbox input "true"
click at [574, 450] on input "25" at bounding box center [606, 456] width 64 height 31
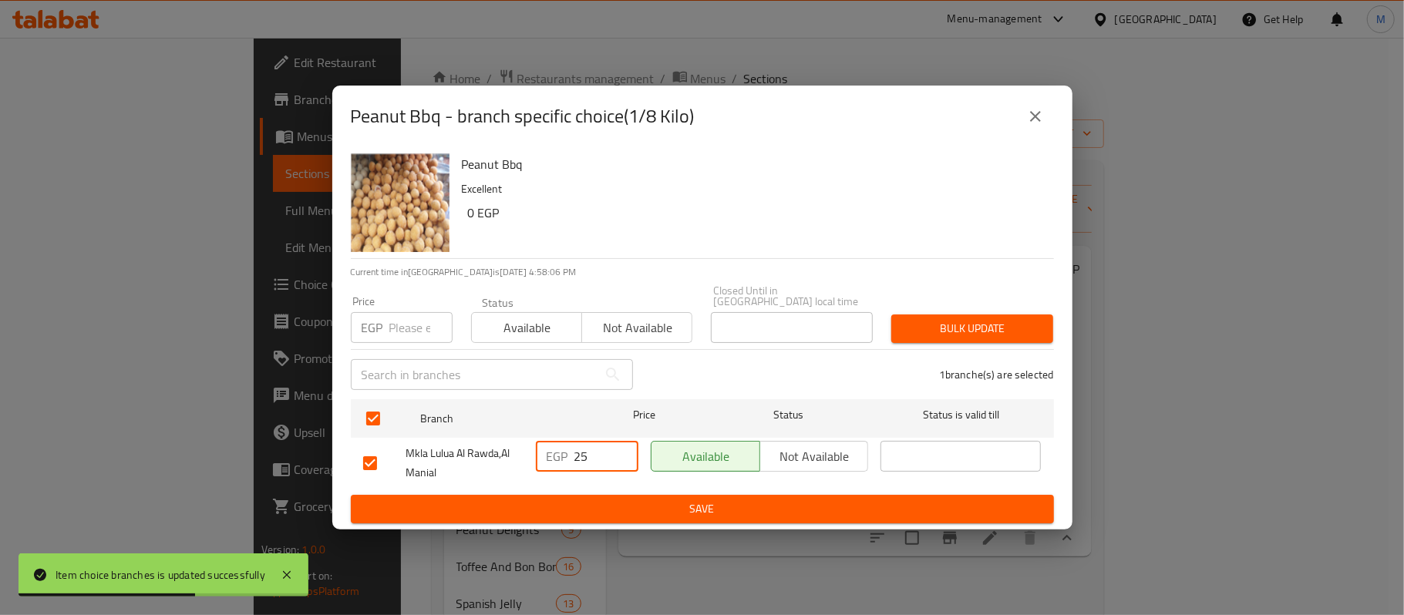
paste input "32"
type input "32"
click at [577, 495] on button "Save" at bounding box center [702, 509] width 703 height 29
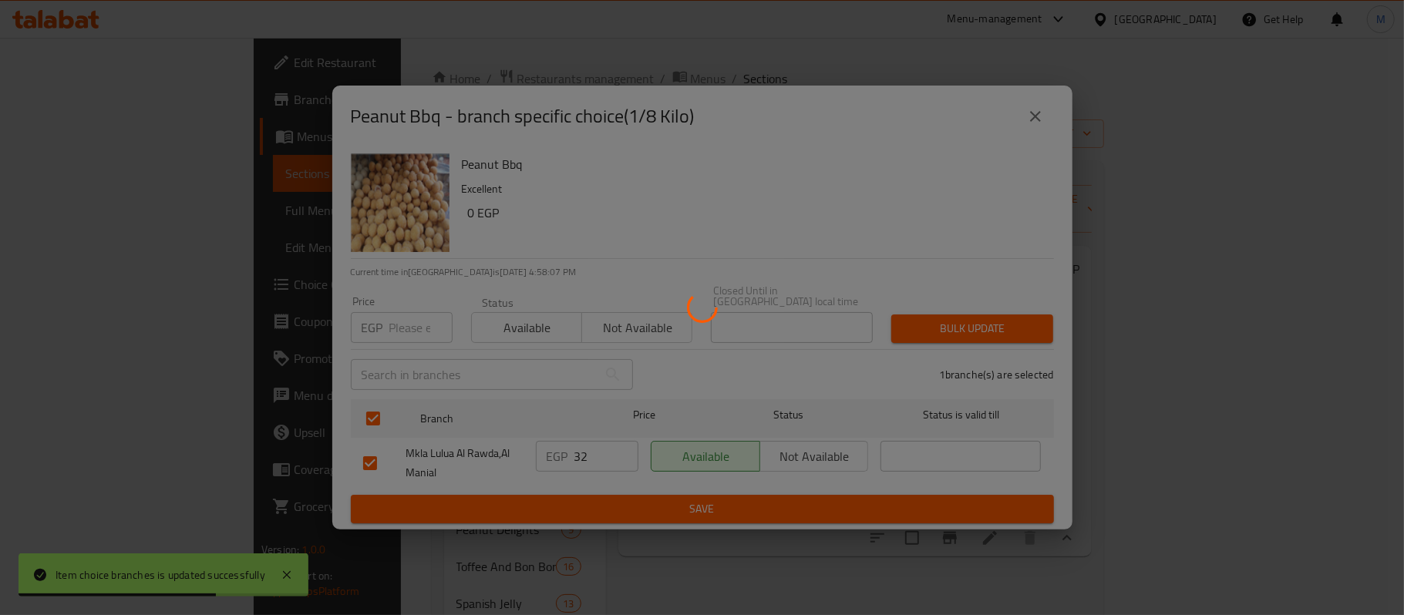
click at [580, 500] on div at bounding box center [702, 307] width 1404 height 615
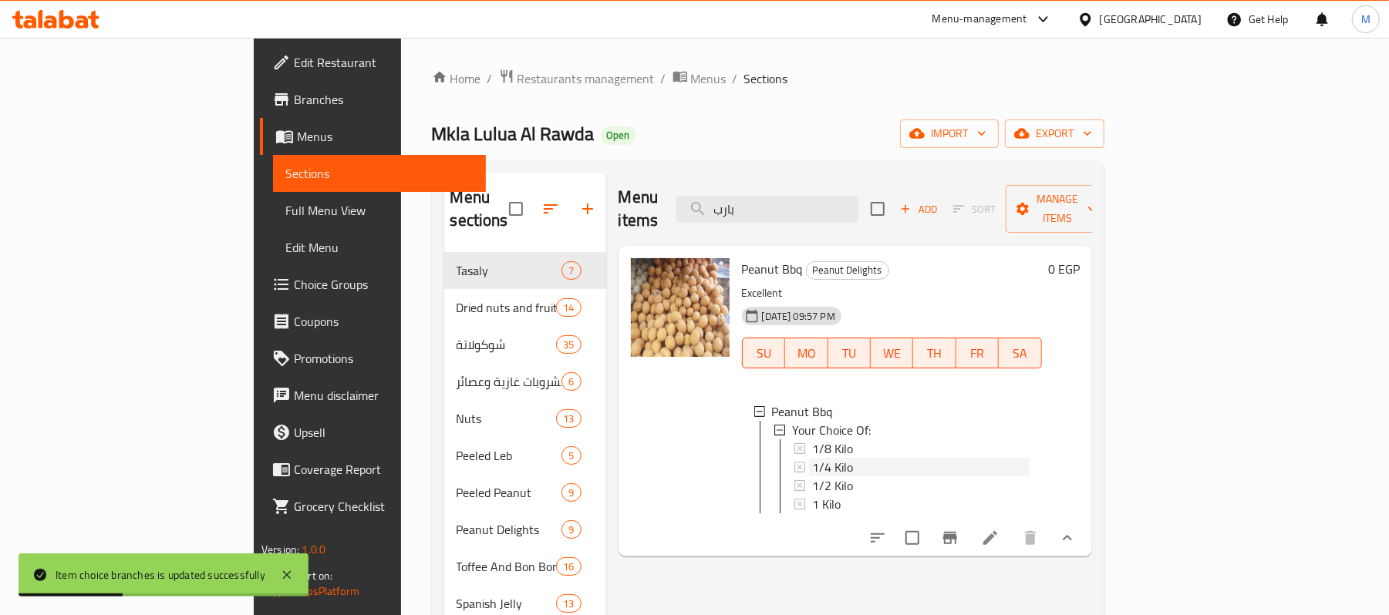
click at [812, 458] on span "1/4 Kilo" at bounding box center [832, 467] width 41 height 19
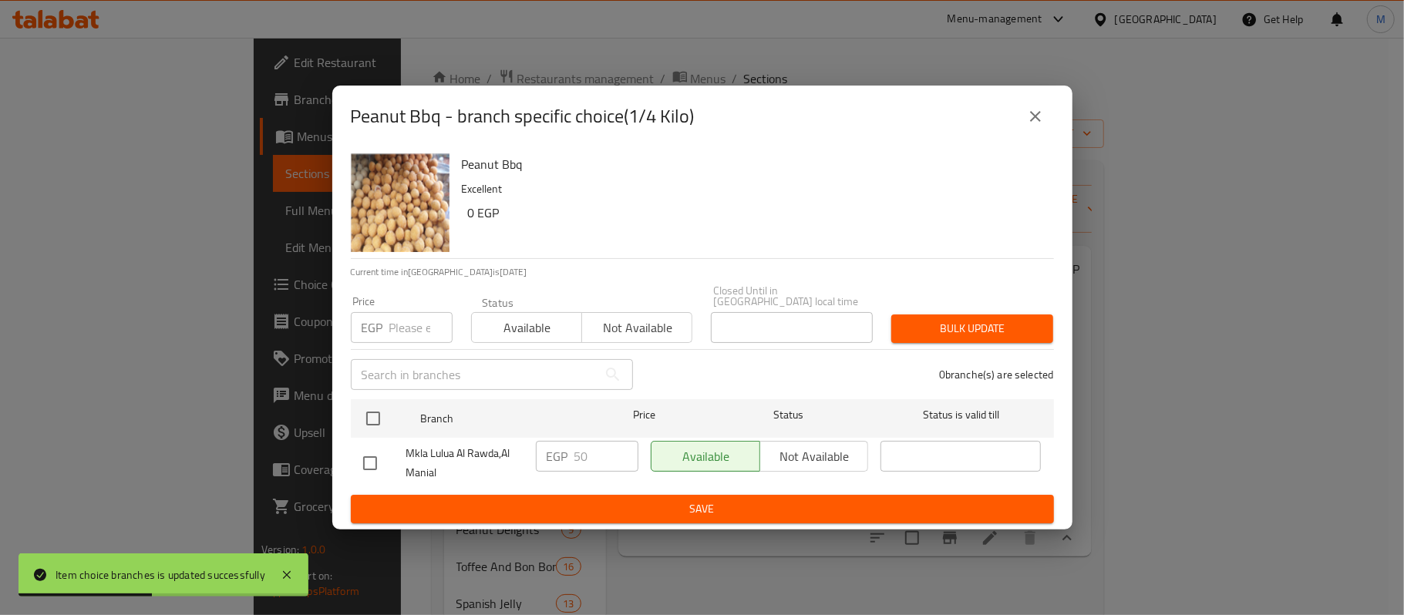
click at [375, 447] on input "checkbox" at bounding box center [370, 463] width 32 height 32
checkbox input "true"
click at [603, 453] on input "50" at bounding box center [606, 456] width 64 height 31
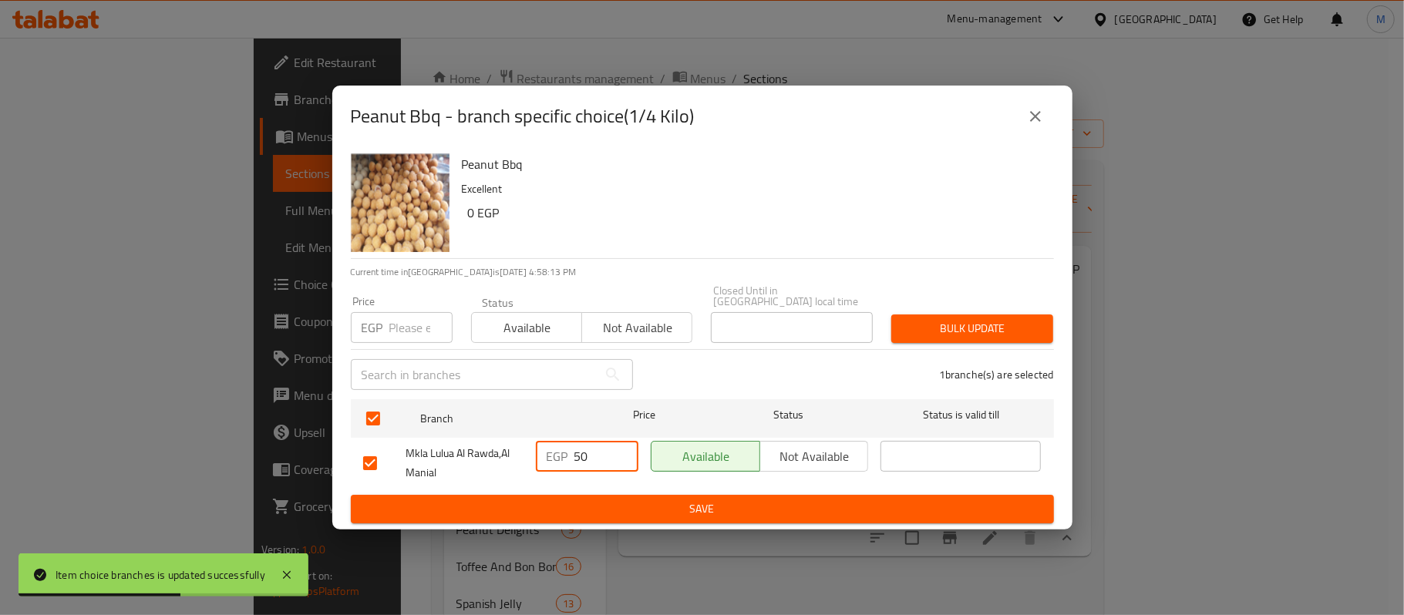
click at [603, 453] on input "50" at bounding box center [606, 456] width 64 height 31
paste input "64"
type input "64"
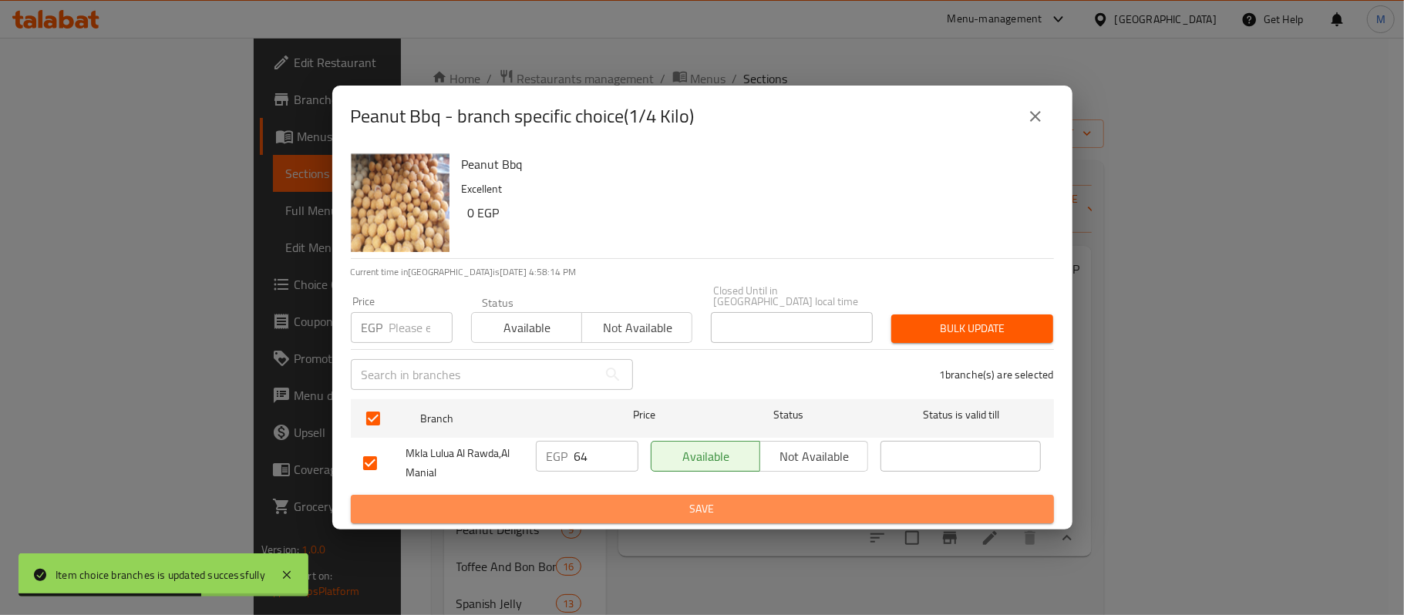
click at [597, 500] on span "Save" at bounding box center [702, 509] width 679 height 19
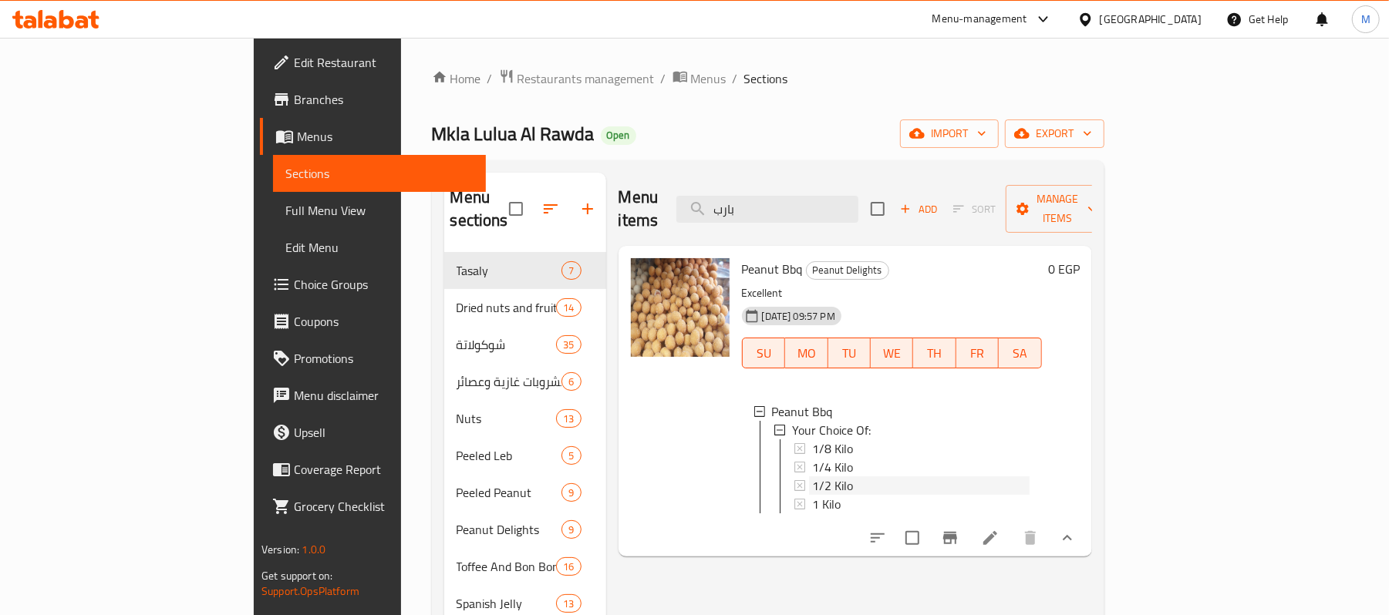
click at [812, 477] on span "1/2 Kilo" at bounding box center [832, 486] width 41 height 19
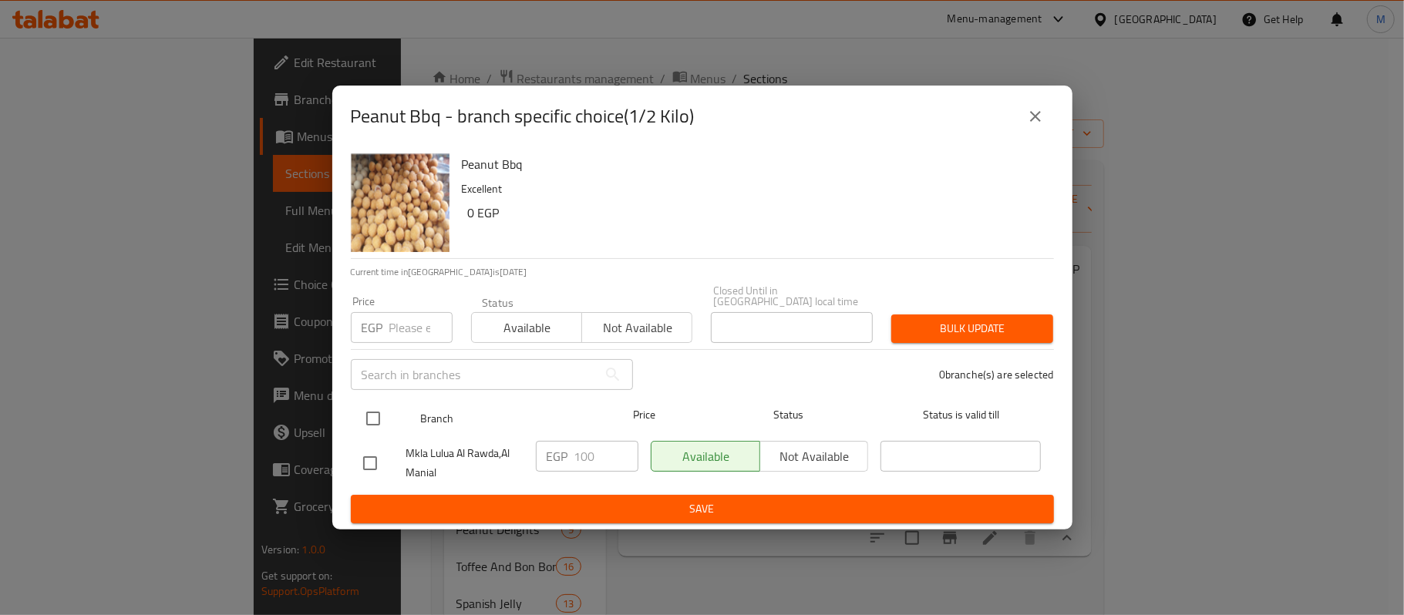
click at [372, 414] on input "checkbox" at bounding box center [373, 418] width 32 height 32
checkbox input "true"
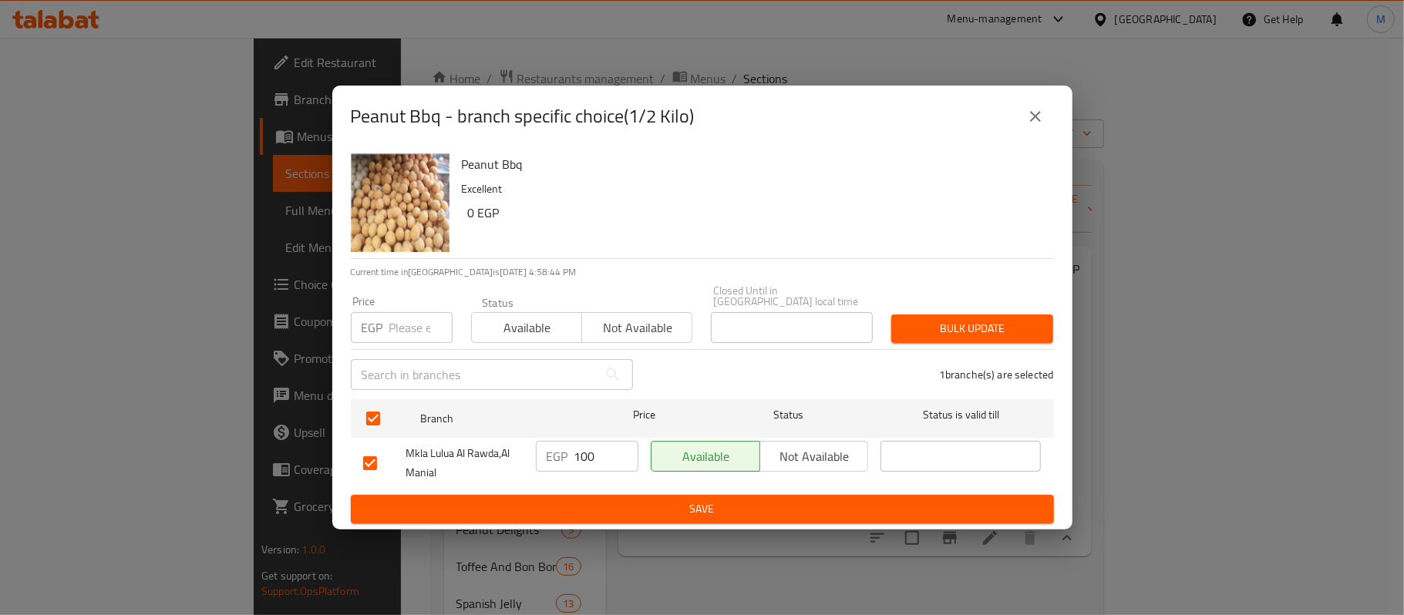
click at [593, 457] on input "100" at bounding box center [606, 456] width 64 height 31
paste input "28"
click at [593, 457] on input "100" at bounding box center [606, 456] width 64 height 31
type input "128"
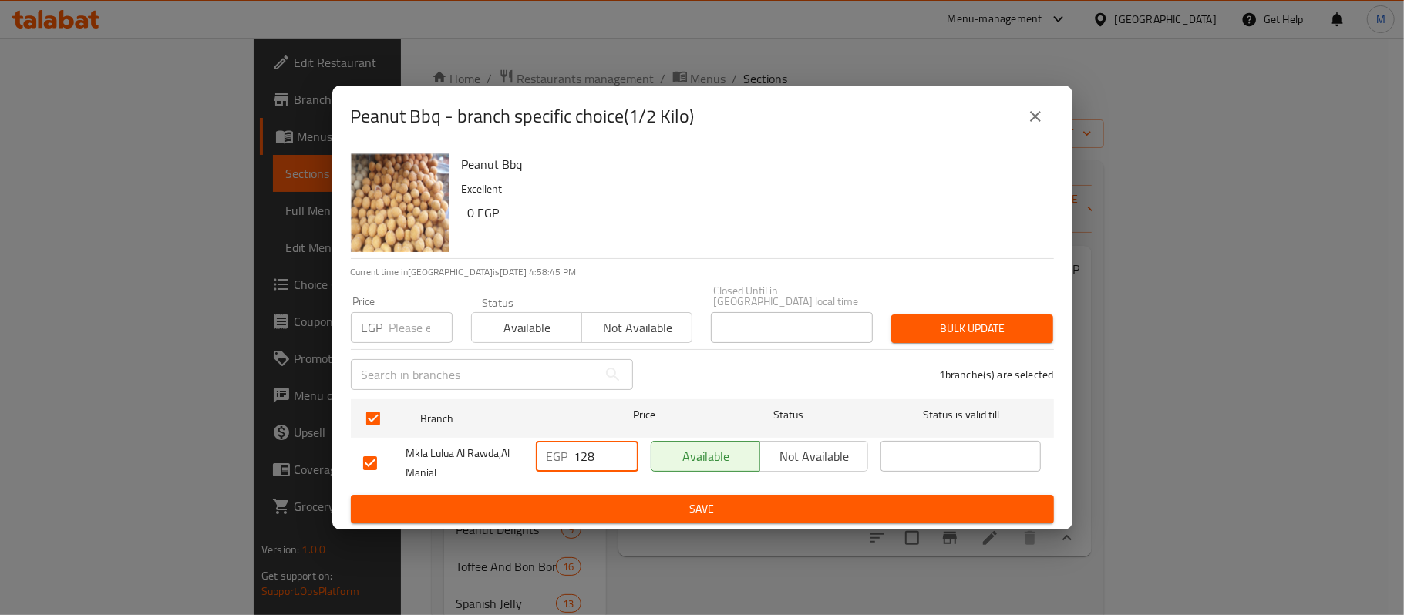
click at [602, 486] on div "EGP 128 ​" at bounding box center [587, 463] width 115 height 57
click at [605, 495] on button "Save" at bounding box center [702, 509] width 703 height 29
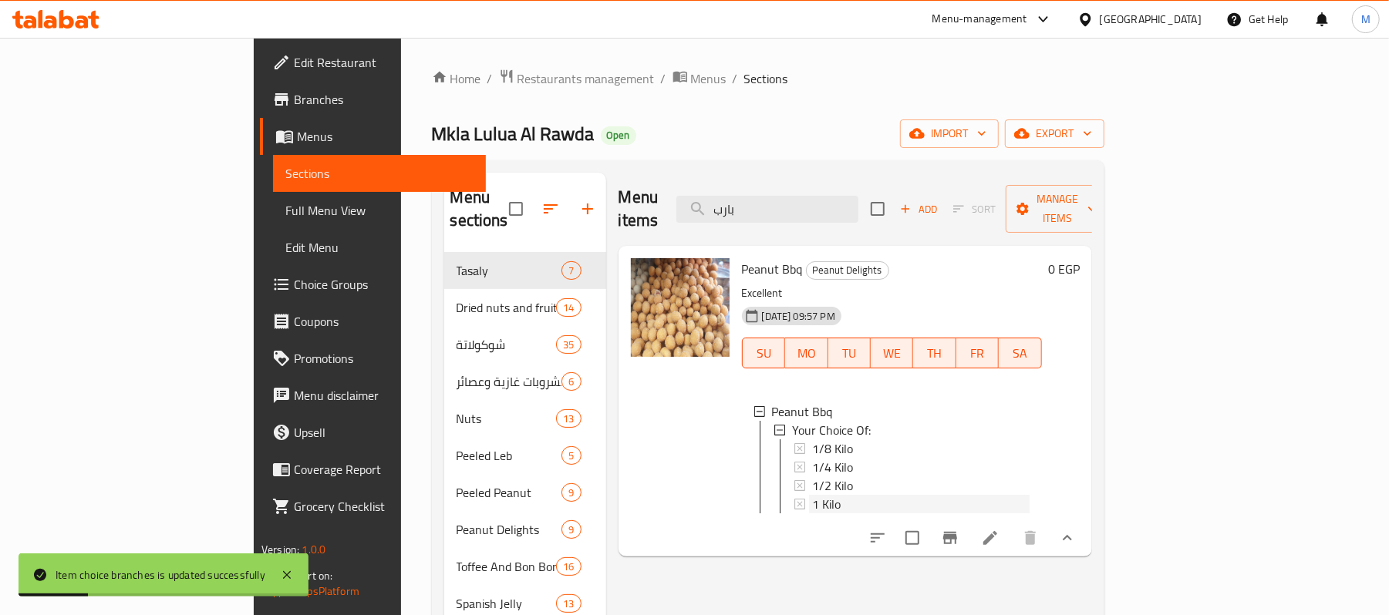
click at [812, 495] on span "1 Kilo" at bounding box center [826, 504] width 29 height 19
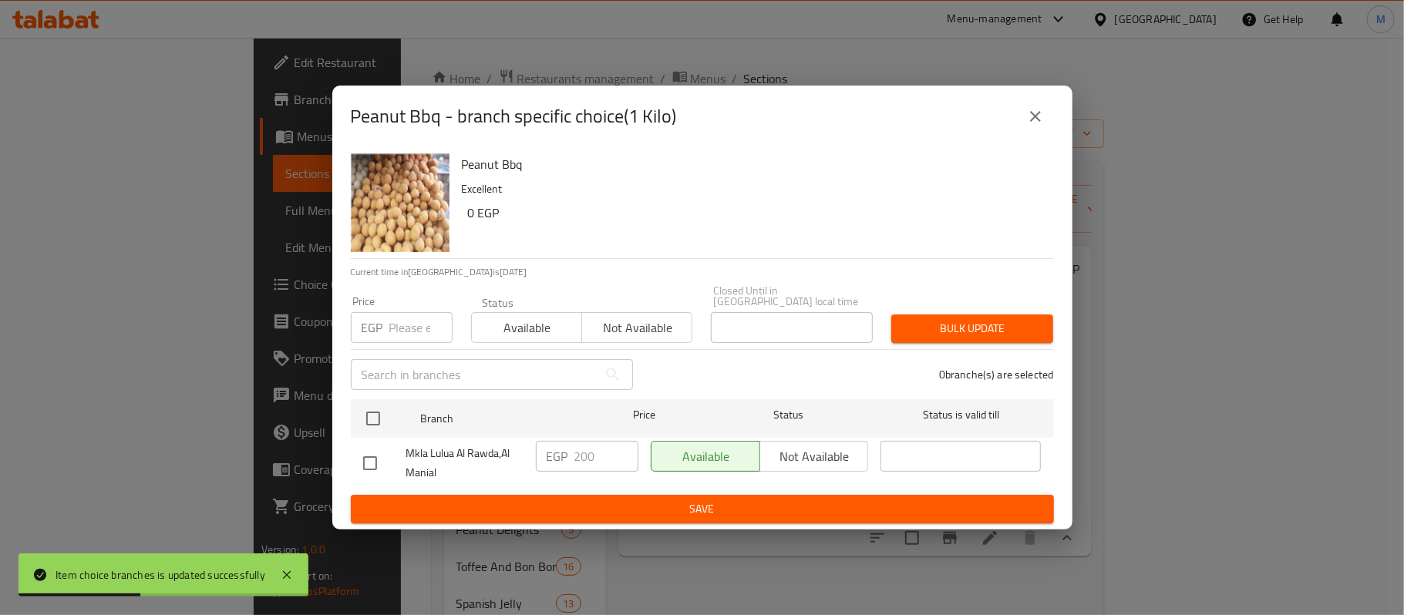
click at [377, 455] on input "checkbox" at bounding box center [370, 463] width 32 height 32
checkbox input "true"
click at [608, 452] on input "200" at bounding box center [606, 456] width 64 height 31
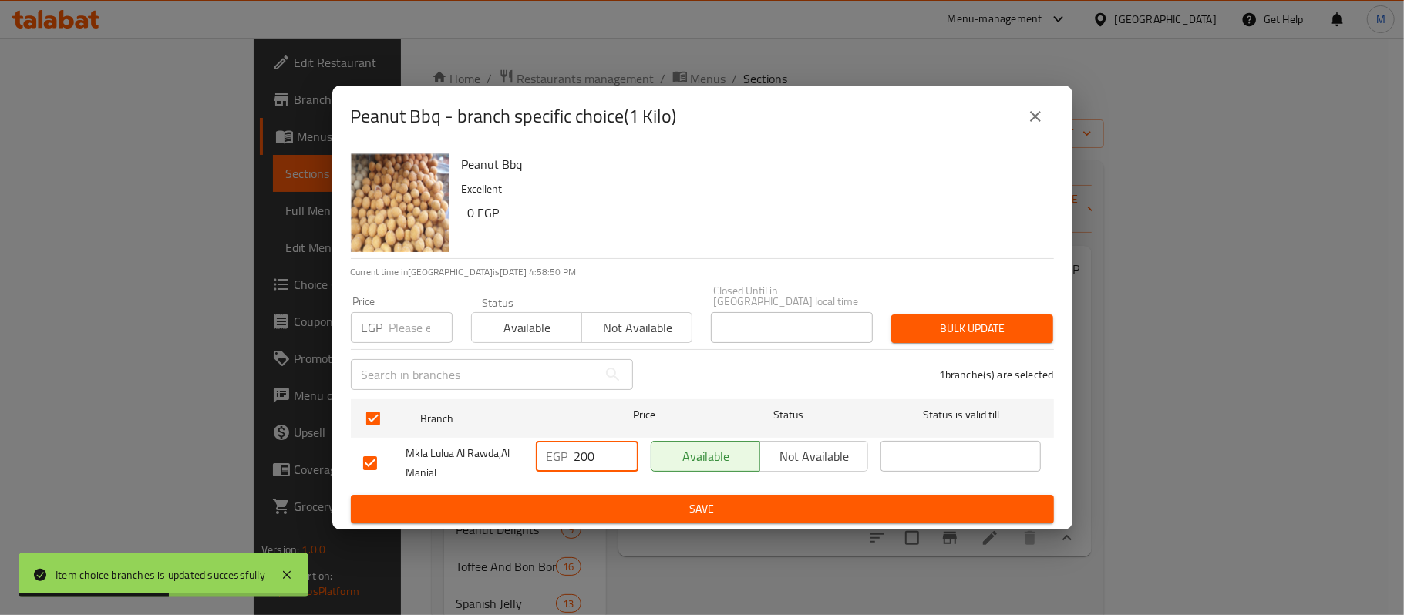
paste input "56"
click at [608, 452] on input "200" at bounding box center [606, 456] width 64 height 31
type input "256"
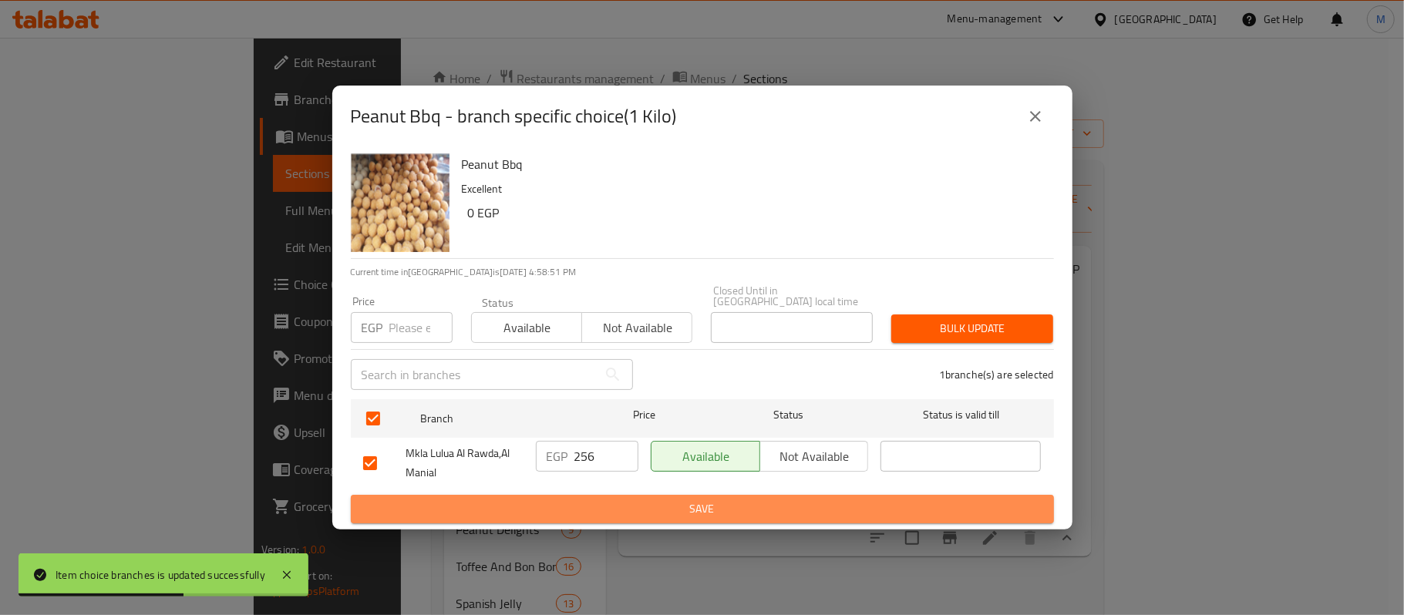
click at [626, 510] on span "Save" at bounding box center [702, 509] width 679 height 19
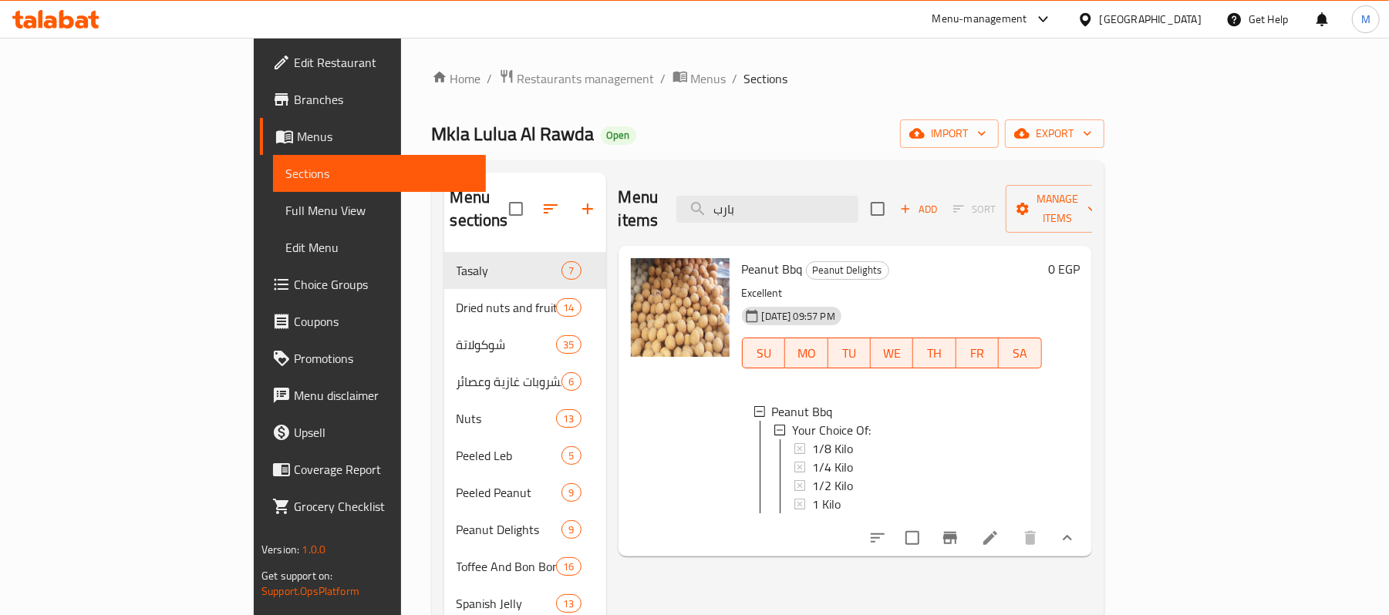
click at [812, 495] on span "1 Kilo" at bounding box center [826, 504] width 29 height 19
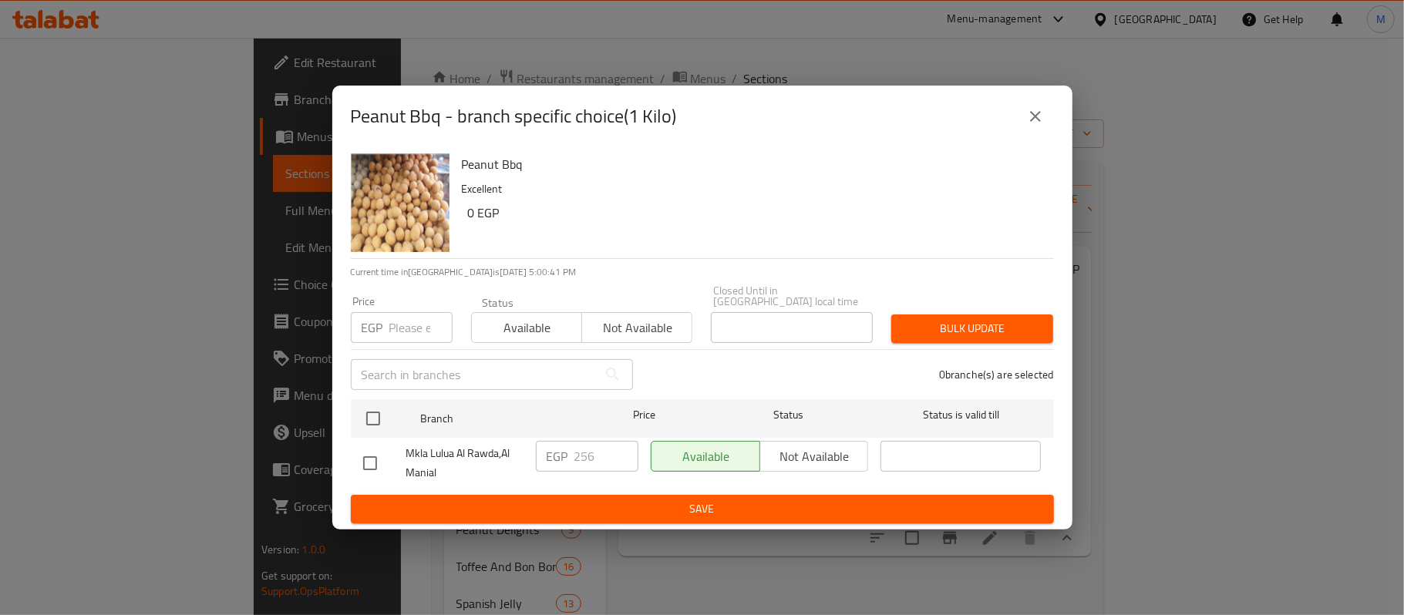
click at [1041, 122] on icon "close" at bounding box center [1035, 116] width 19 height 19
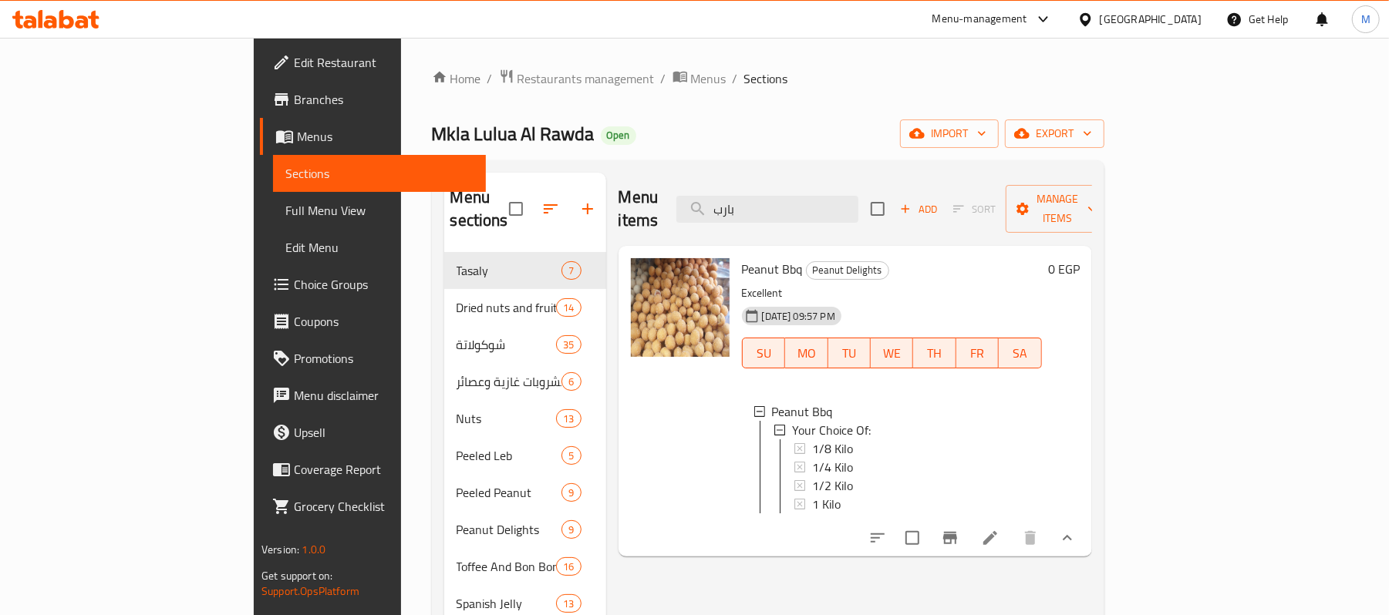
click at [285, 214] on span "Full Menu View" at bounding box center [379, 210] width 188 height 19
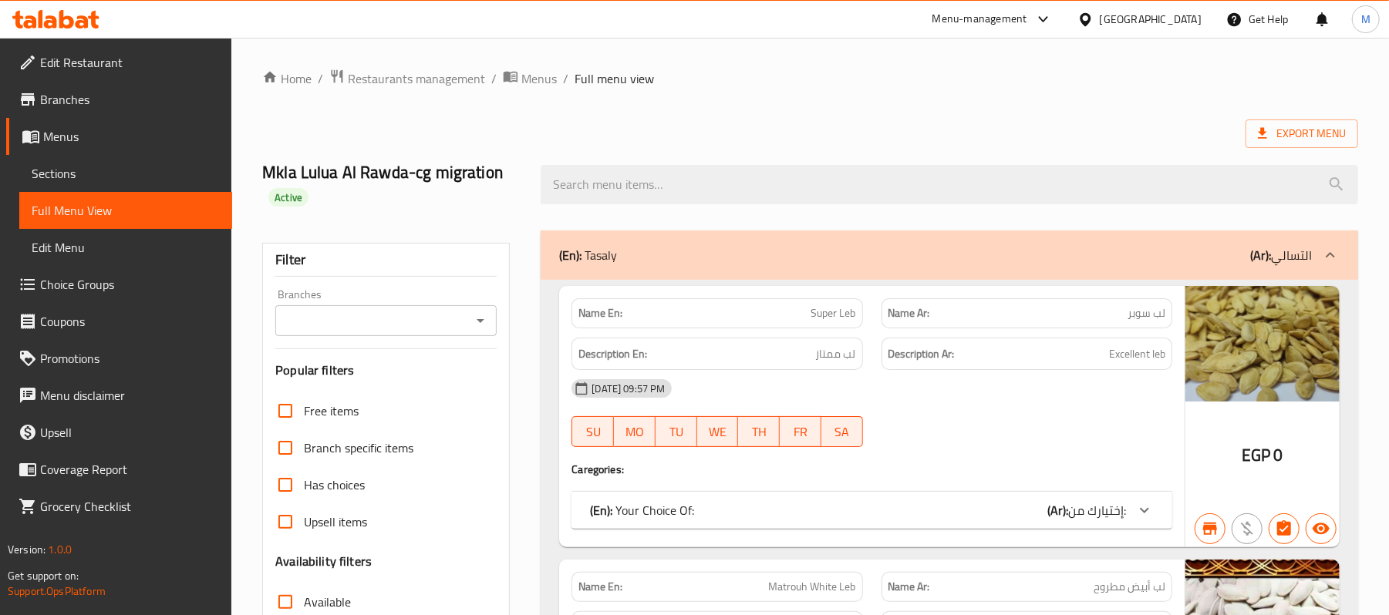
click at [438, 330] on input "Branches" at bounding box center [373, 321] width 187 height 22
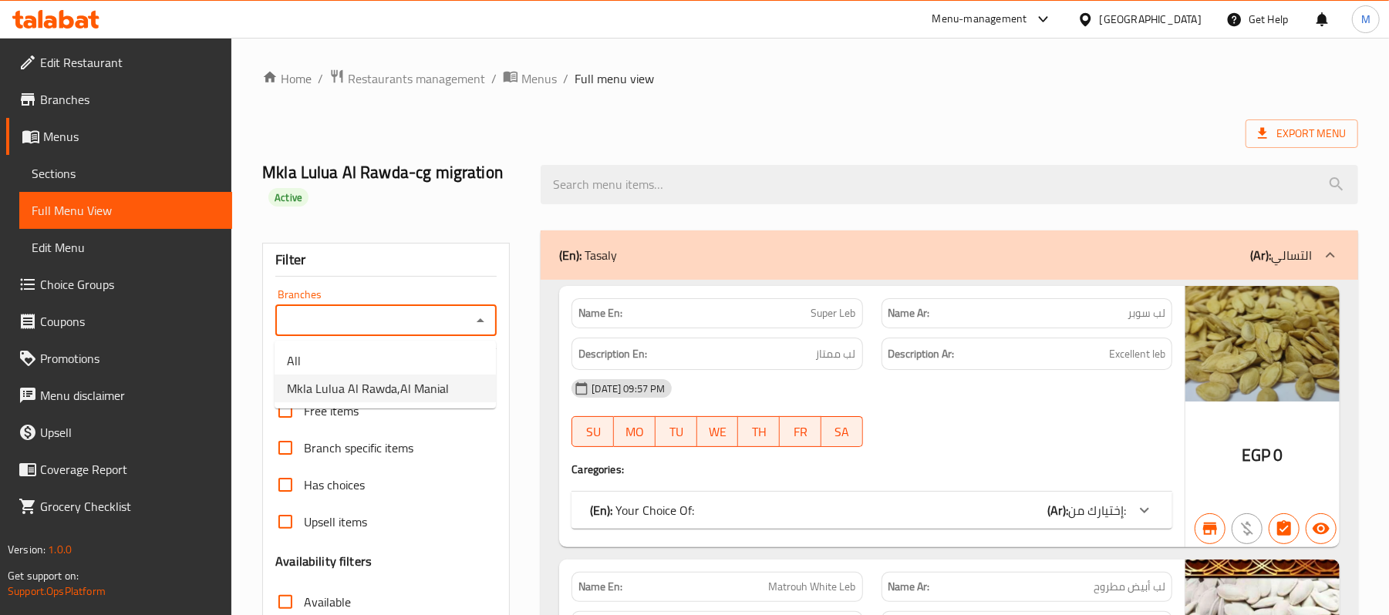
click at [389, 386] on span "Mkla Lulua Al Rawda,Al Manial" at bounding box center [368, 388] width 162 height 19
type input "Mkla Lulua Al Rawda,Al Manial"
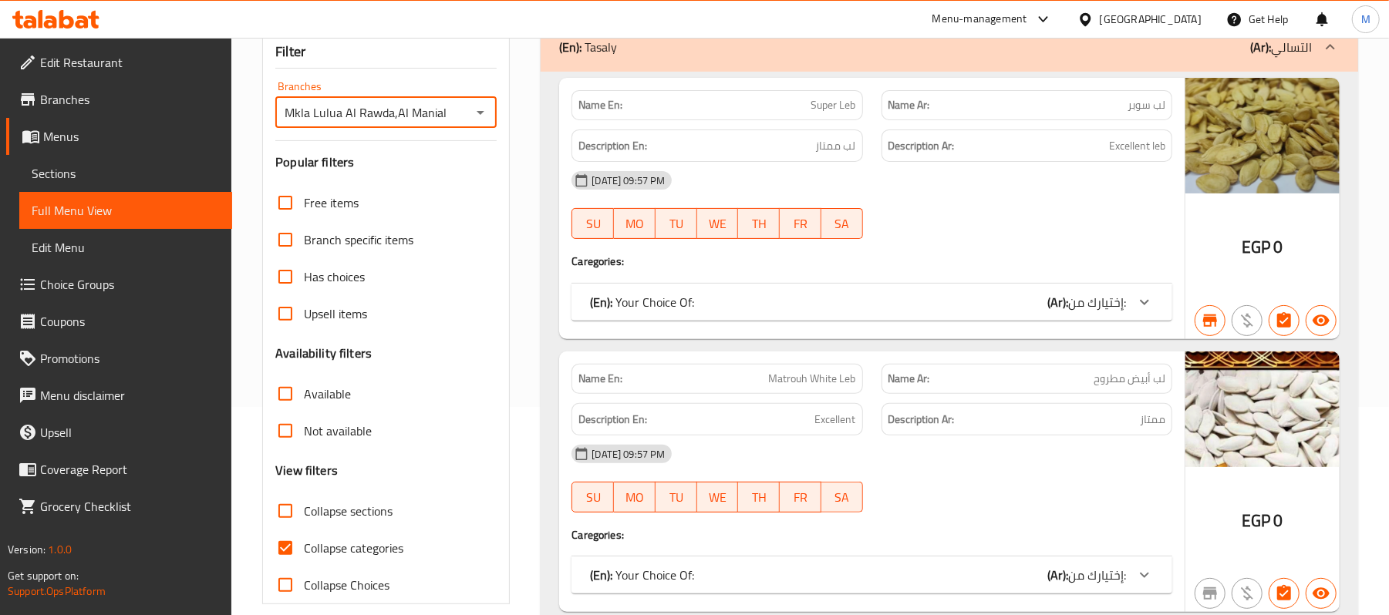
scroll to position [308, 0]
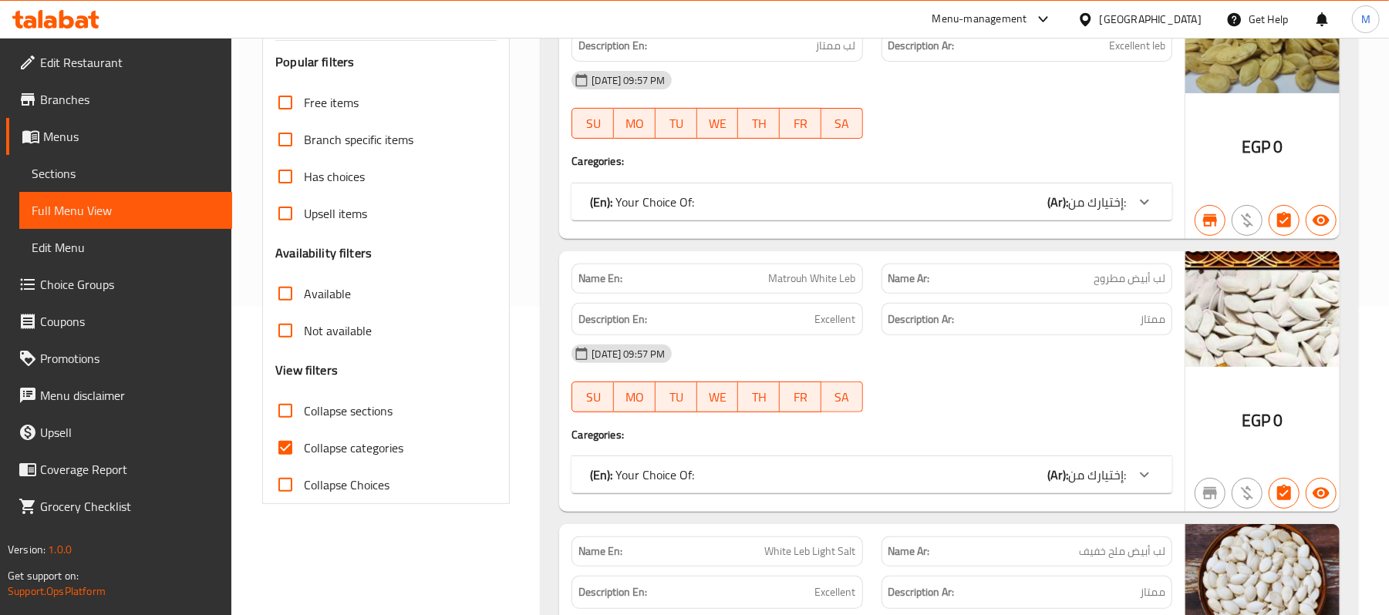
click at [310, 423] on label "Collapse sections" at bounding box center [330, 410] width 126 height 37
click at [304, 423] on input "Collapse sections" at bounding box center [285, 410] width 37 height 37
checkbox input "true"
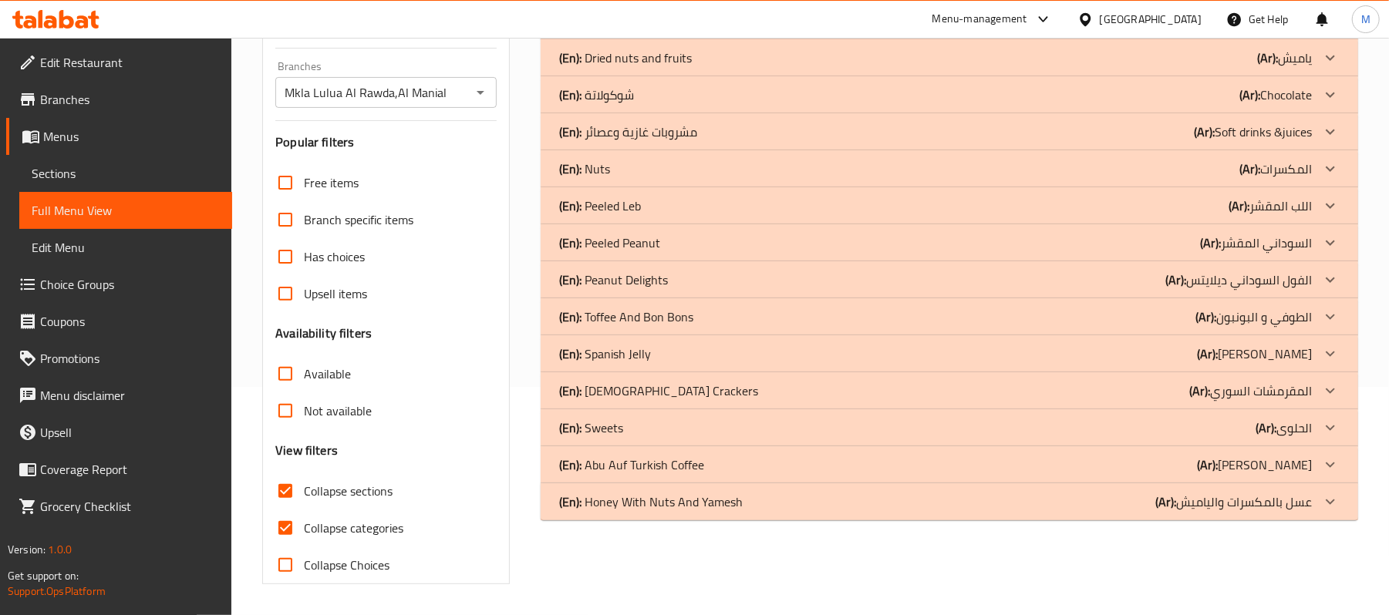
click at [318, 519] on span "Collapse categories" at bounding box center [353, 528] width 99 height 19
click at [304, 510] on input "Collapse categories" at bounding box center [285, 528] width 37 height 37
checkbox input "false"
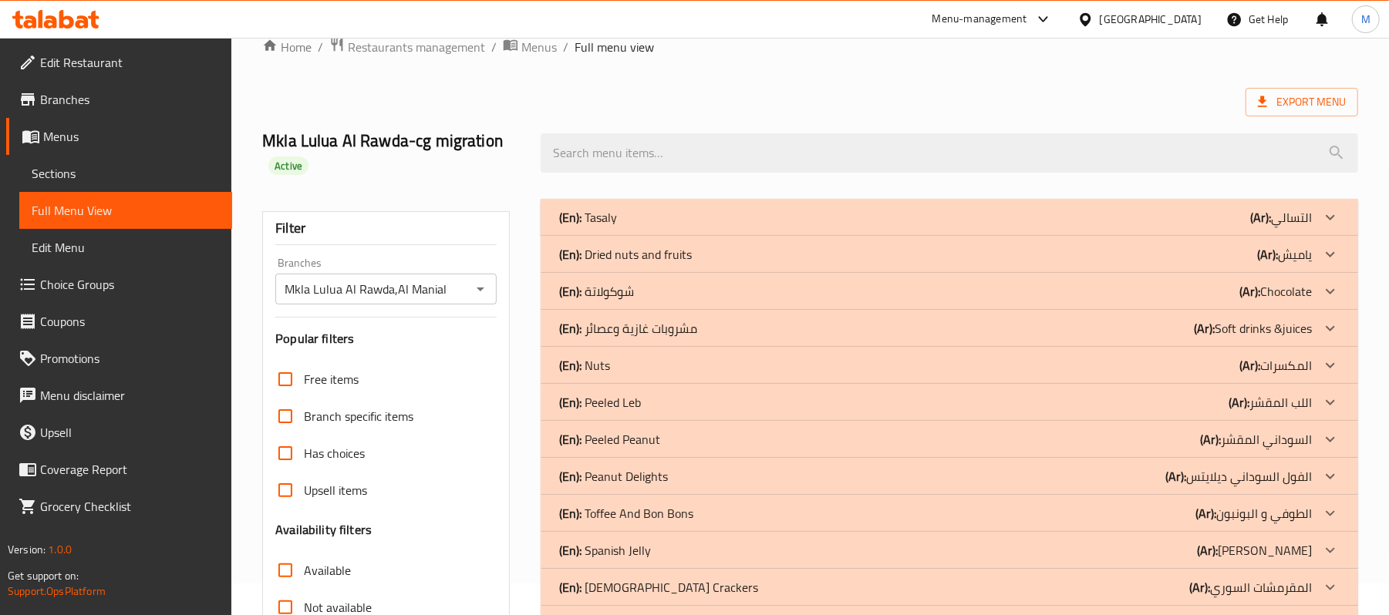
scroll to position [23, 0]
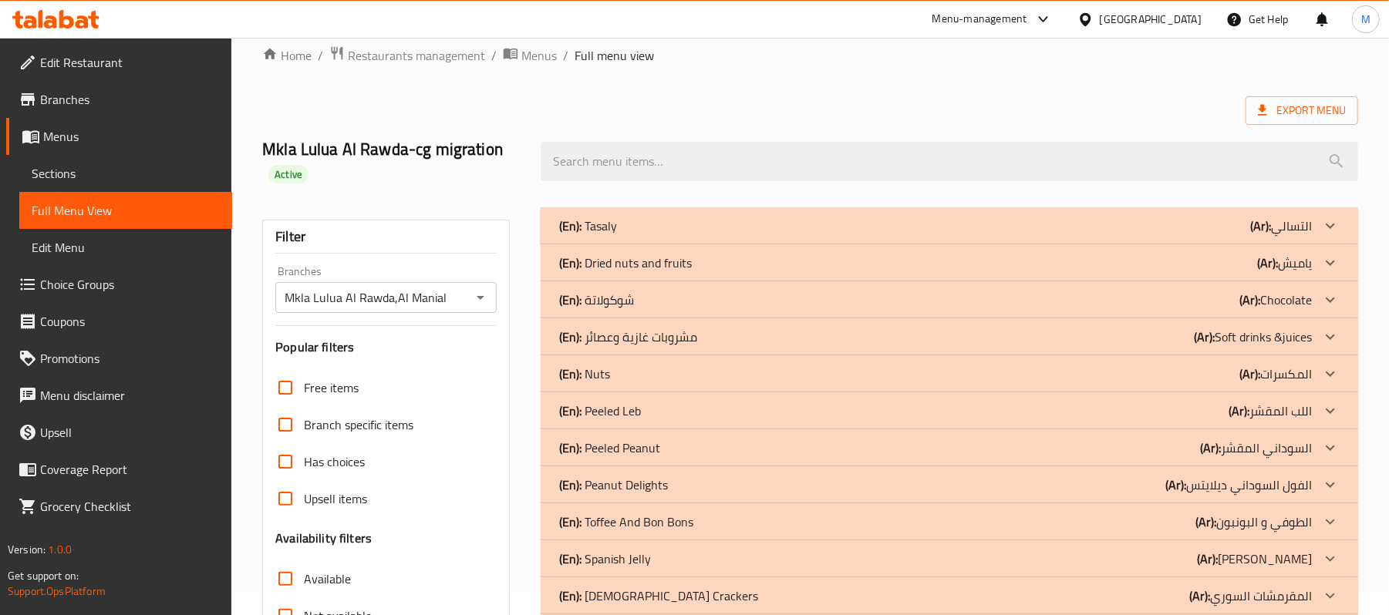
click at [877, 228] on div "(En): [PERSON_NAME] (Ar): التسالي" at bounding box center [935, 226] width 753 height 19
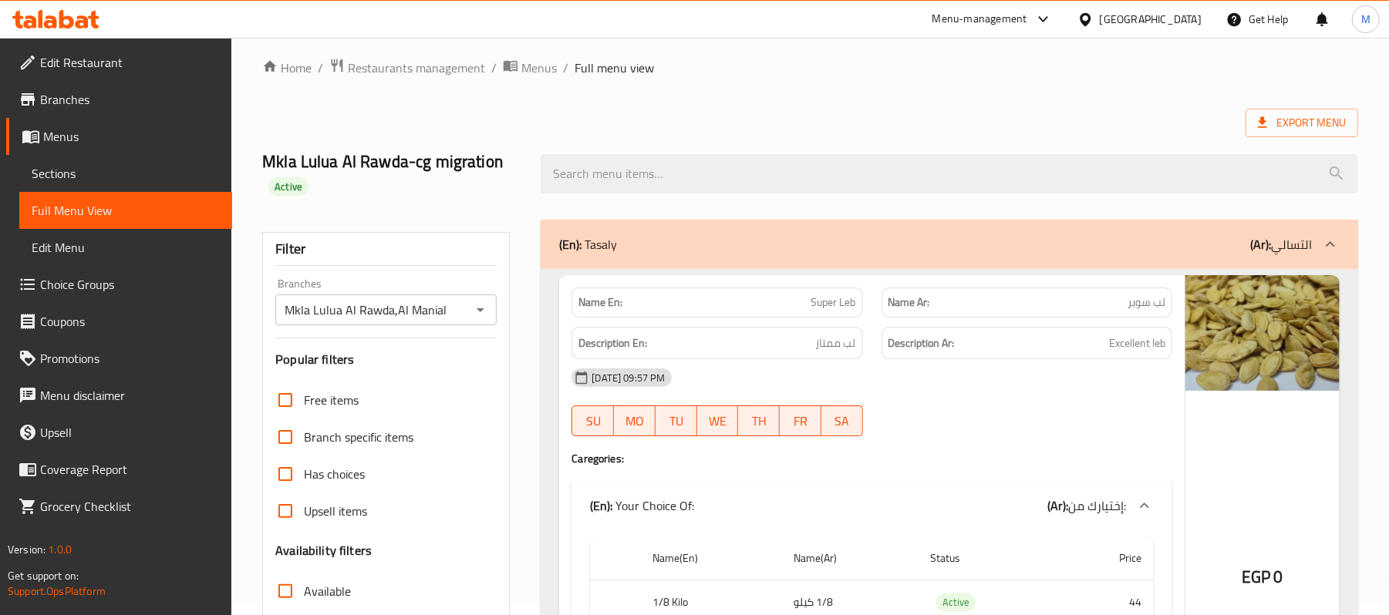
scroll to position [0, 0]
